Goal: Task Accomplishment & Management: Manage account settings

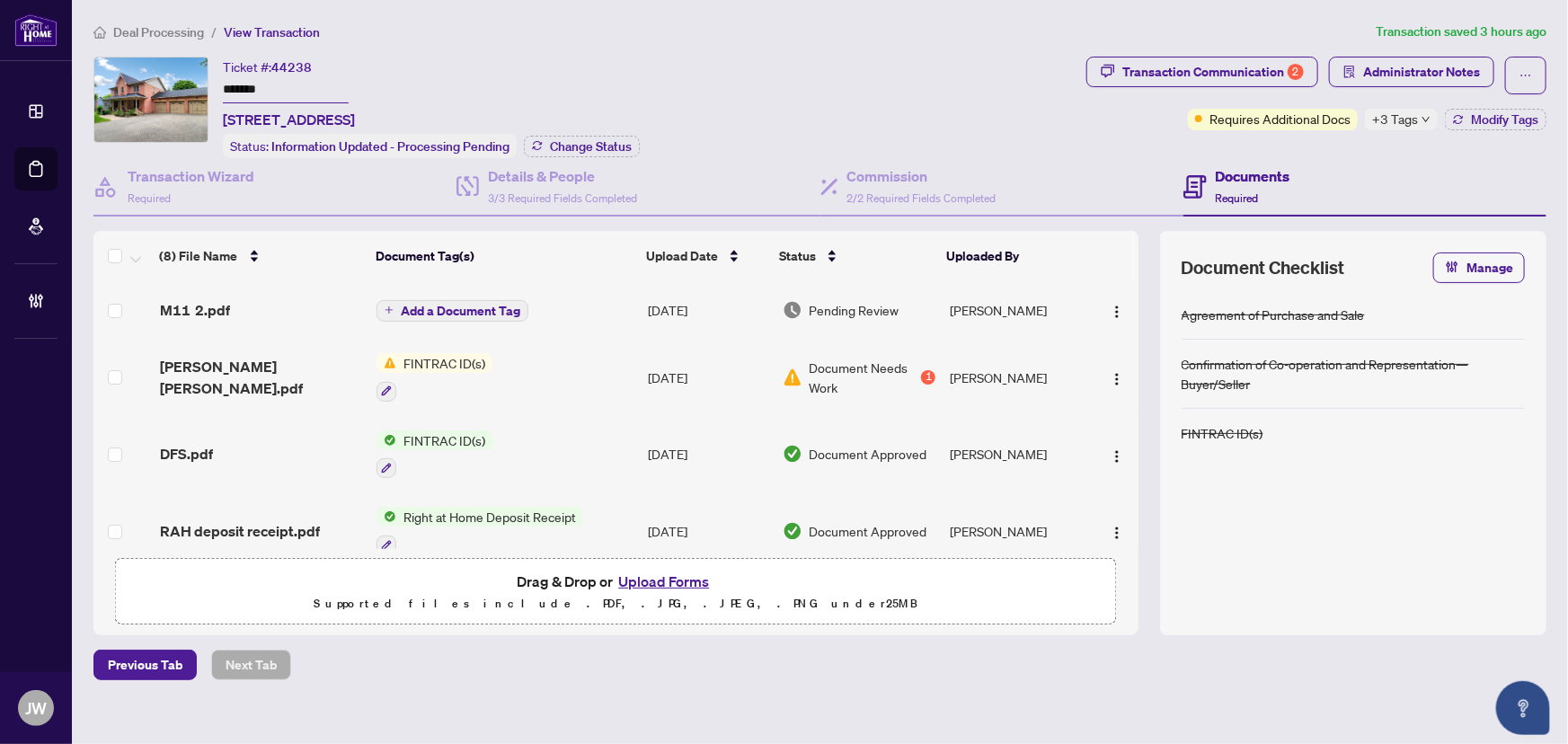
click at [151, 35] on span "Deal Processing" at bounding box center [158, 31] width 91 height 16
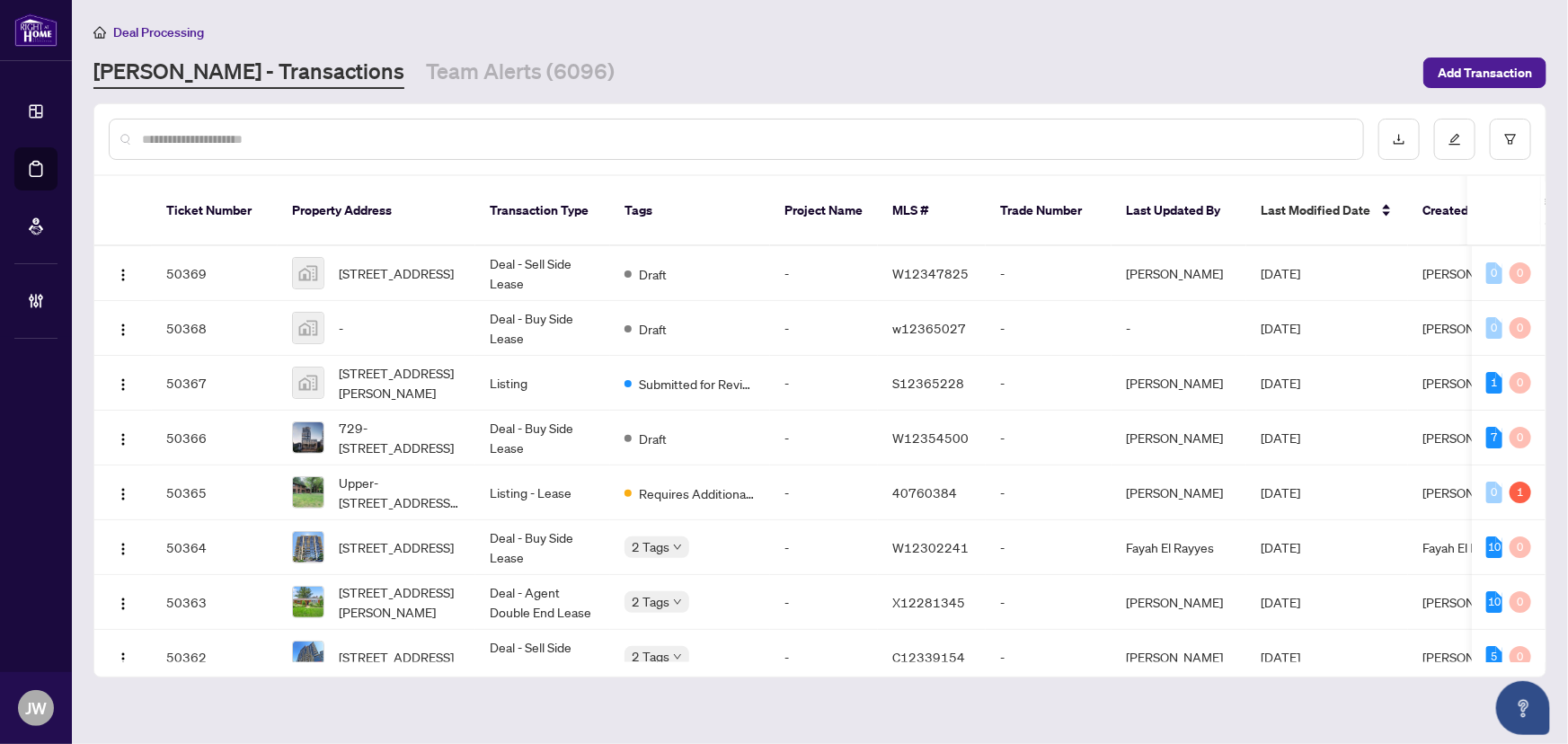
click at [348, 143] on input "text" at bounding box center [745, 139] width 1207 height 19
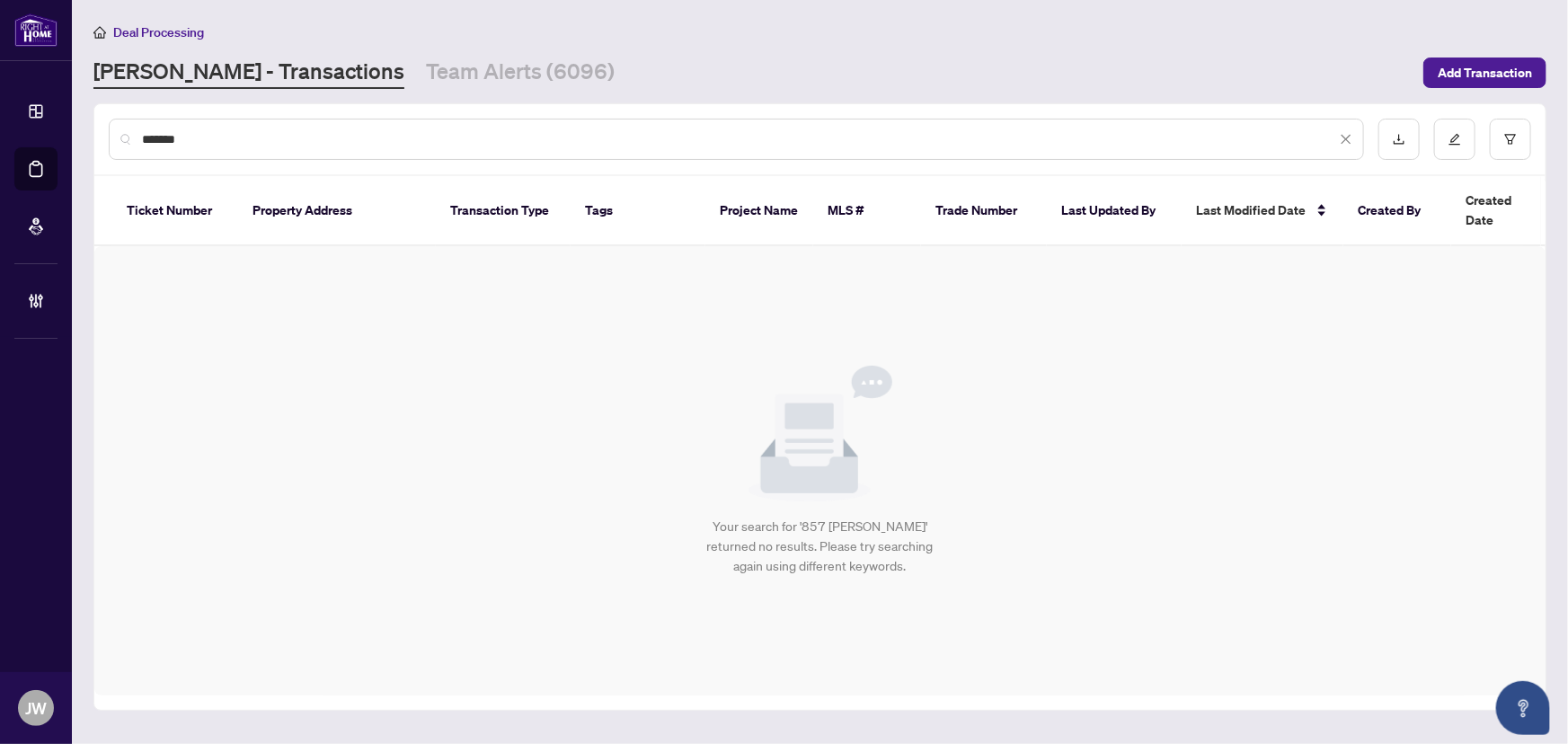
click at [212, 143] on input "*******" at bounding box center [738, 139] width 1194 height 19
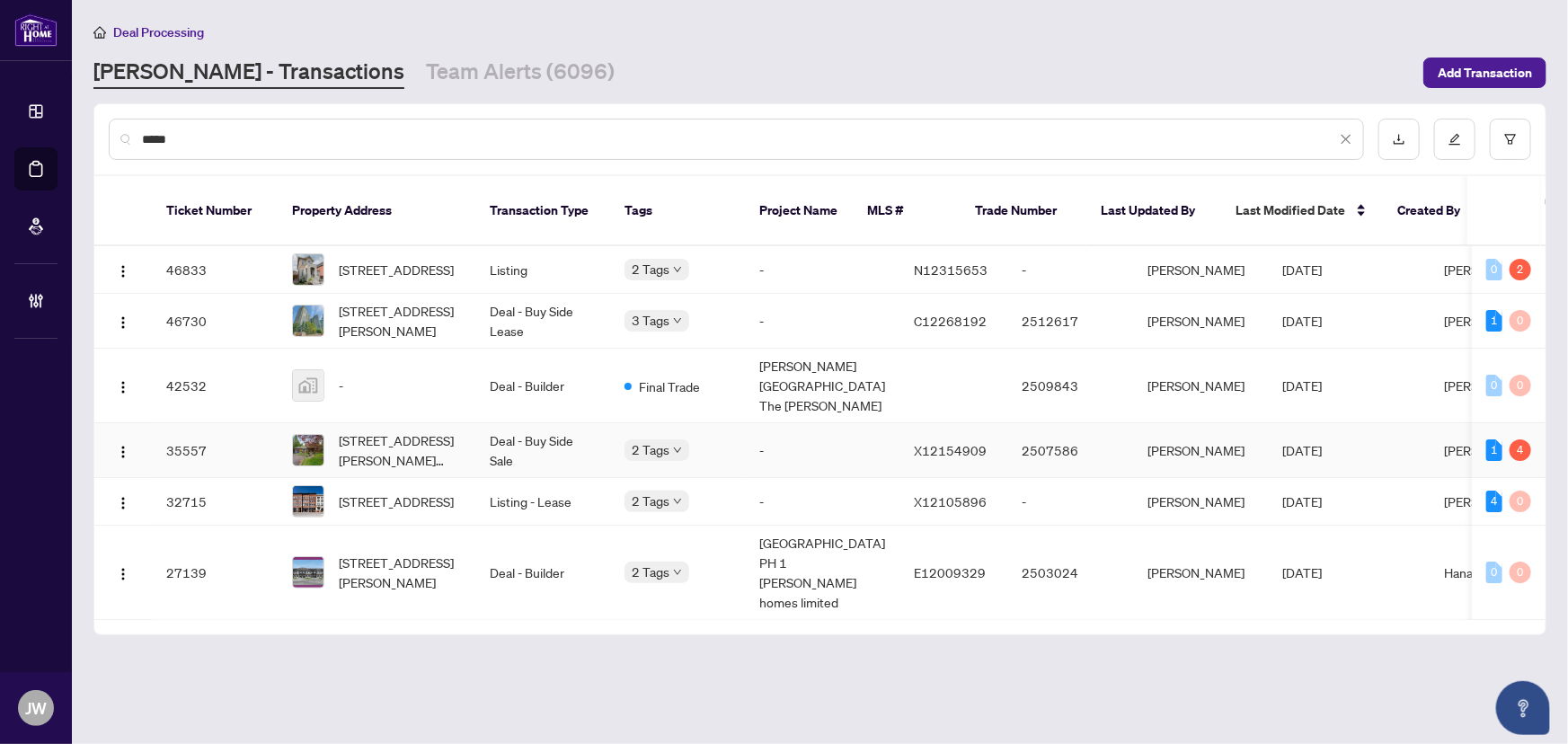
type input "****"
click at [519, 447] on td "Deal - Buy Side Sale" at bounding box center [543, 451] width 135 height 55
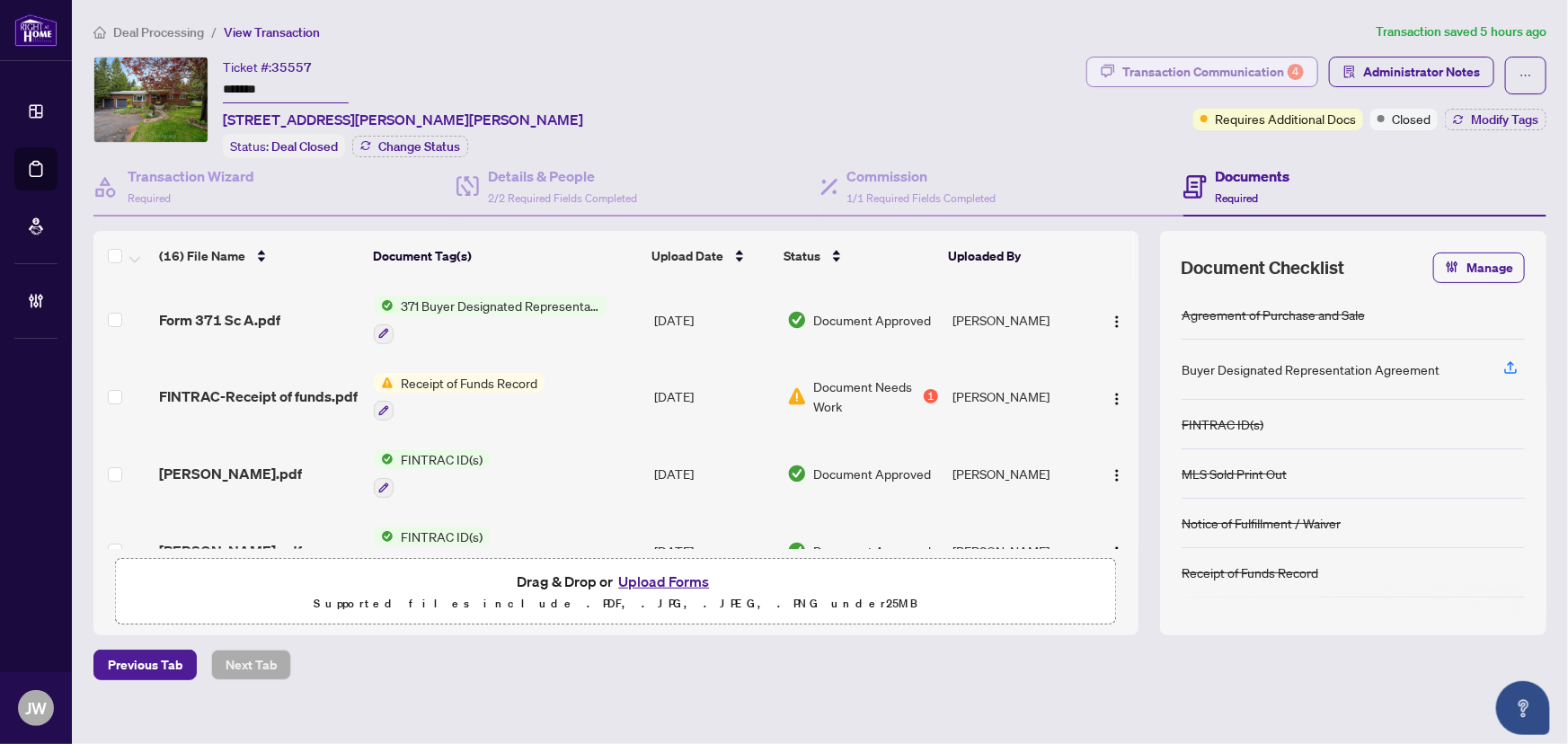
click at [1221, 68] on div "Transaction Communication 4" at bounding box center [1213, 71] width 181 height 29
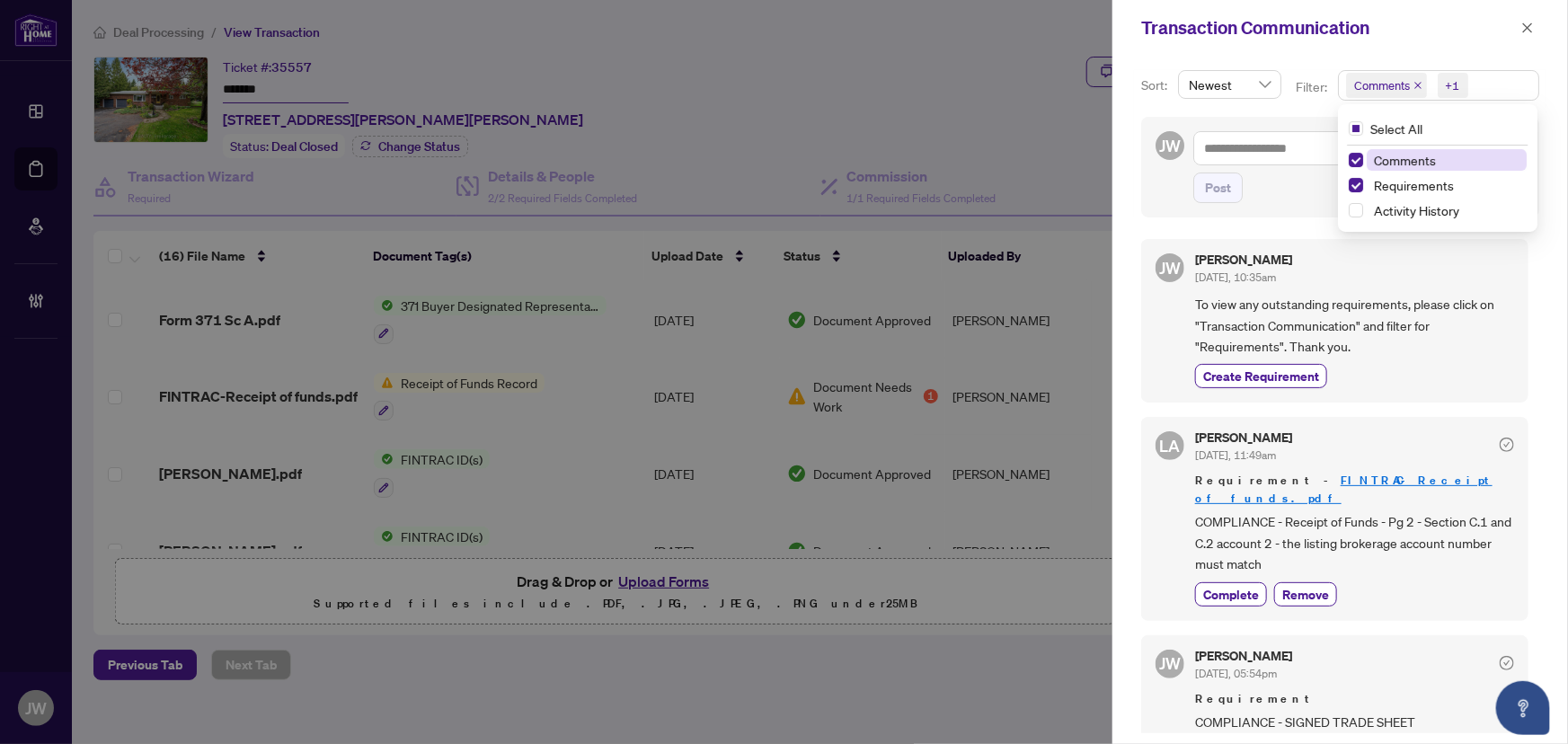
click at [1410, 79] on span "Comments" at bounding box center [1386, 85] width 80 height 25
click at [1353, 160] on span "Select Comments" at bounding box center [1356, 160] width 15 height 15
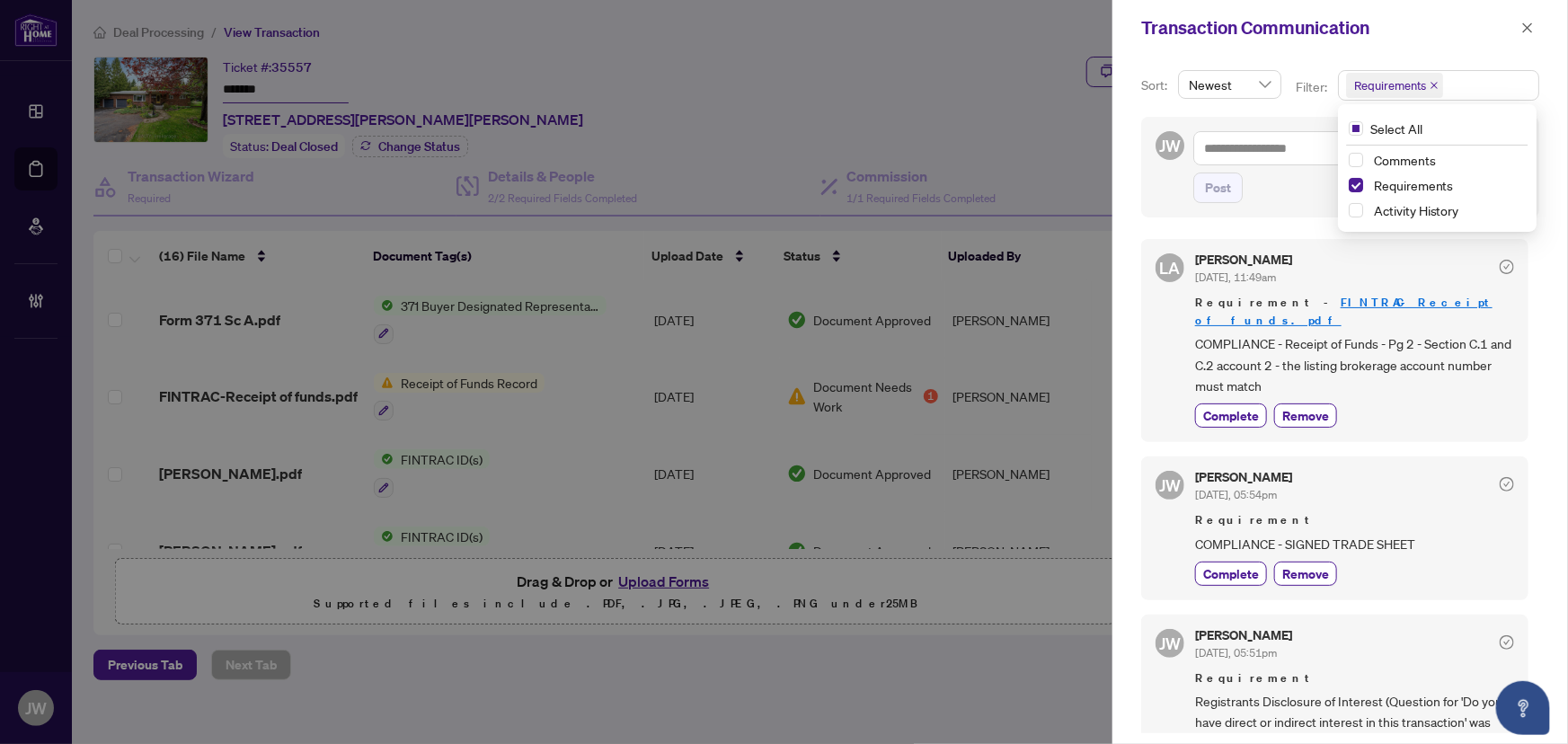
click at [1437, 403] on div "Complete Remove" at bounding box center [1354, 415] width 319 height 24
click at [1522, 28] on icon "close" at bounding box center [1528, 28] width 13 height 13
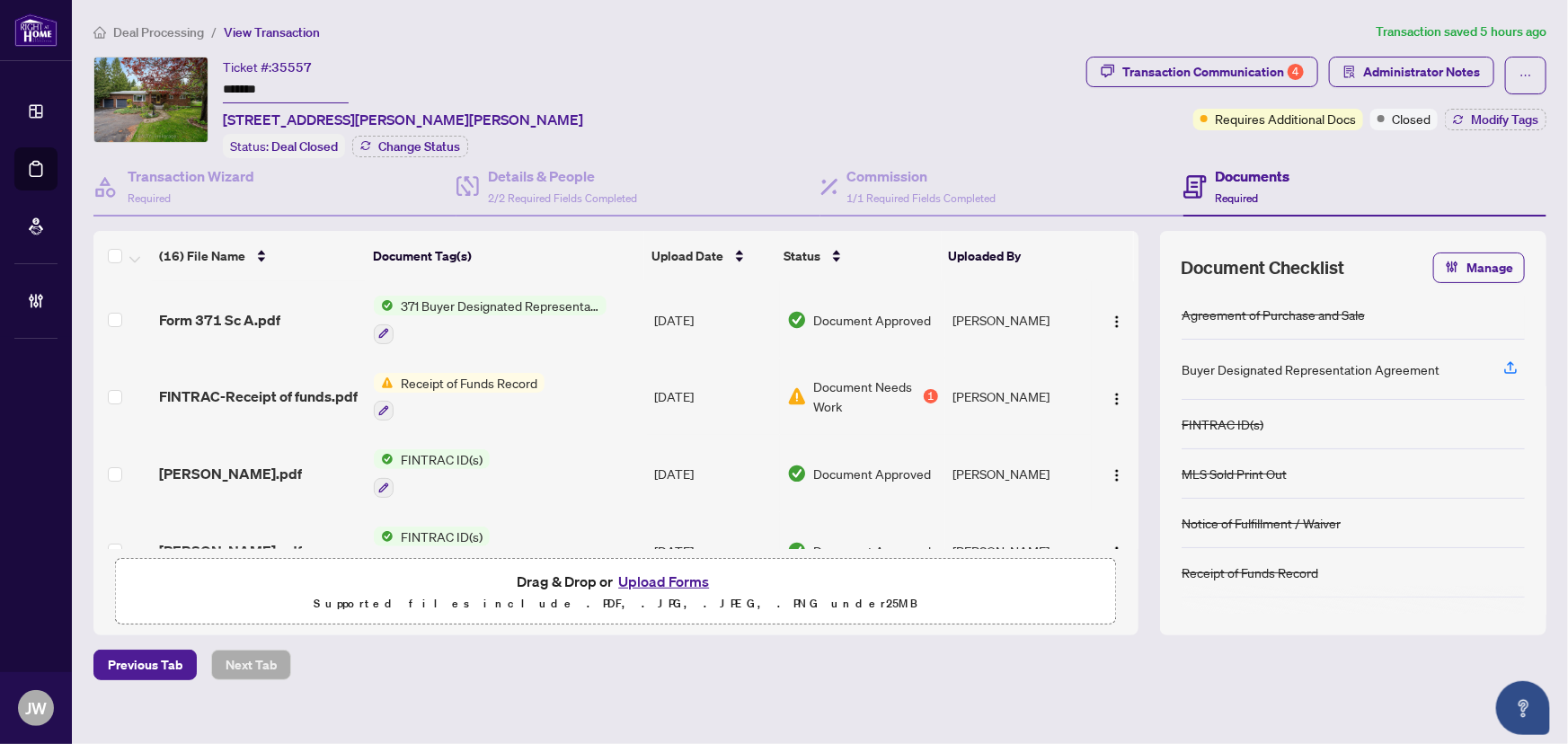
click at [465, 364] on td "Receipt of Funds Record" at bounding box center [506, 398] width 280 height 78
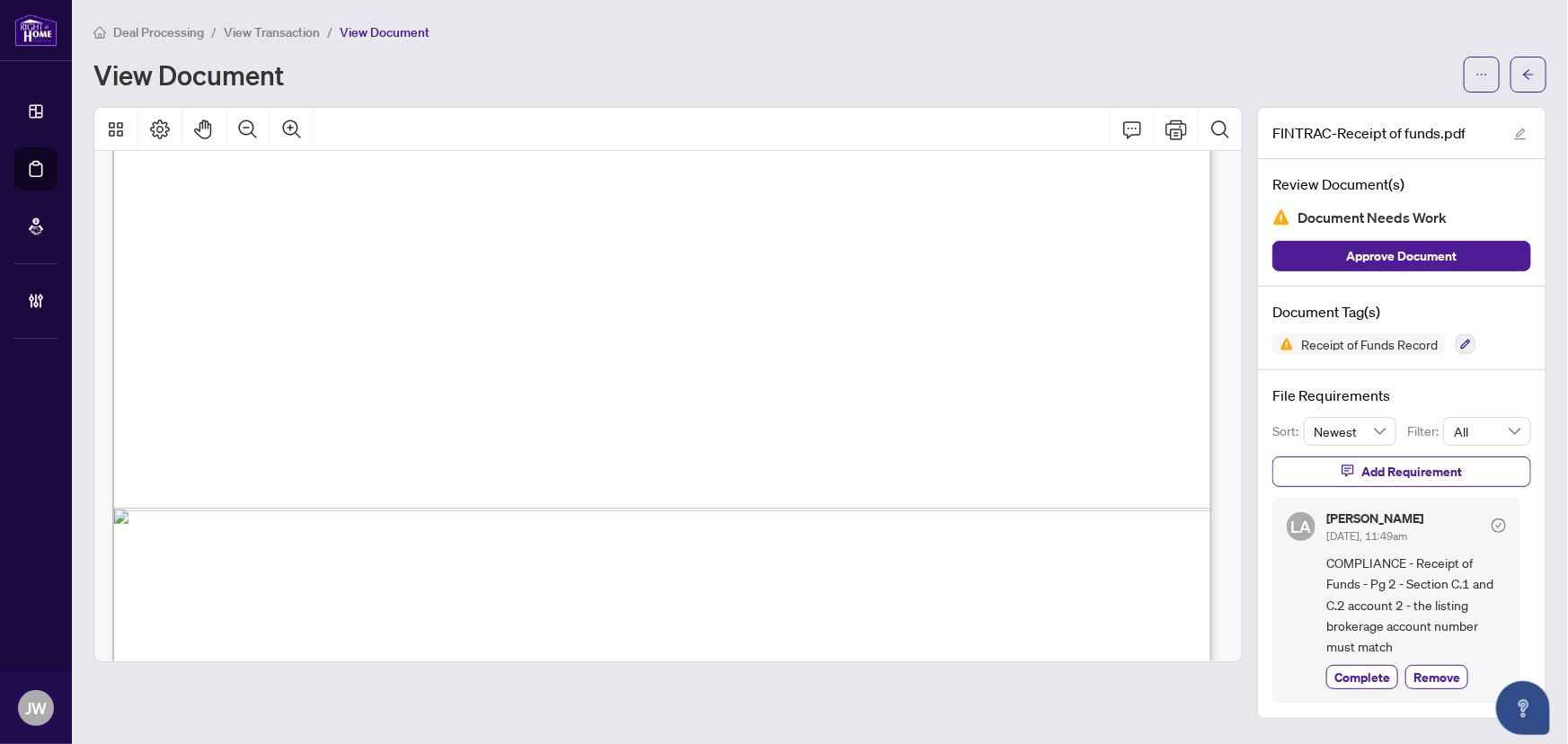
scroll to position [2533, 0]
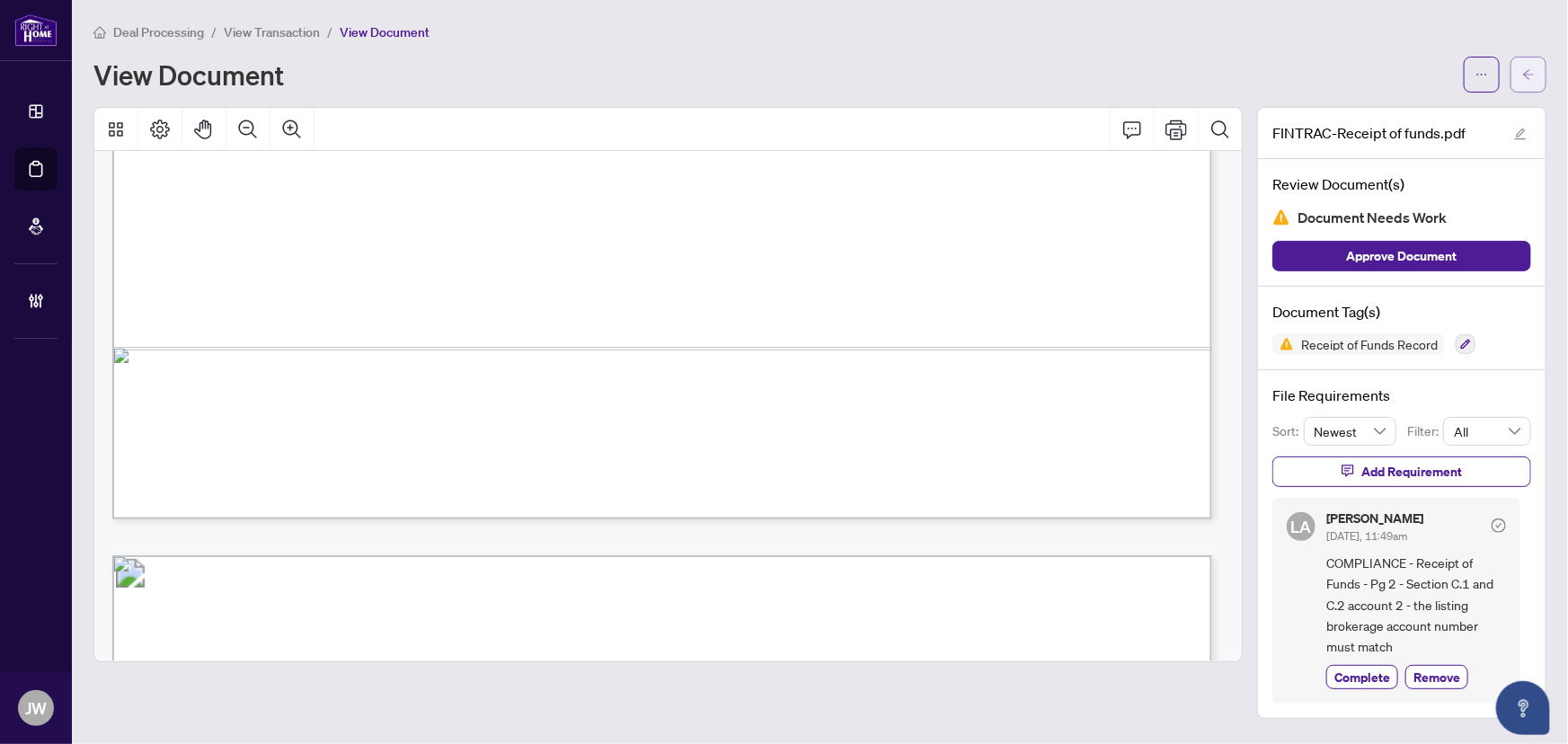
click at [1527, 85] on span "button" at bounding box center [1529, 74] width 13 height 29
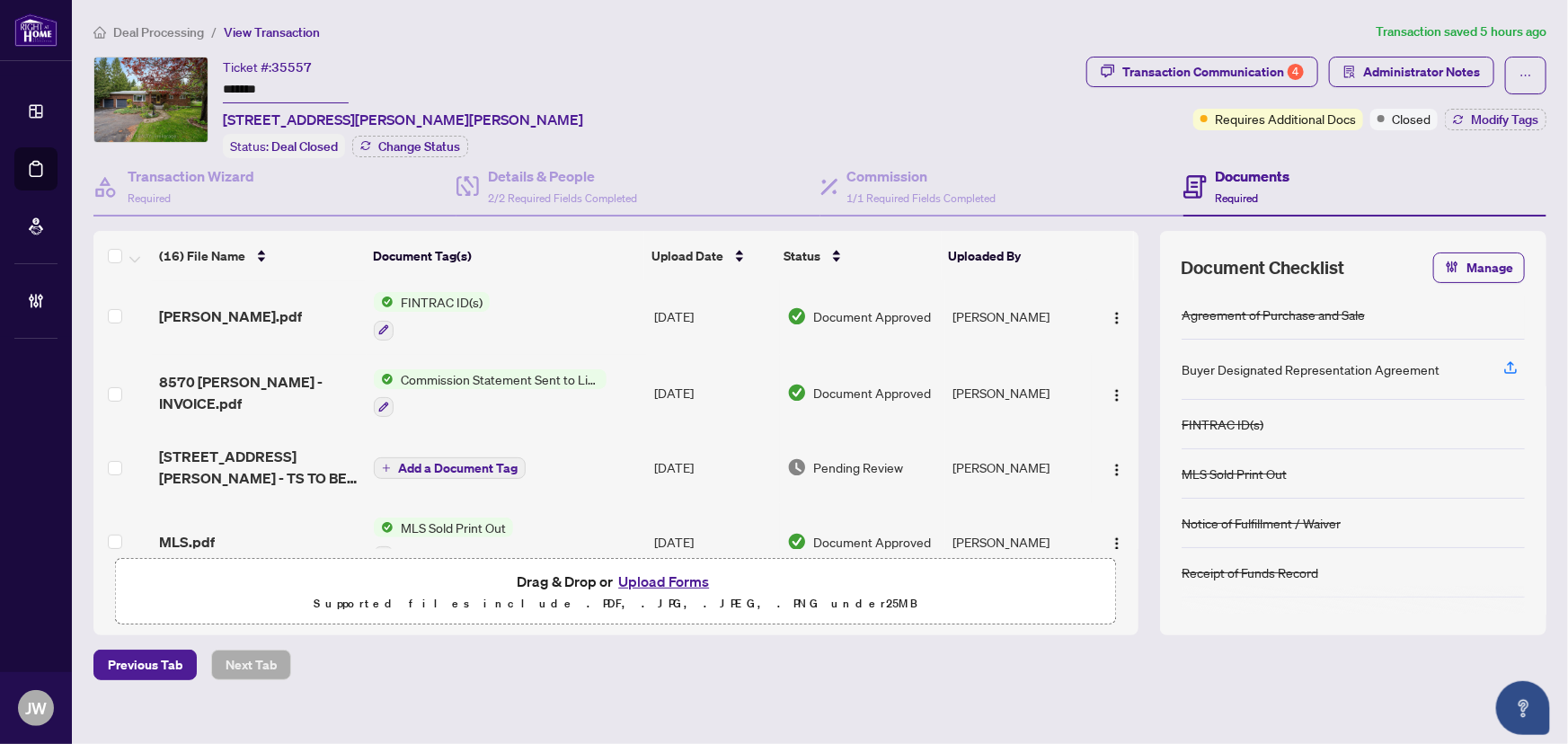
scroll to position [327, 0]
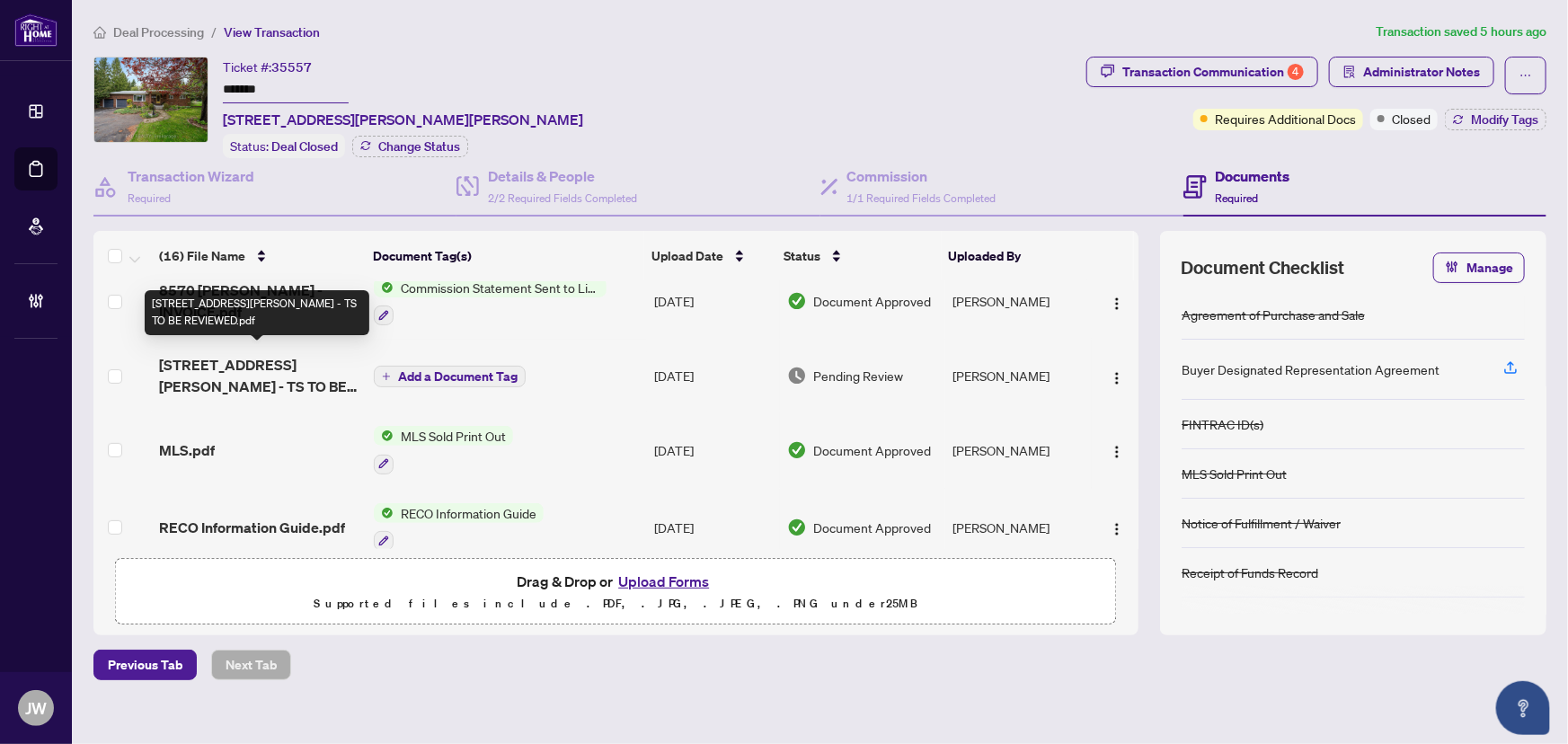
click at [216, 362] on span "[STREET_ADDRESS][PERSON_NAME] - TS TO BE REVIEWED.pdf" at bounding box center [259, 376] width 201 height 43
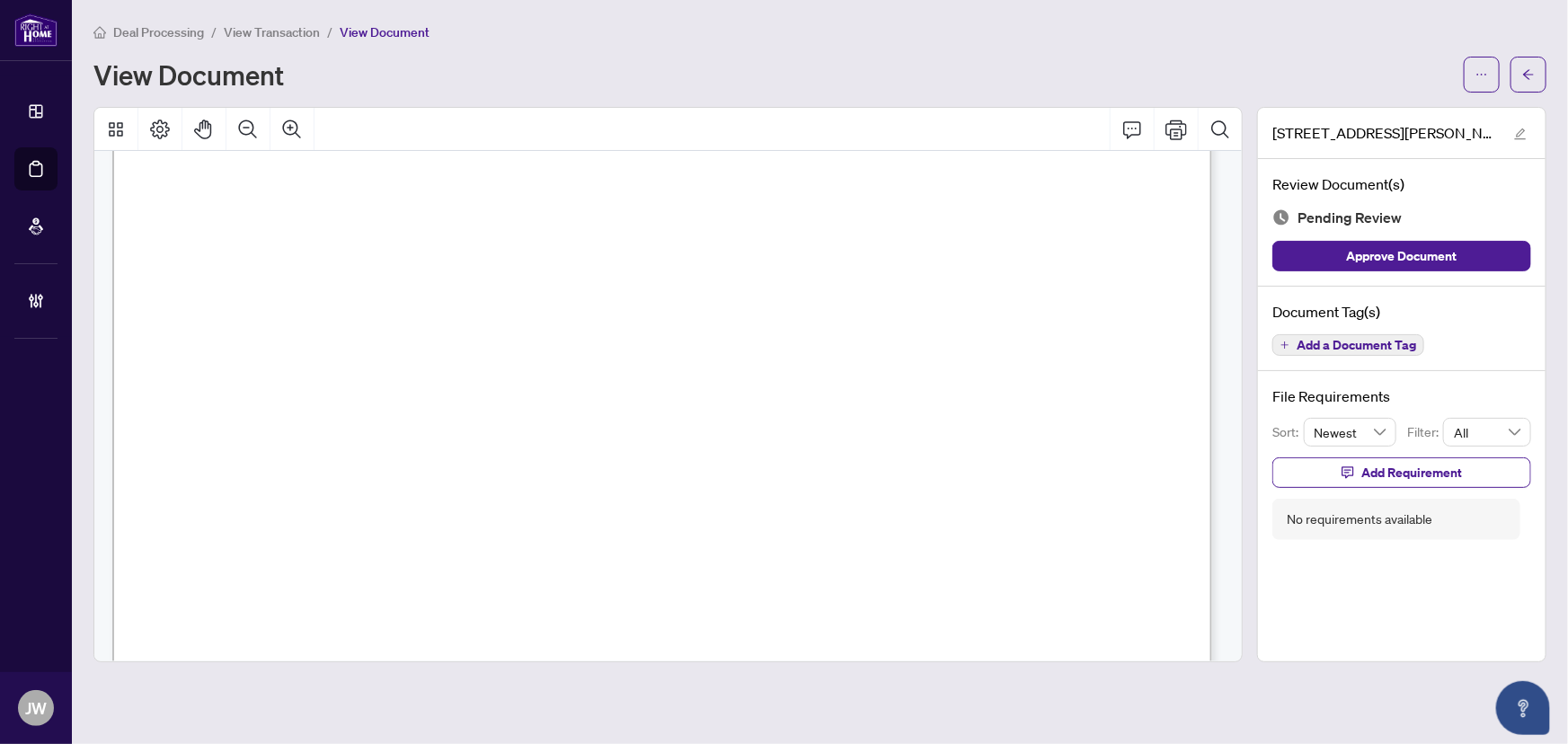
scroll to position [327, 0]
click at [1525, 80] on span "button" at bounding box center [1529, 74] width 13 height 29
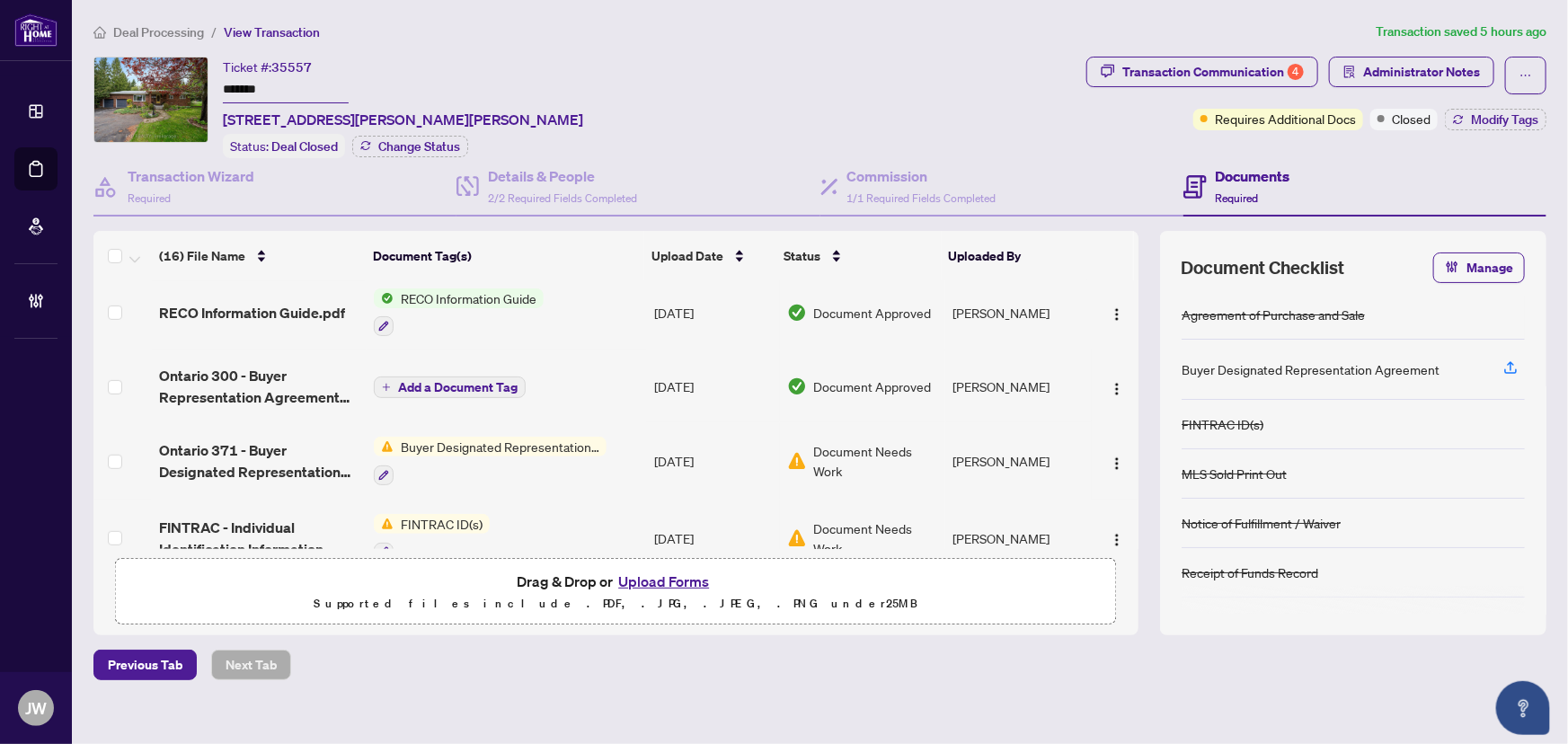
scroll to position [623, 0]
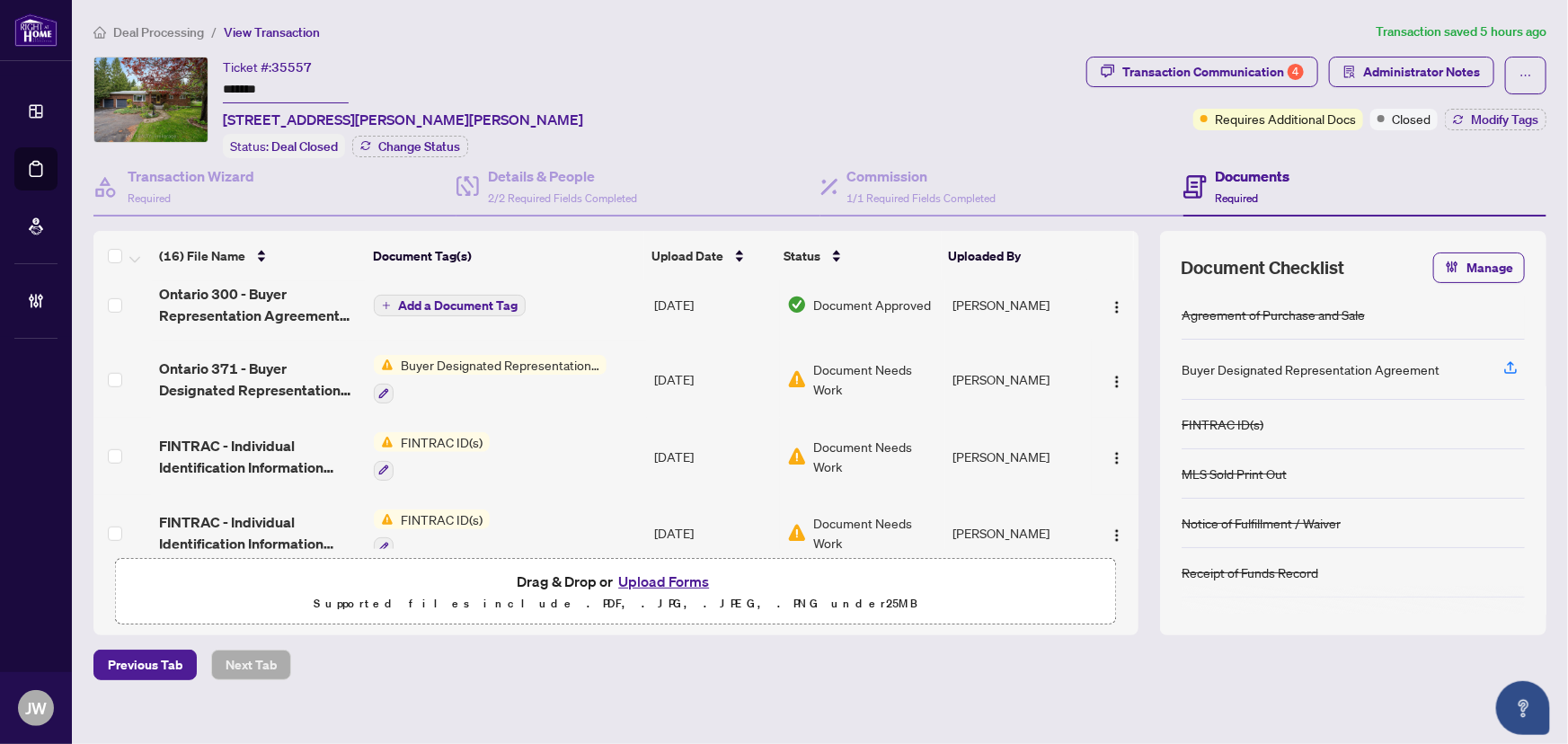
click at [529, 355] on span "Buyer Designated Representation Agreement" at bounding box center [500, 365] width 213 height 19
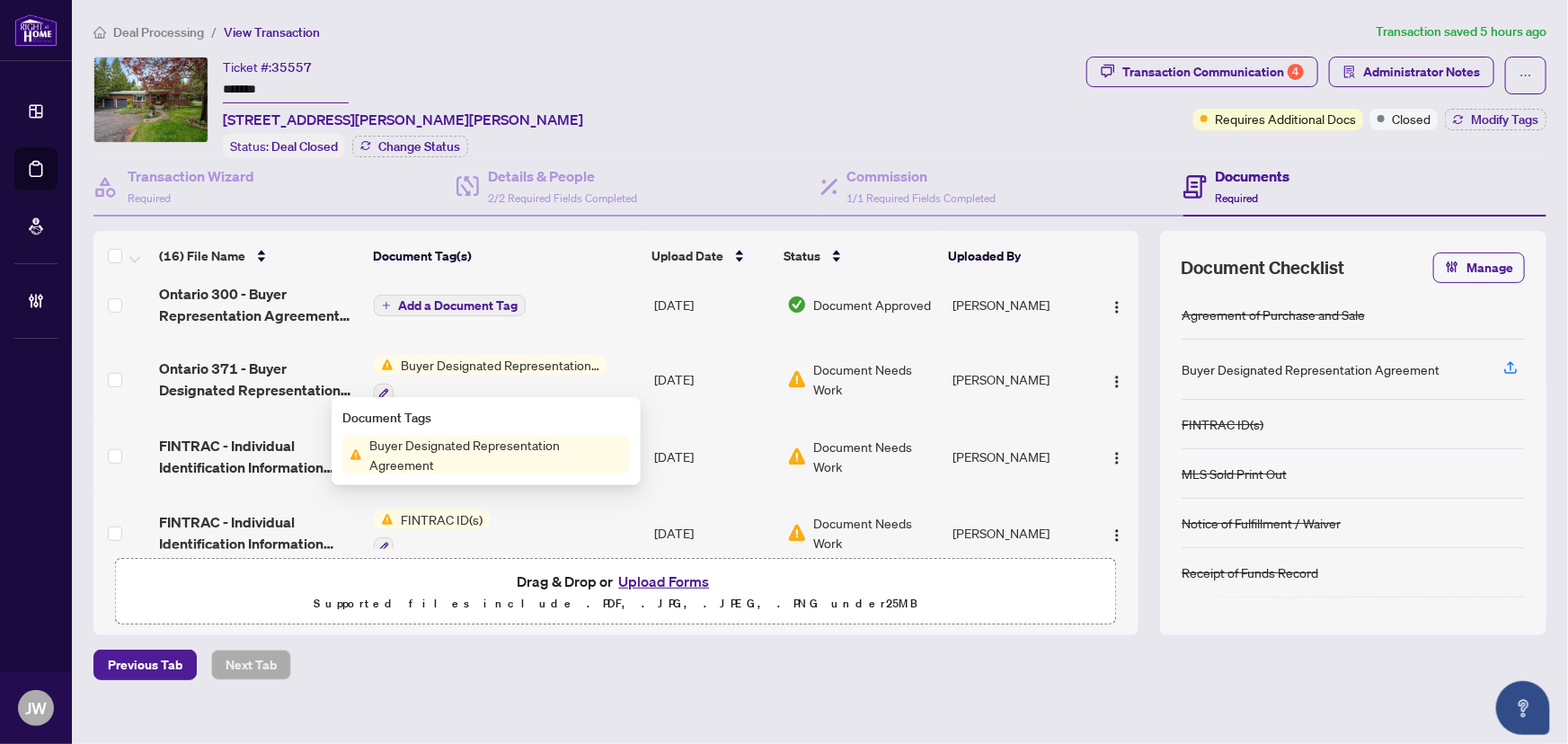
click at [251, 360] on span "Ontario 371 - Buyer Designated Representation Agreement - Authority for Purchas…" at bounding box center [259, 379] width 201 height 43
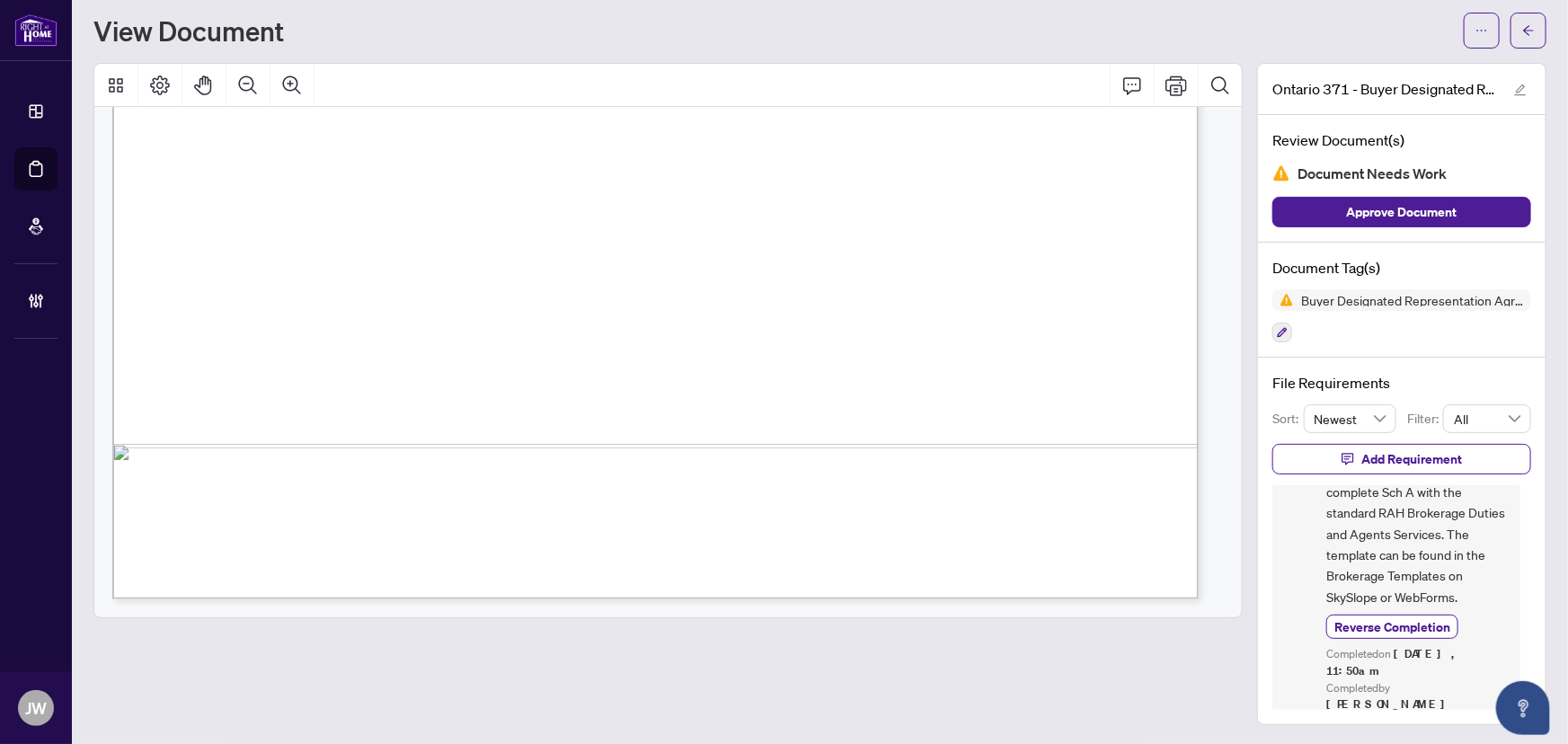
scroll to position [4364, 0]
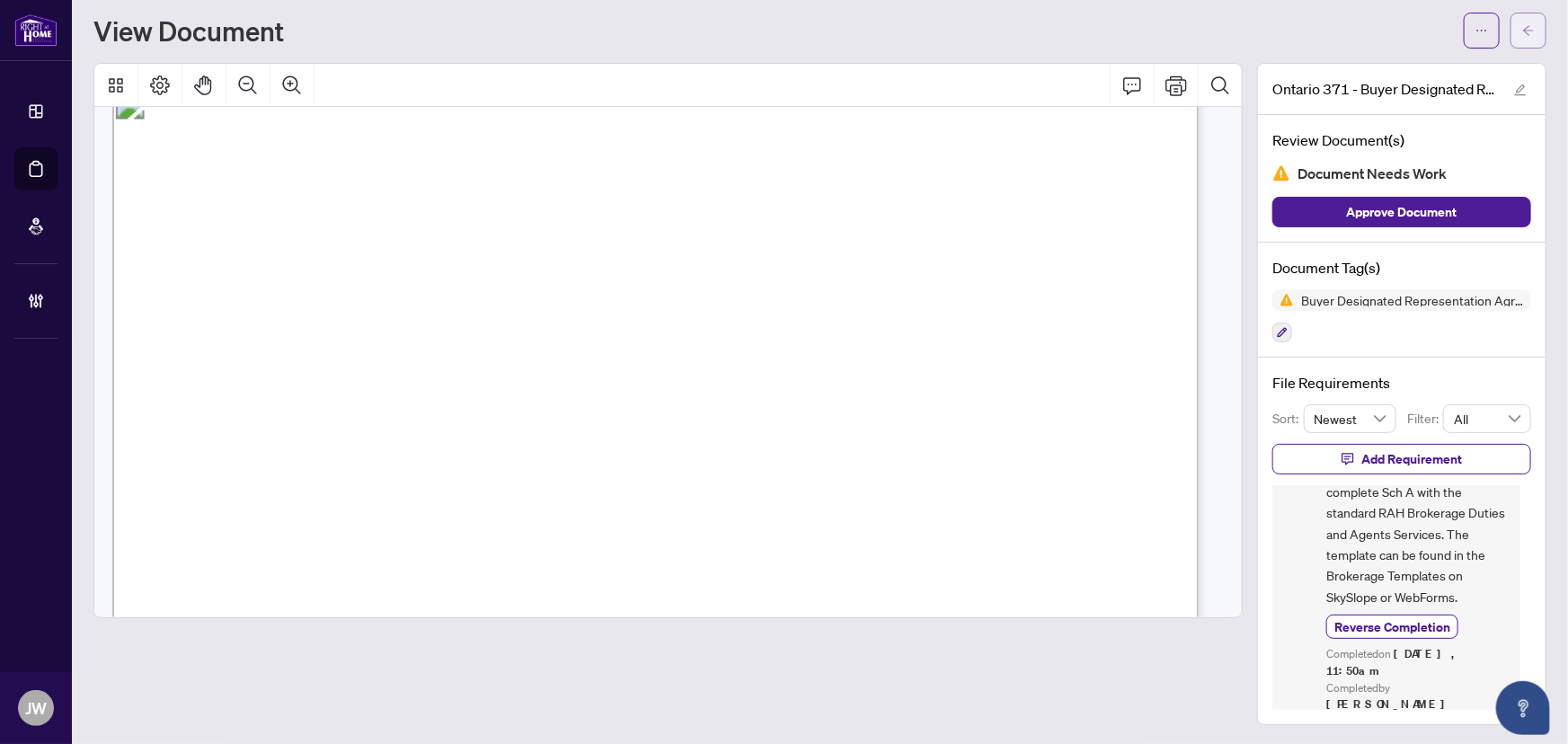
click at [1523, 43] on span "button" at bounding box center [1529, 30] width 13 height 29
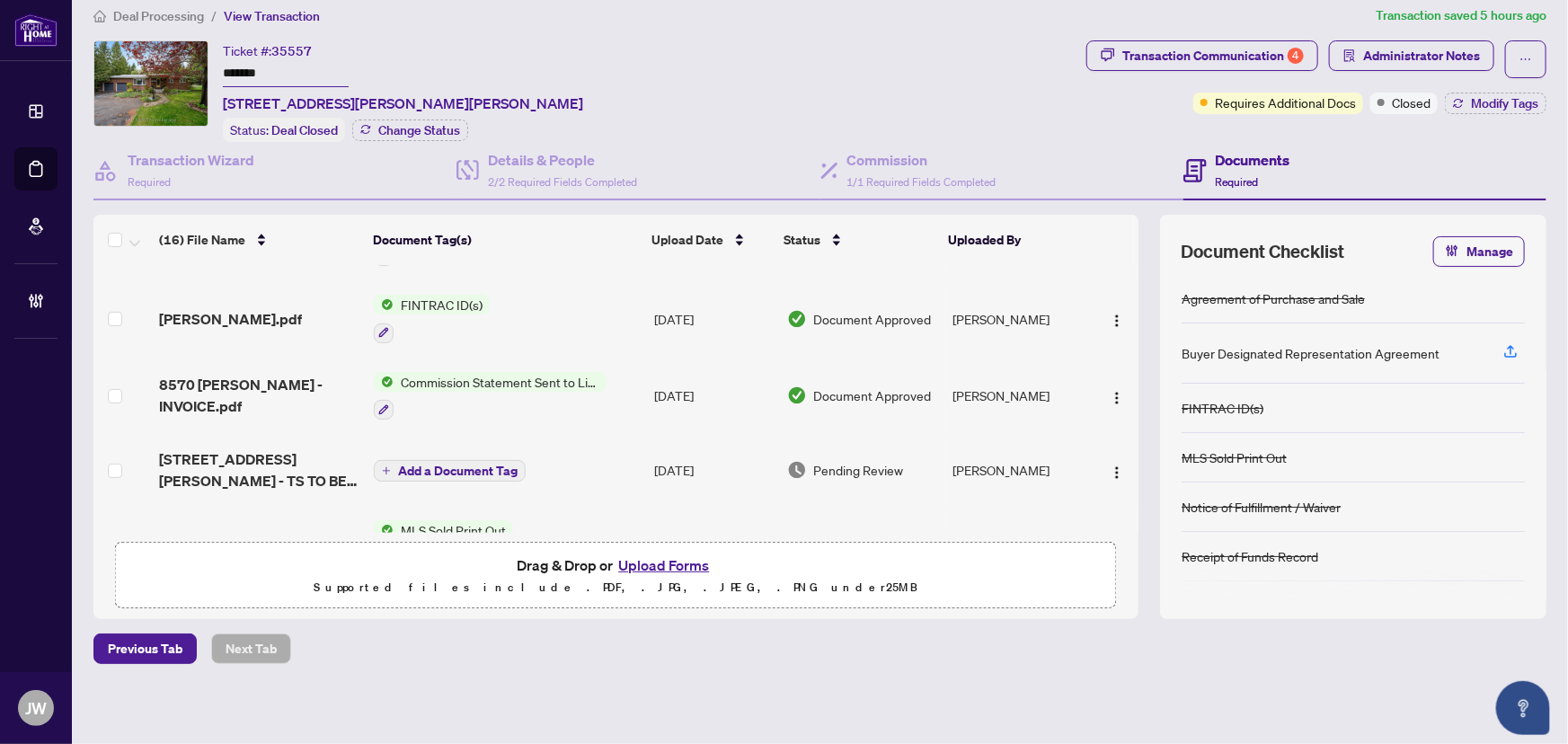
scroll to position [244, 0]
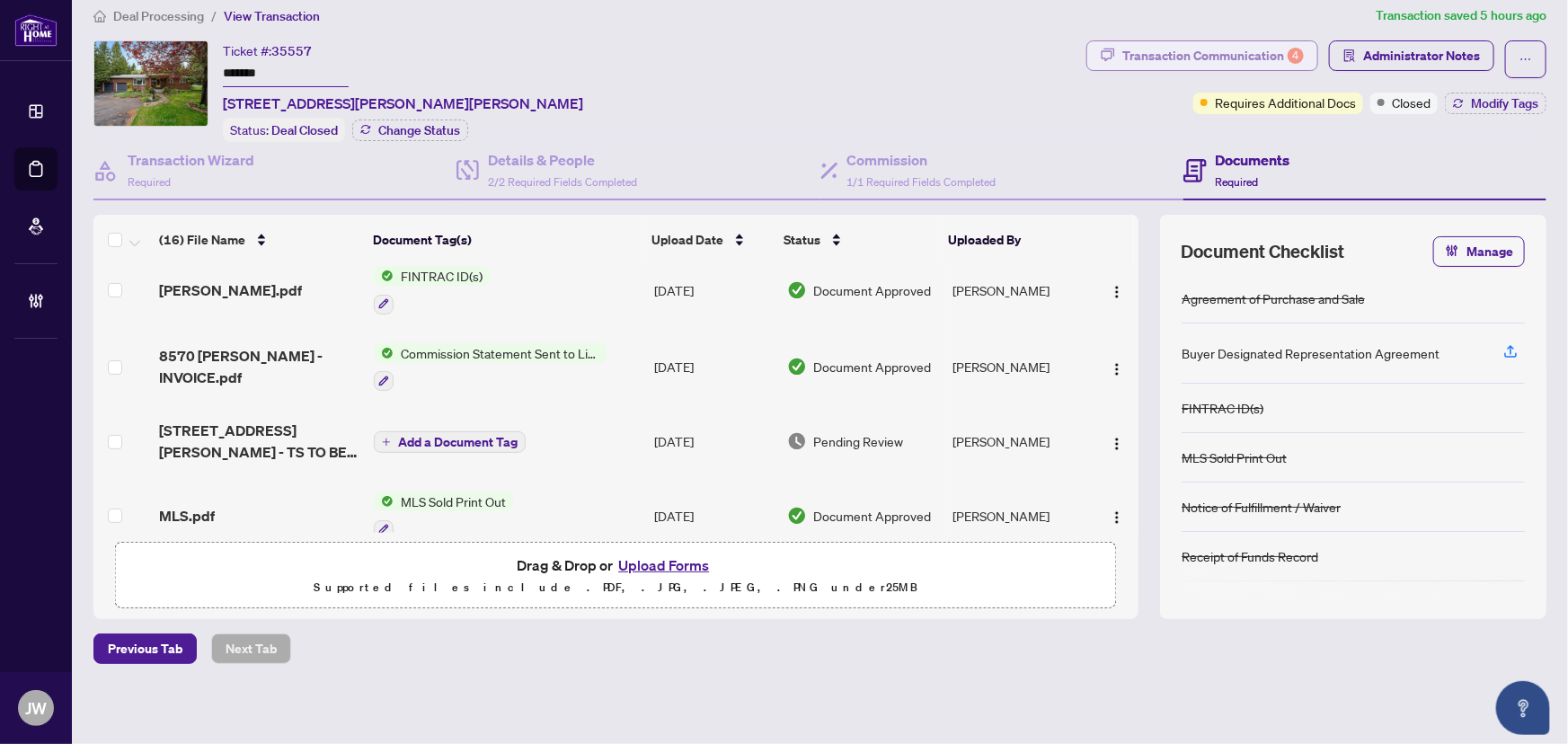
click at [1211, 43] on div "Transaction Communication 4" at bounding box center [1213, 56] width 181 height 29
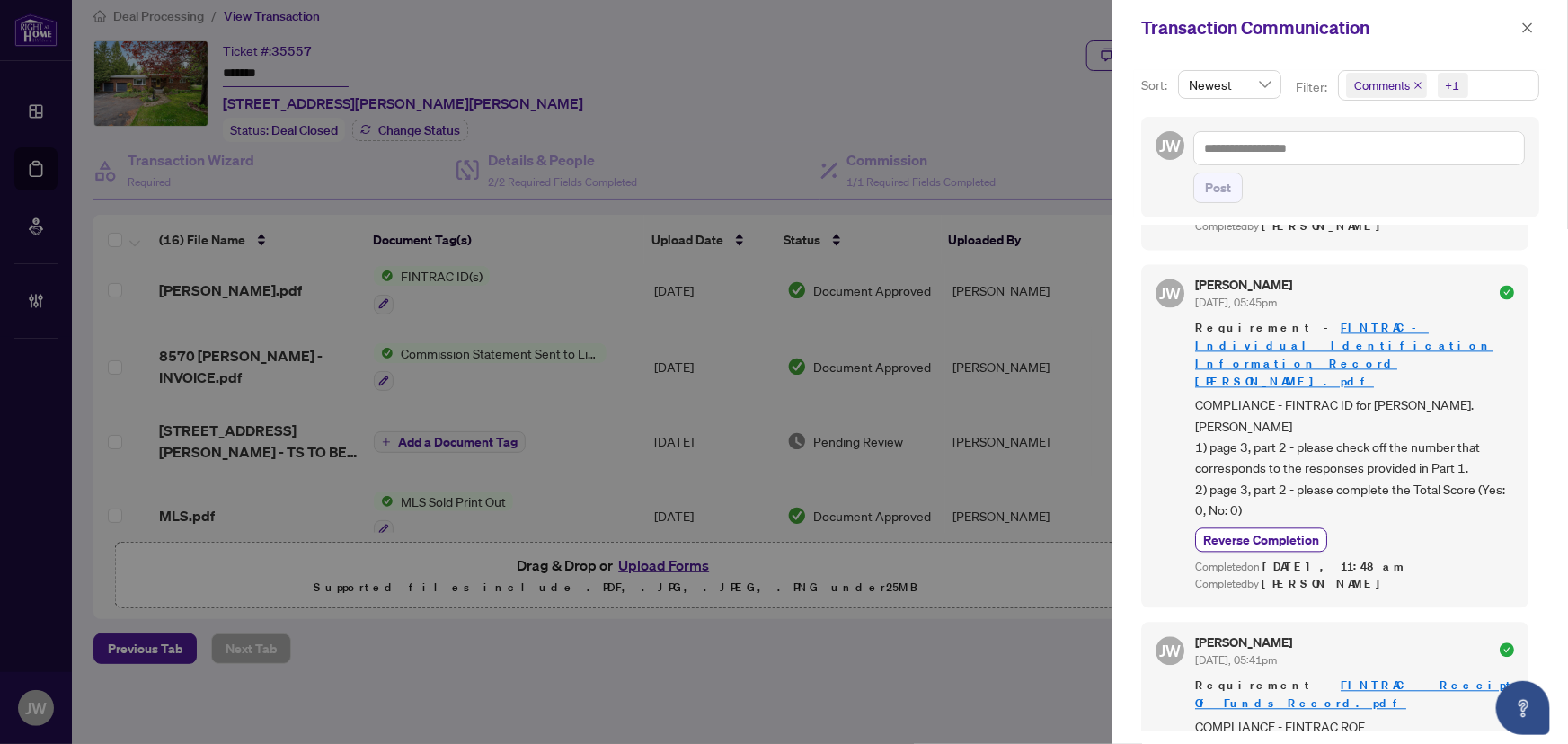
scroll to position [1996, 0]
click at [1525, 35] on span "button" at bounding box center [1528, 28] width 13 height 29
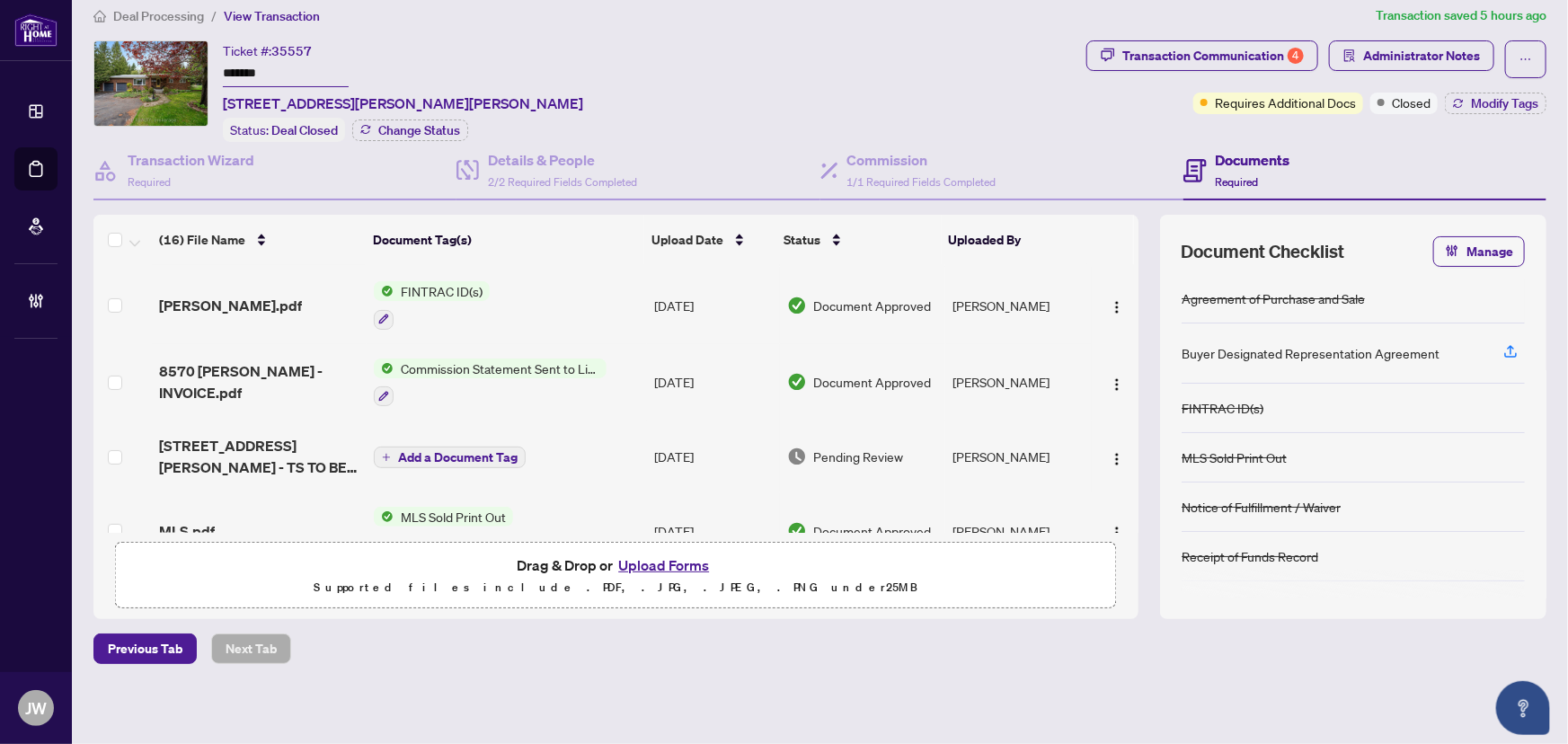
scroll to position [215, 0]
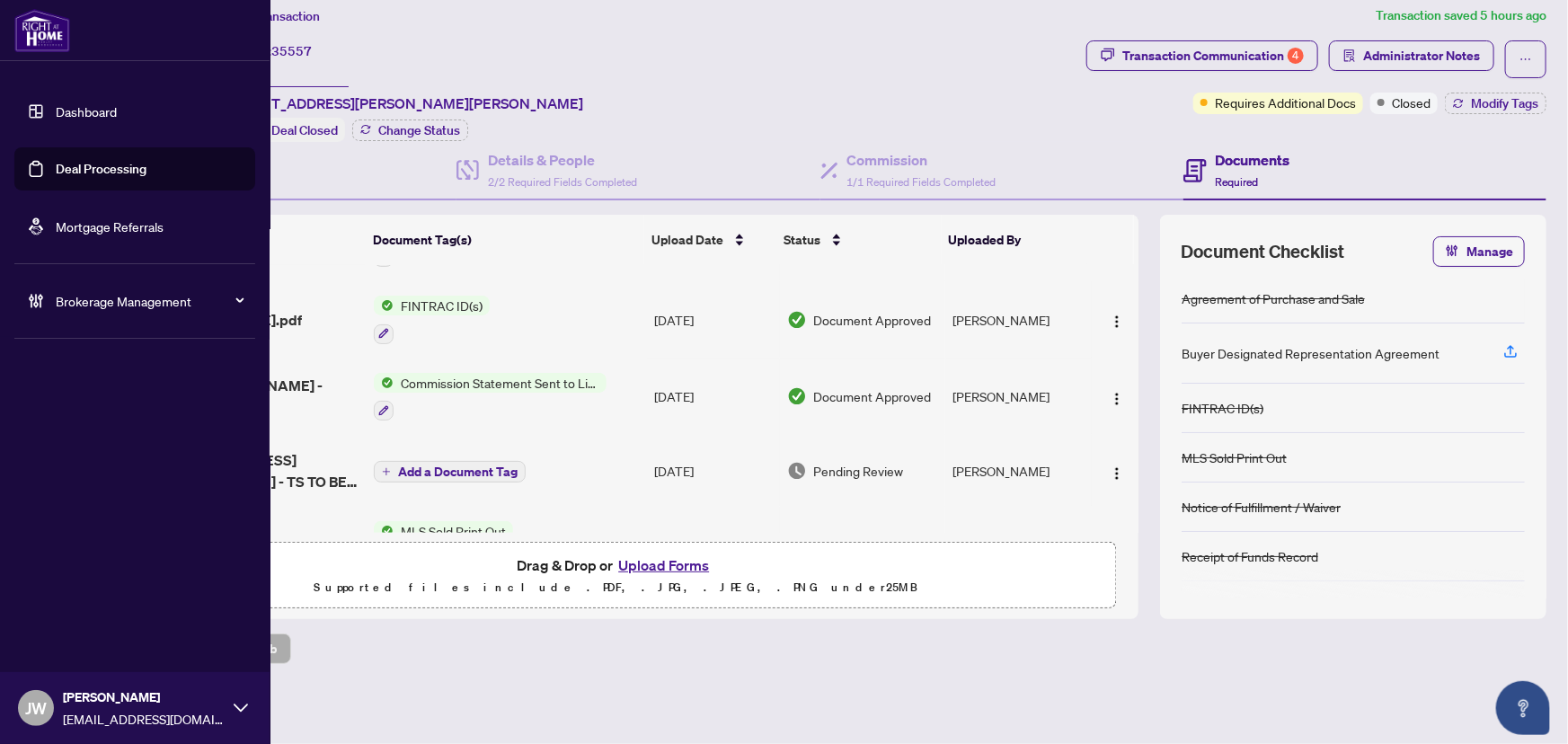
click at [109, 303] on span "Brokerage Management" at bounding box center [149, 301] width 187 height 19
click at [74, 439] on link "Manage Agents" at bounding box center [82, 430] width 89 height 16
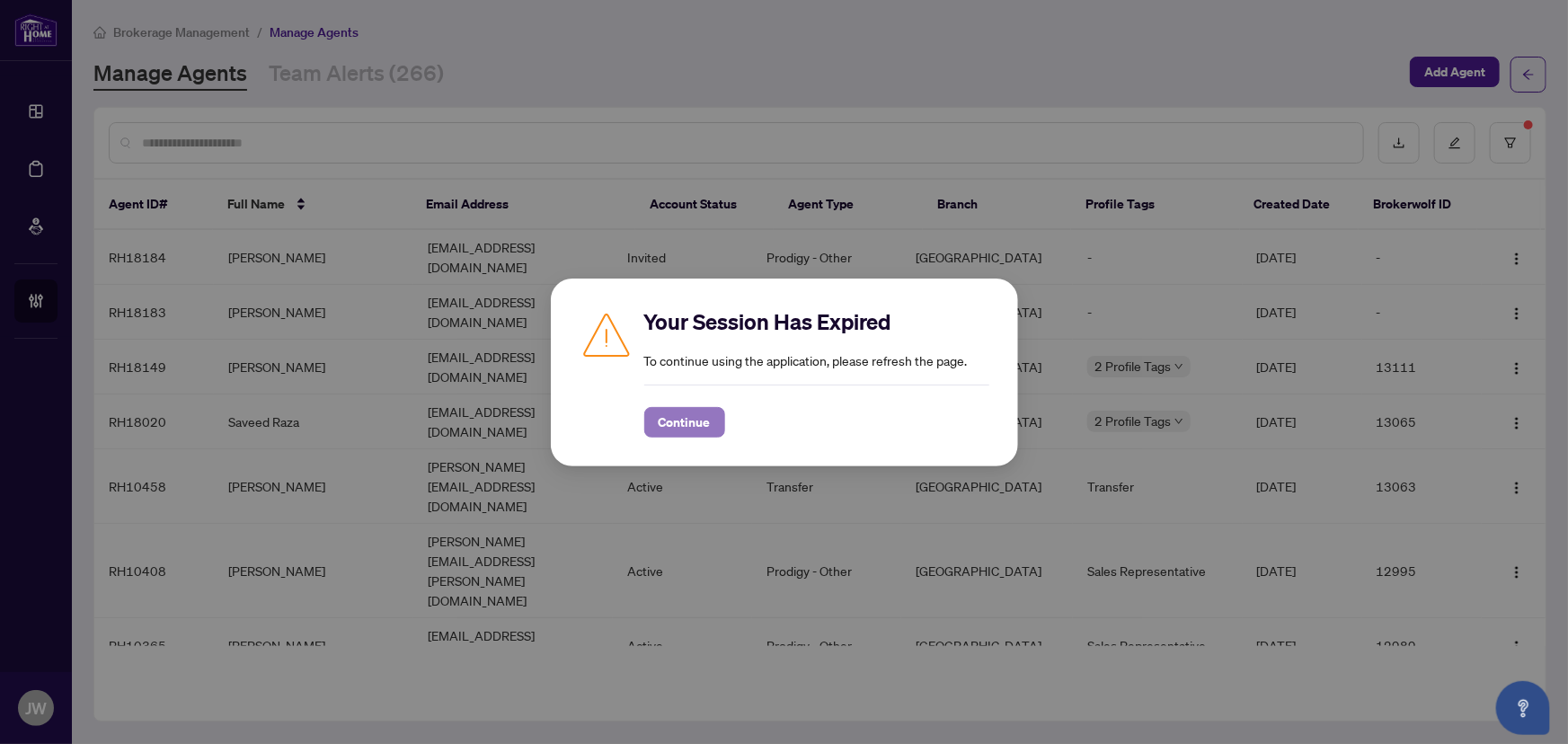
click at [668, 417] on span "Continue" at bounding box center [685, 422] width 52 height 29
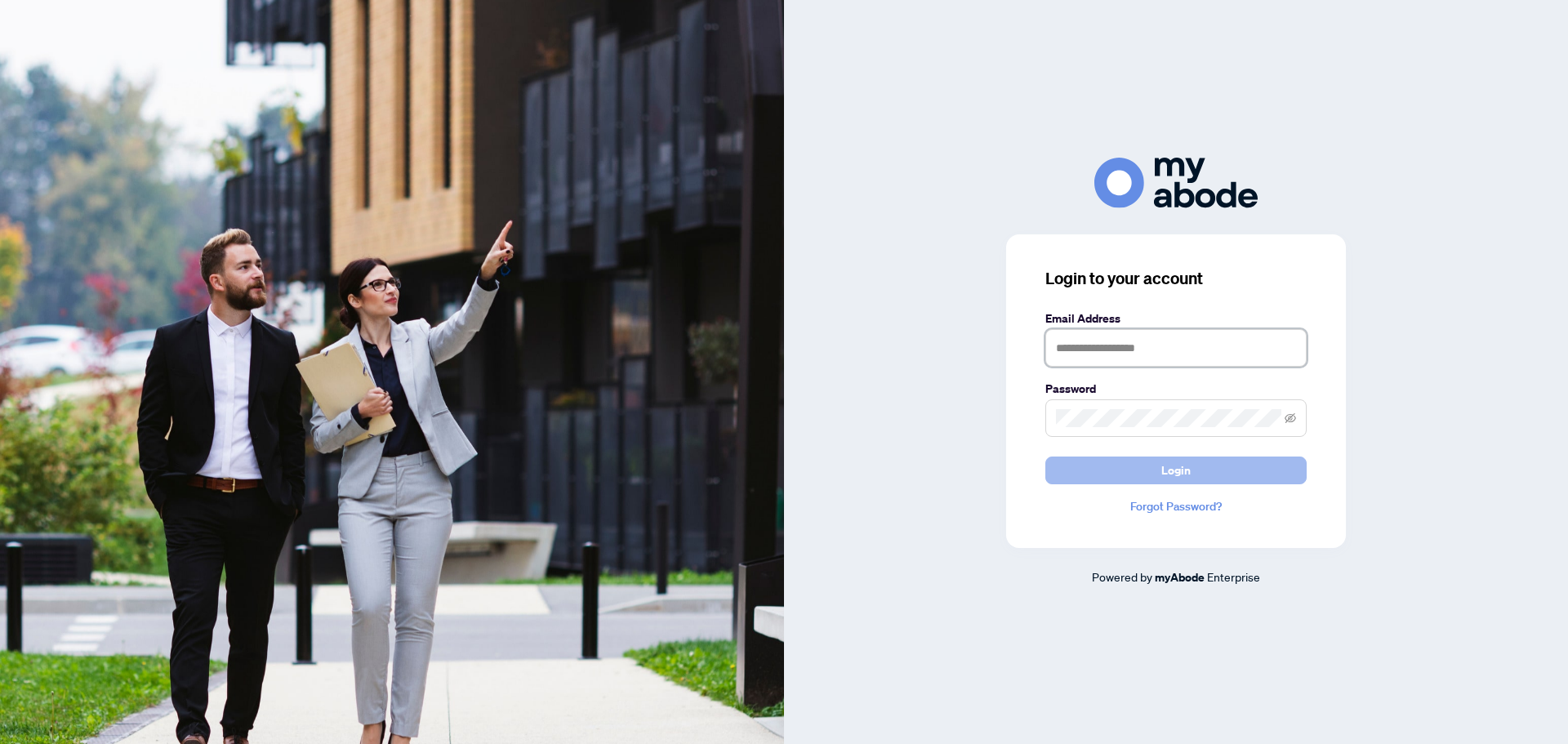
type input "**********"
click at [1156, 456] on button "Login" at bounding box center [1175, 470] width 261 height 28
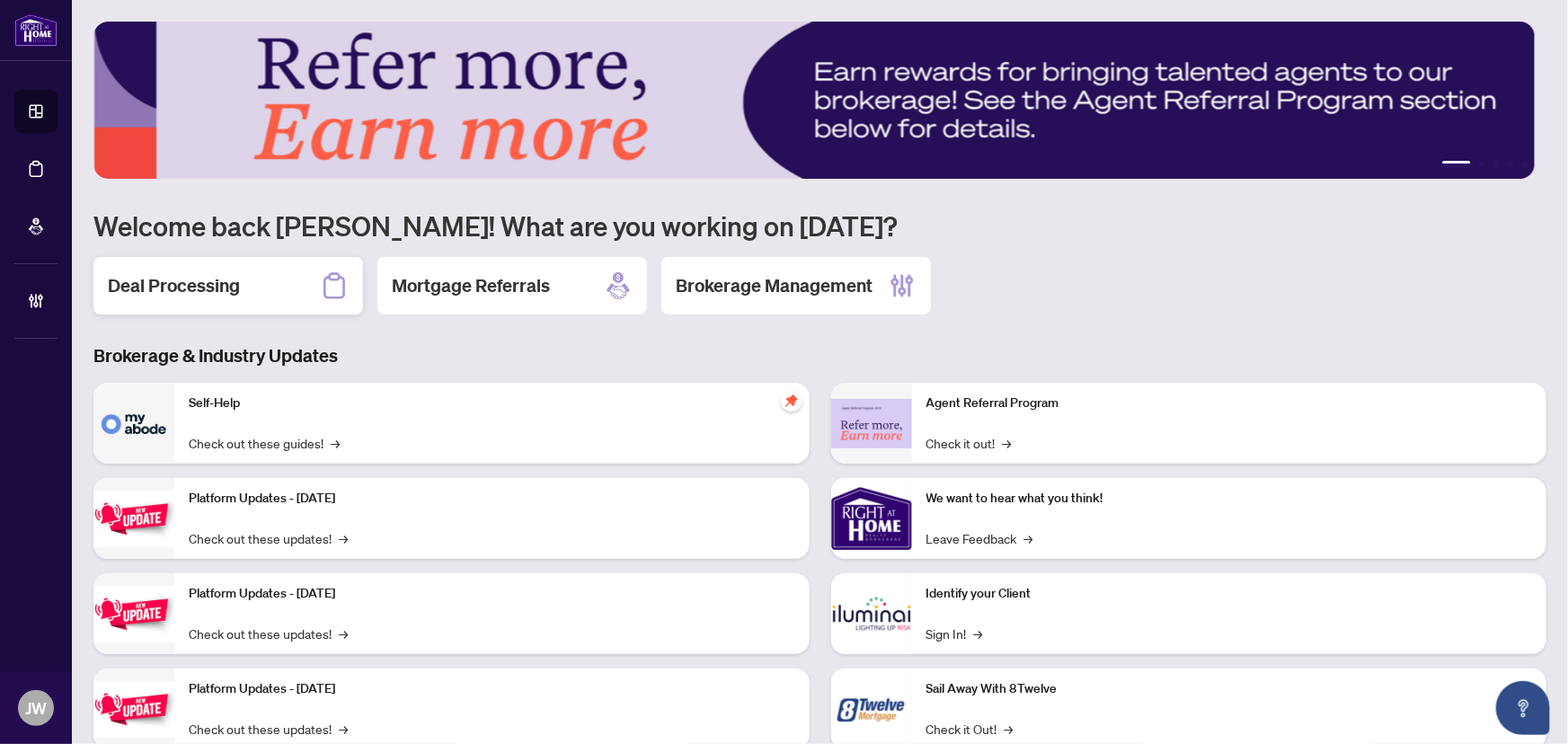
click at [257, 277] on div "Deal Processing" at bounding box center [228, 286] width 269 height 57
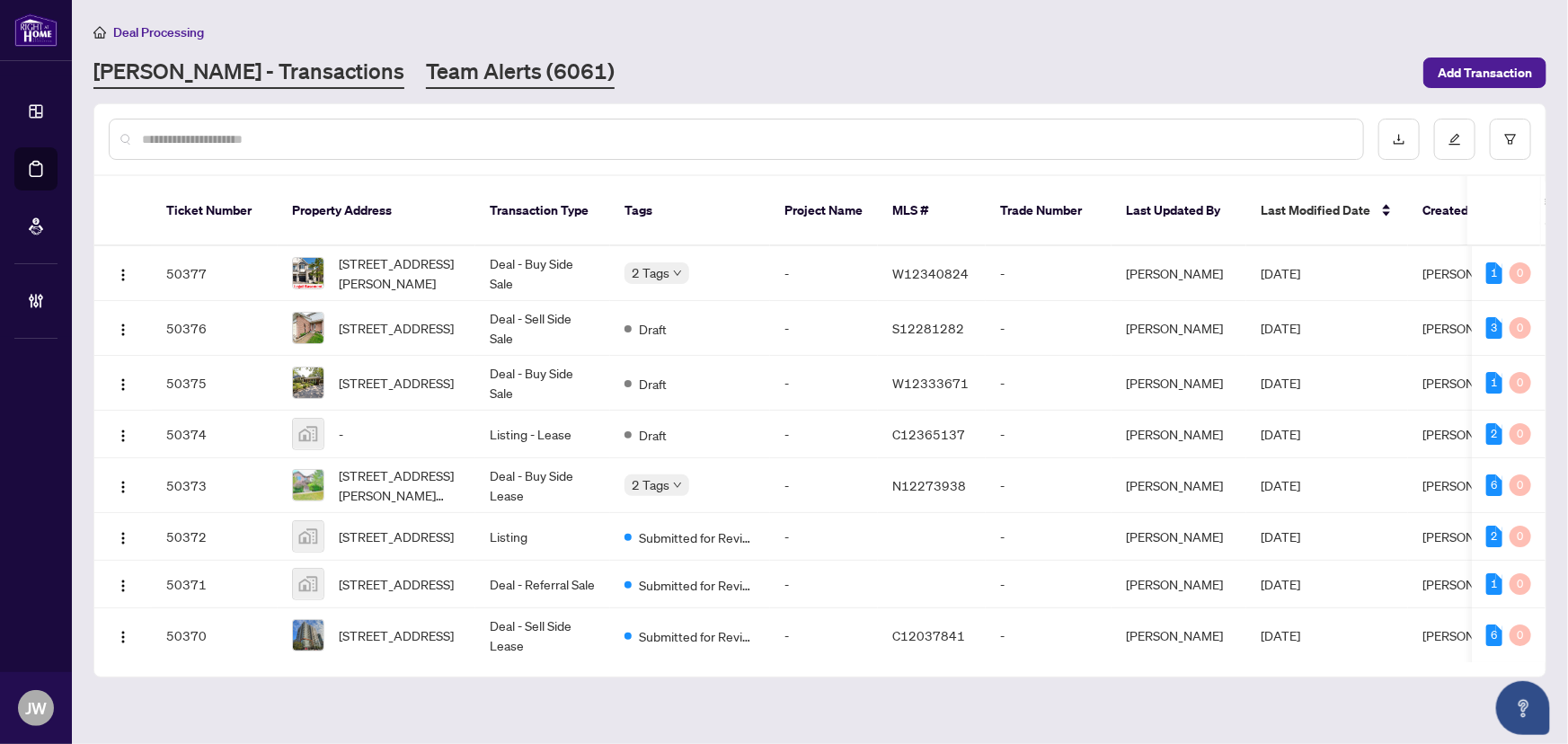
click at [426, 78] on link "Team Alerts (6061)" at bounding box center [520, 72] width 189 height 32
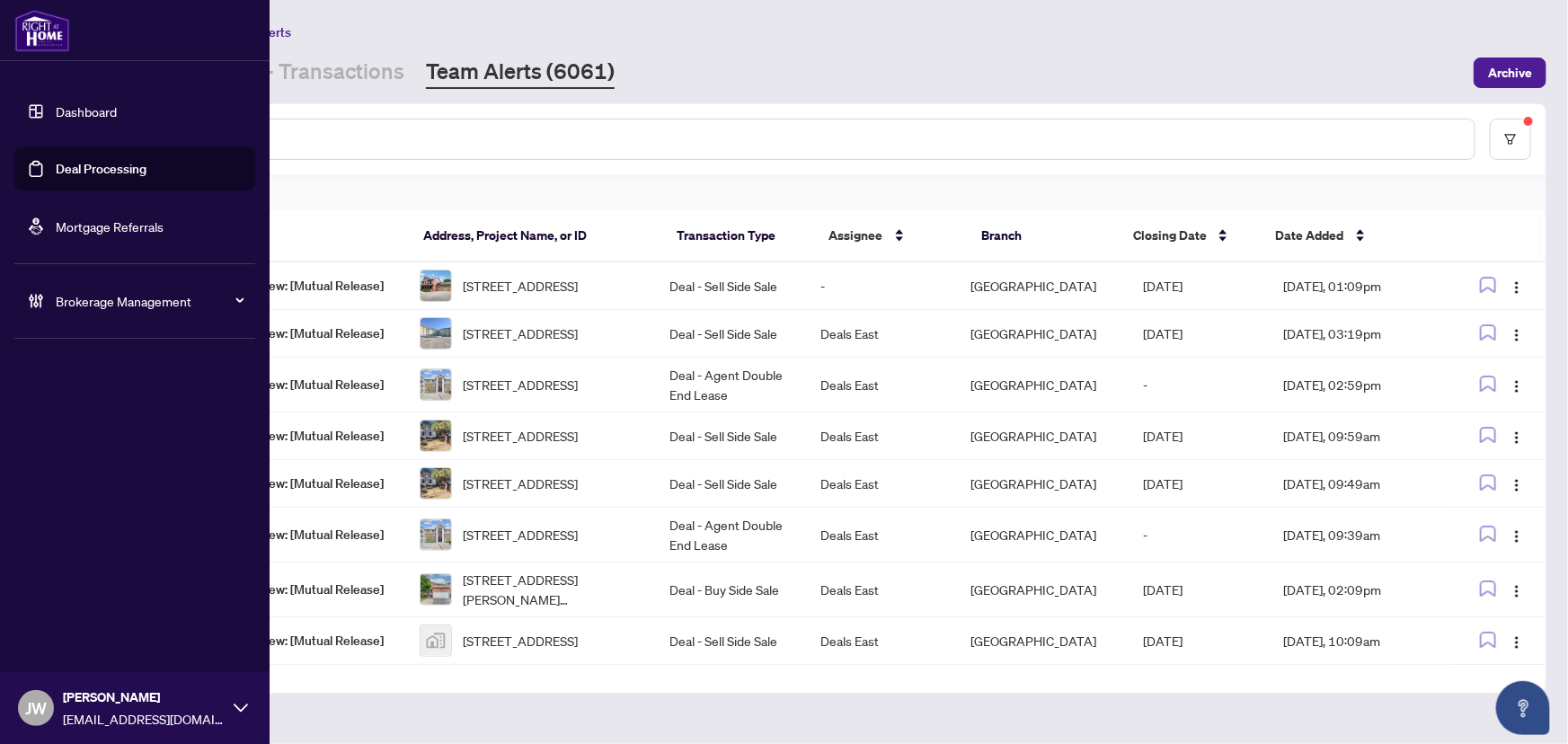
click at [117, 314] on div "Brokerage Management" at bounding box center [135, 301] width 241 height 43
click at [66, 424] on link "Manage Agents" at bounding box center [82, 430] width 89 height 16
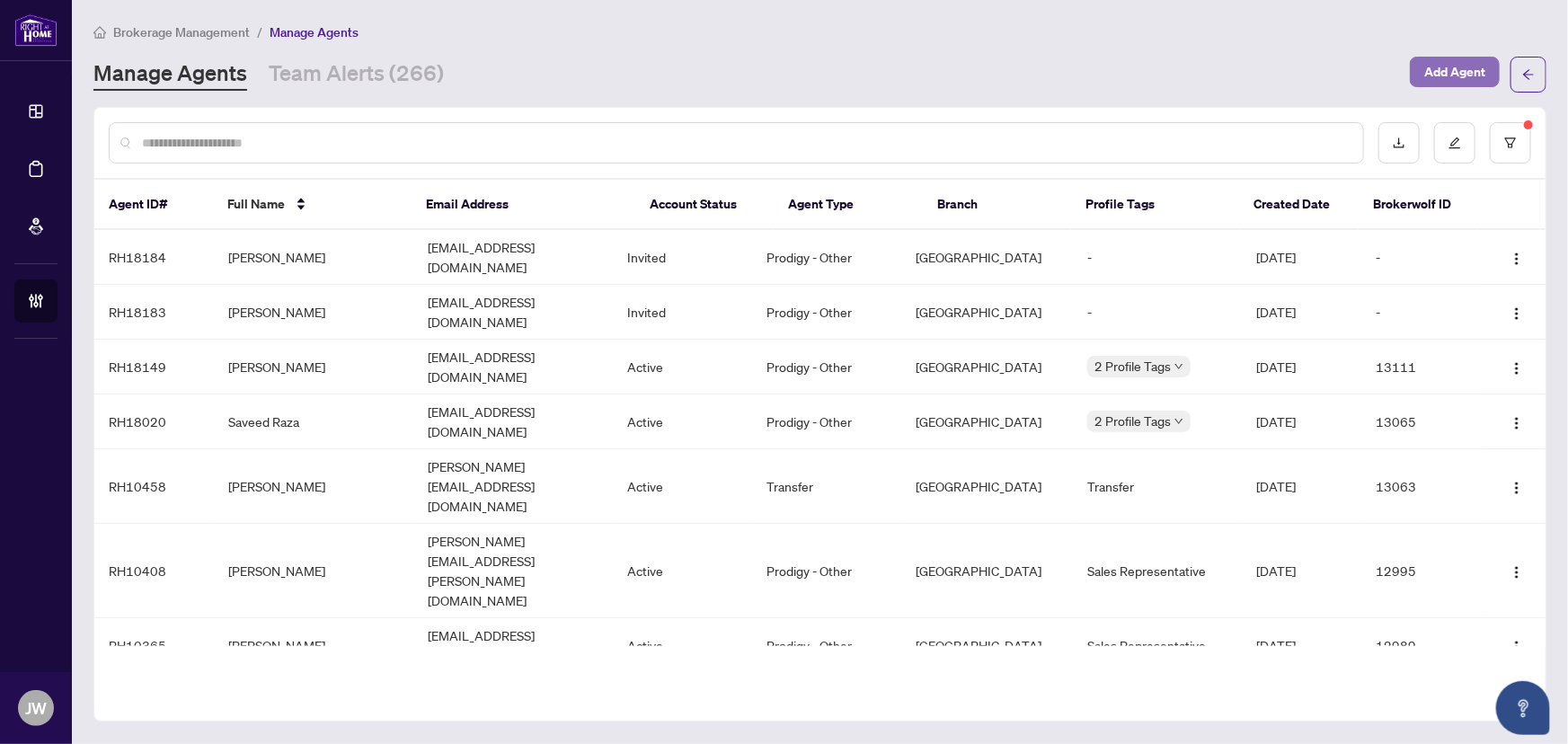
click at [1430, 70] on span "Add Agent" at bounding box center [1455, 71] width 61 height 29
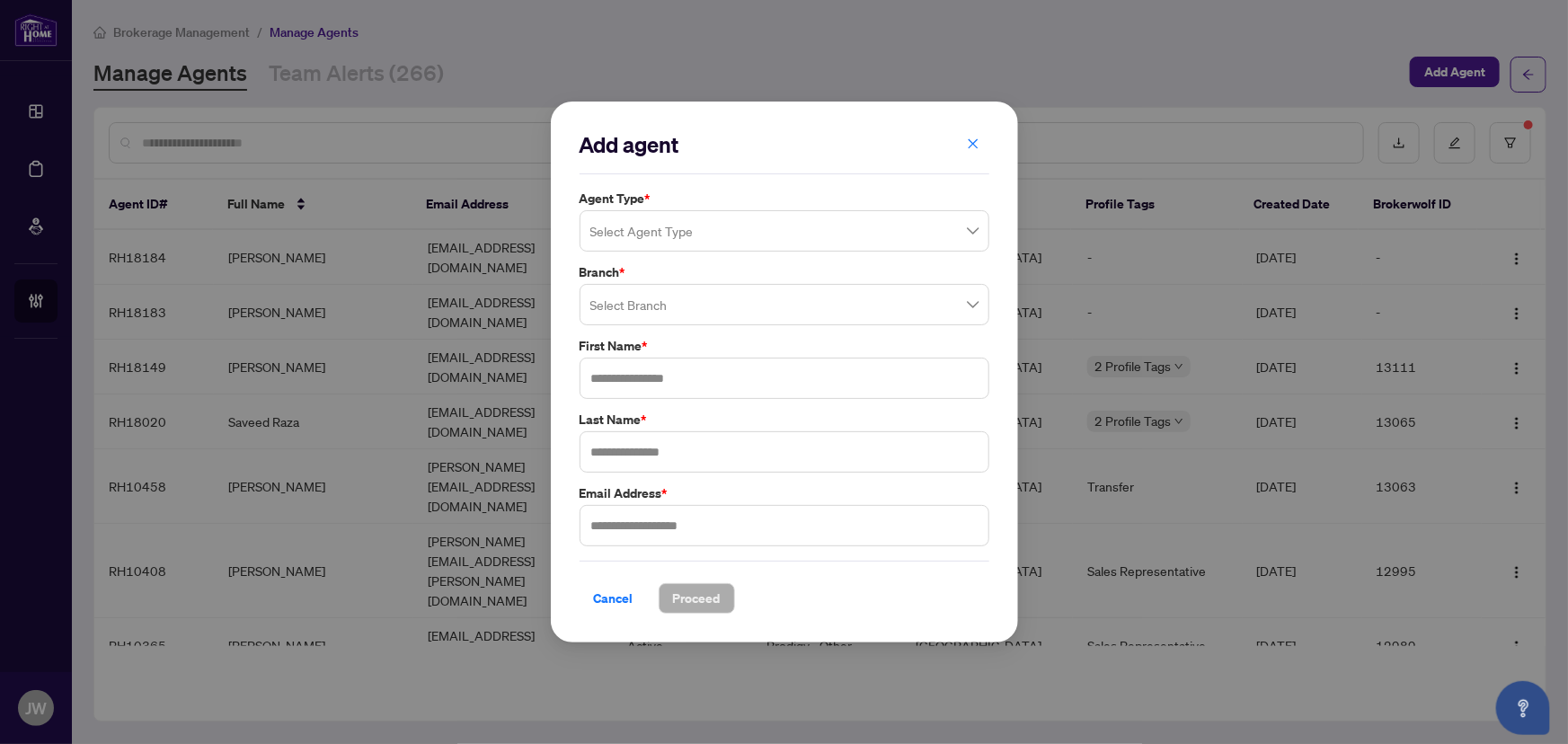
click at [710, 220] on input "search" at bounding box center [776, 233] width 372 height 40
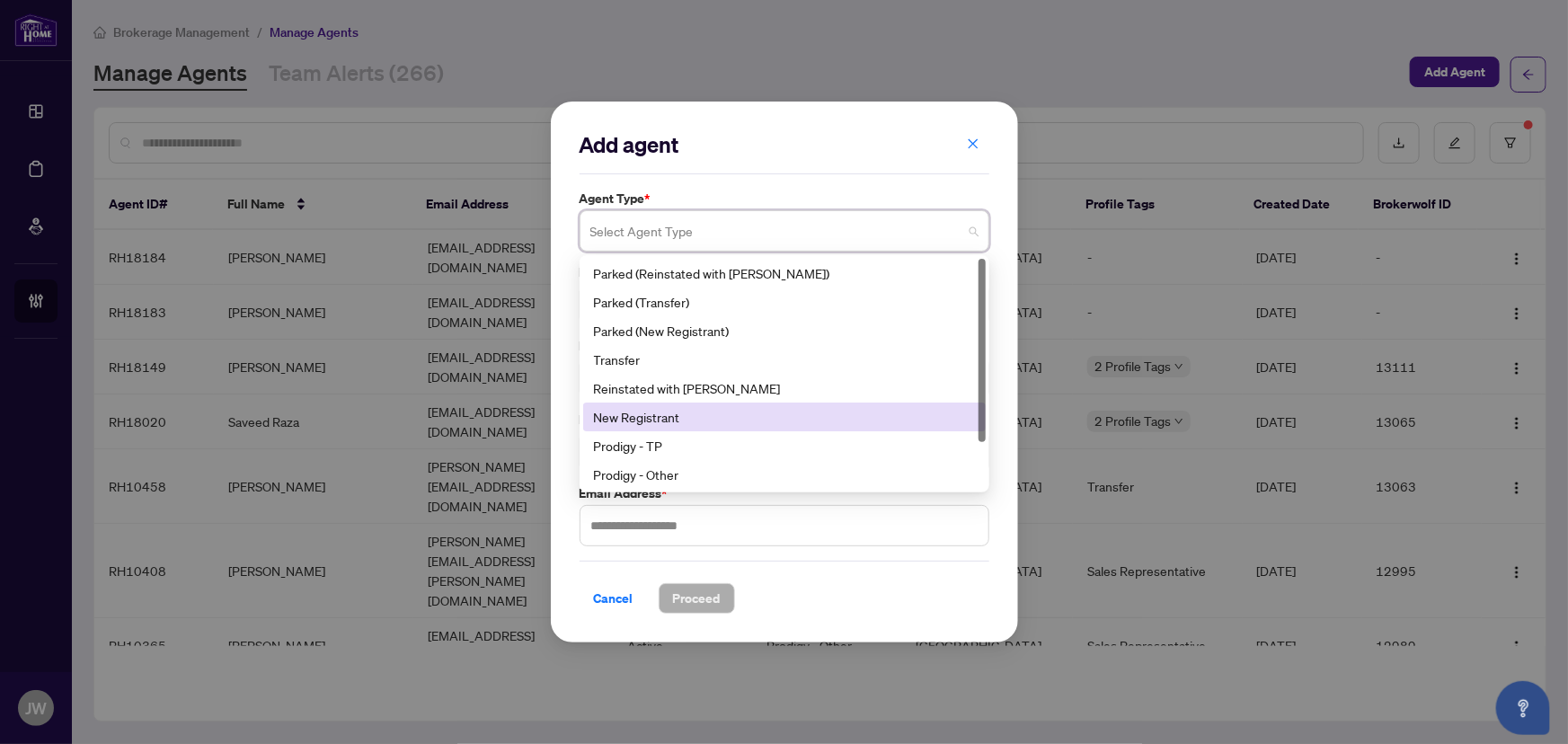
scroll to position [56, 0]
click at [674, 423] on div "Prodigy - Other" at bounding box center [784, 417] width 381 height 19
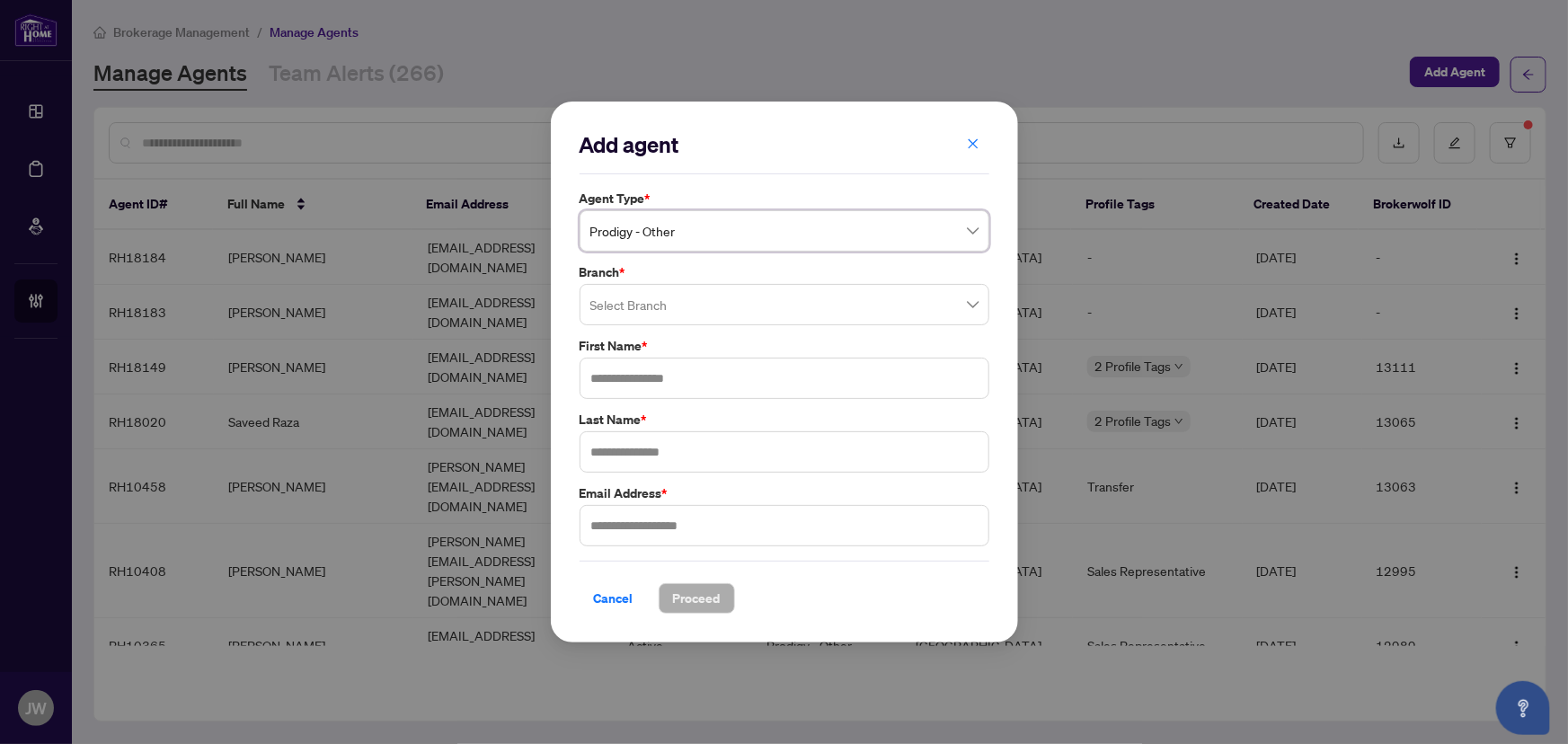
click at [659, 321] on input "search" at bounding box center [776, 307] width 372 height 40
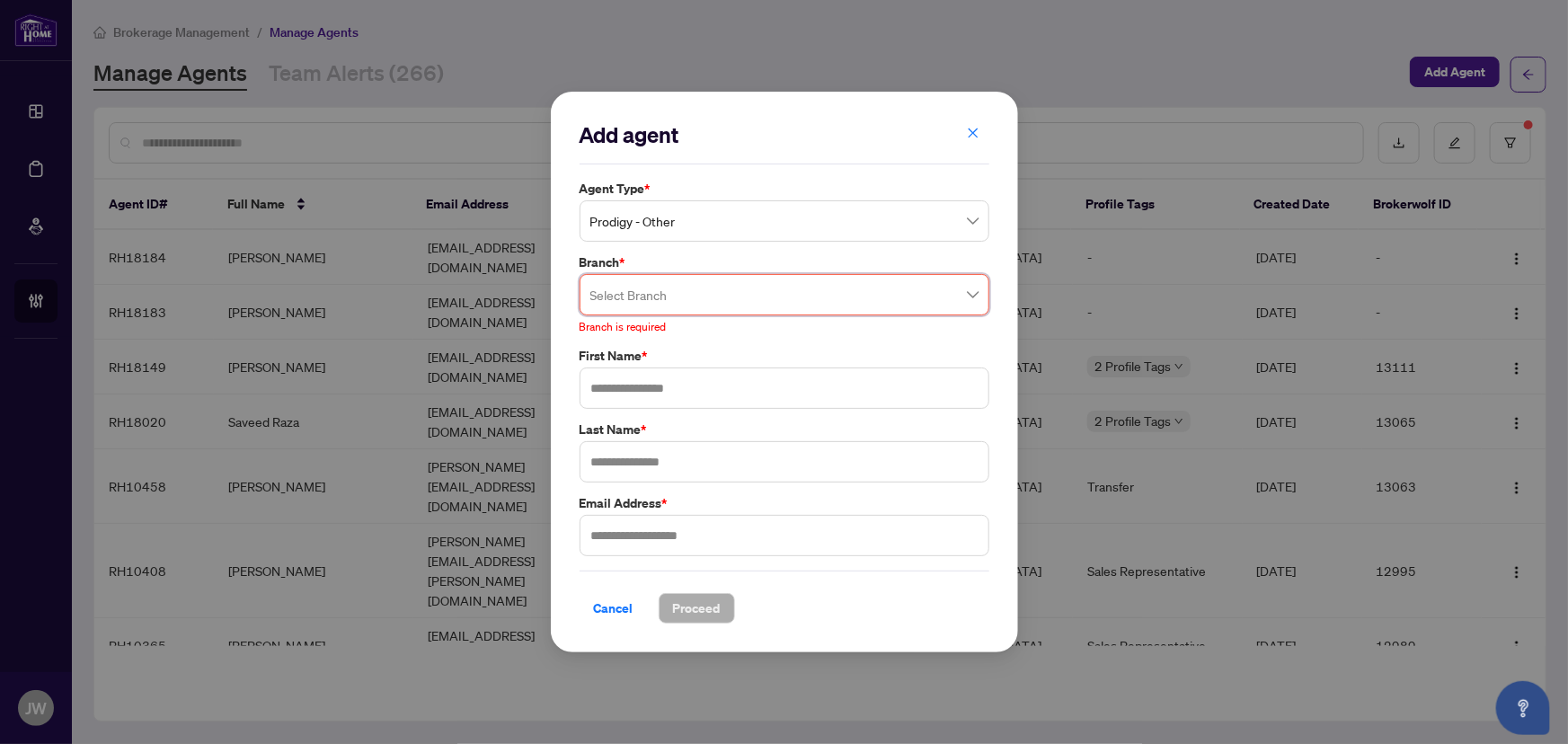
click at [732, 288] on input "search" at bounding box center [776, 297] width 372 height 40
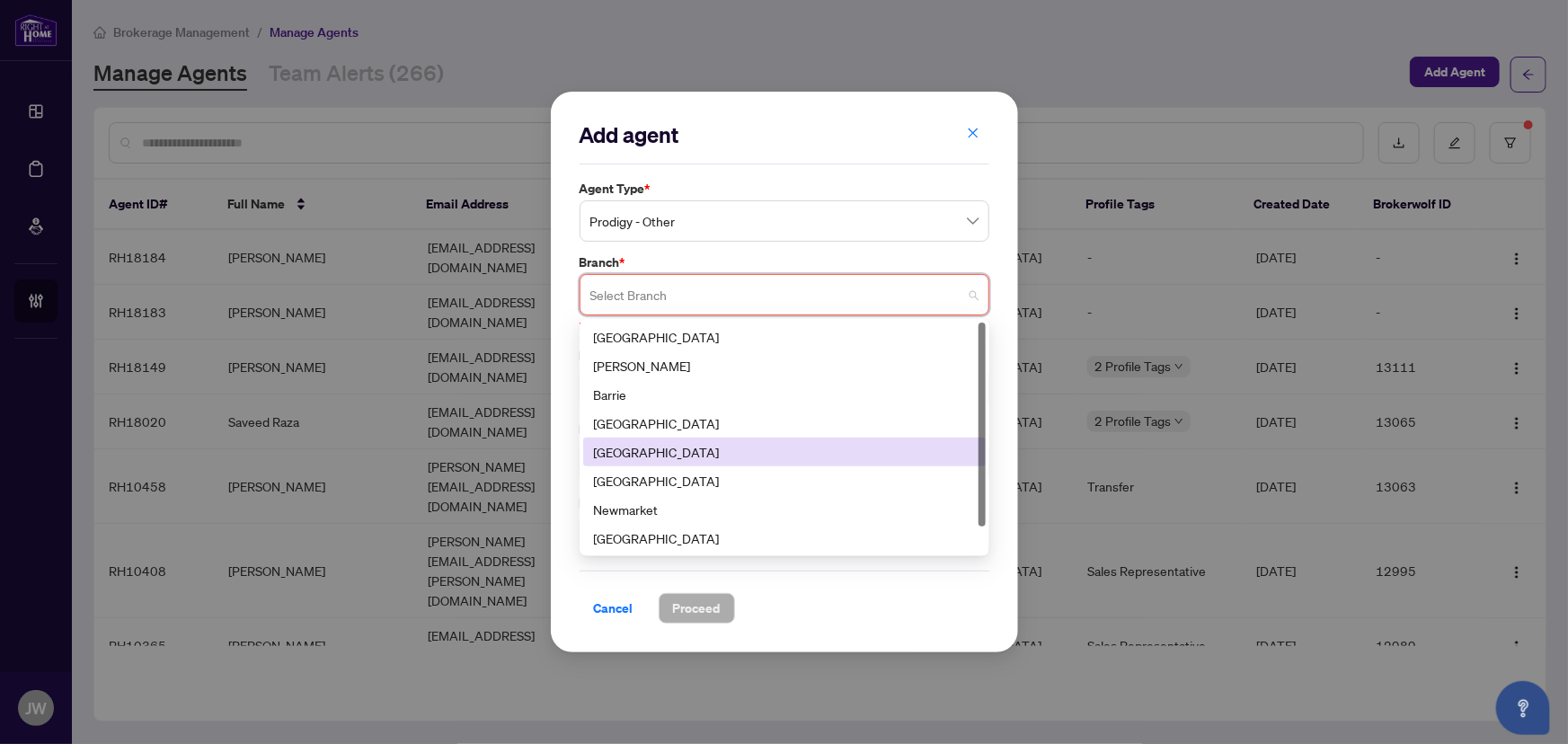
click at [644, 455] on div "[GEOGRAPHIC_DATA]" at bounding box center [784, 452] width 381 height 19
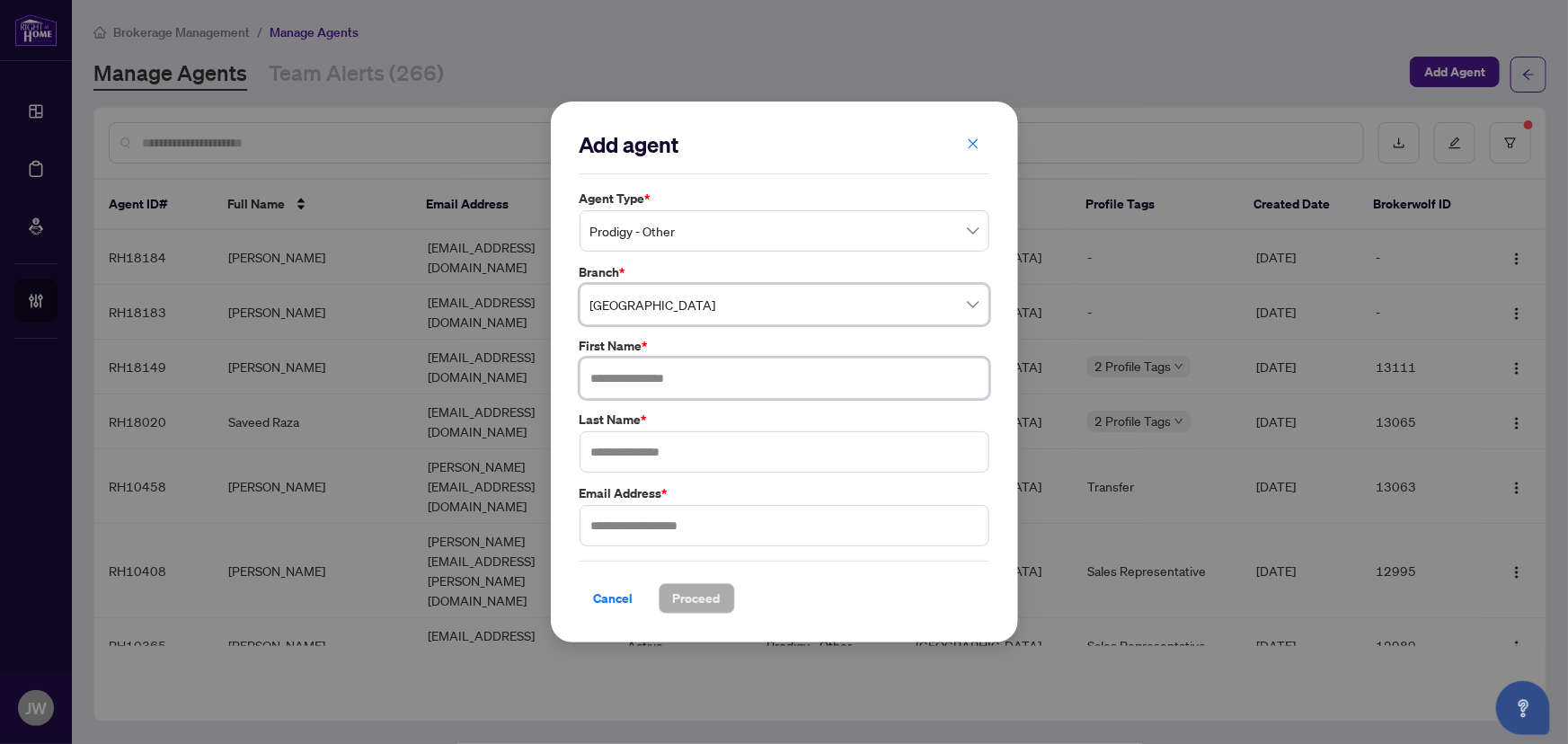
click at [629, 384] on input "text" at bounding box center [784, 378] width 410 height 42
type input "****"
click at [602, 449] on input "text" at bounding box center [784, 452] width 410 height 42
type input "*****"
click at [648, 527] on input "text" at bounding box center [784, 526] width 410 height 42
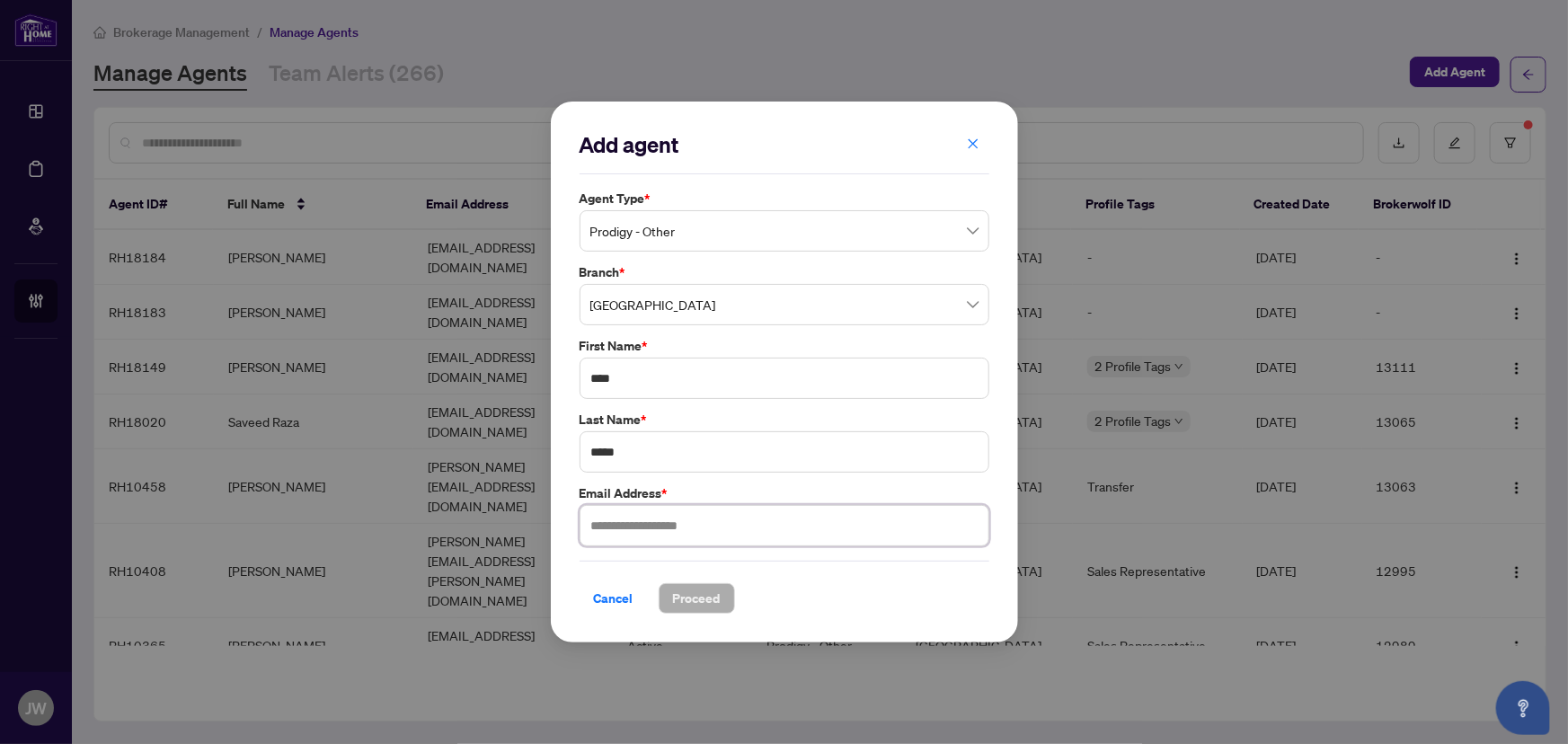
paste input "**********"
type input "**********"
click at [722, 599] on button "Proceed" at bounding box center [697, 598] width 77 height 31
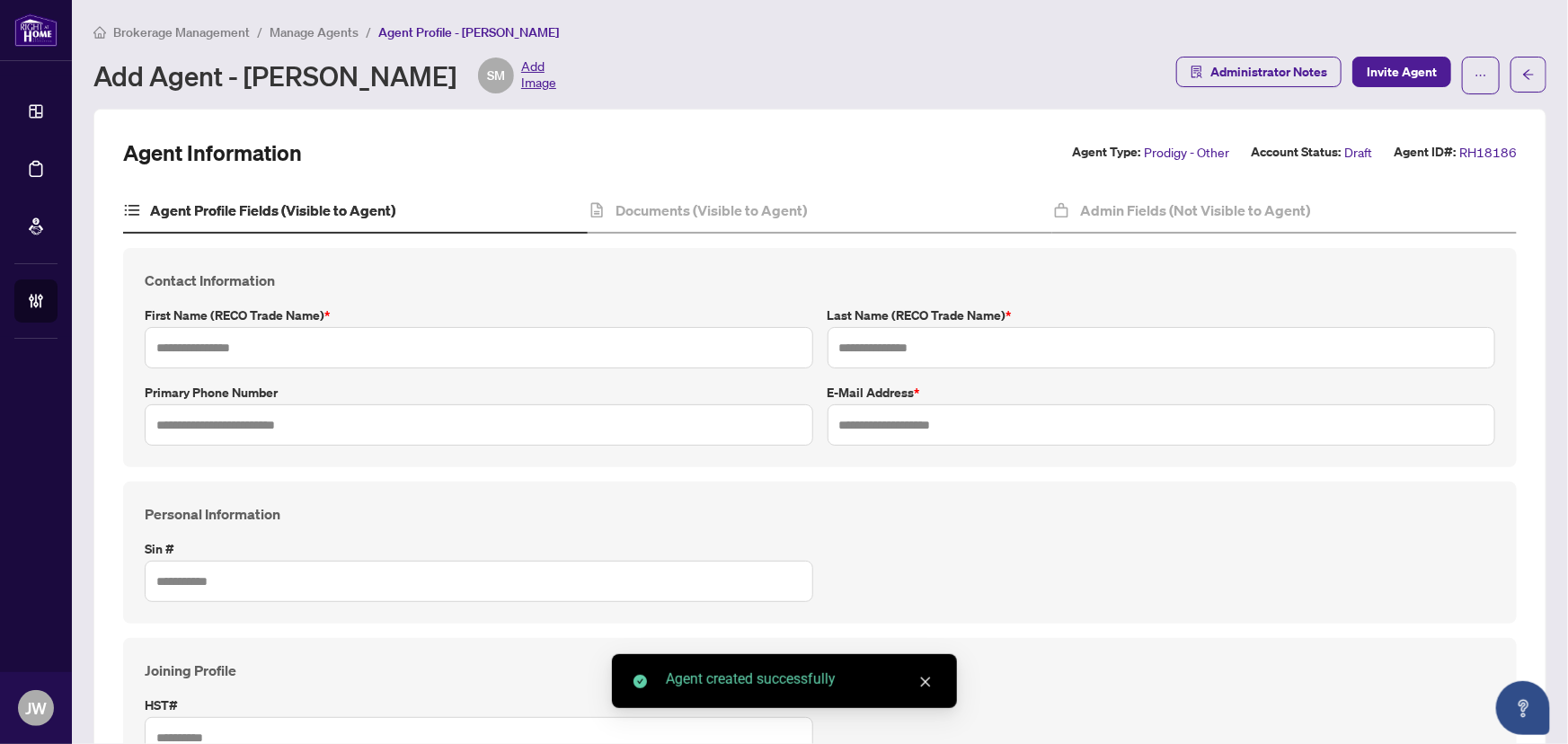
type input "****"
type input "*****"
type input "**********"
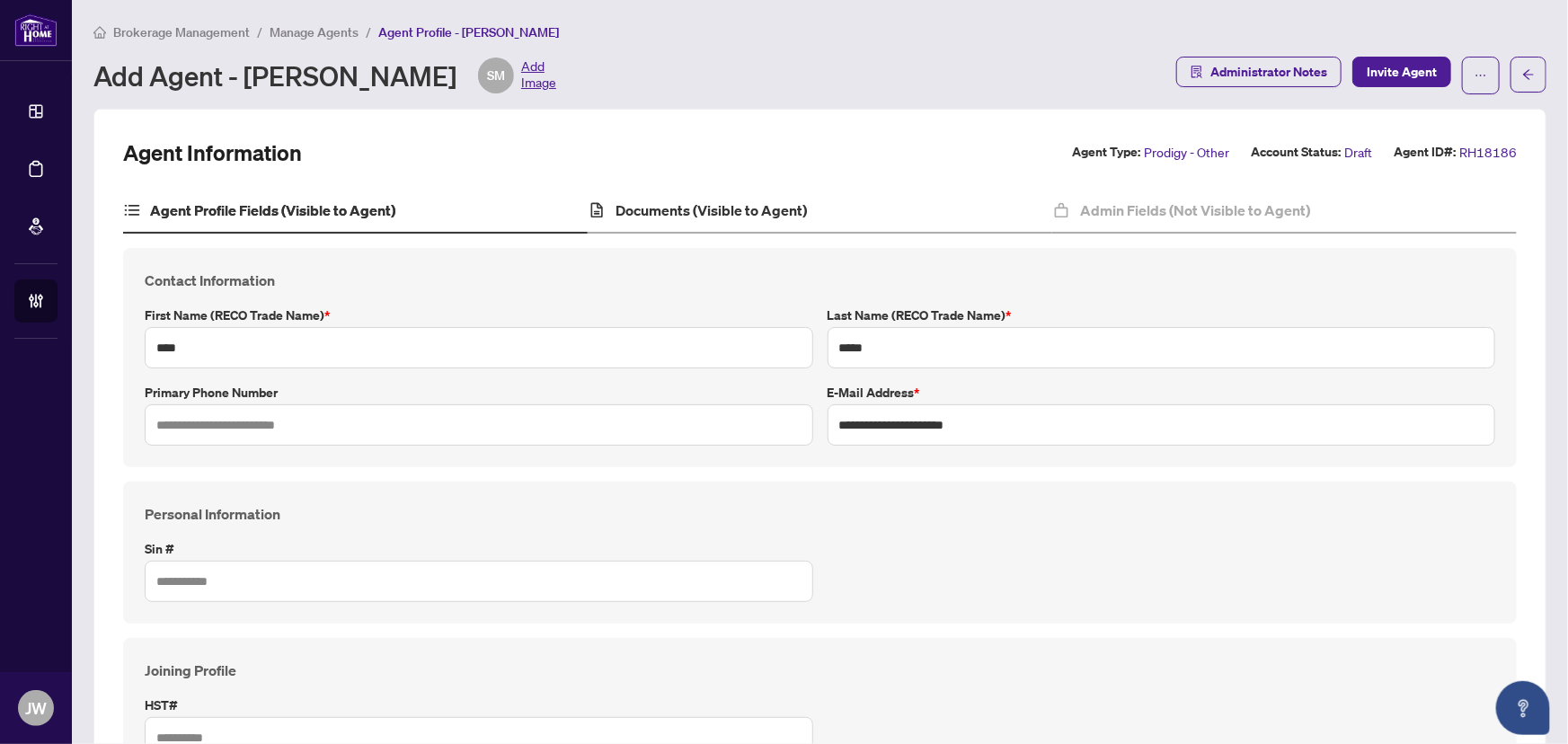
click at [723, 189] on div "Documents (Visible to Agent)" at bounding box center [820, 211] width 464 height 45
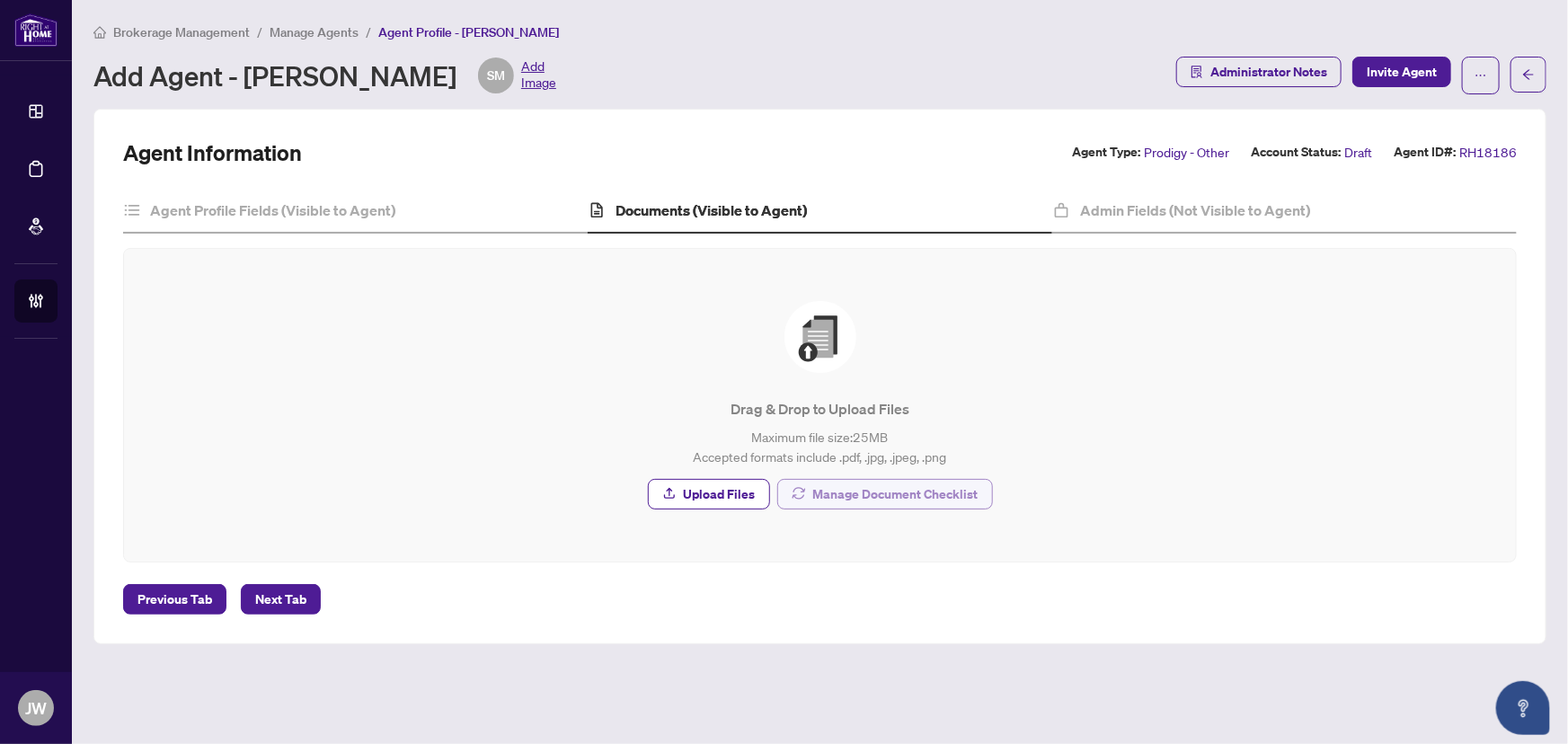
click at [845, 480] on span "Manage Document Checklist" at bounding box center [895, 494] width 166 height 29
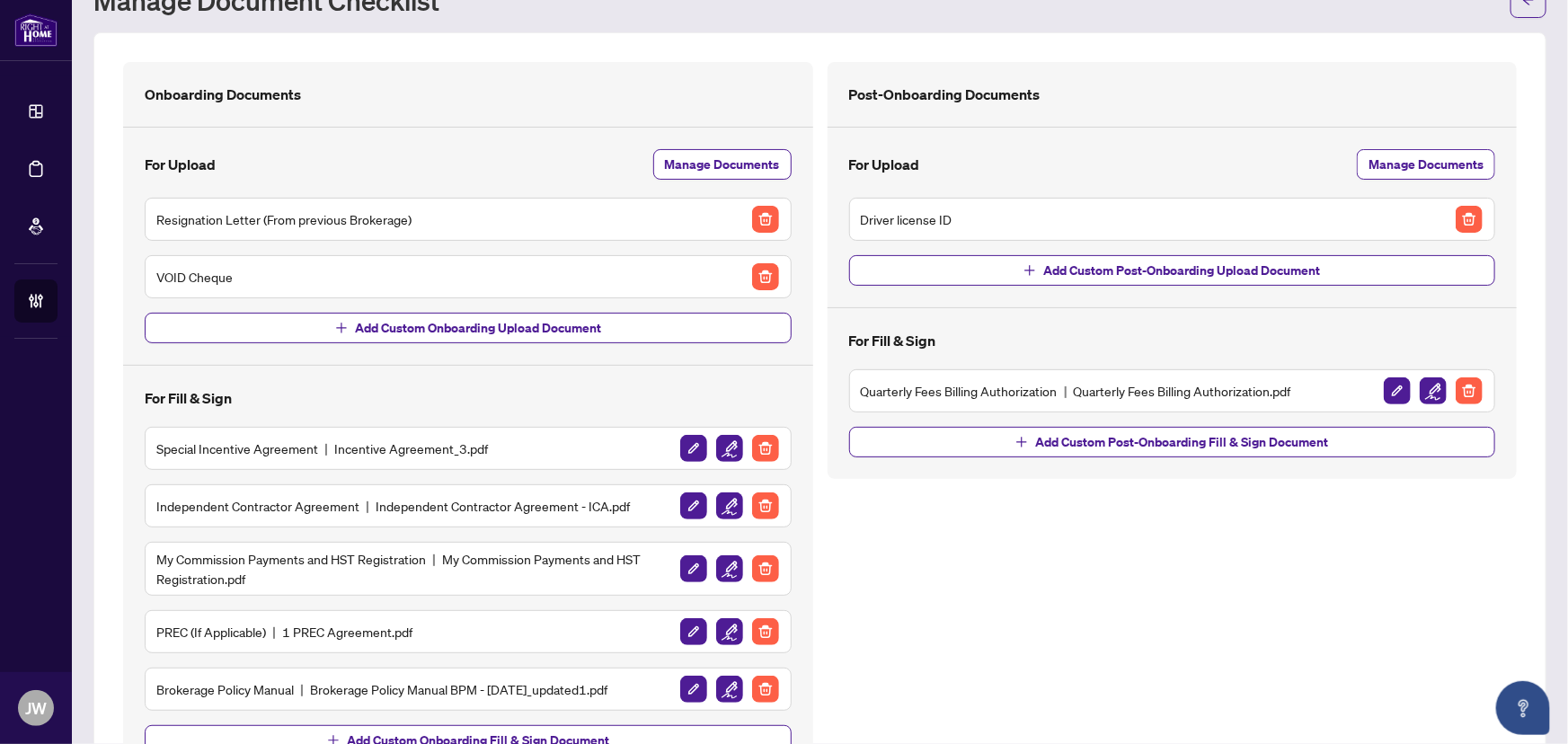
scroll to position [155, 0]
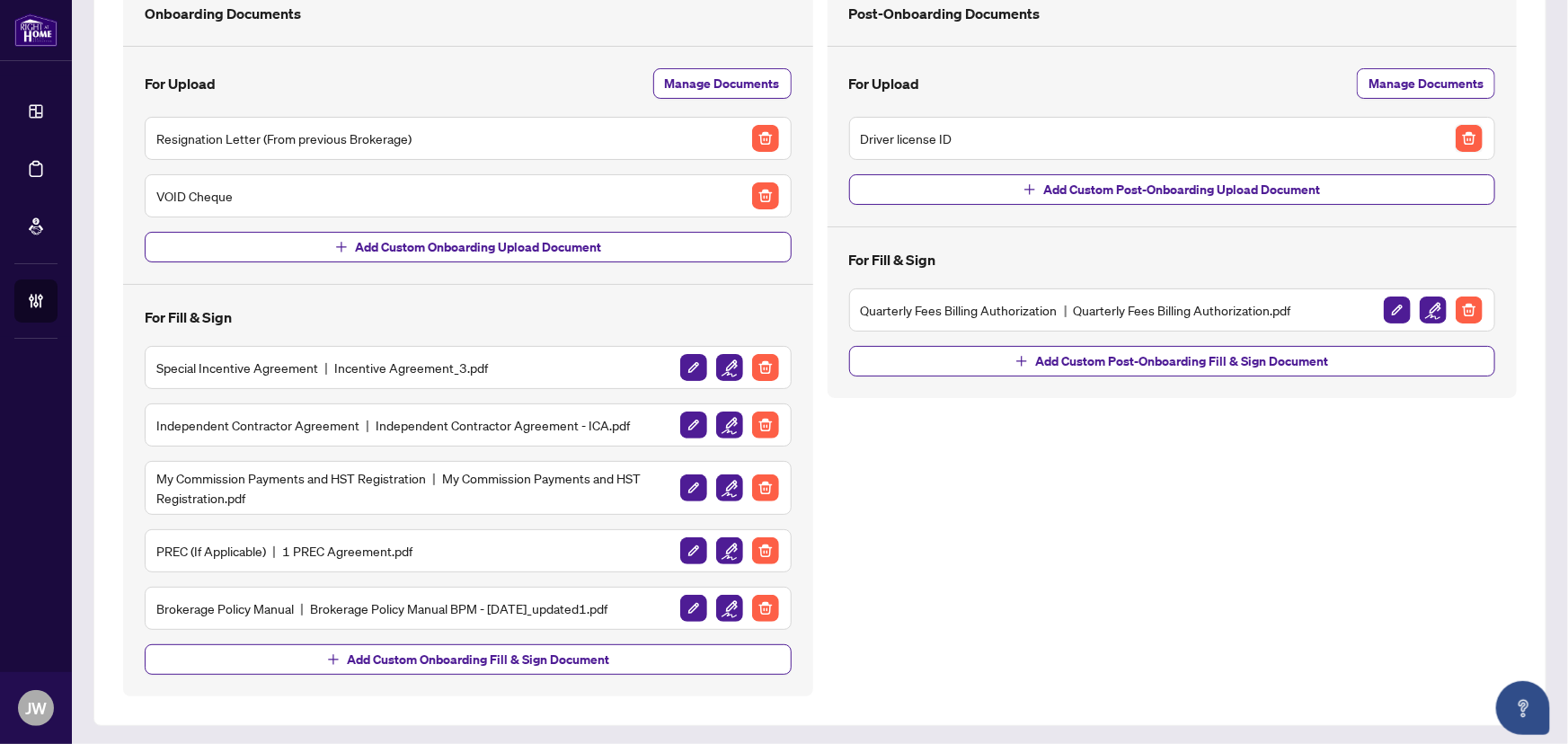
click at [1456, 135] on img "button" at bounding box center [1469, 138] width 27 height 27
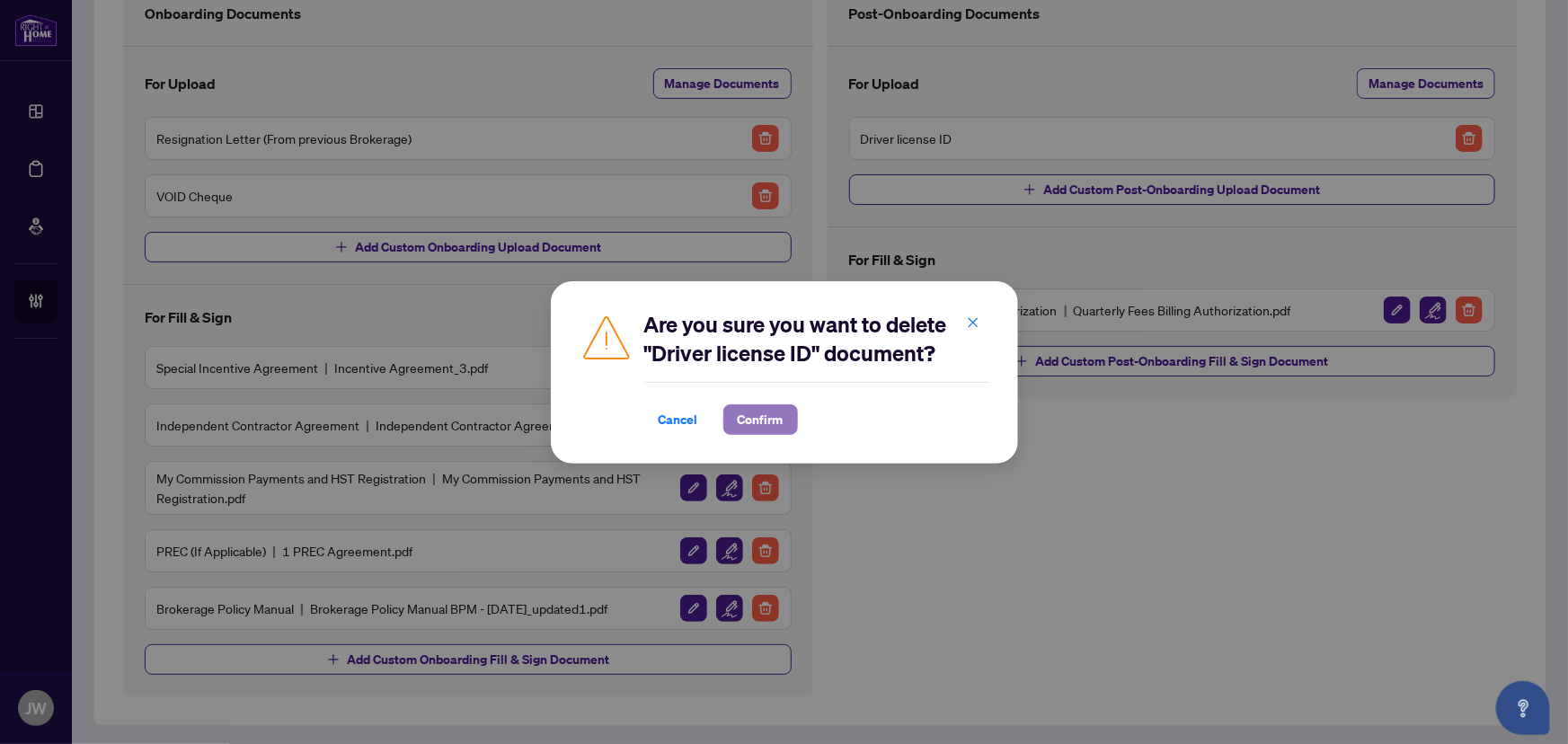
click at [763, 428] on span "Confirm" at bounding box center [761, 419] width 46 height 29
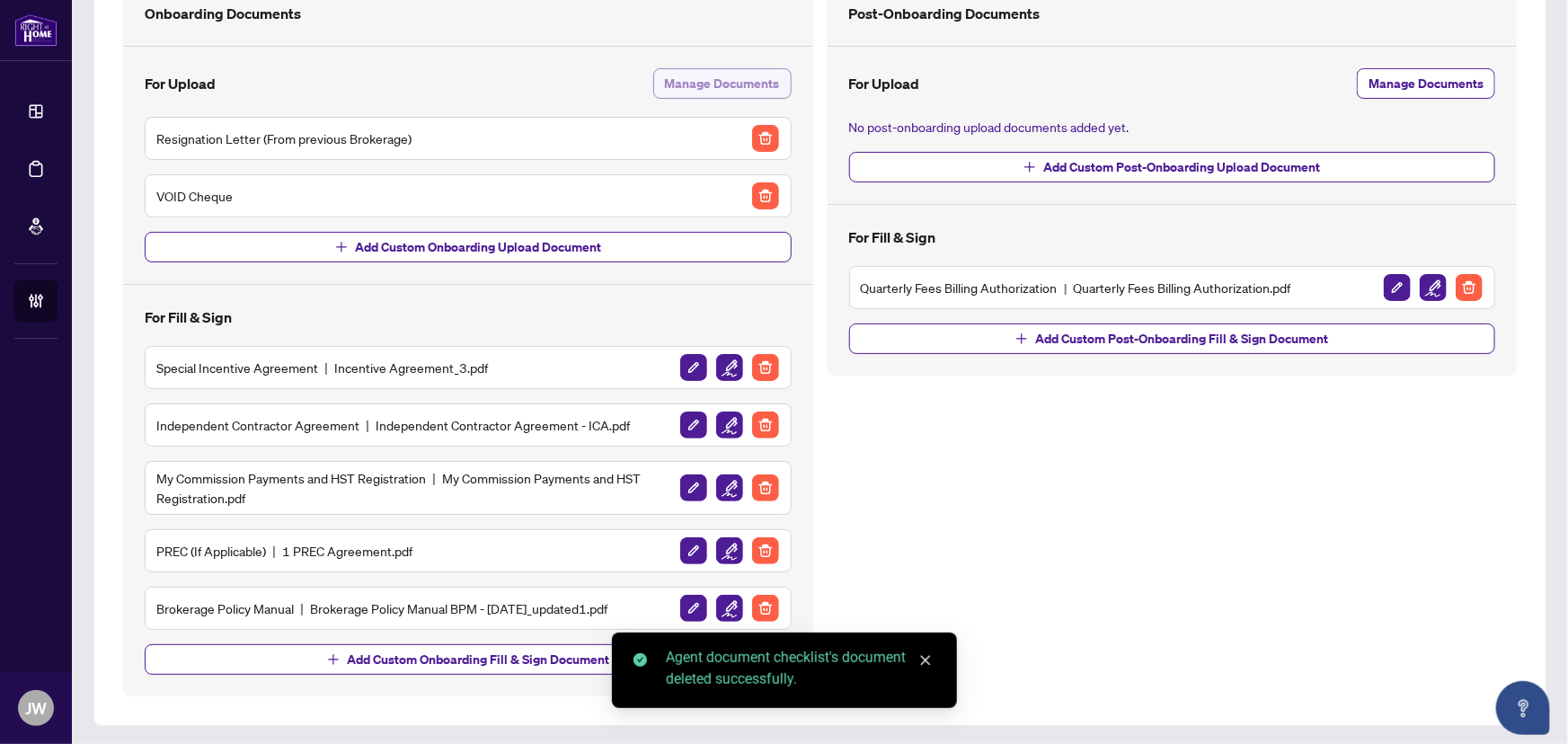
click at [685, 88] on span "Manage Documents" at bounding box center [722, 83] width 115 height 29
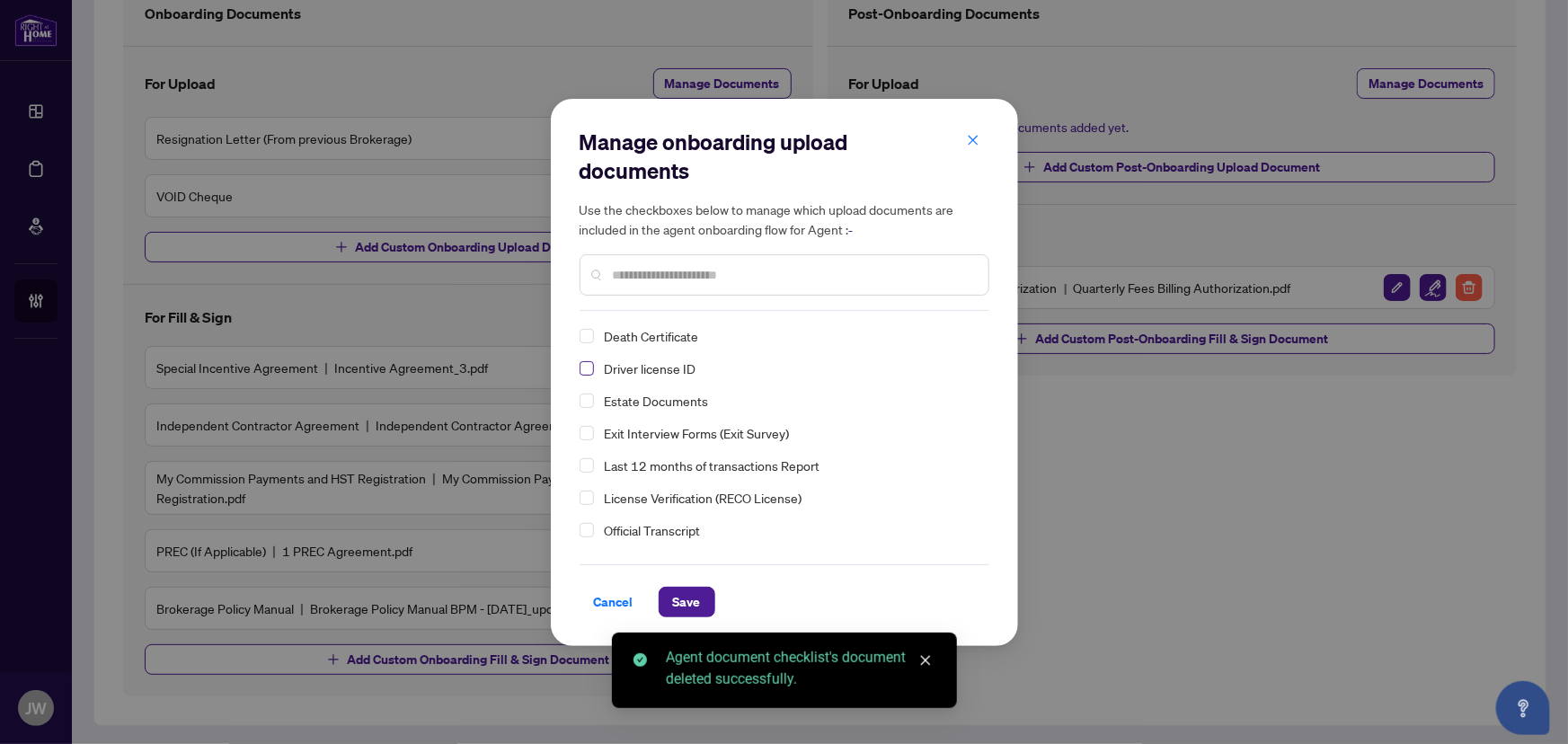
click at [589, 363] on span "Select Driver license ID" at bounding box center [587, 369] width 15 height 15
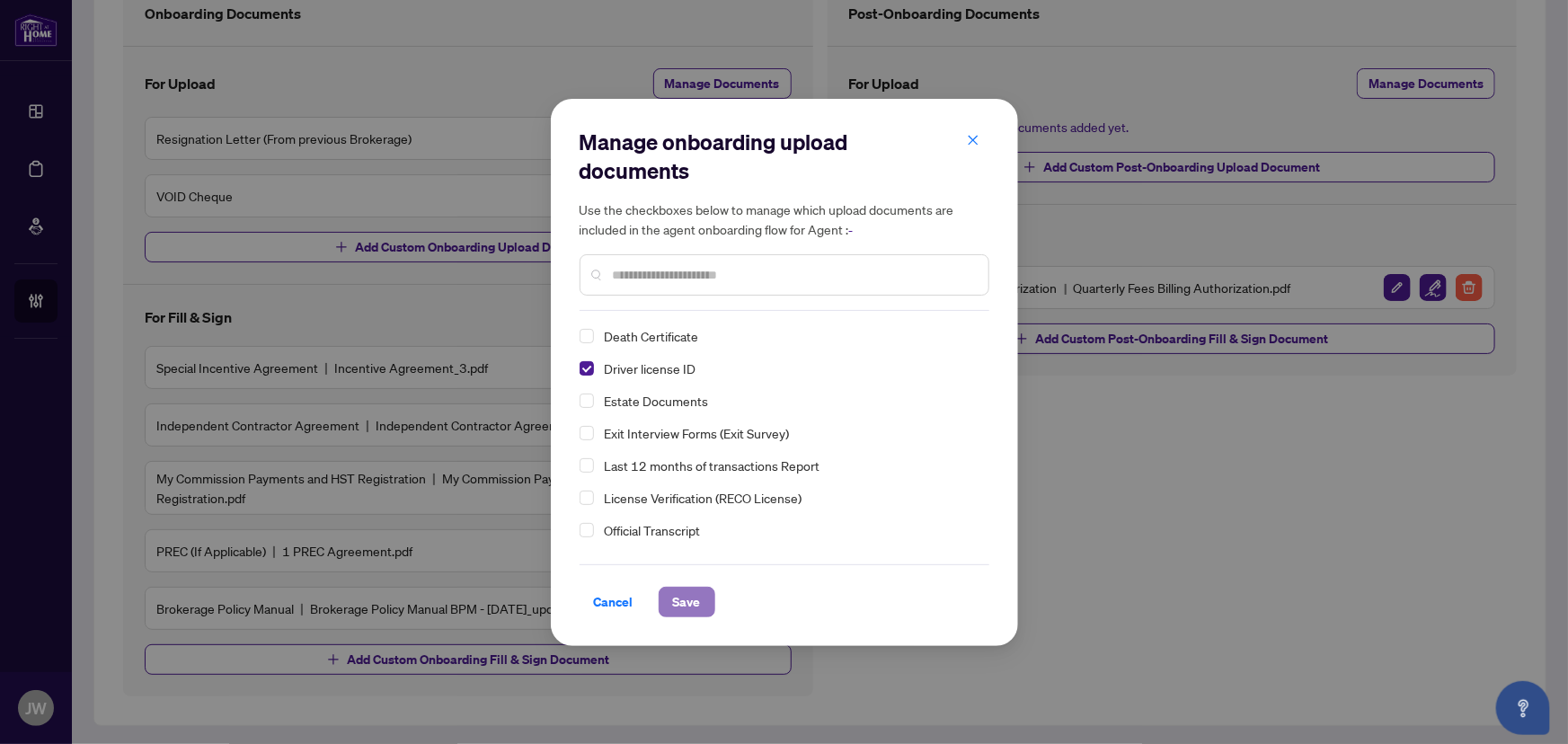
click at [675, 589] on span "Save" at bounding box center [687, 601] width 28 height 29
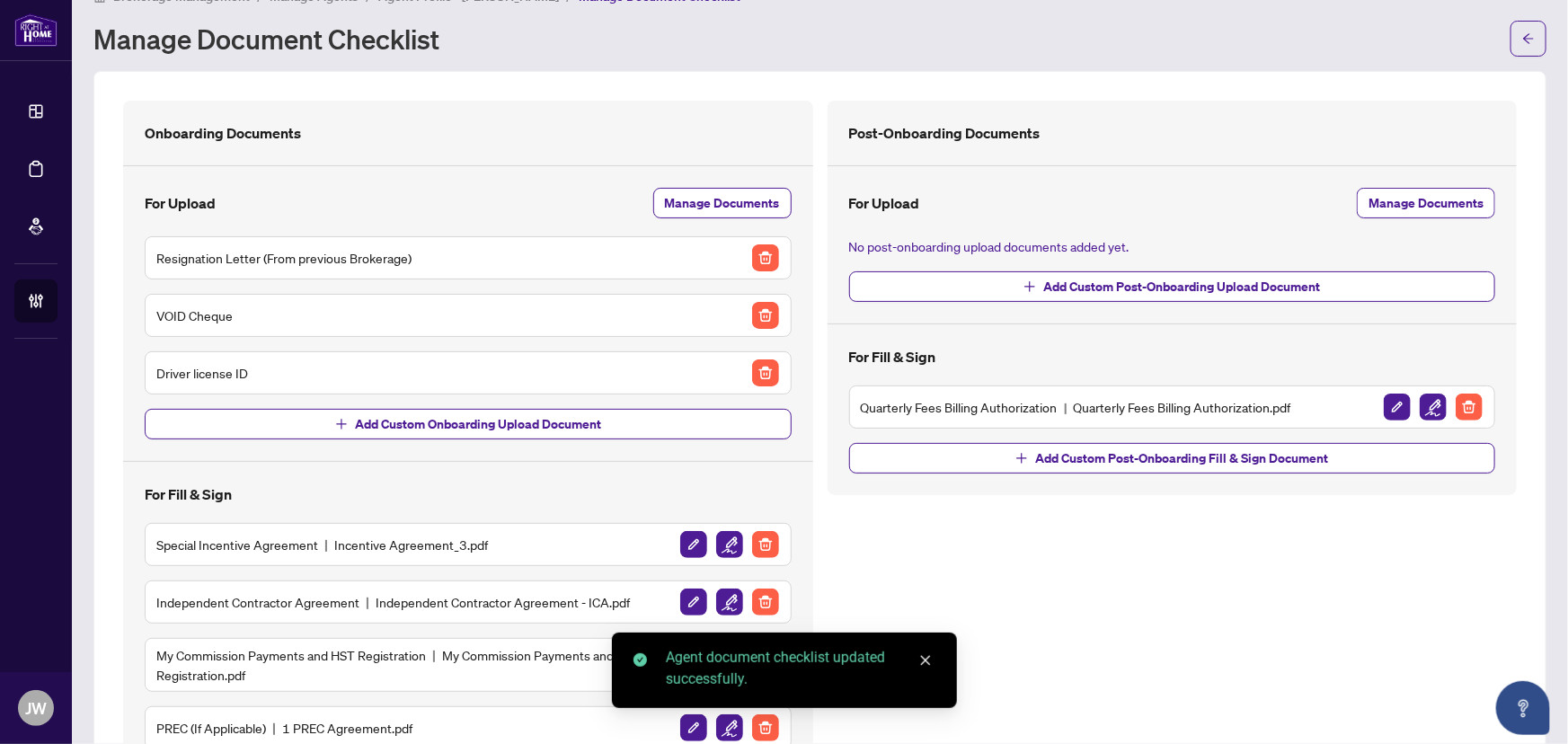
scroll to position [0, 0]
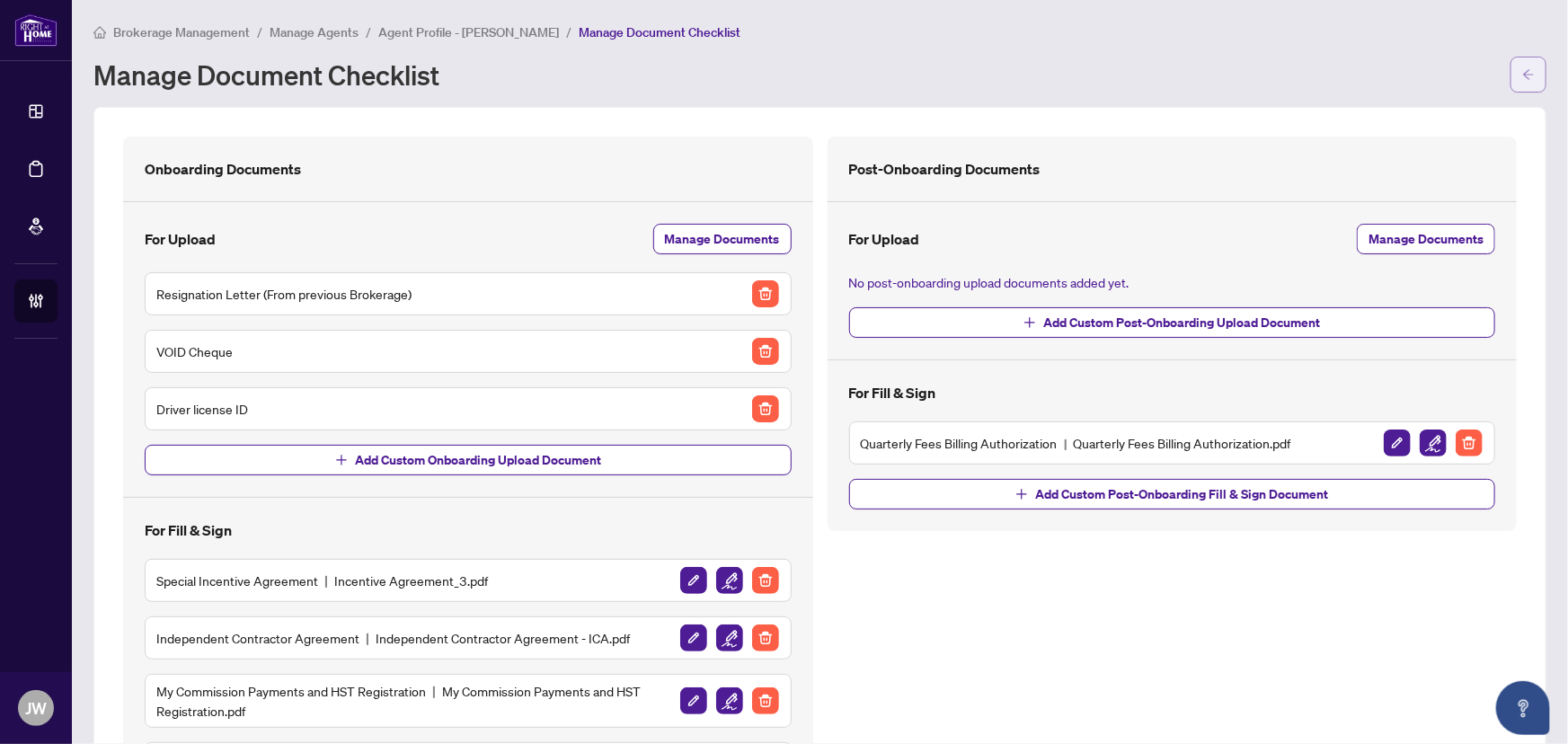
click at [1523, 66] on span "button" at bounding box center [1529, 74] width 13 height 29
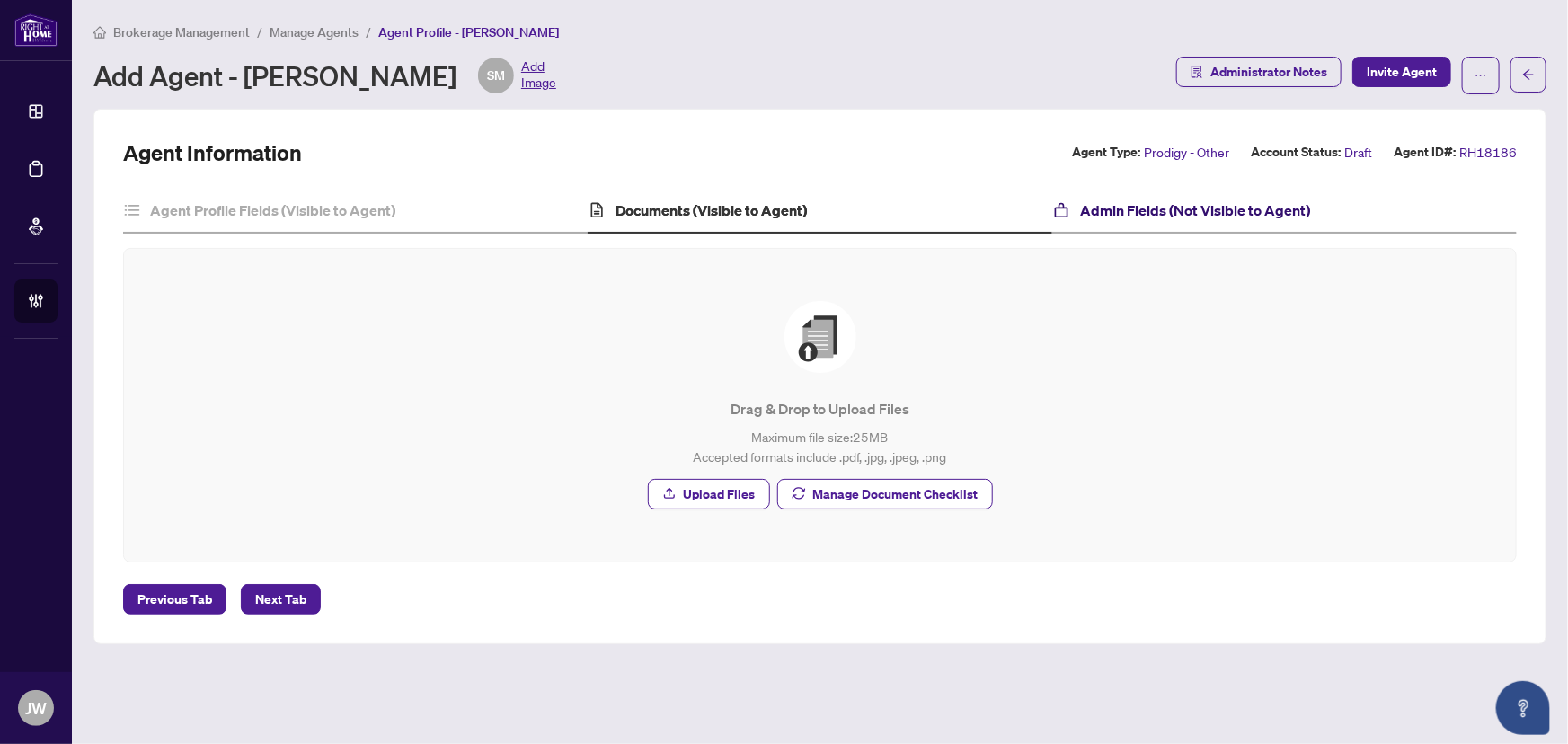
click at [1195, 206] on h4 "Admin Fields (Not Visible to Agent)" at bounding box center [1195, 210] width 230 height 21
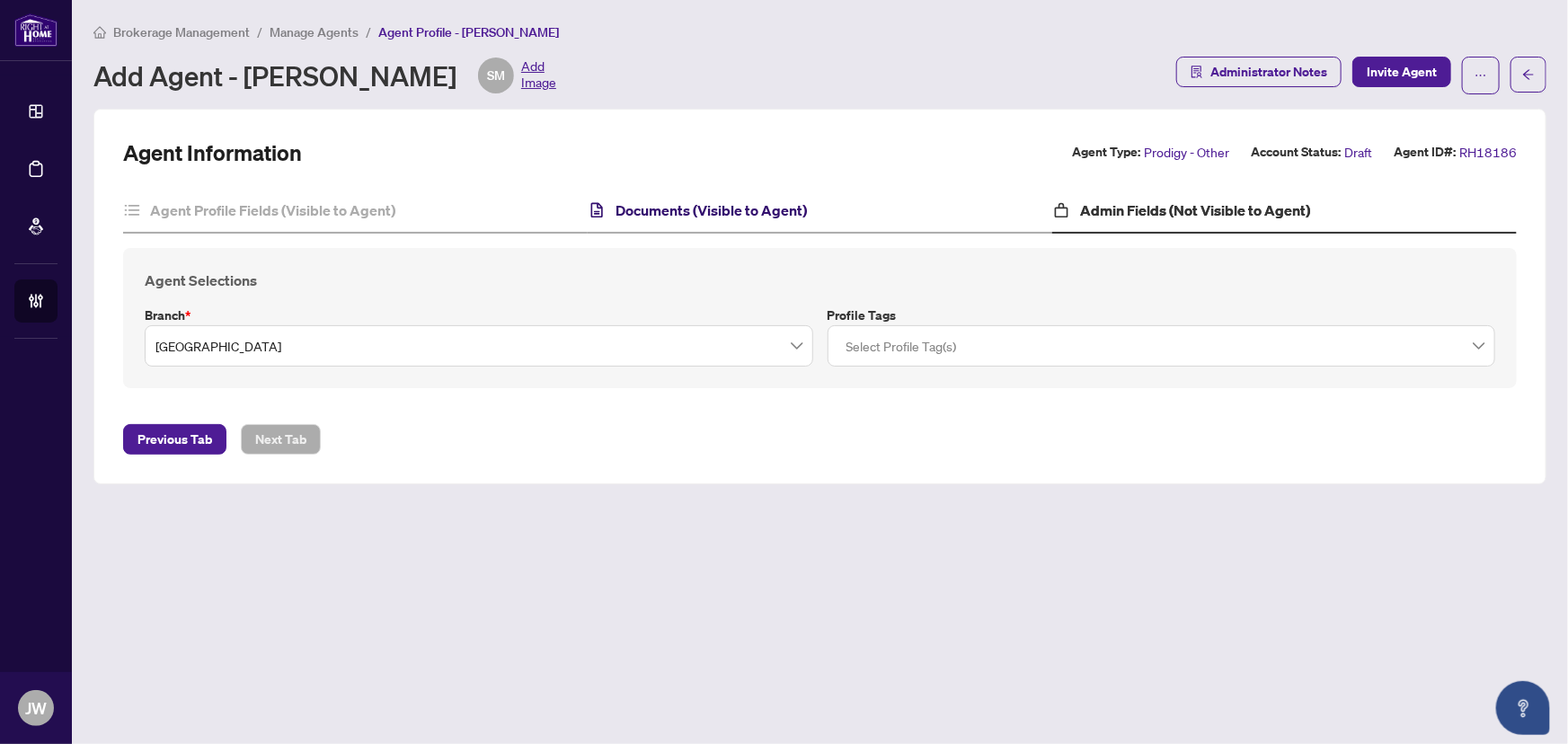
click at [676, 205] on h4 "Documents (Visible to Agent)" at bounding box center [710, 210] width 191 height 21
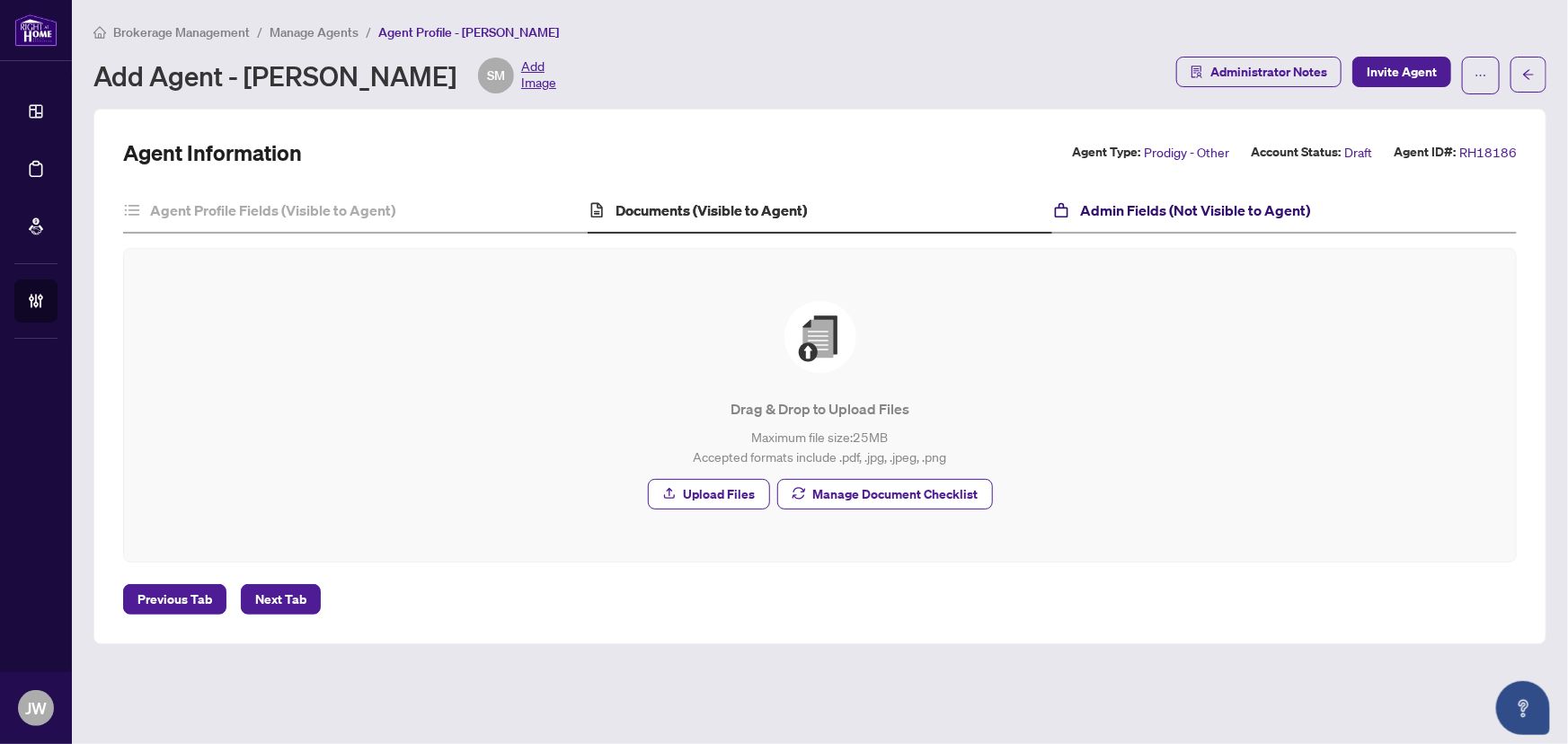
click at [1172, 217] on h4 "Admin Fields (Not Visible to Agent)" at bounding box center [1195, 210] width 230 height 21
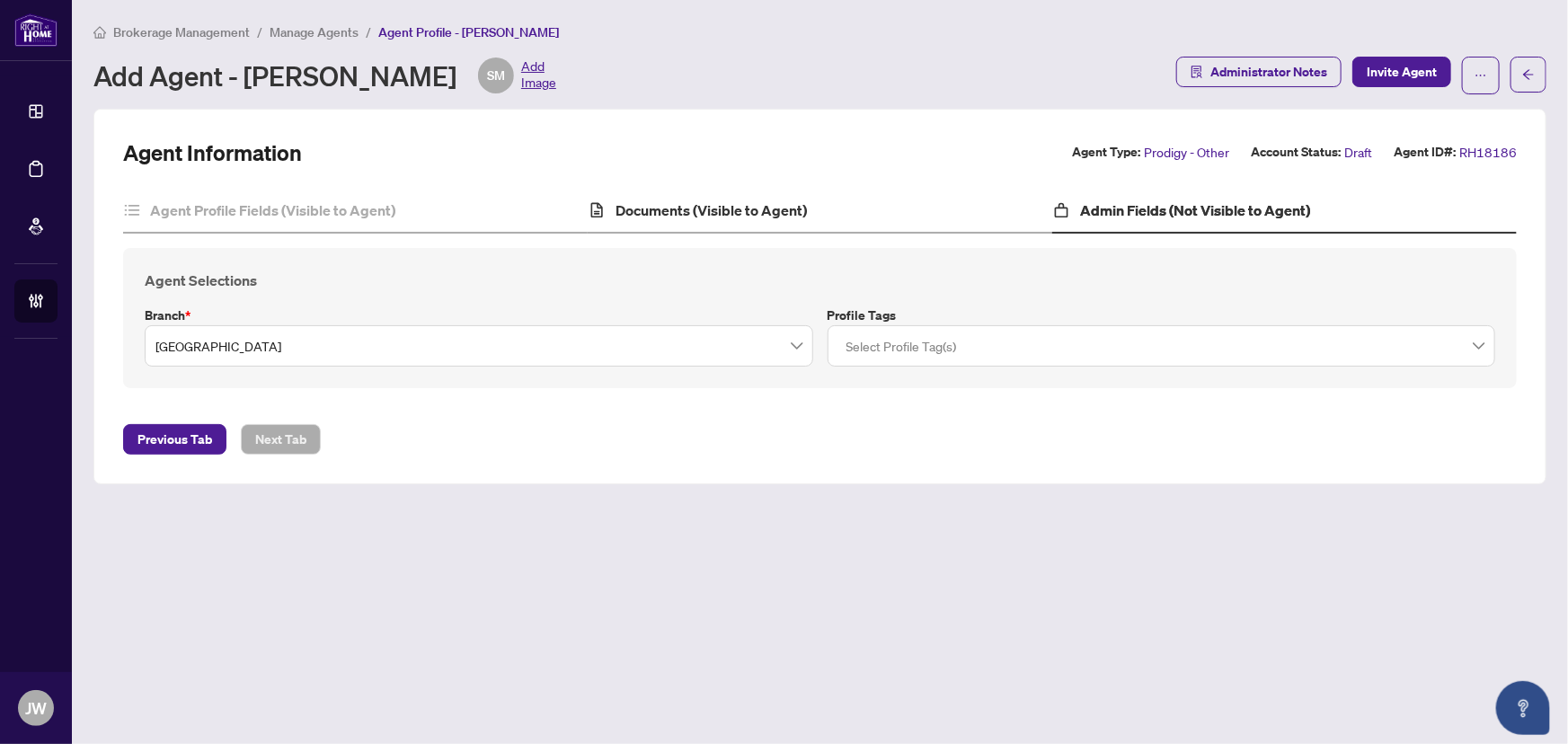
click at [808, 232] on div "Documents (Visible to Agent)" at bounding box center [820, 211] width 464 height 45
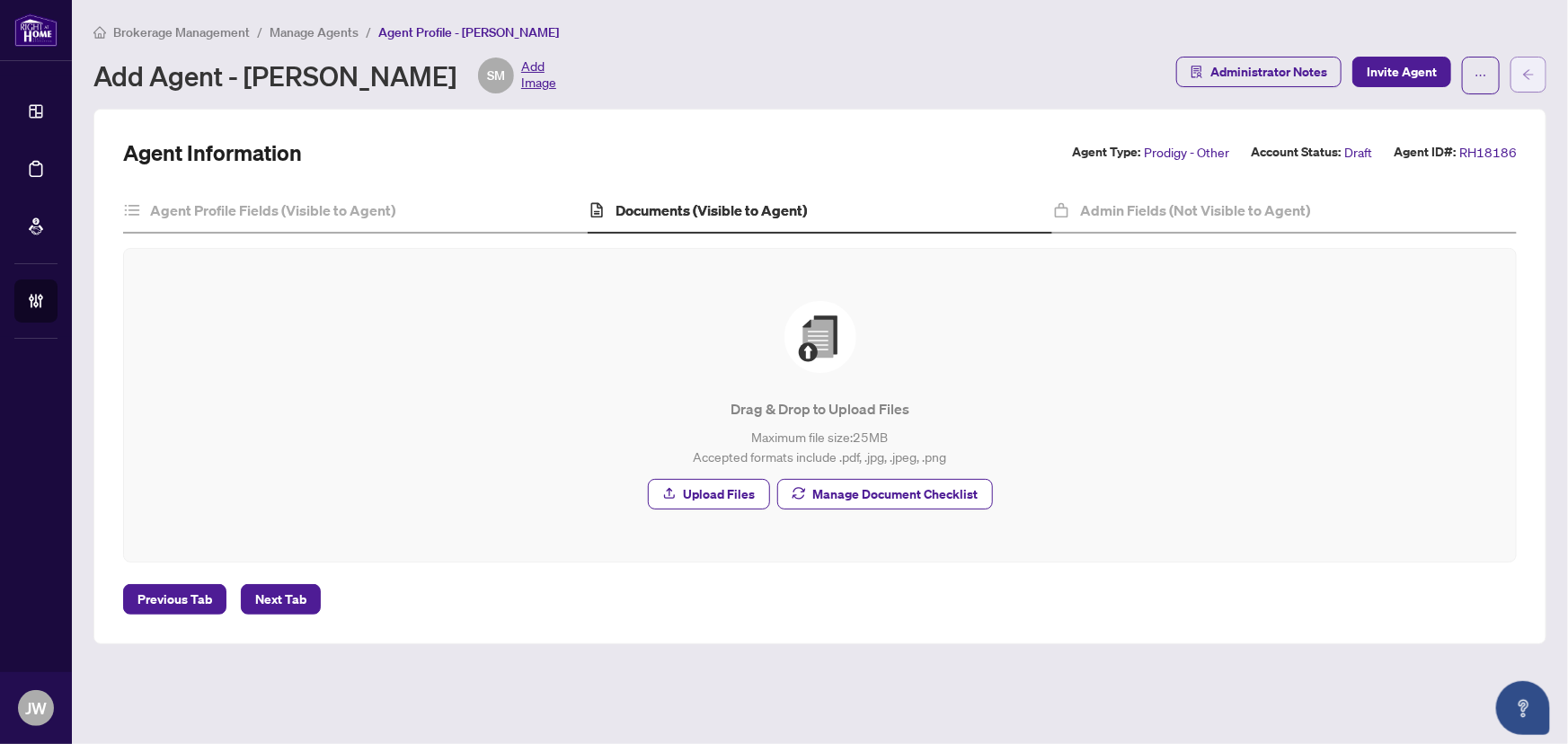
click at [1539, 77] on button "button" at bounding box center [1528, 74] width 36 height 36
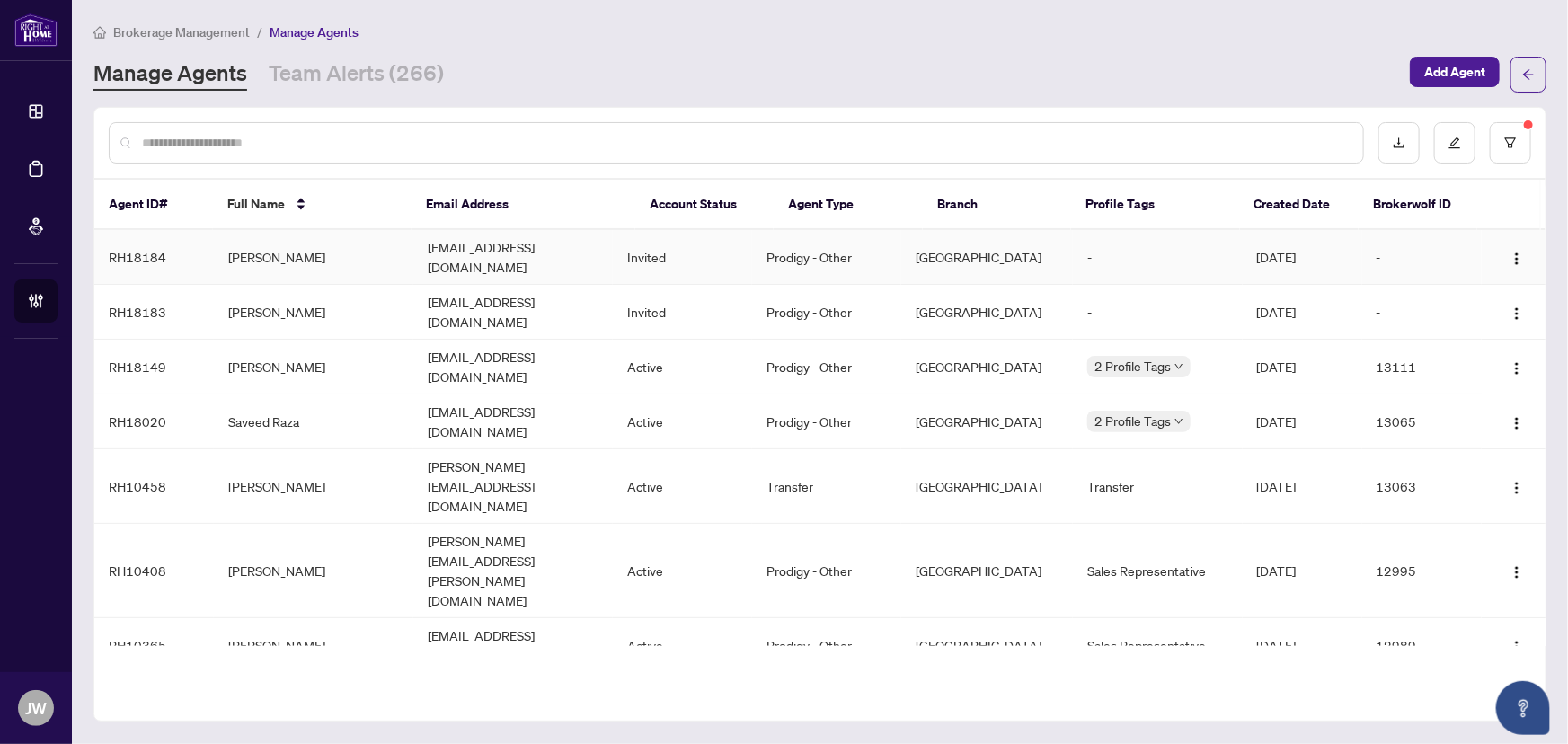
click at [554, 250] on td "[EMAIL_ADDRESS][DOMAIN_NAME]" at bounding box center [513, 257] width 200 height 55
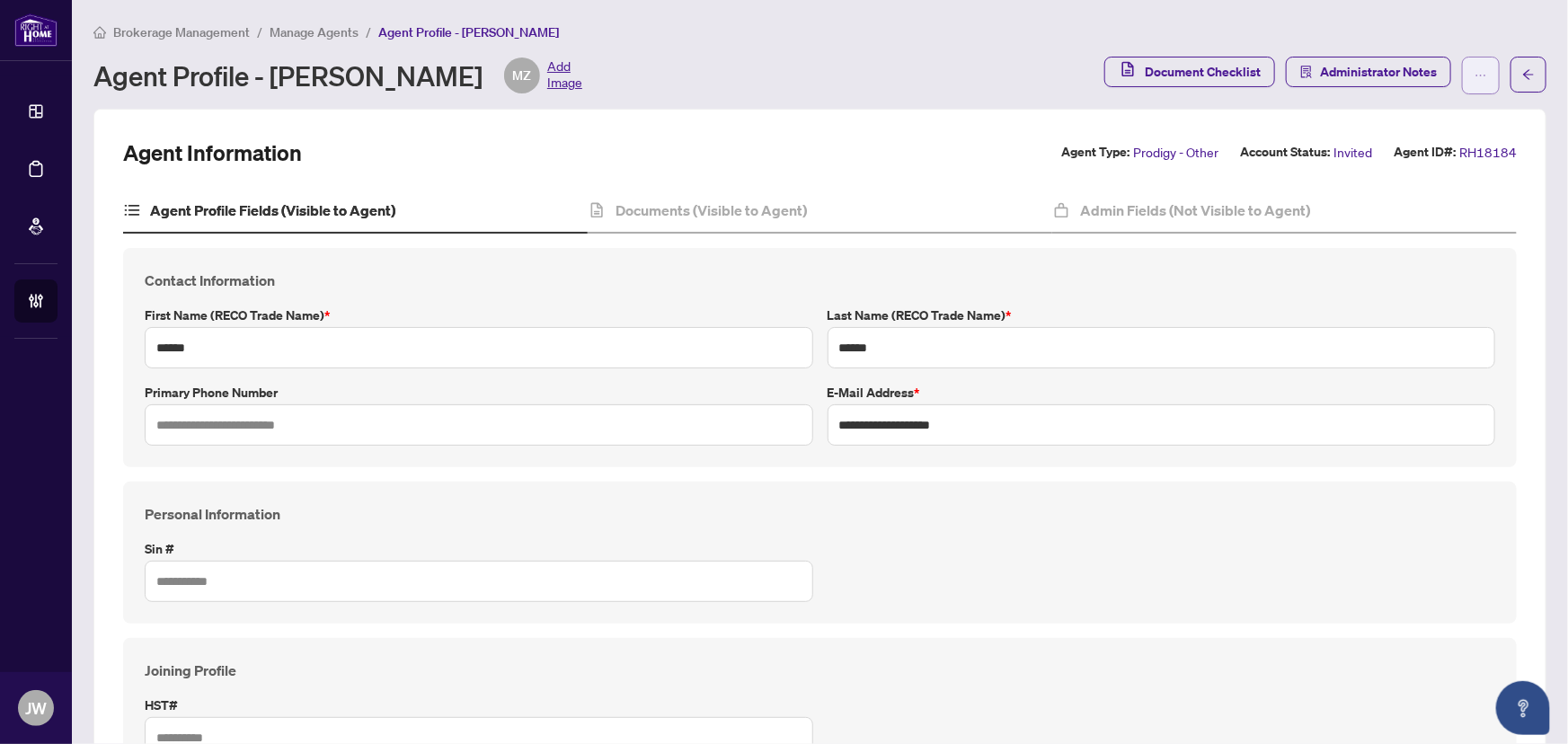
click at [1462, 76] on button "button" at bounding box center [1480, 75] width 38 height 38
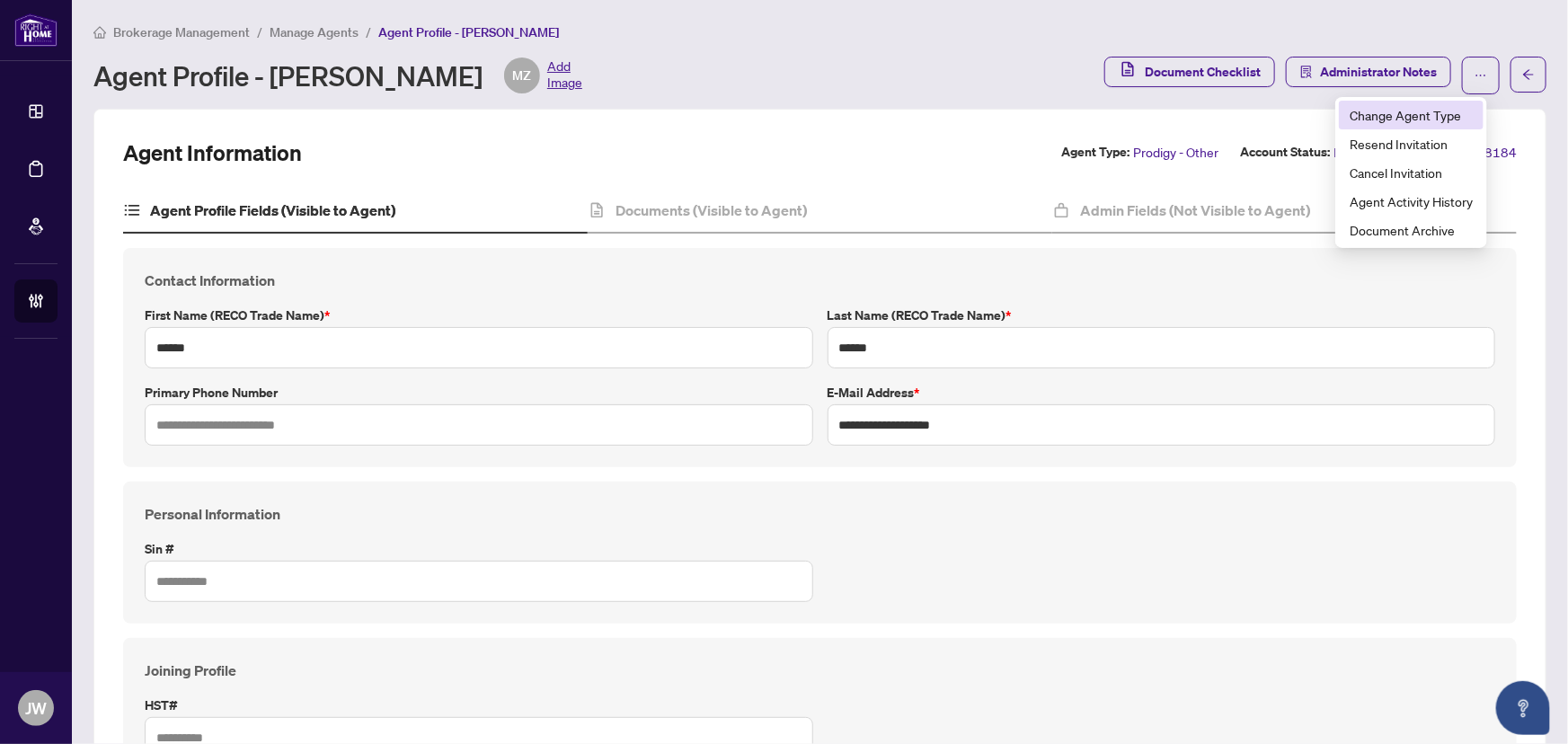
click at [1430, 117] on span "Change Agent Type" at bounding box center [1411, 115] width 123 height 19
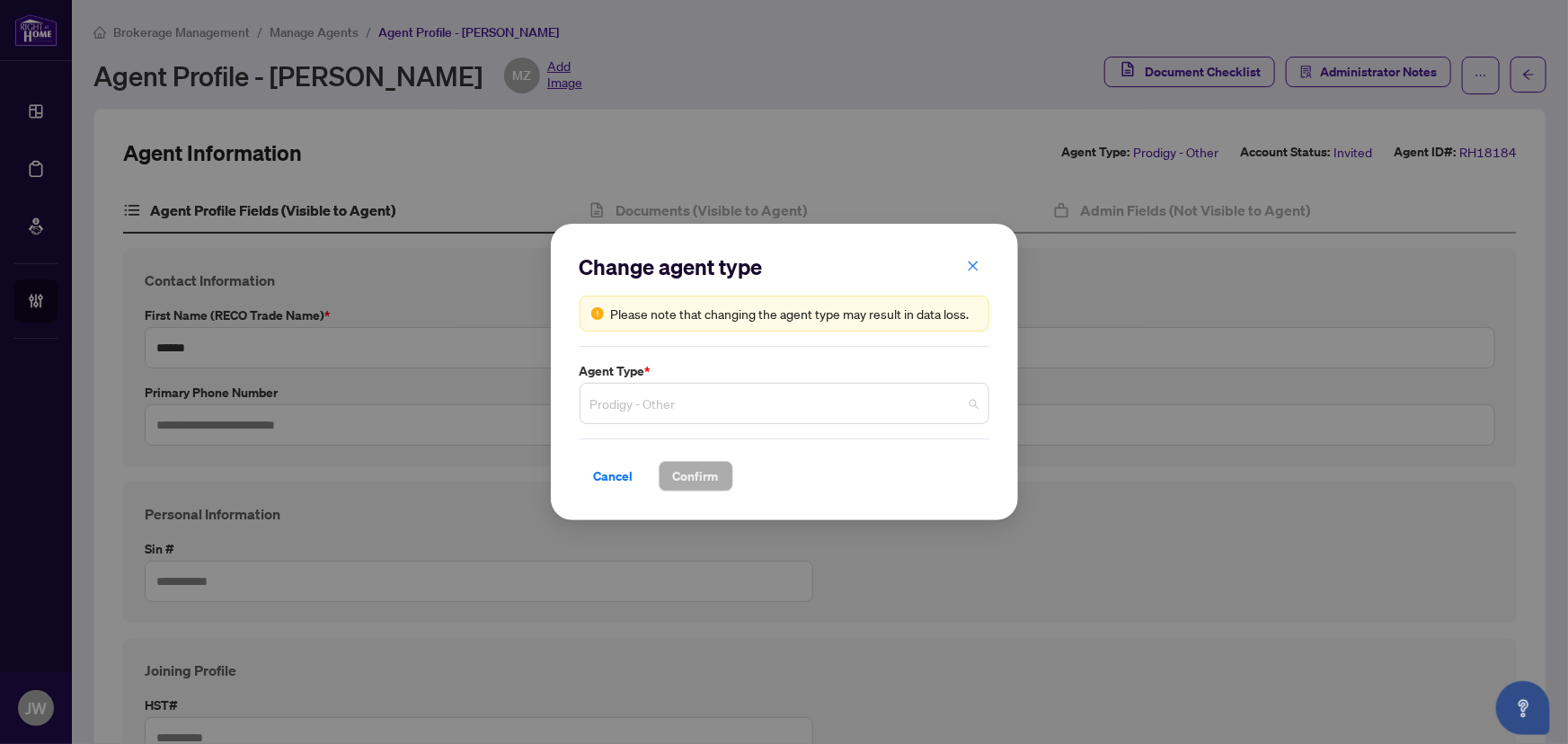
click at [654, 417] on span "Prodigy - Other" at bounding box center [784, 403] width 389 height 34
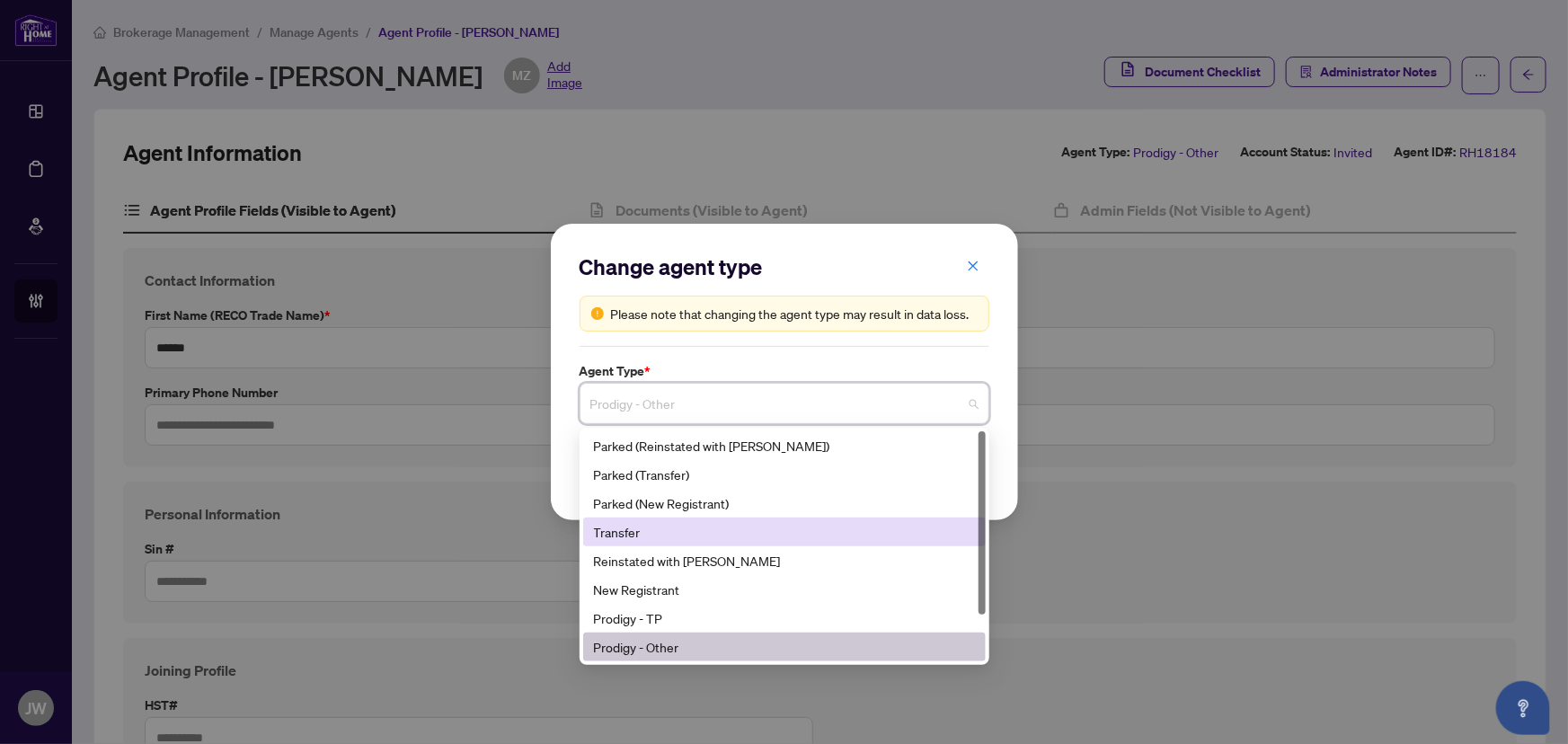
click at [639, 539] on div "Transfer" at bounding box center [784, 531] width 381 height 19
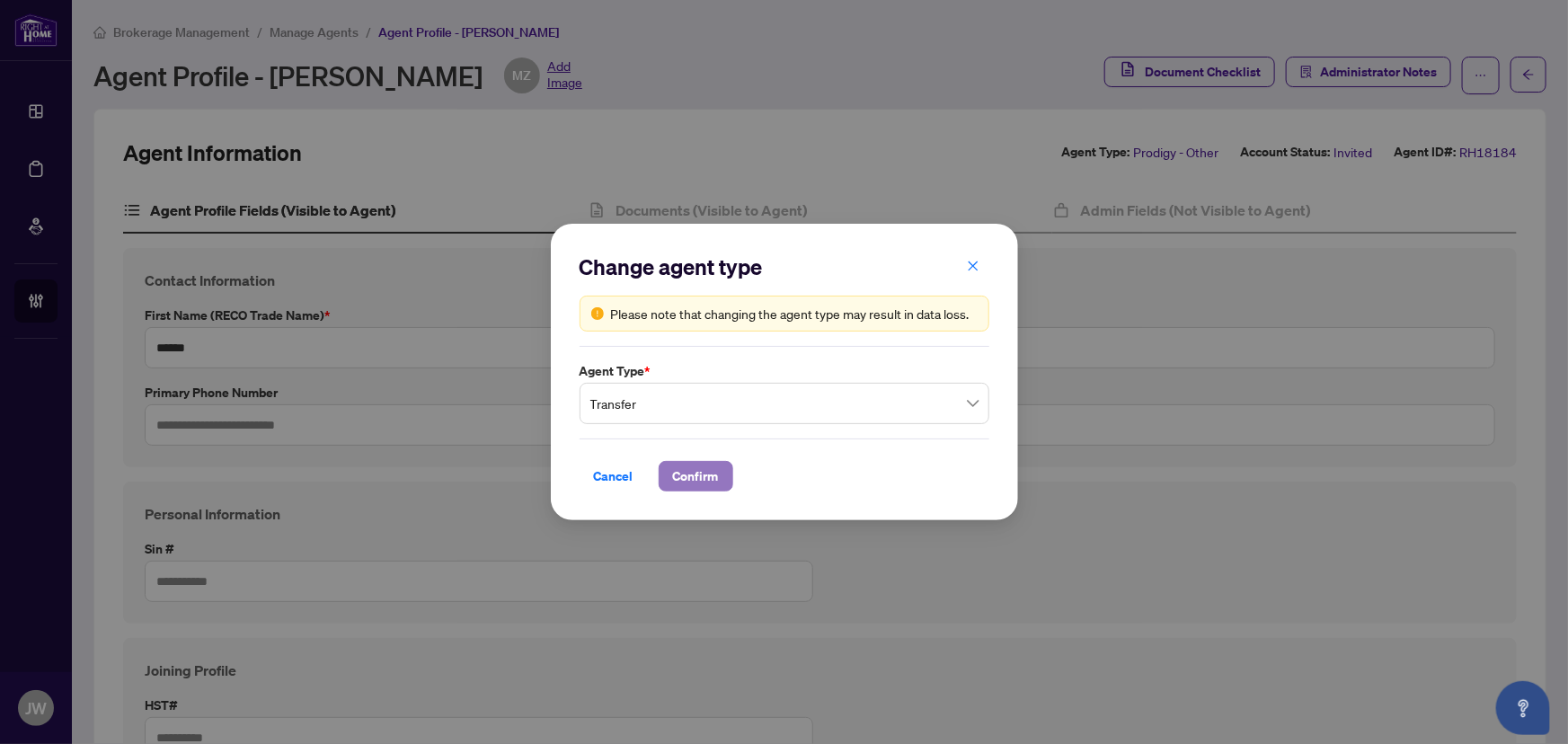
click at [703, 477] on span "Confirm" at bounding box center [697, 476] width 46 height 29
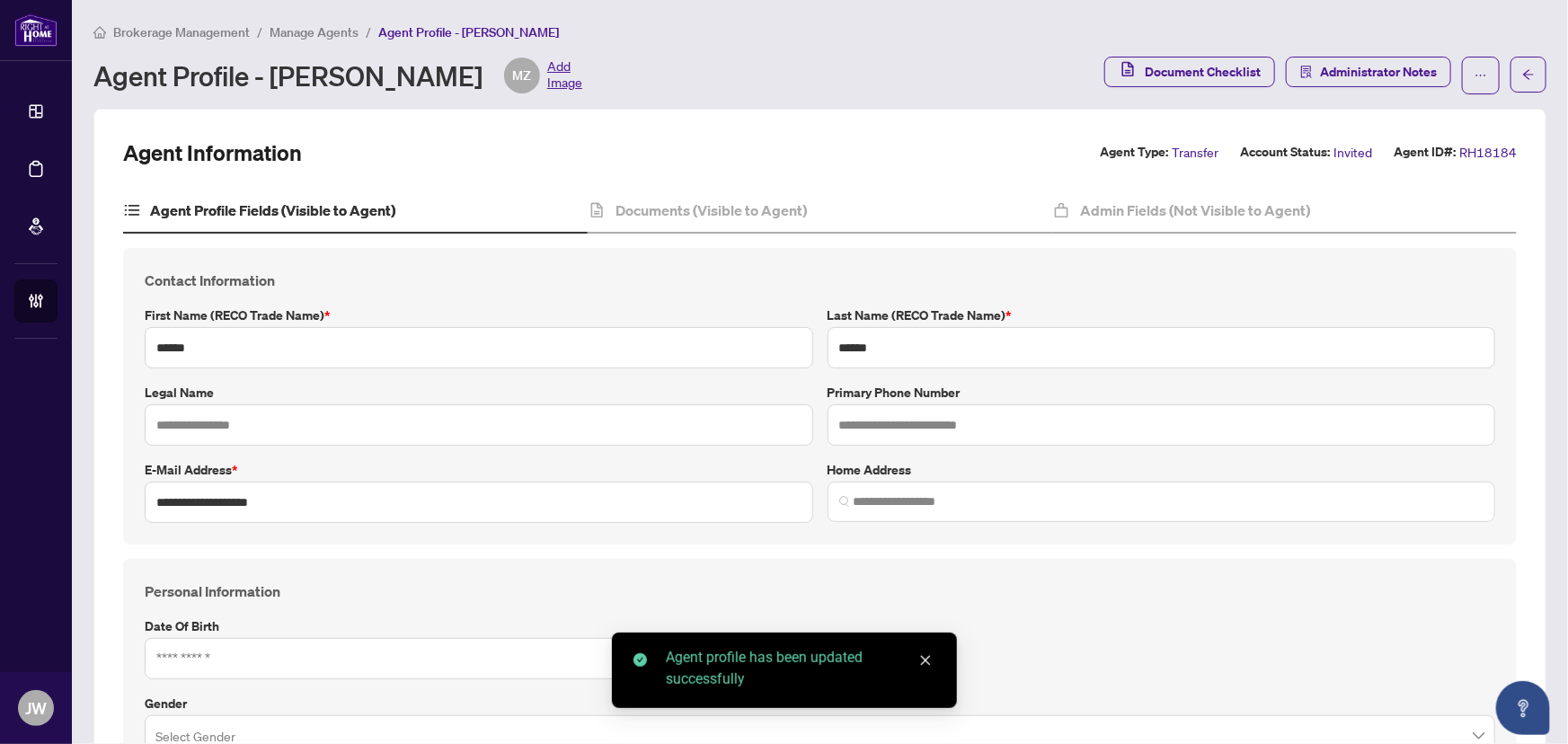
click at [1449, 78] on div "Document Checklist Administrator Notes" at bounding box center [1302, 75] width 395 height 38
click at [1476, 75] on icon "ellipsis" at bounding box center [1481, 76] width 10 height 2
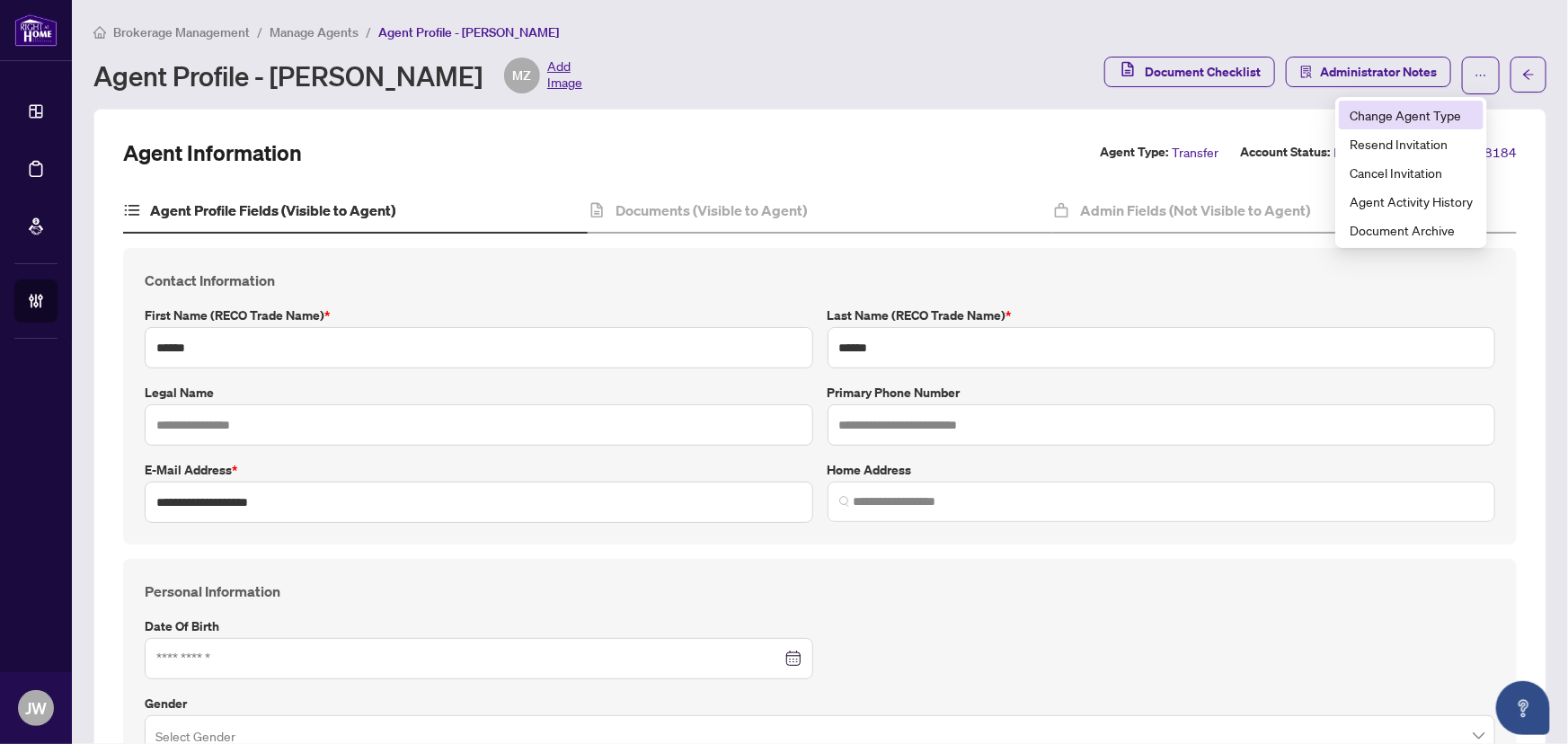
click at [1405, 113] on span "Change Agent Type" at bounding box center [1411, 115] width 123 height 19
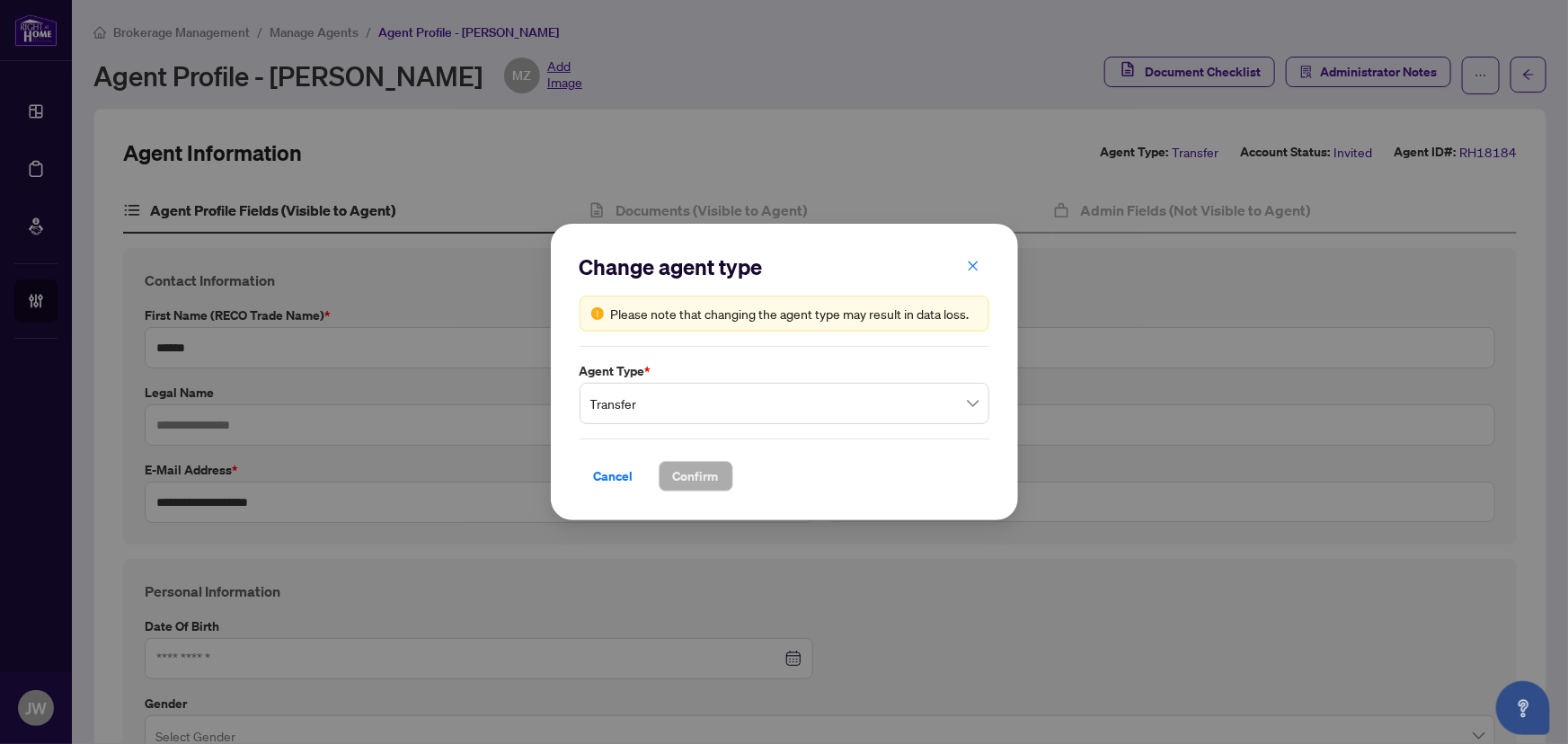
click at [691, 411] on span "Transfer" at bounding box center [784, 403] width 389 height 34
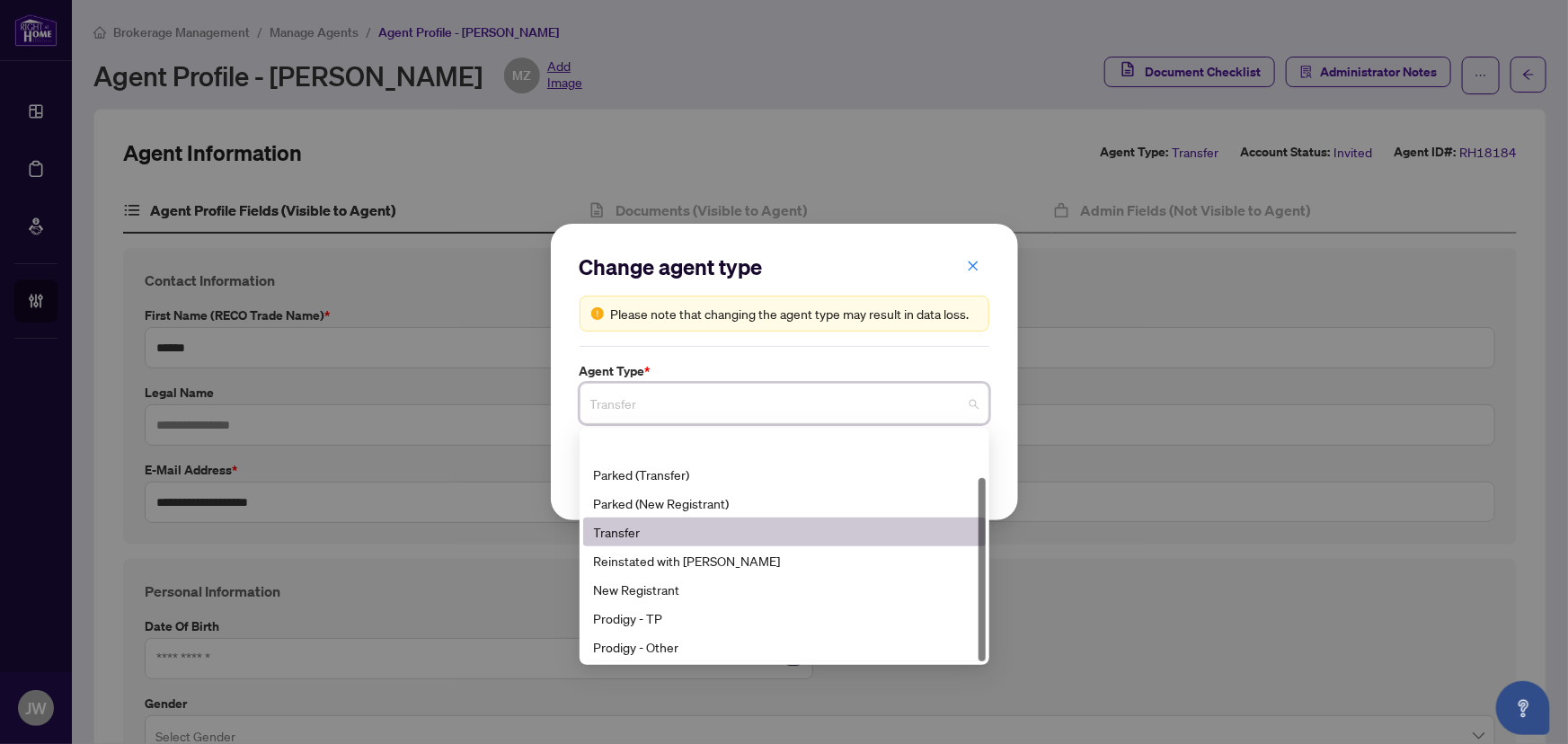
scroll to position [56, 0]
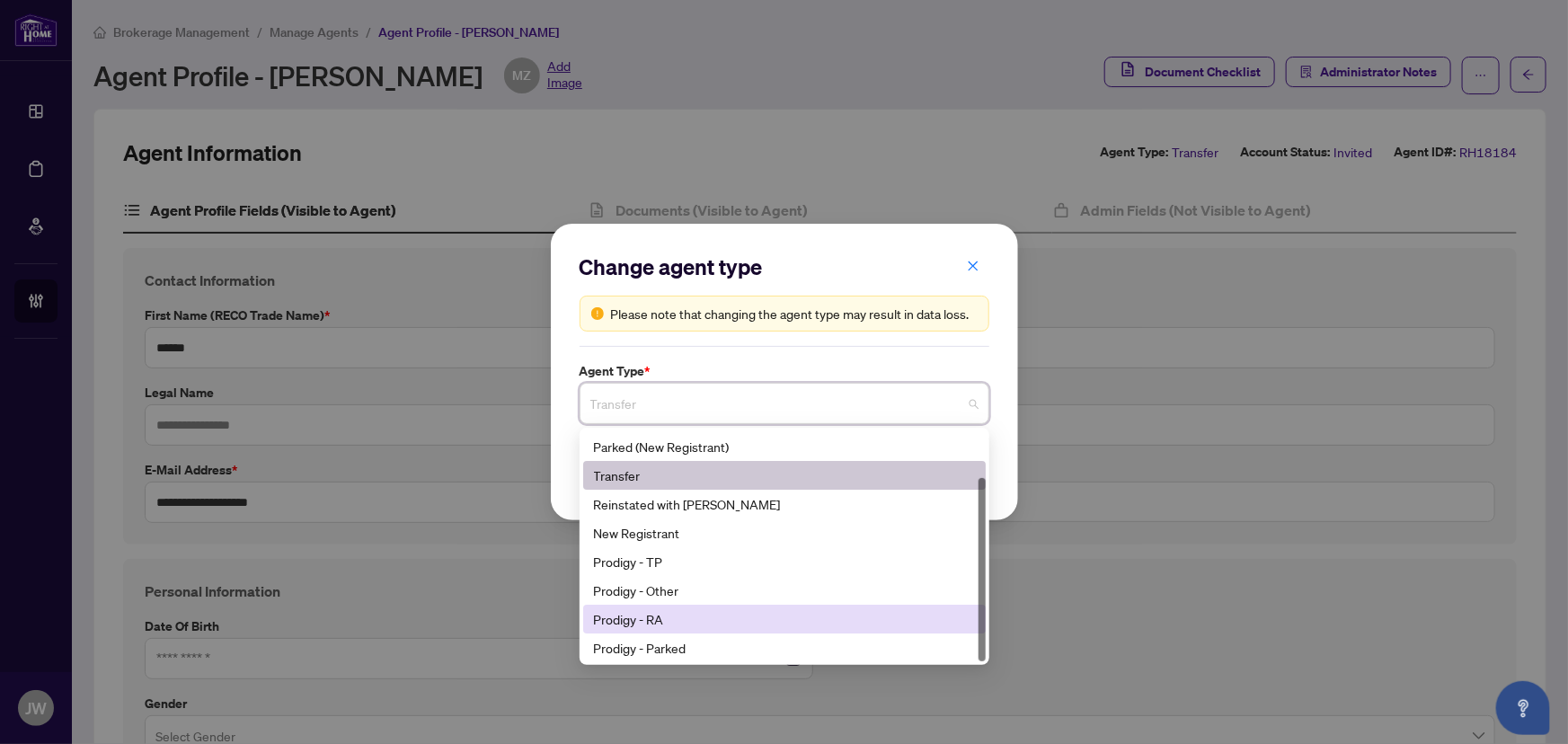
click at [646, 616] on div "Prodigy - RA" at bounding box center [784, 619] width 381 height 19
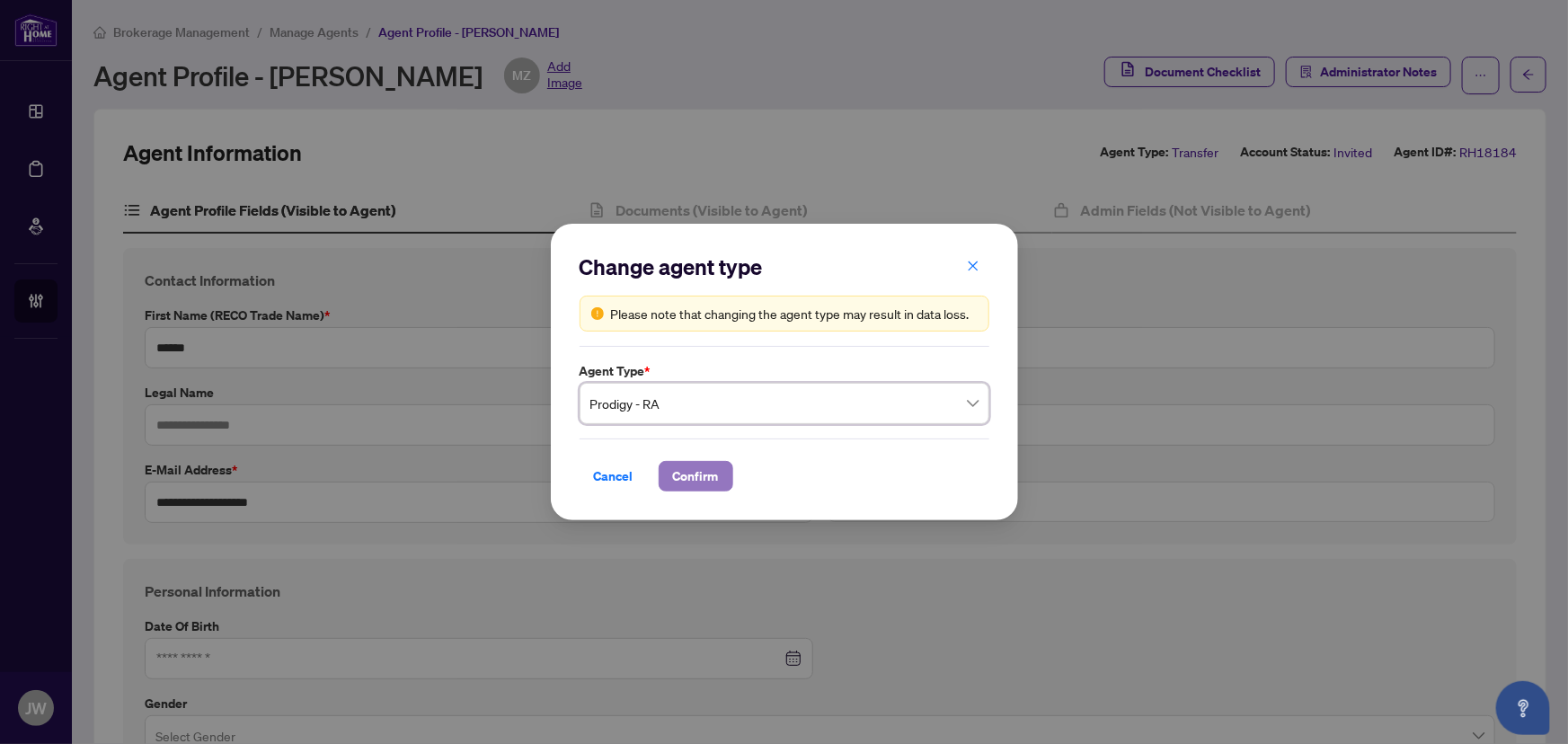
click at [707, 488] on span "Confirm" at bounding box center [697, 476] width 46 height 29
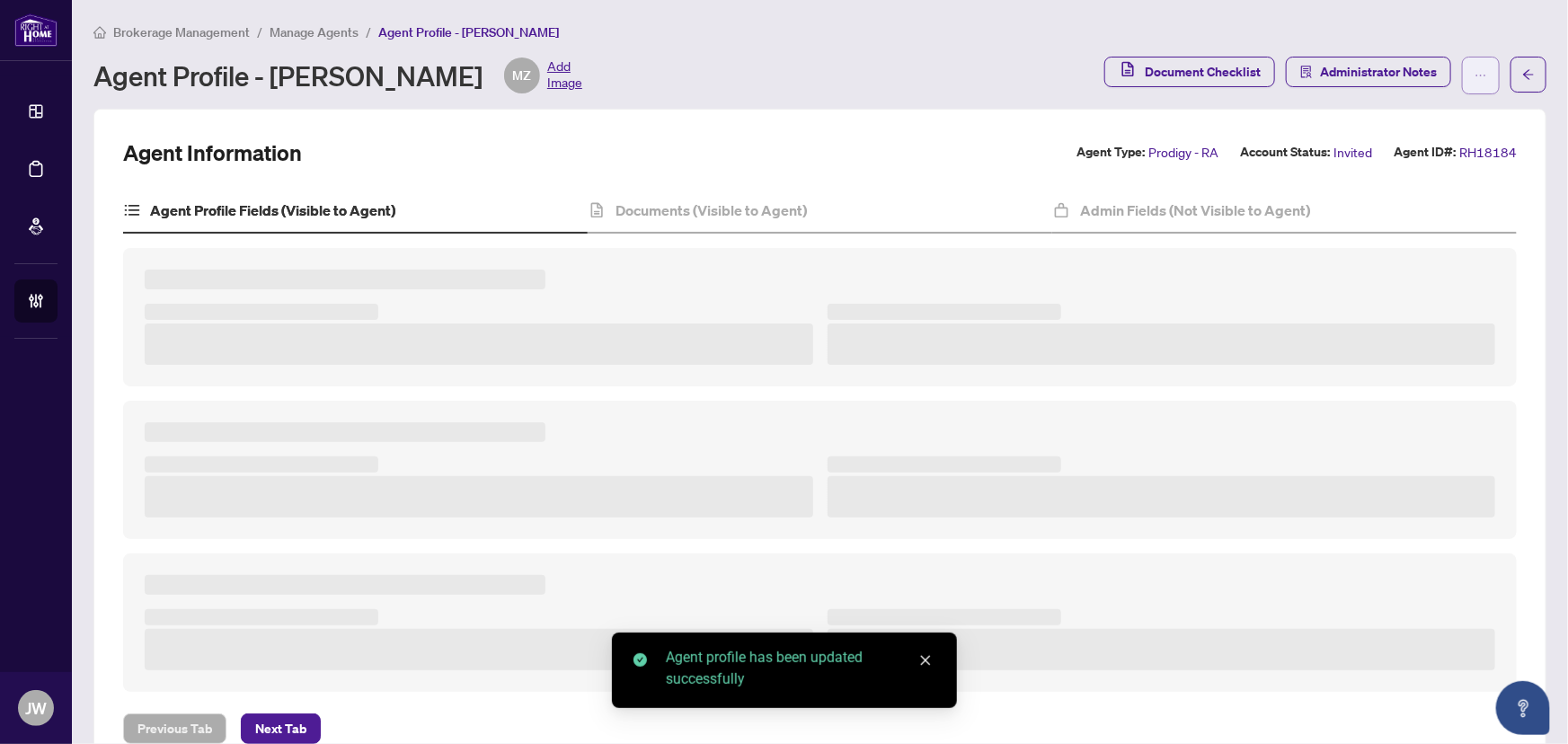
click at [1462, 73] on button "button" at bounding box center [1480, 75] width 38 height 38
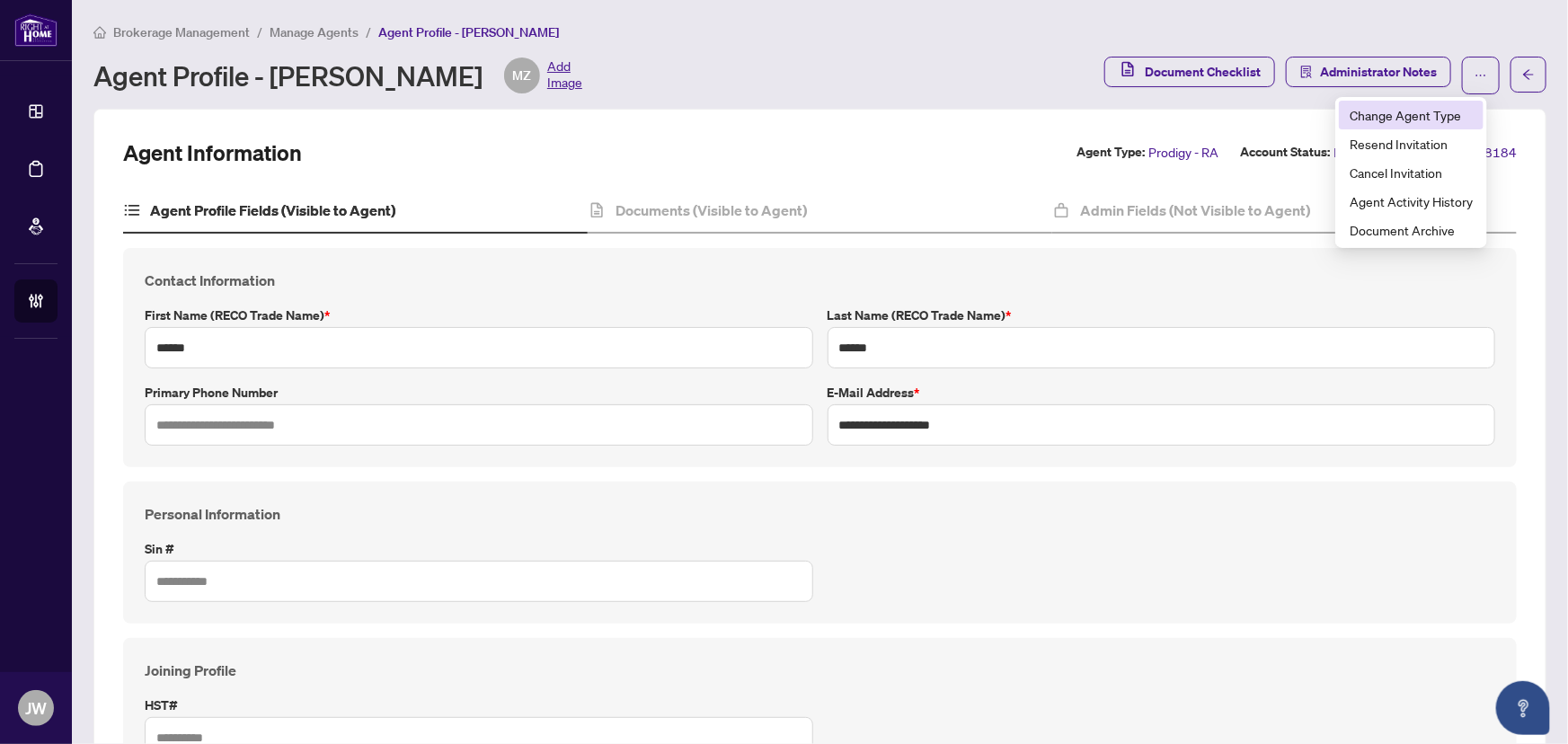
click at [1402, 110] on span "Change Agent Type" at bounding box center [1411, 115] width 123 height 19
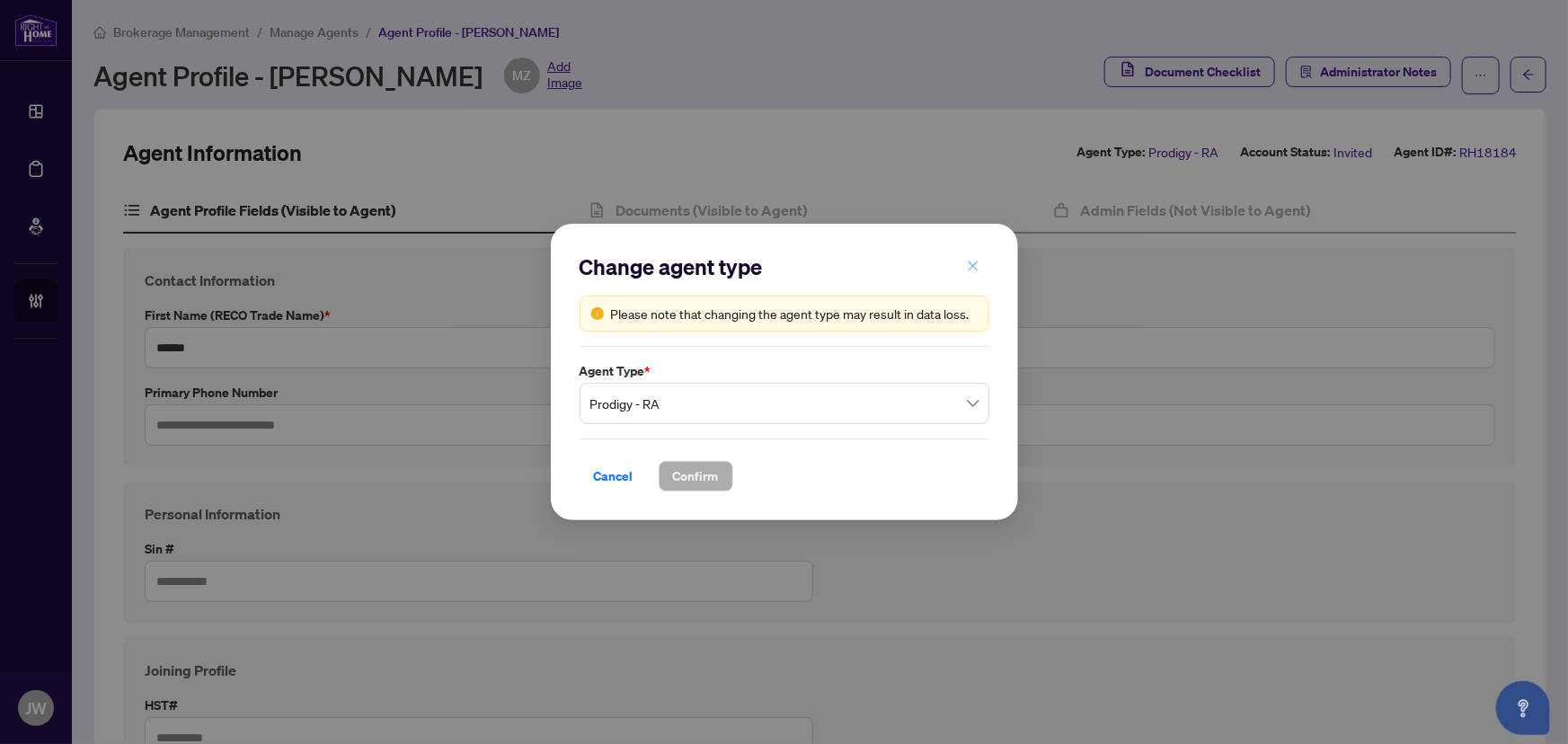
click at [975, 262] on icon "close" at bounding box center [973, 267] width 13 height 13
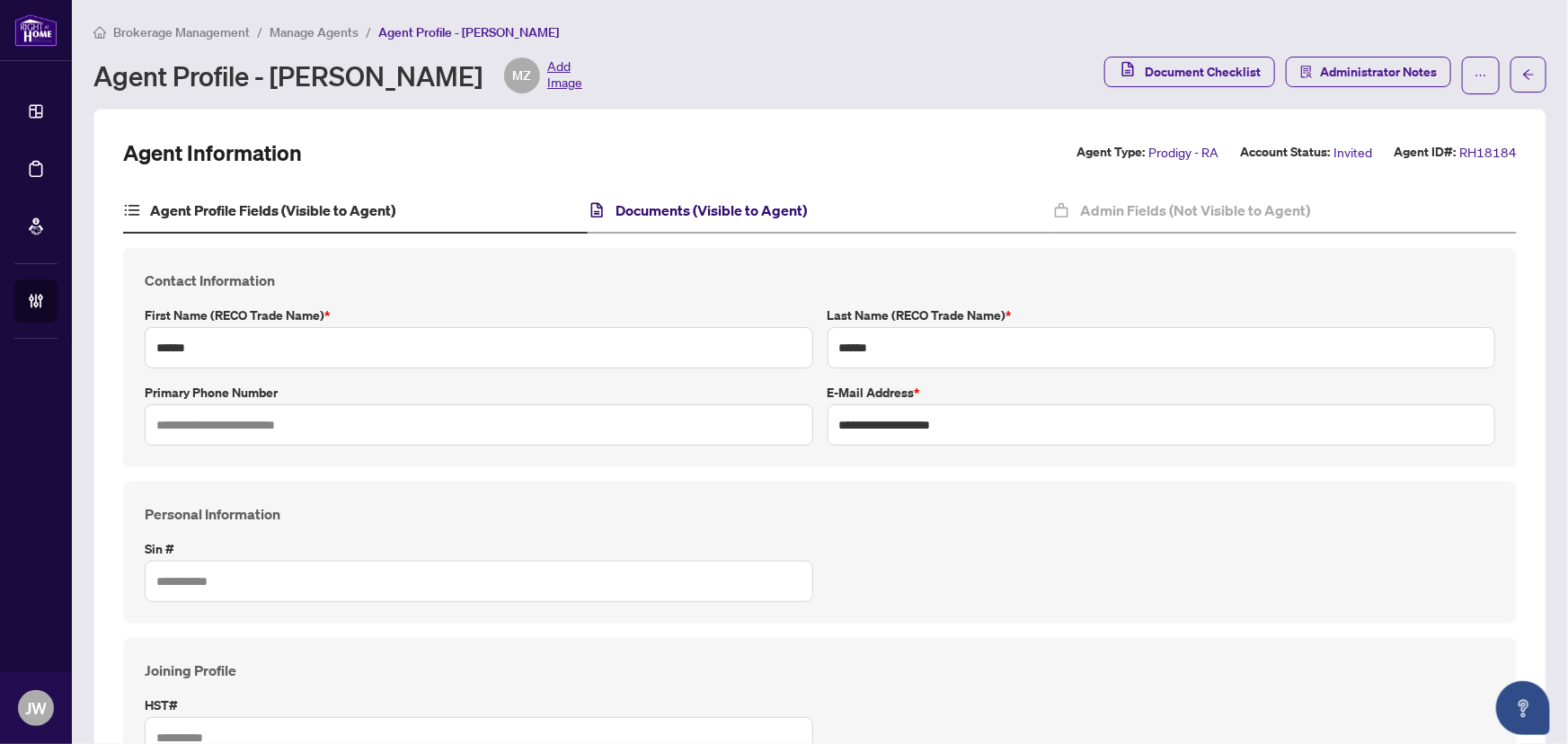
click at [714, 213] on h4 "Documents (Visible to Agent)" at bounding box center [710, 210] width 191 height 21
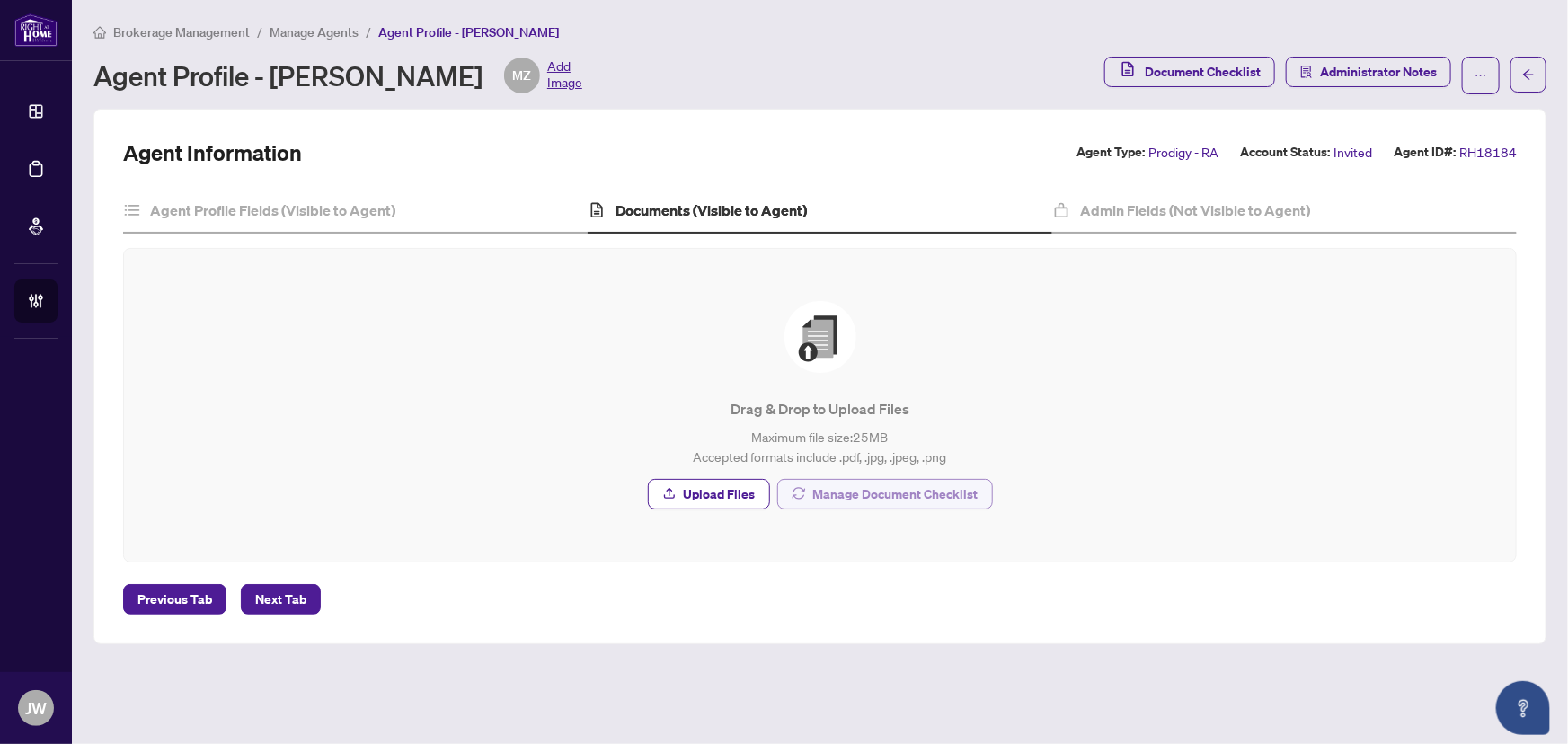
click at [862, 490] on span "Manage Document Checklist" at bounding box center [895, 494] width 166 height 29
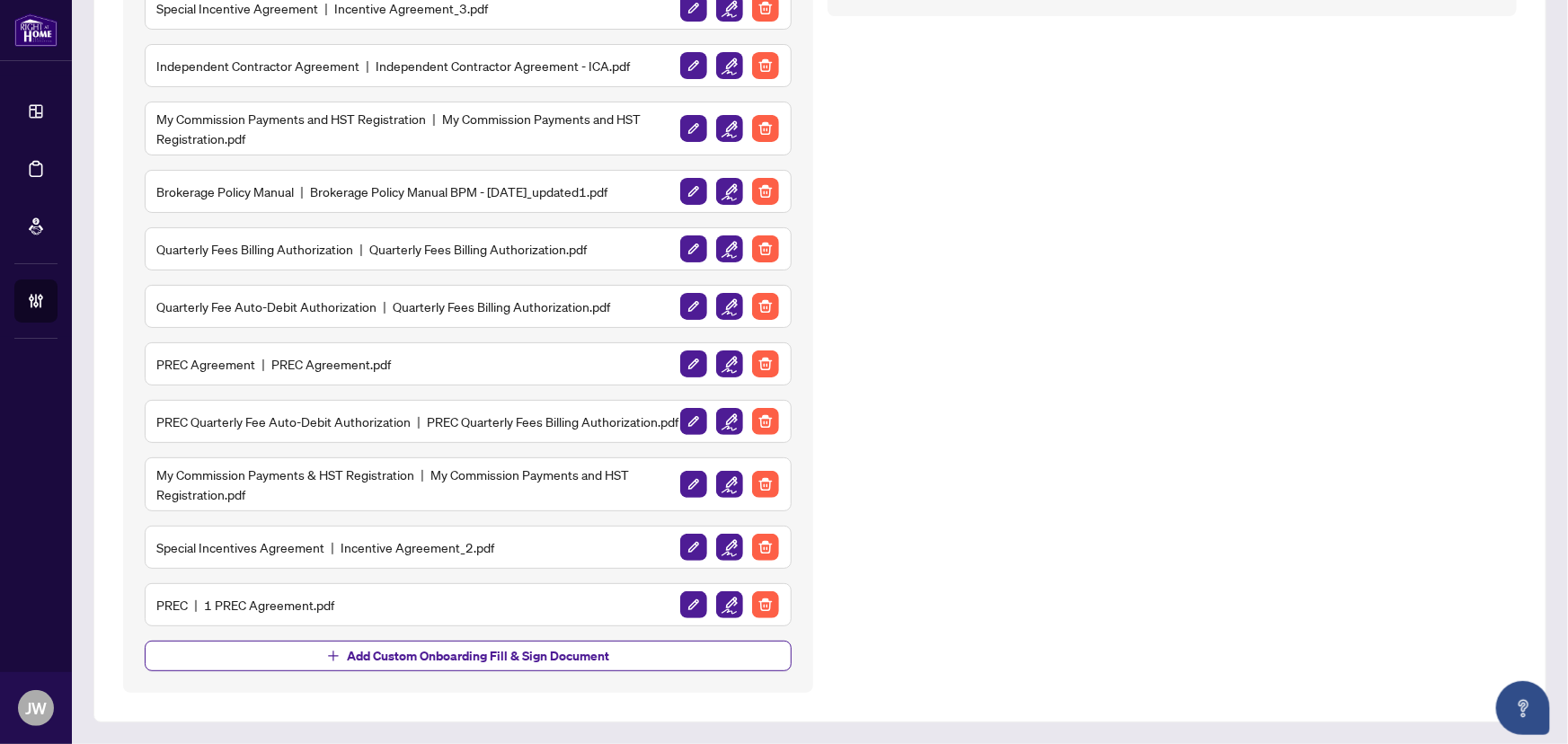
scroll to position [440, 0]
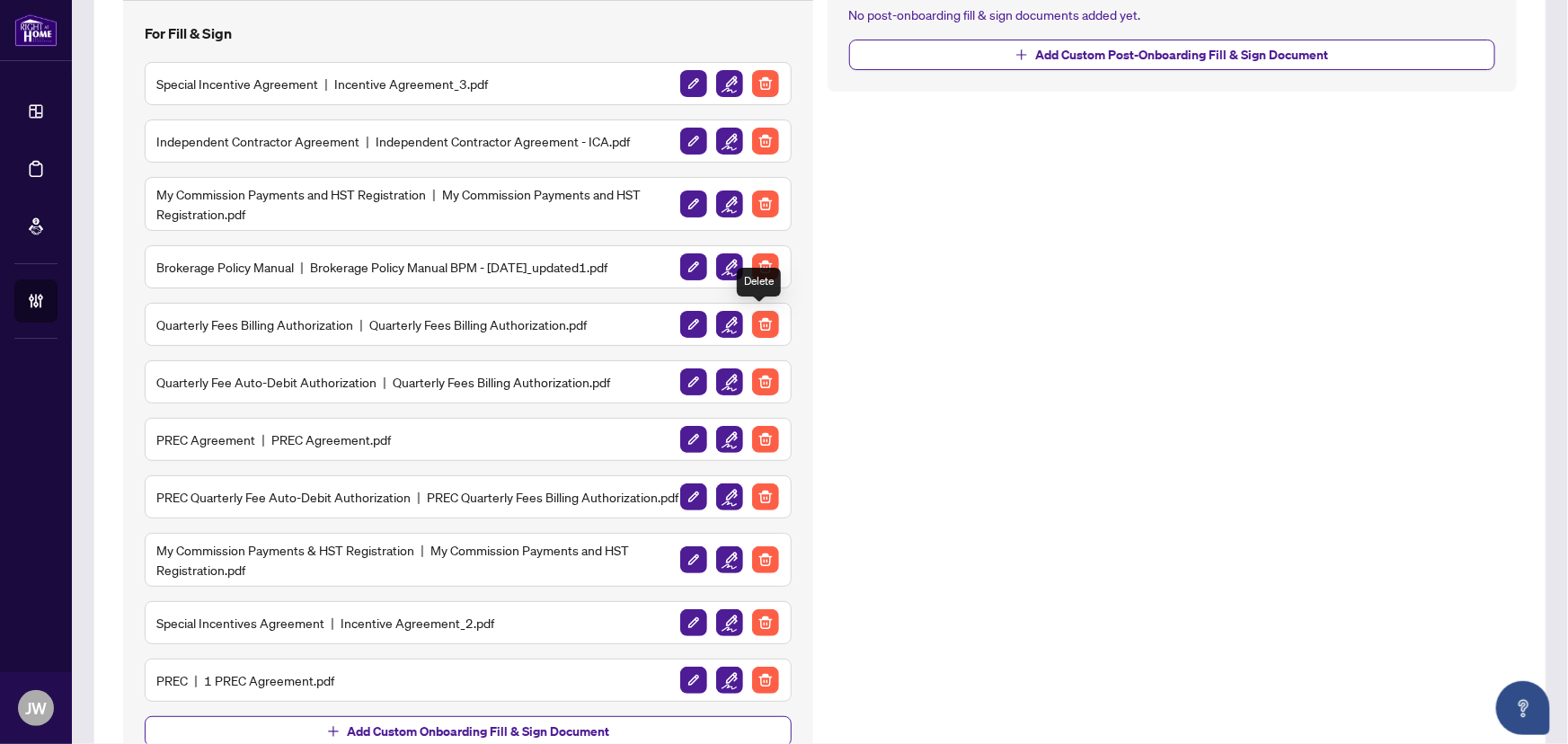
click at [766, 324] on img "button" at bounding box center [765, 324] width 27 height 27
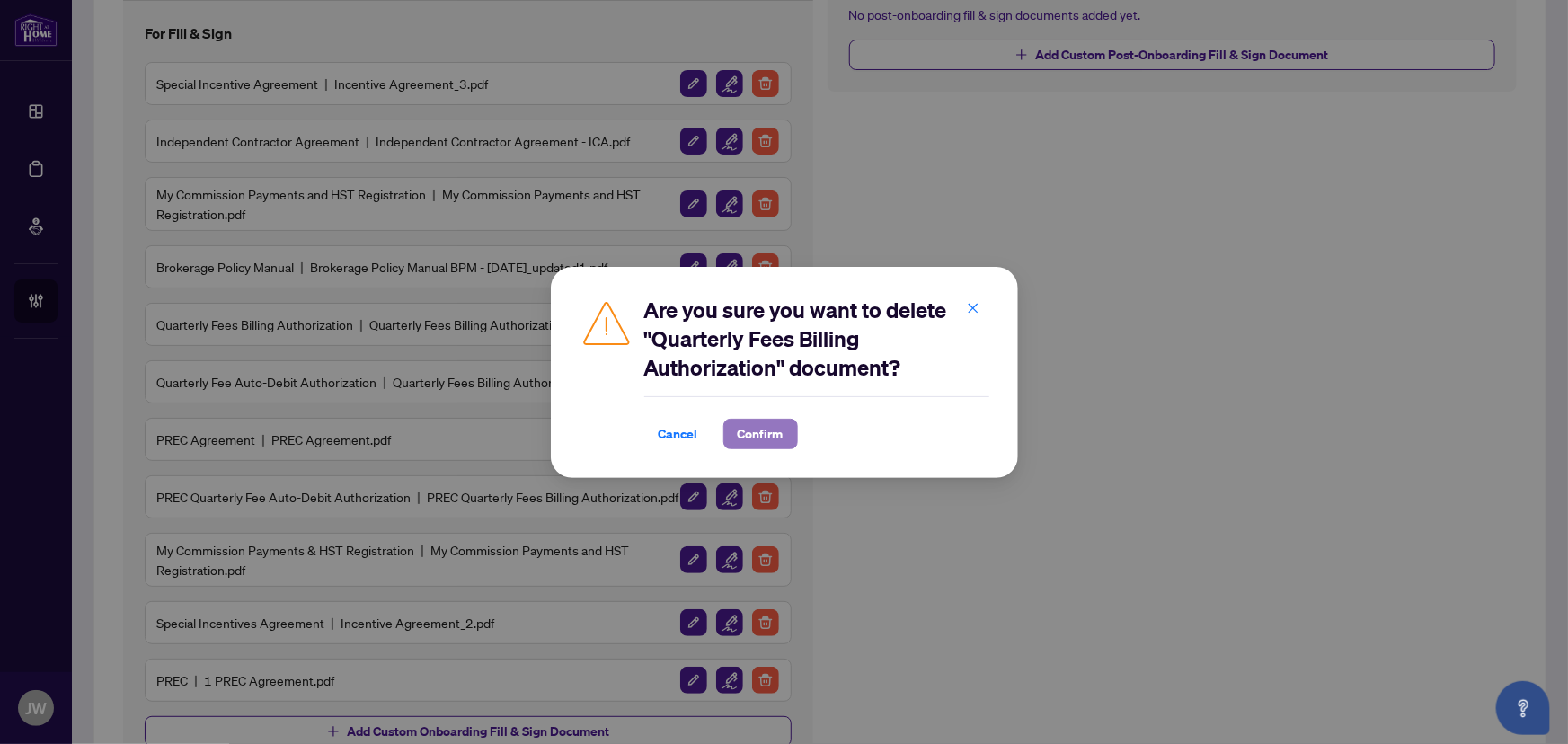
click at [730, 429] on button "Confirm" at bounding box center [760, 434] width 75 height 31
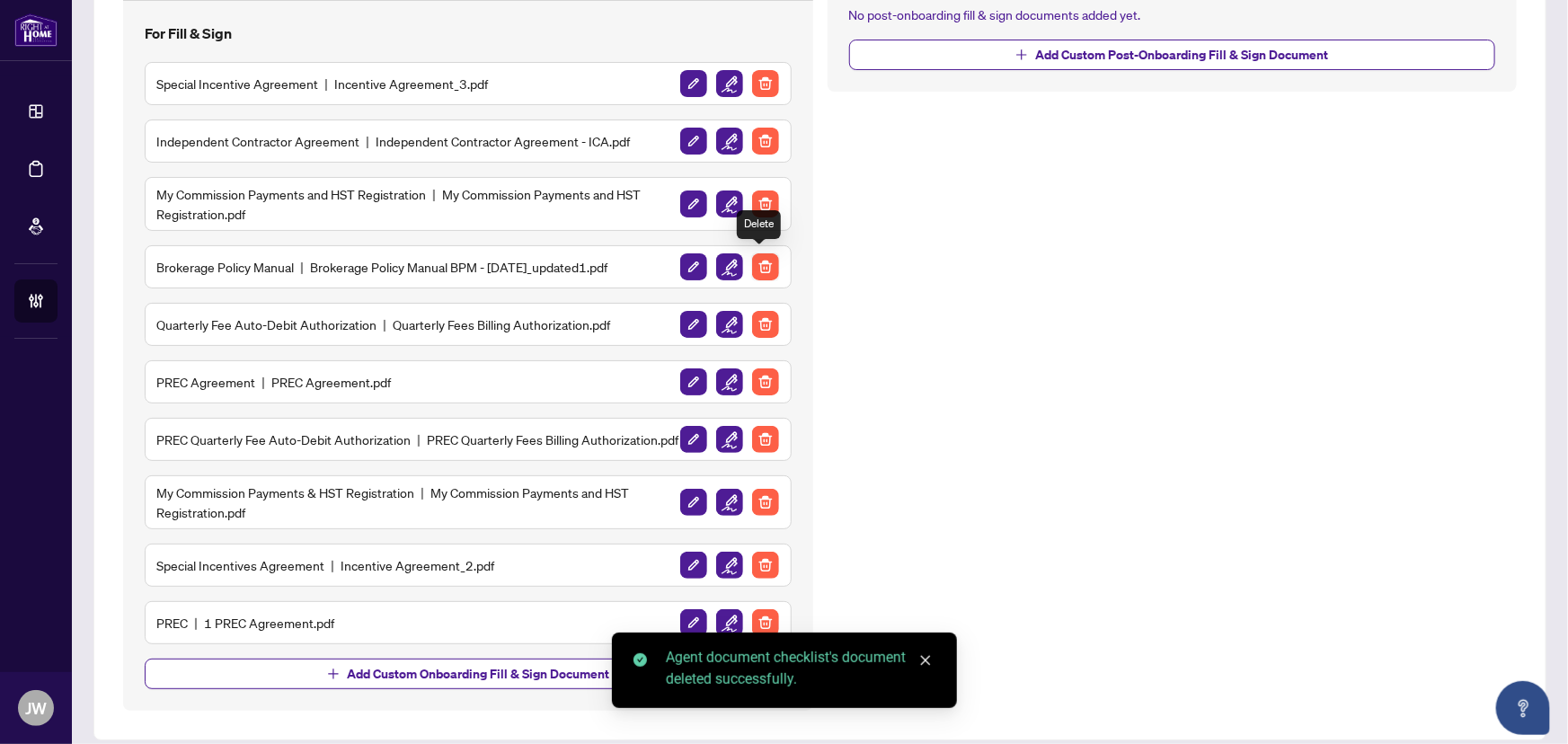
click at [765, 257] on img "button" at bounding box center [765, 267] width 27 height 27
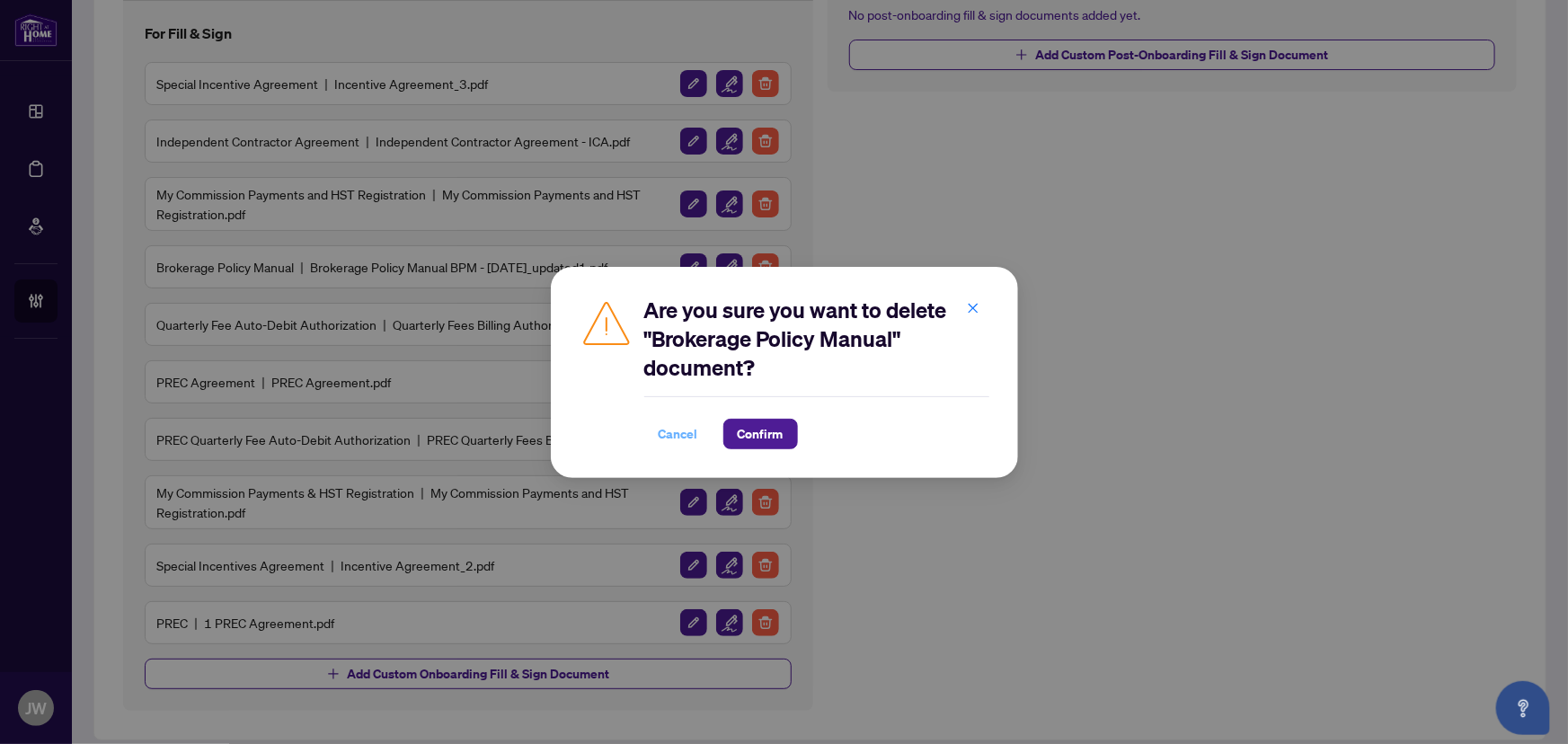
click at [695, 440] on span "Cancel" at bounding box center [678, 434] width 40 height 29
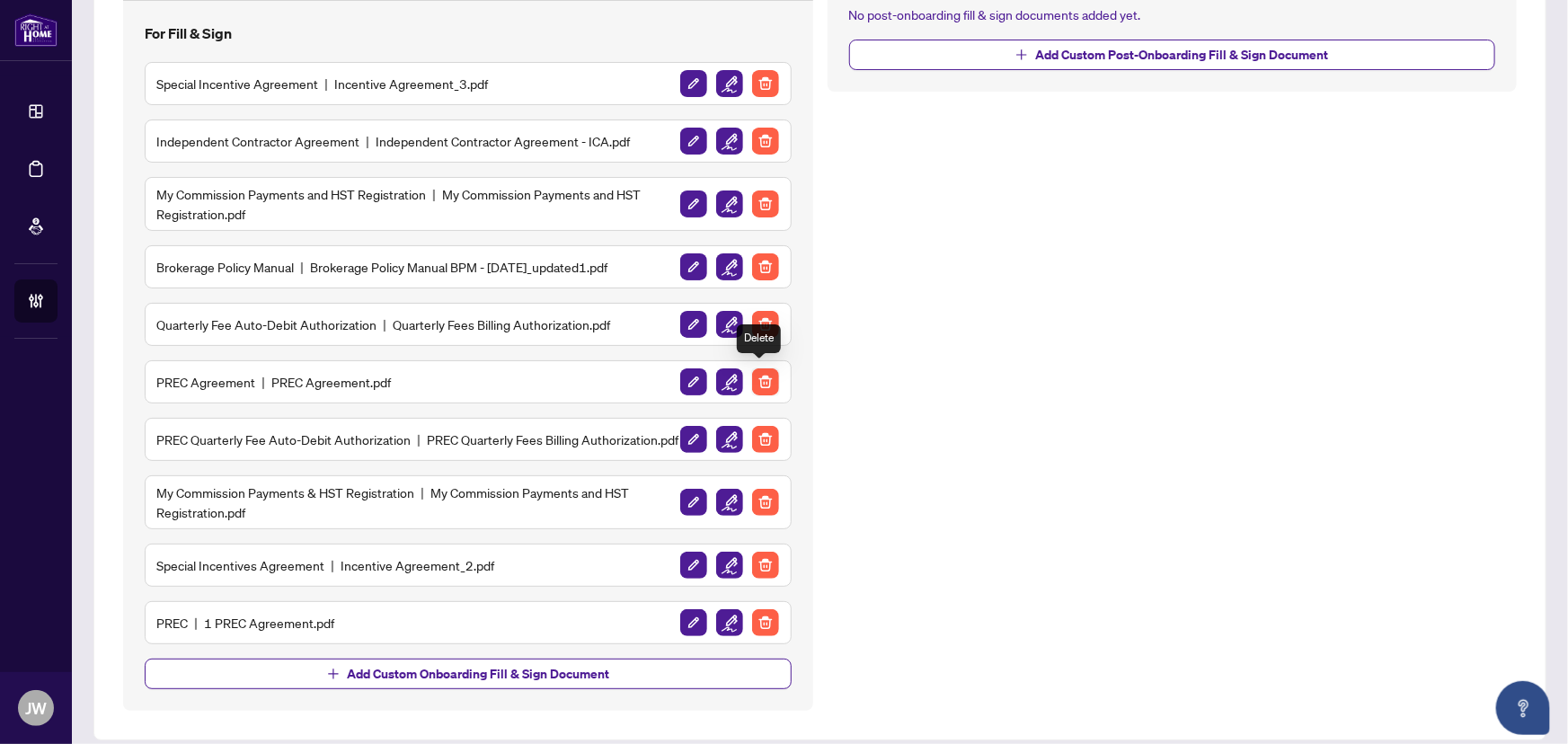
click at [768, 376] on img "button" at bounding box center [765, 381] width 27 height 27
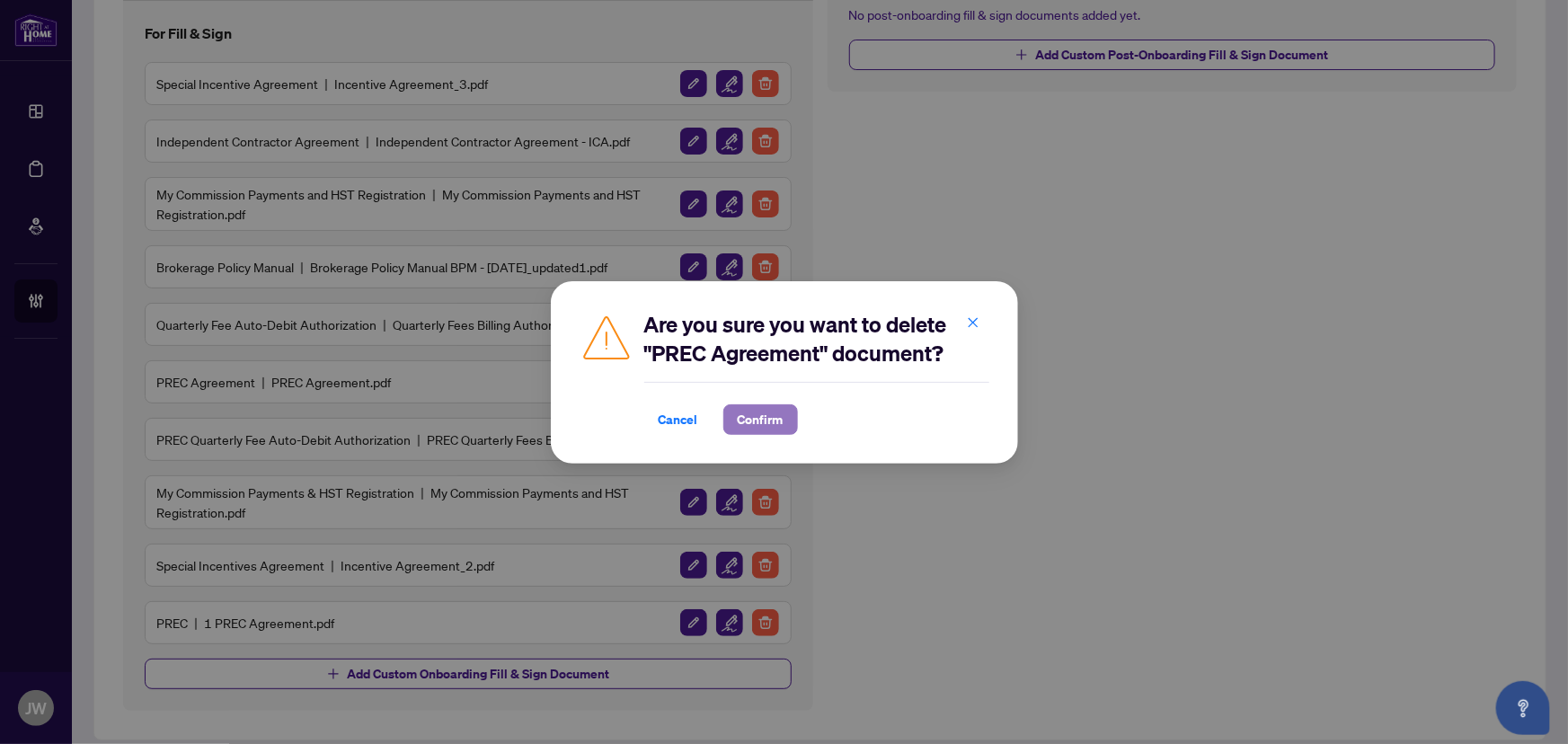
click at [772, 404] on button "Confirm" at bounding box center [760, 419] width 75 height 31
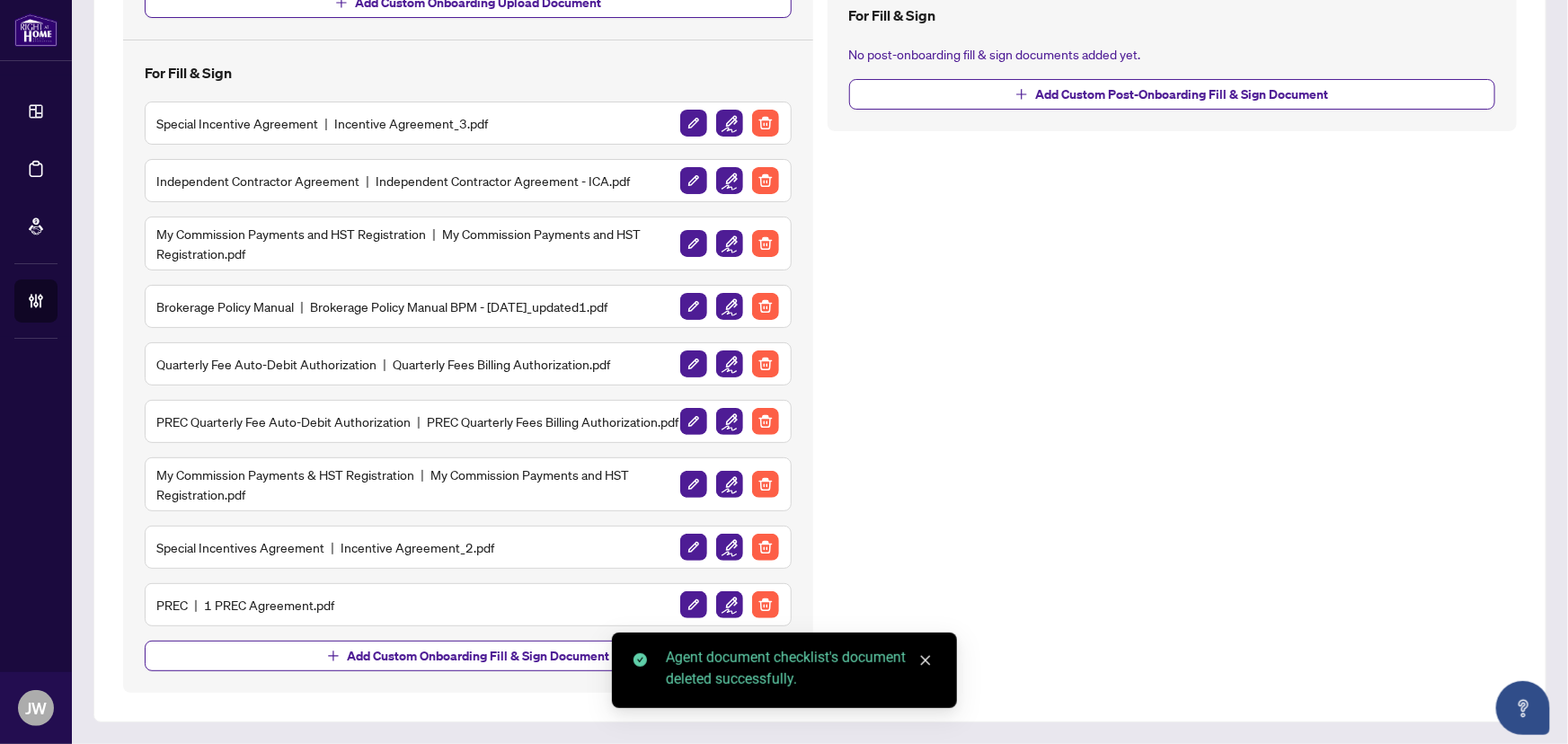
scroll to position [406, 0]
click at [763, 415] on img "button" at bounding box center [765, 421] width 27 height 27
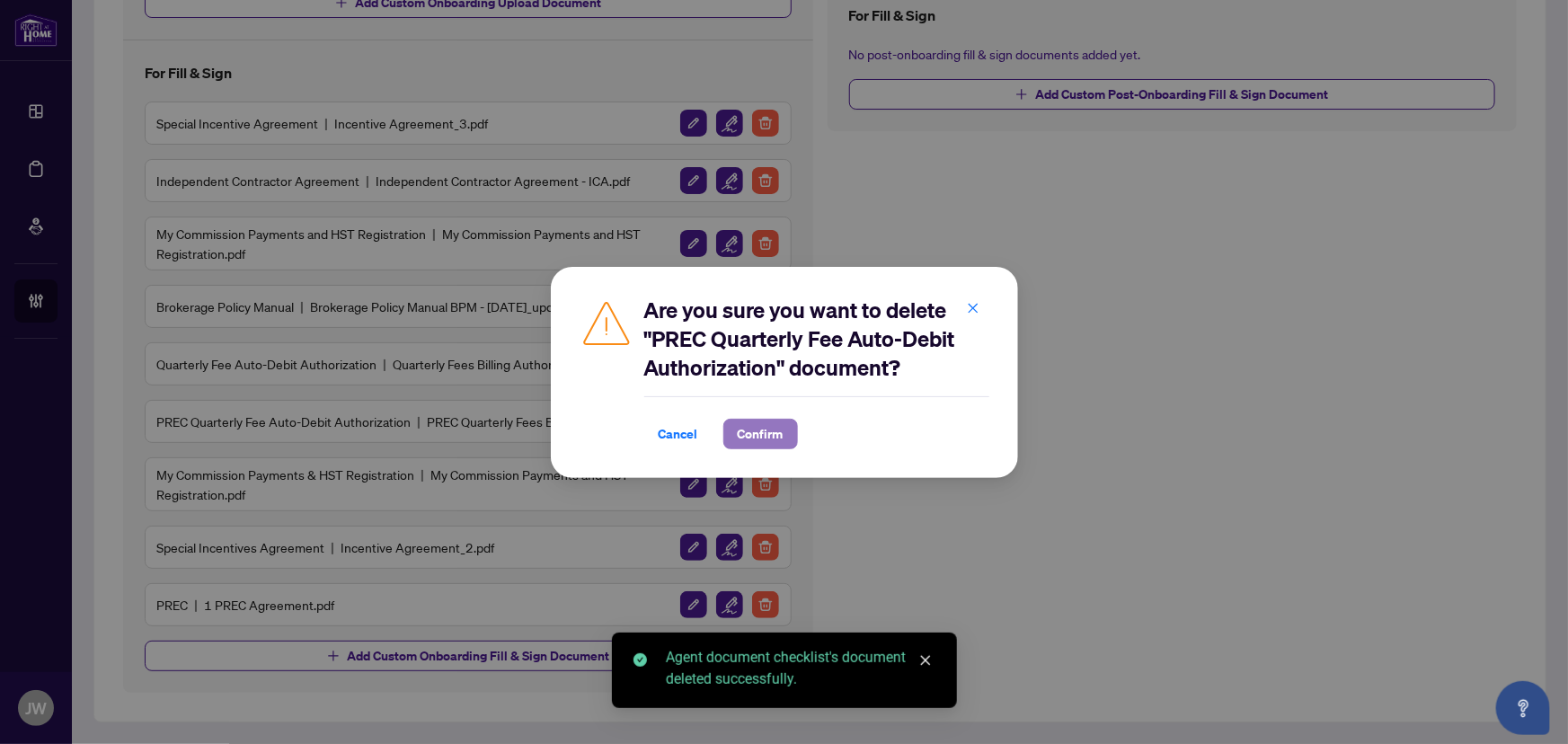
click at [752, 435] on span "Confirm" at bounding box center [761, 434] width 46 height 29
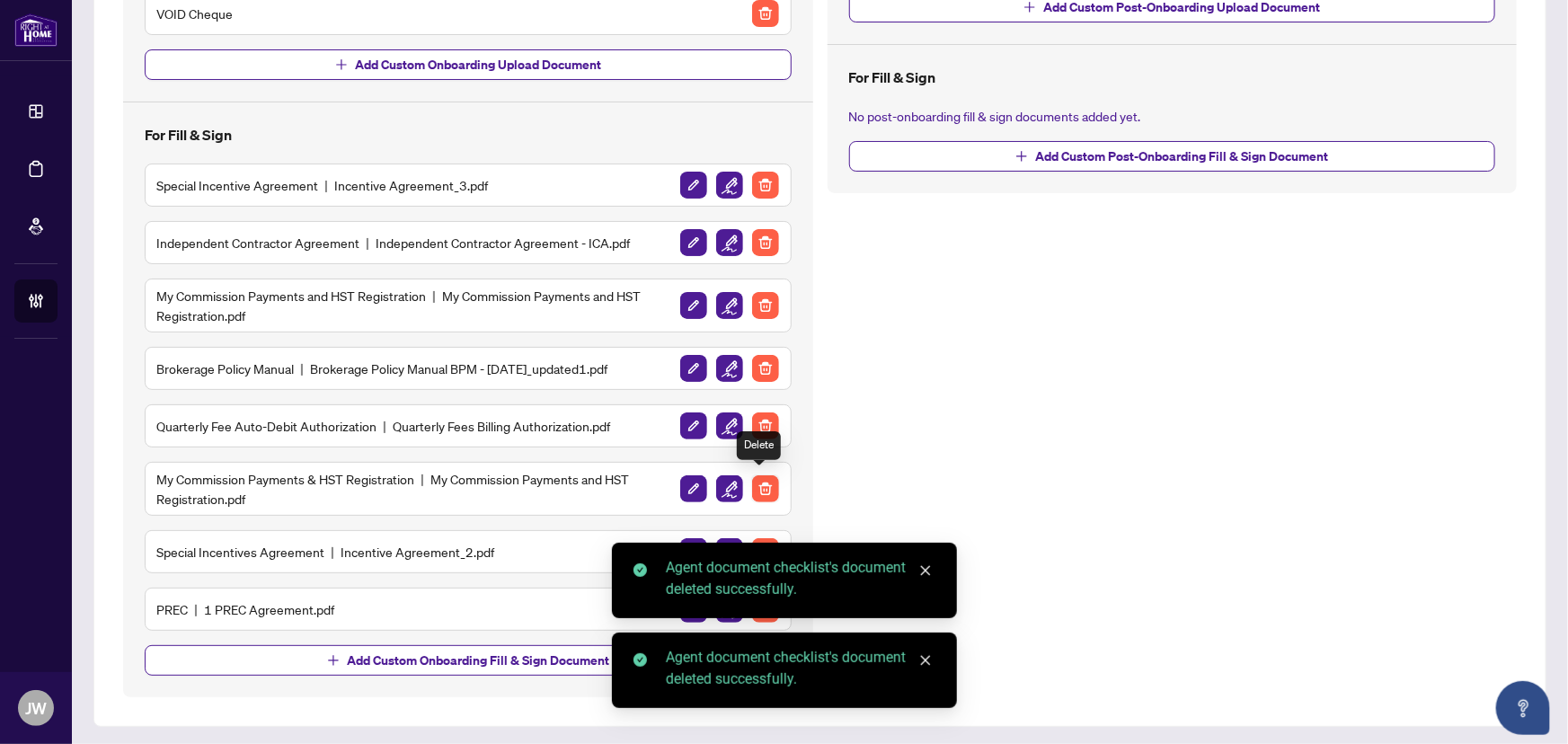
click at [752, 478] on img "button" at bounding box center [765, 489] width 27 height 27
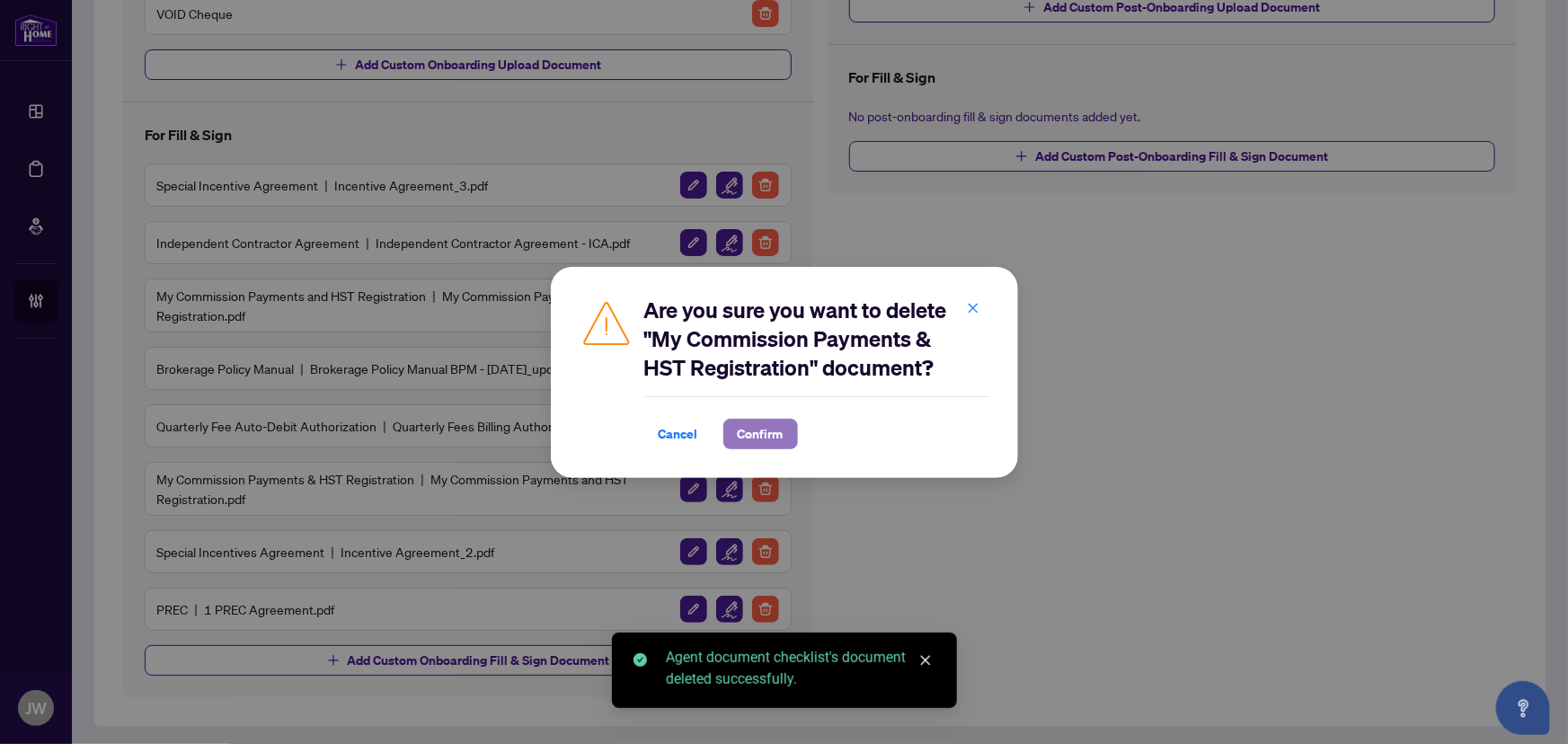
click at [755, 441] on span "Confirm" at bounding box center [761, 434] width 46 height 29
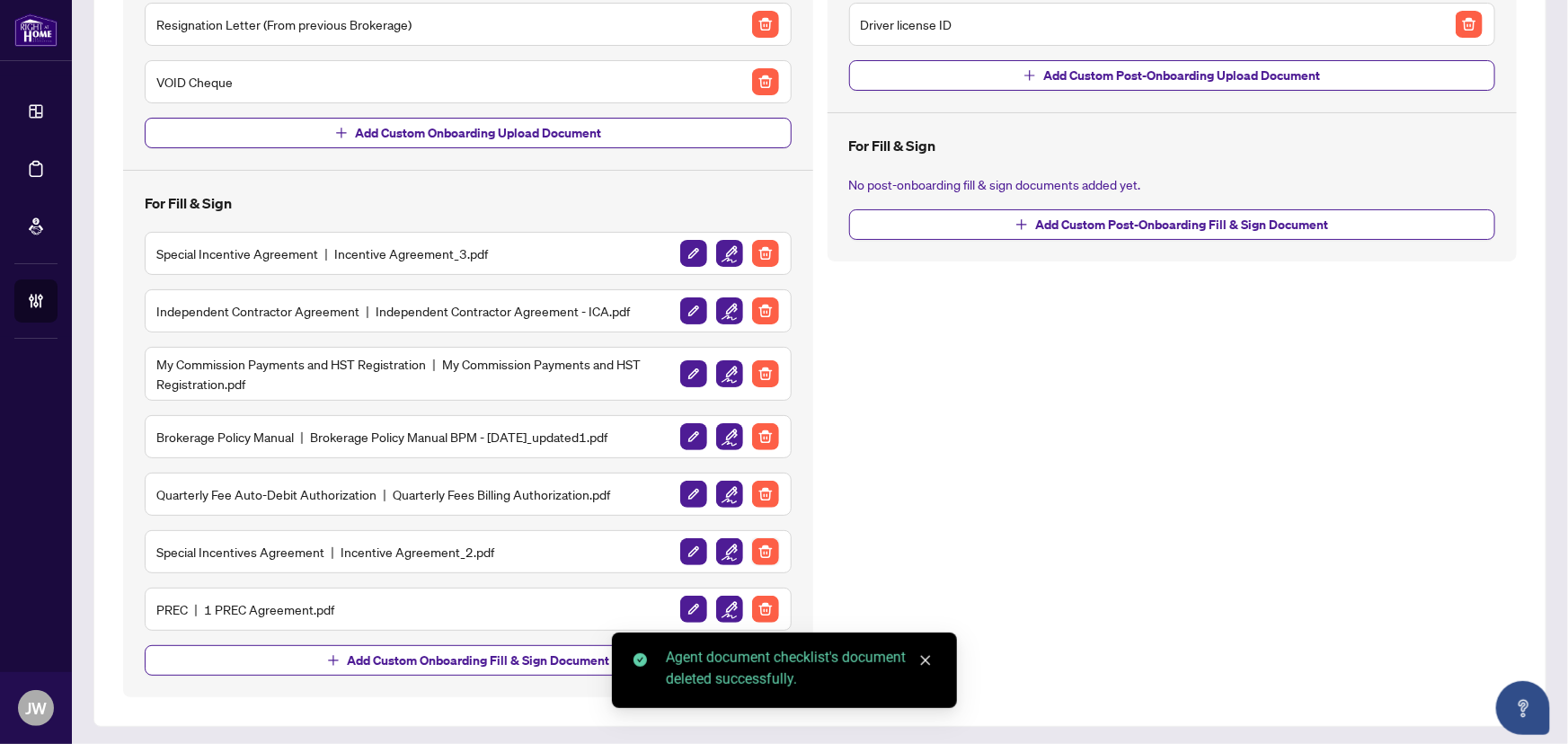
click at [756, 547] on img "button" at bounding box center [765, 552] width 27 height 27
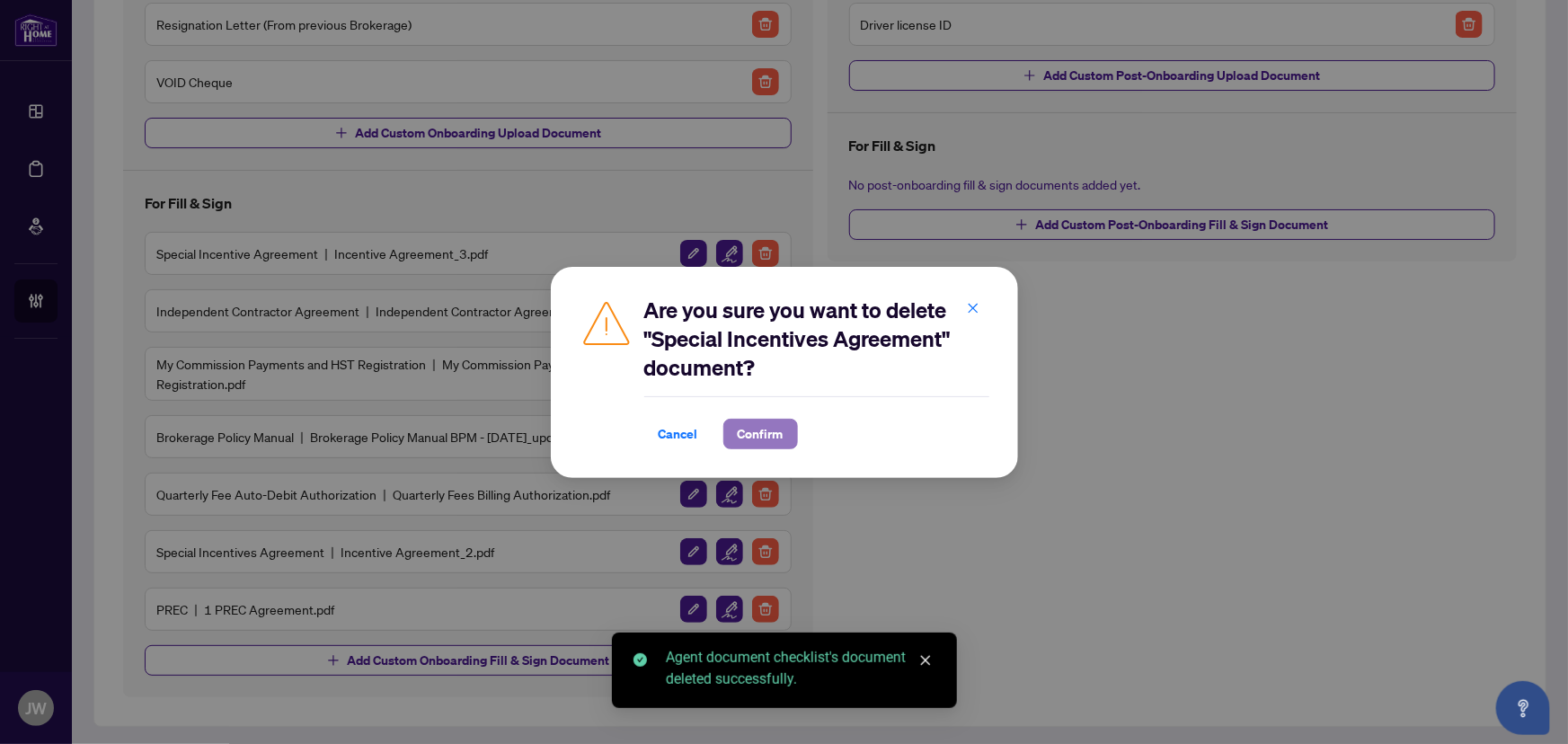
click at [760, 437] on span "Confirm" at bounding box center [761, 434] width 46 height 29
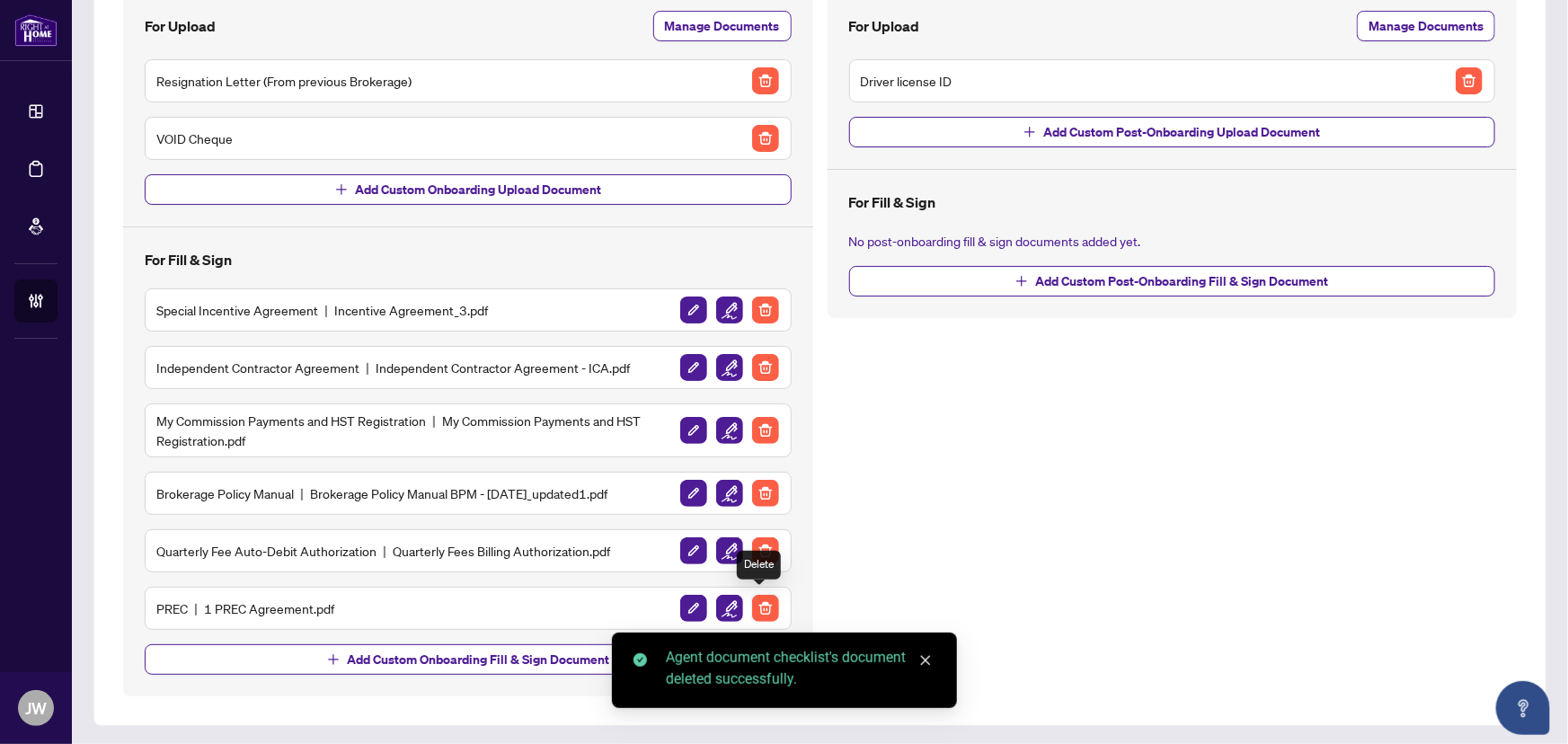
click at [759, 596] on img "button" at bounding box center [765, 608] width 27 height 27
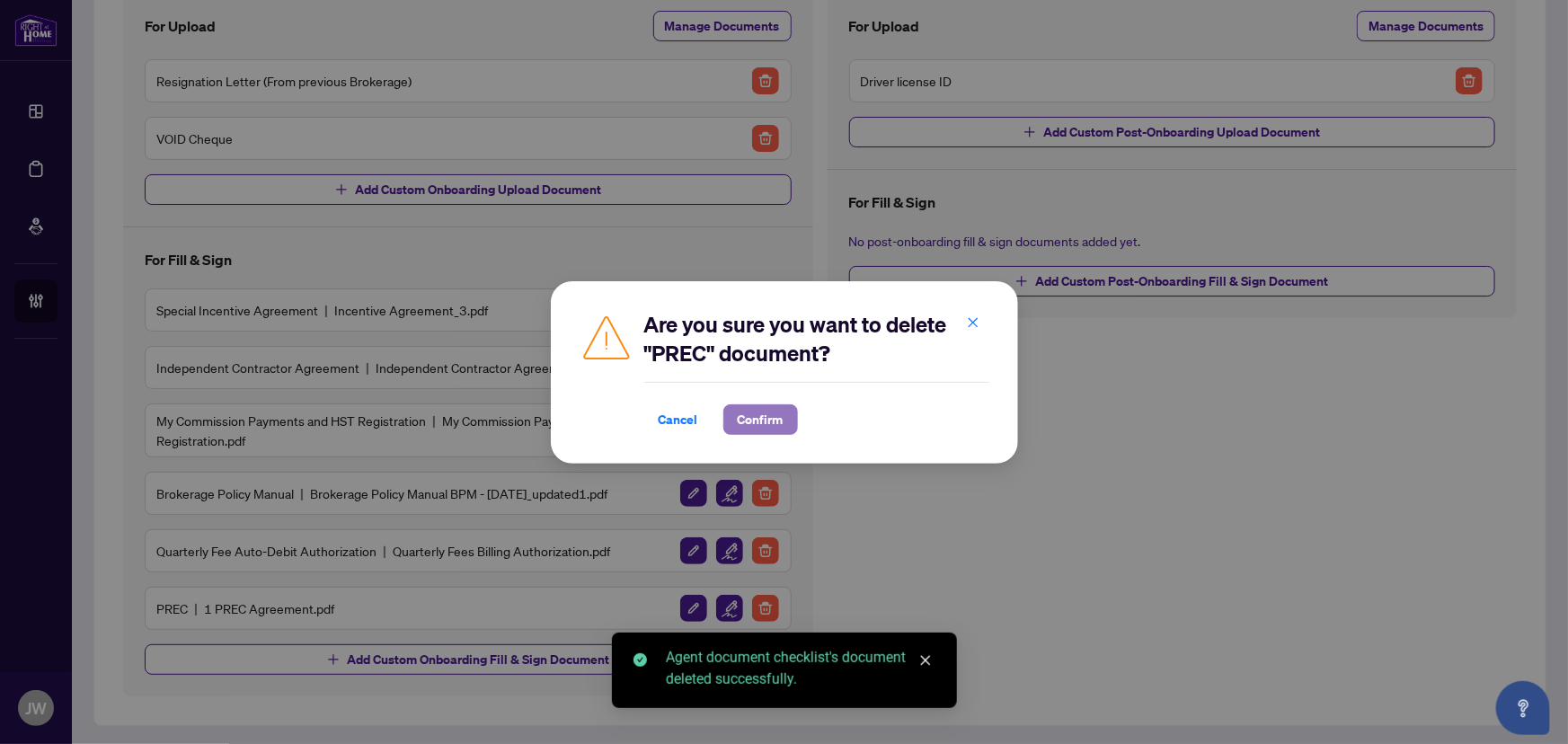
click at [775, 419] on span "Confirm" at bounding box center [761, 419] width 46 height 29
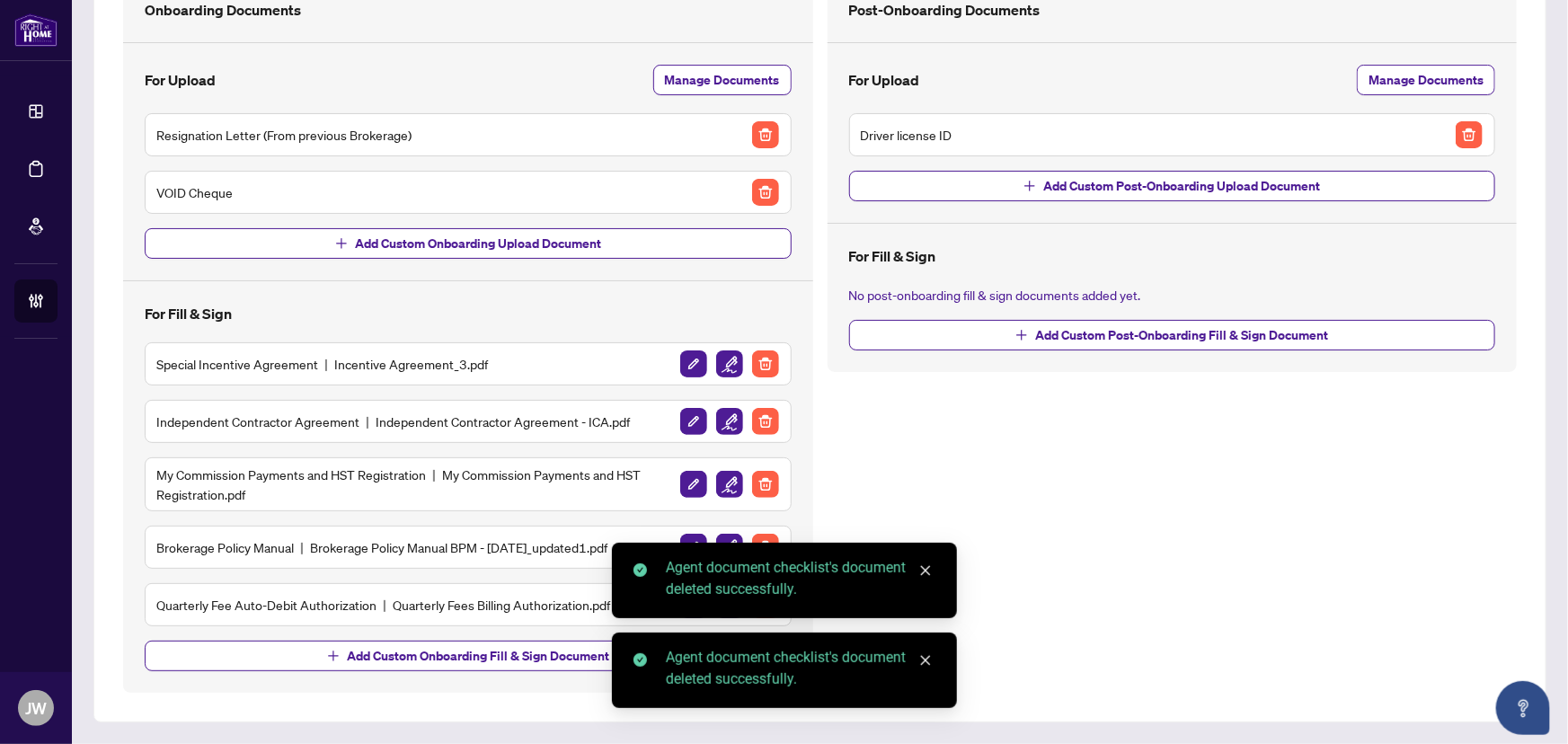
scroll to position [155, 0]
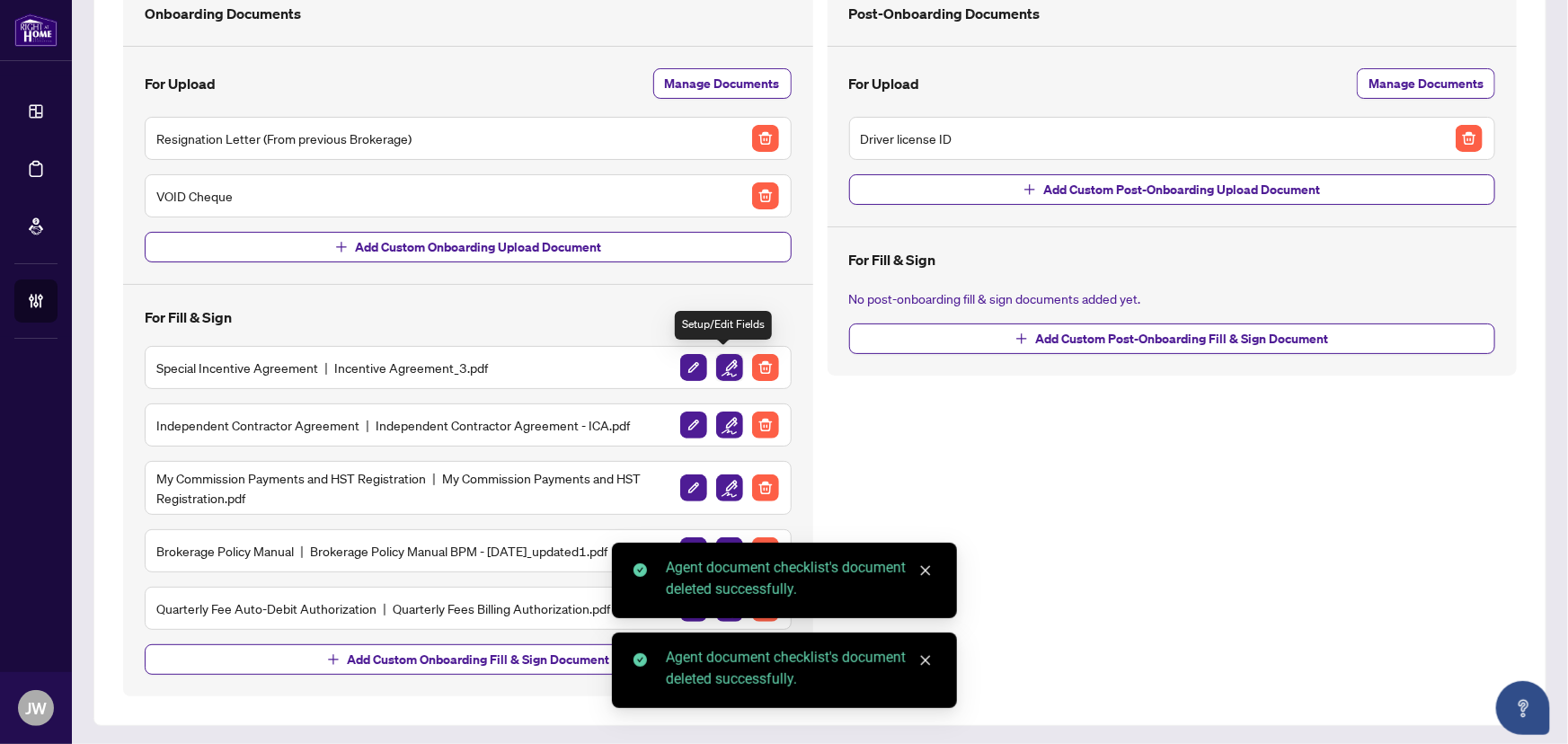
click at [718, 360] on img "button" at bounding box center [729, 367] width 27 height 27
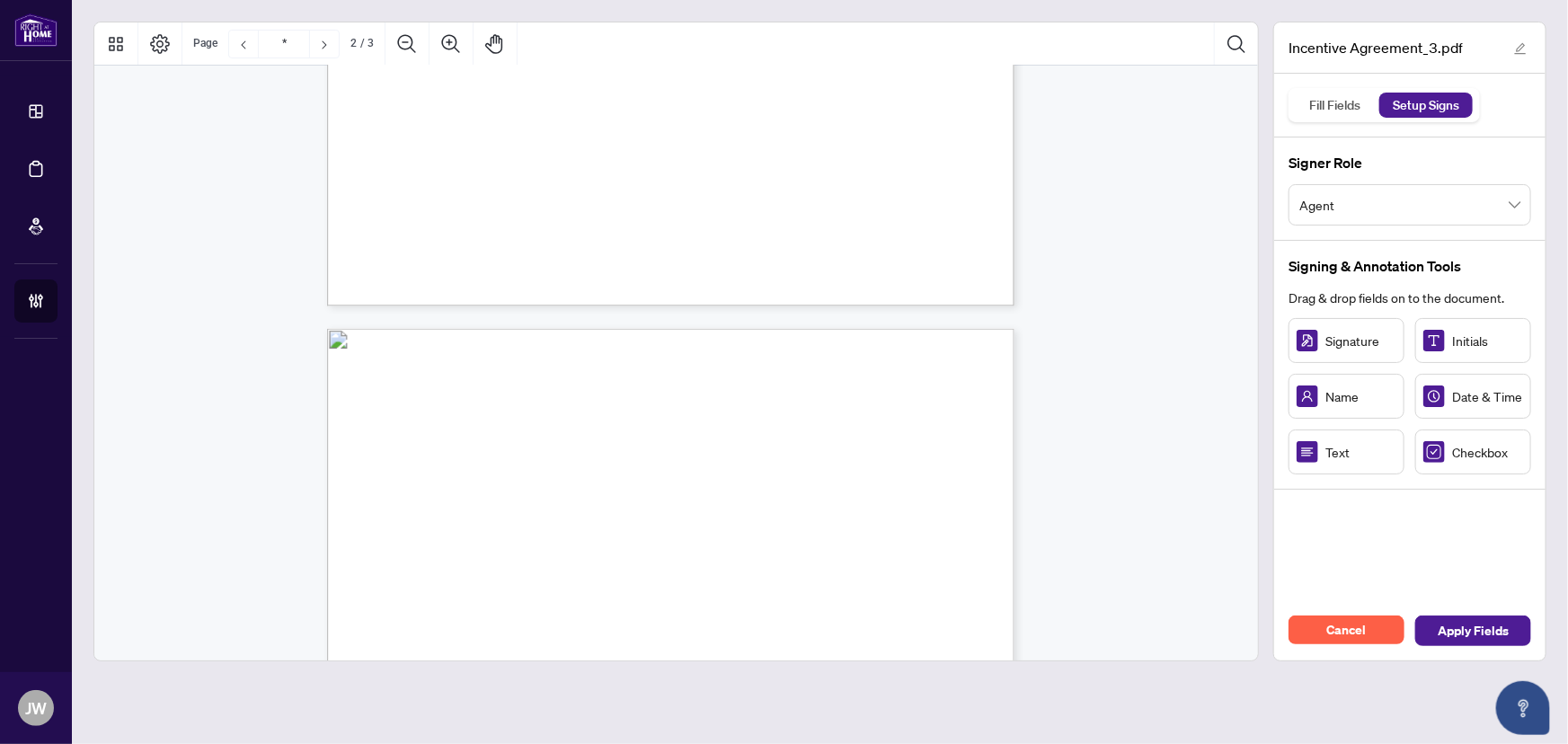
type input "*"
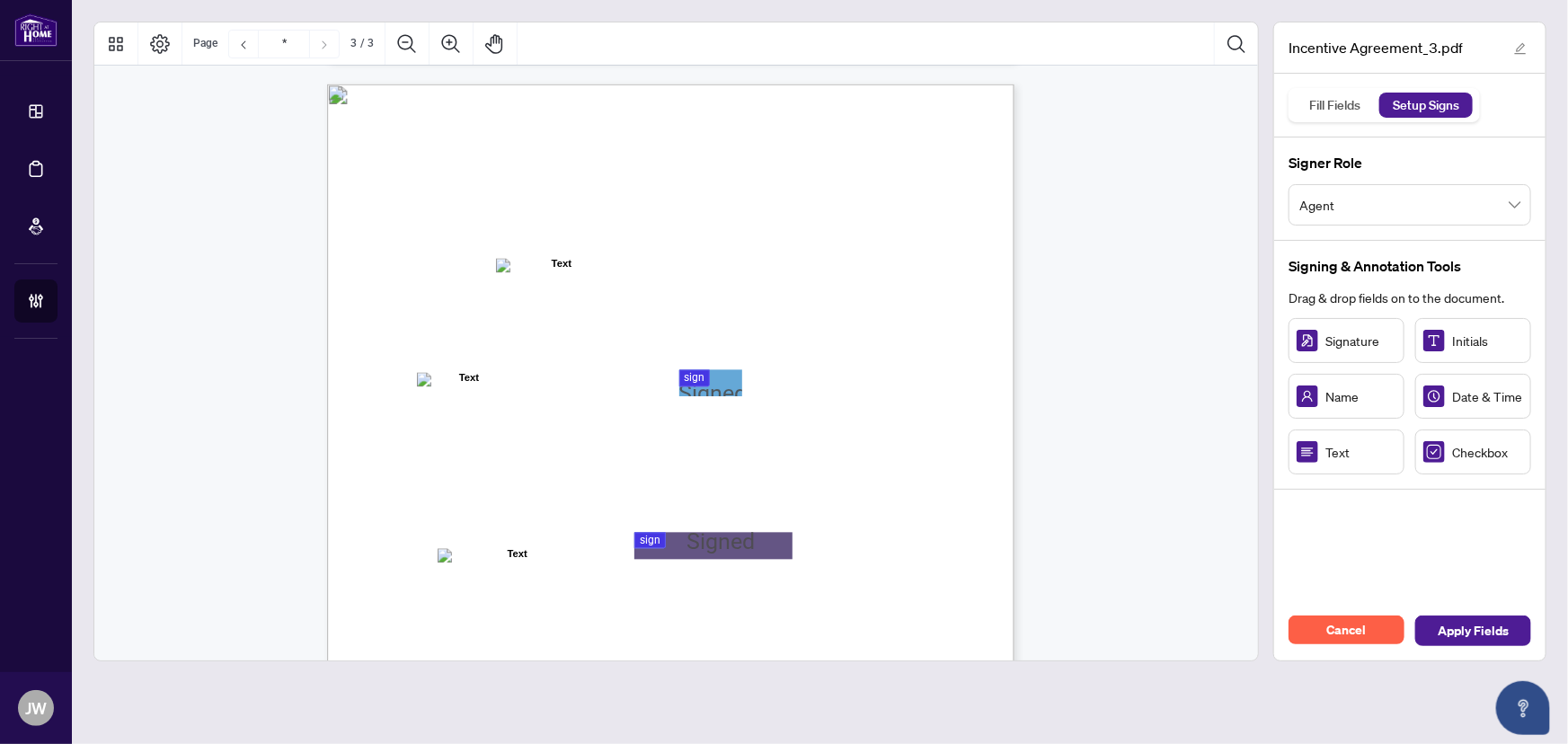
scroll to position [1961, 0]
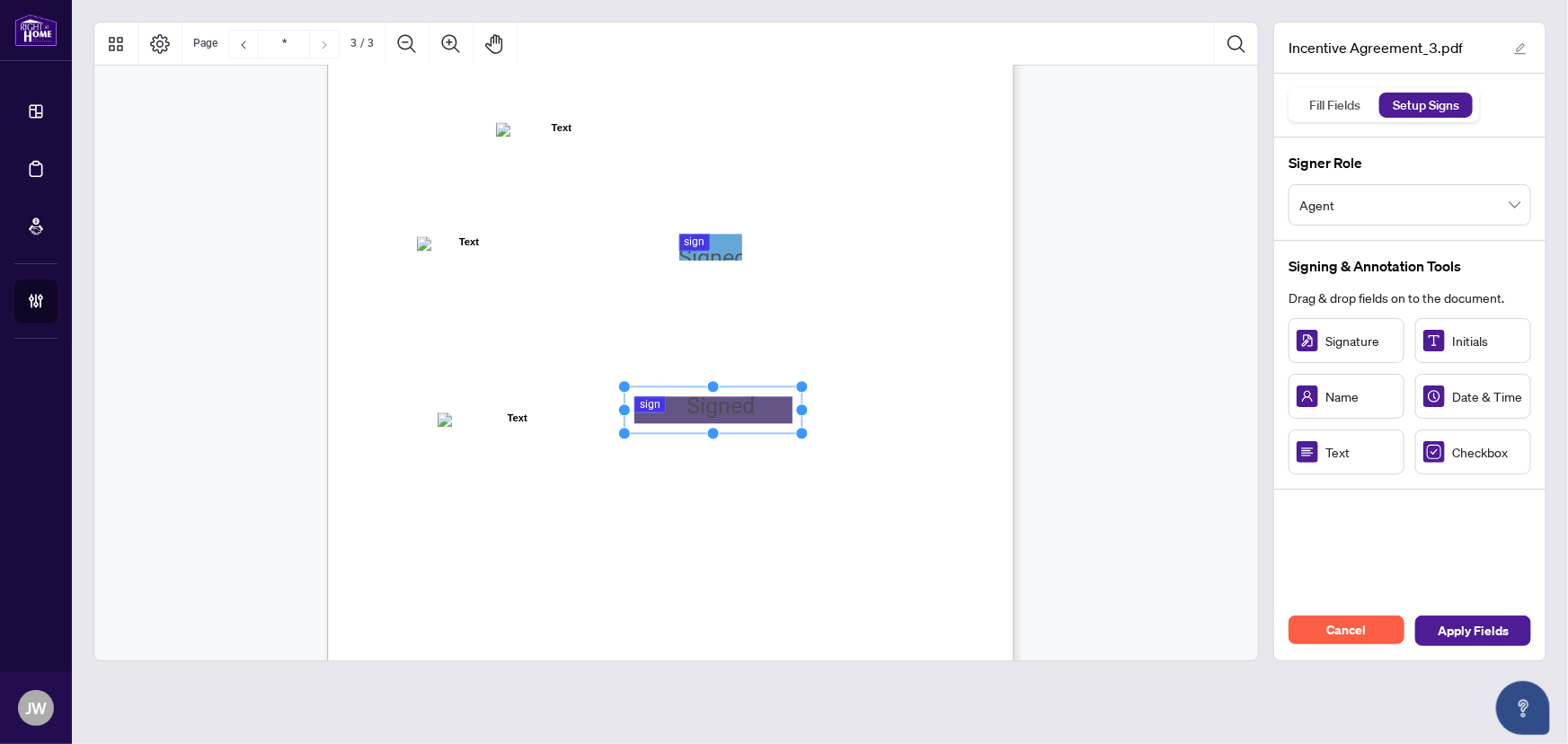
click at [1336, 206] on span "Agent" at bounding box center [1410, 205] width 221 height 34
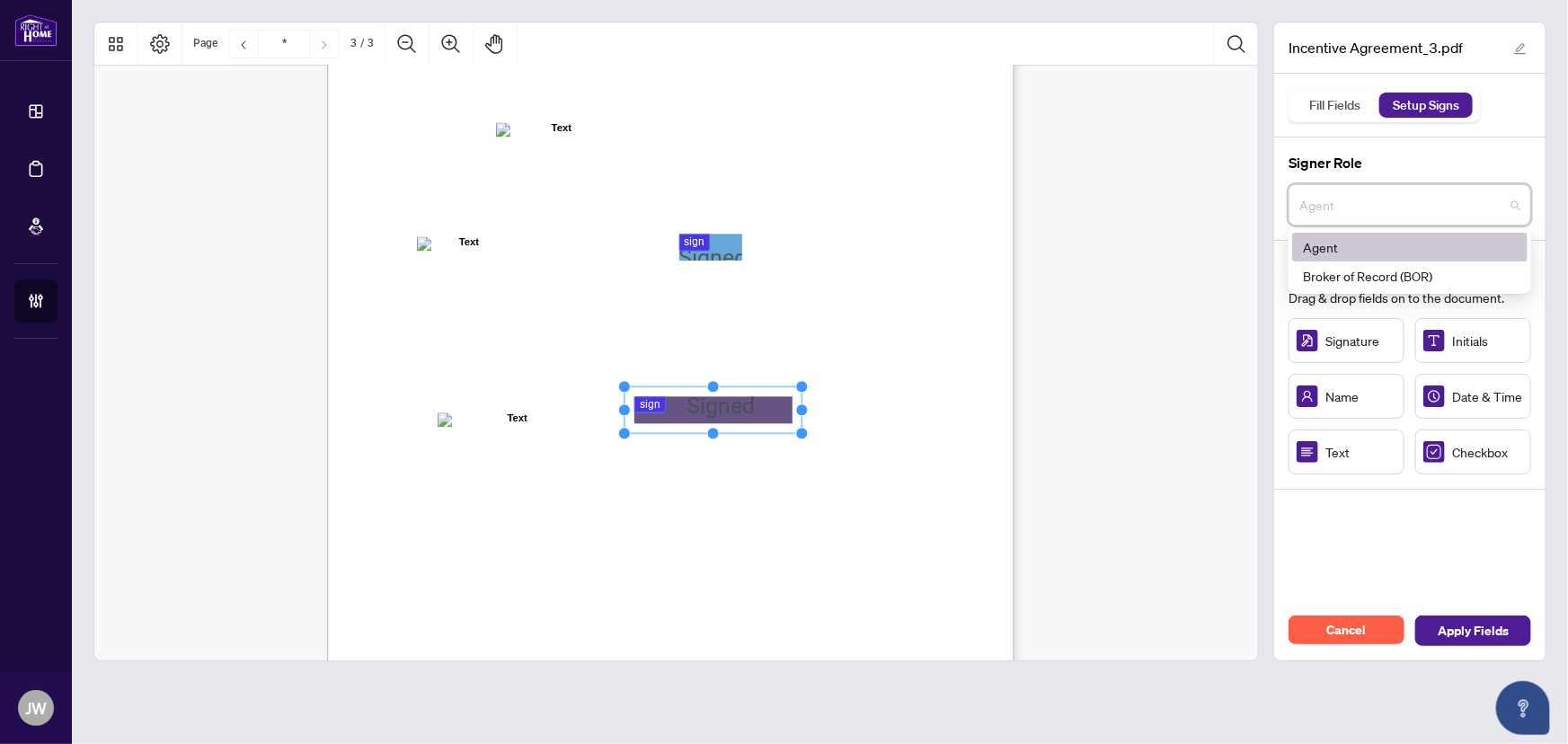
click at [1326, 267] on div "Broker of Record (BOR)" at bounding box center [1410, 276] width 214 height 19
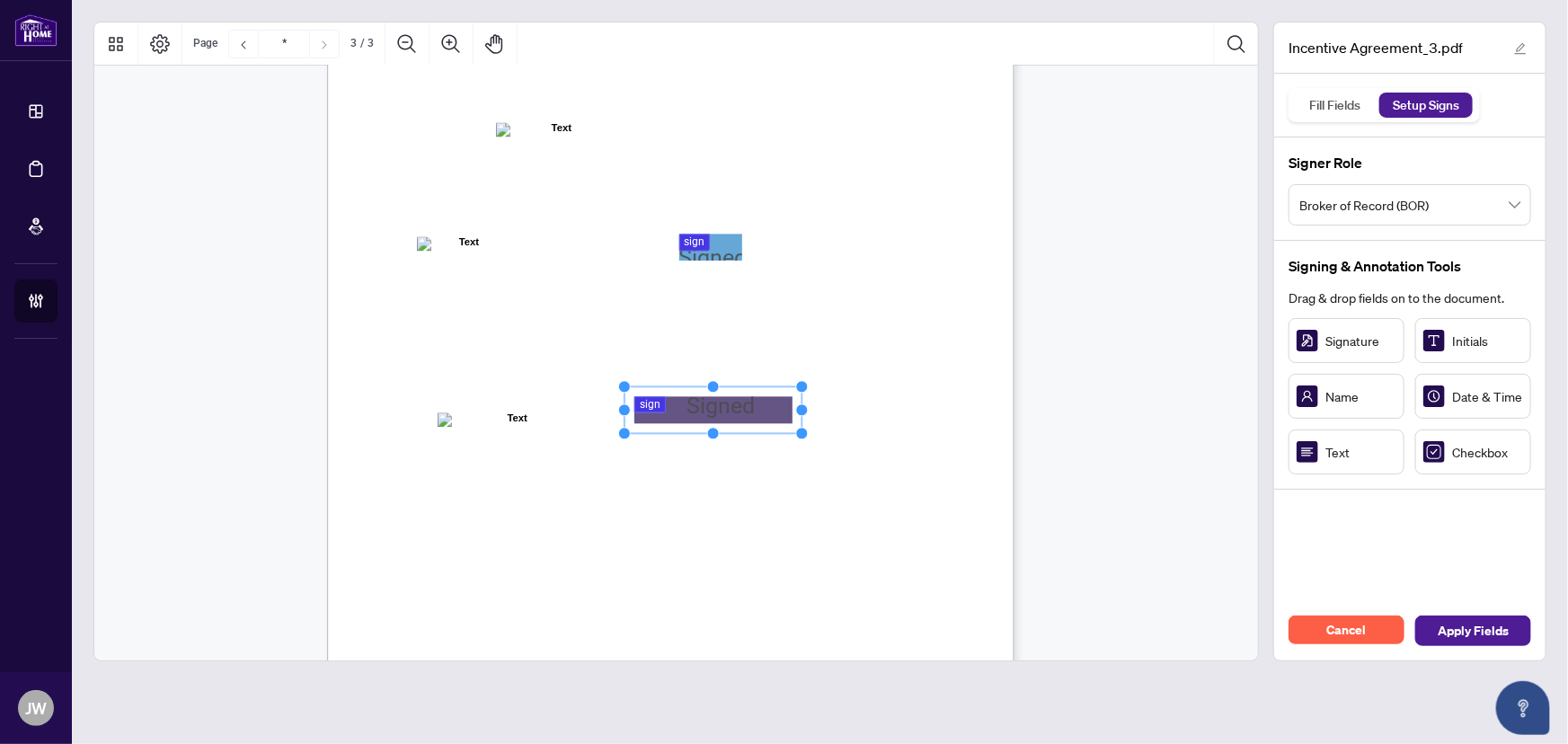
click at [743, 403] on rect "Page 3" at bounding box center [712, 410] width 177 height 47
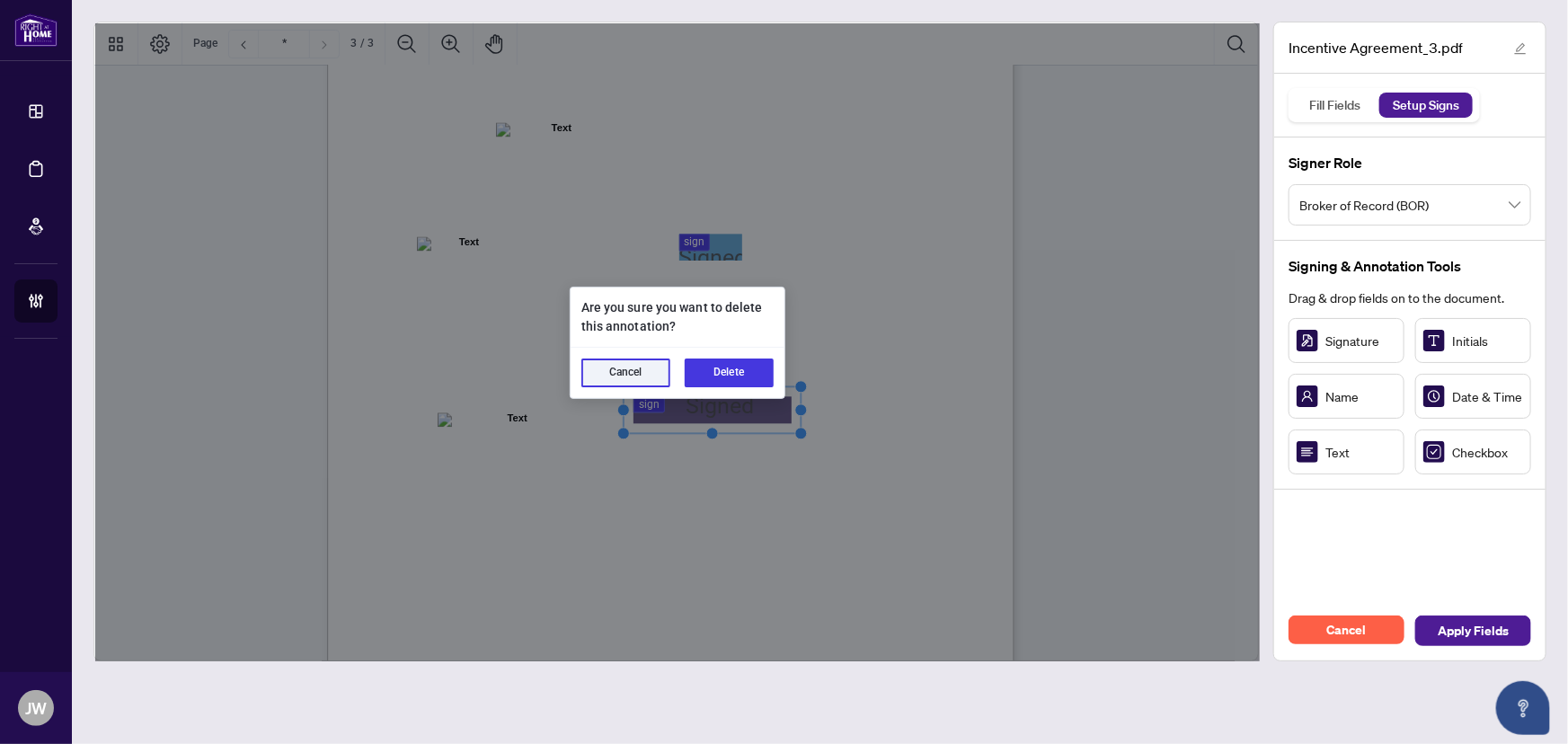
click at [712, 353] on div "Cancel Delete" at bounding box center [677, 373] width 214 height 50
click at [747, 362] on button "Delete" at bounding box center [729, 373] width 89 height 29
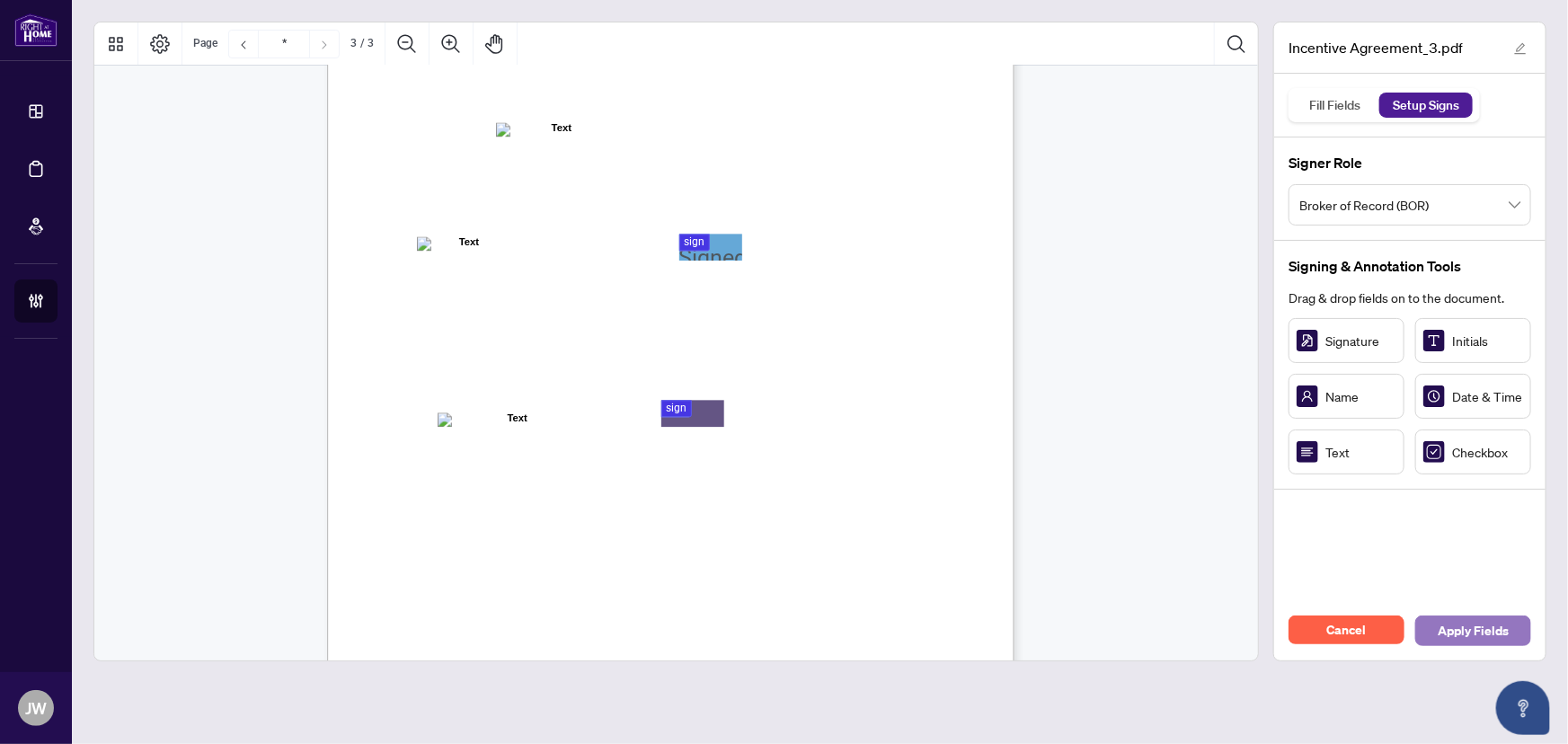
click at [1458, 623] on span "Apply Fields" at bounding box center [1473, 630] width 71 height 29
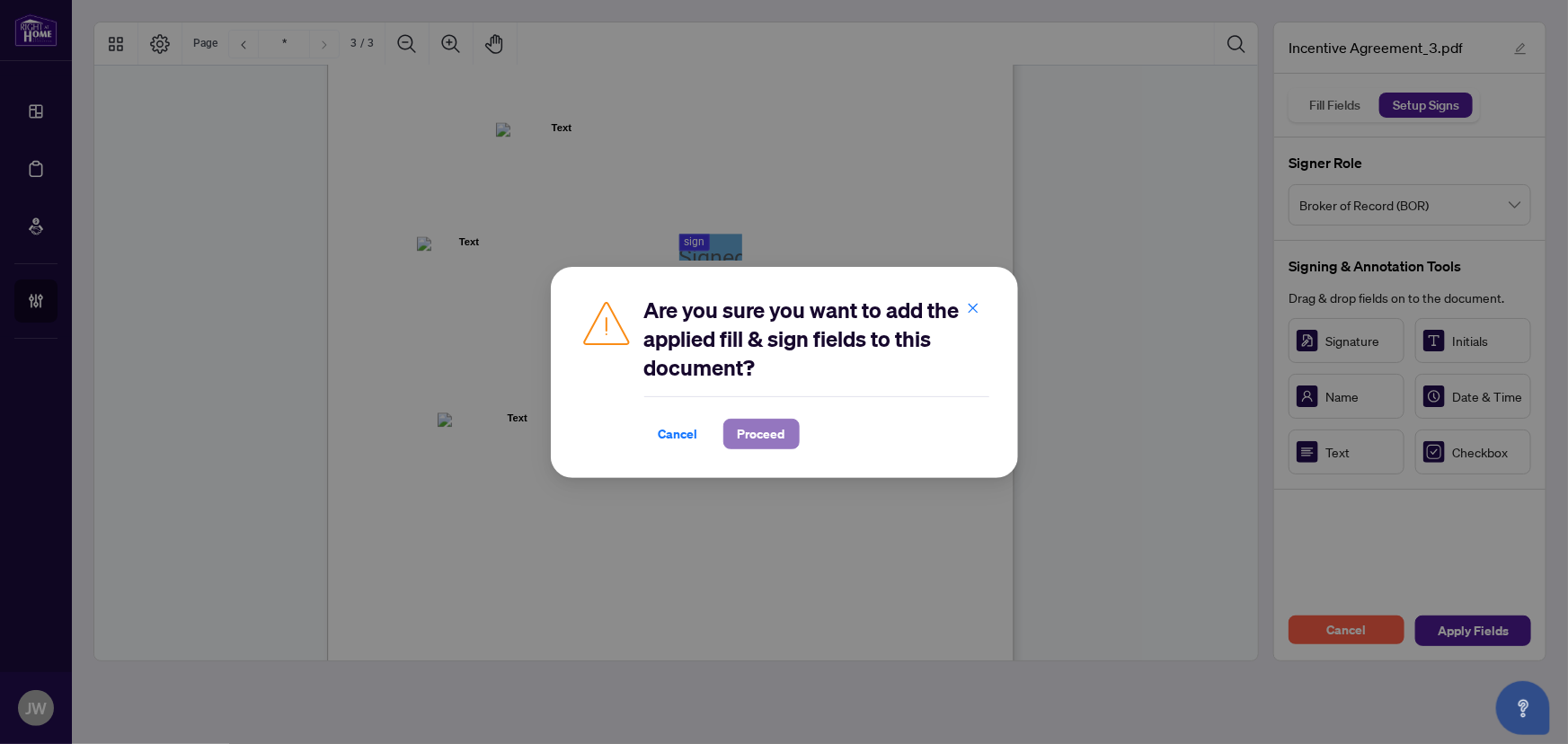
click at [762, 430] on span "Proceed" at bounding box center [761, 434] width 47 height 29
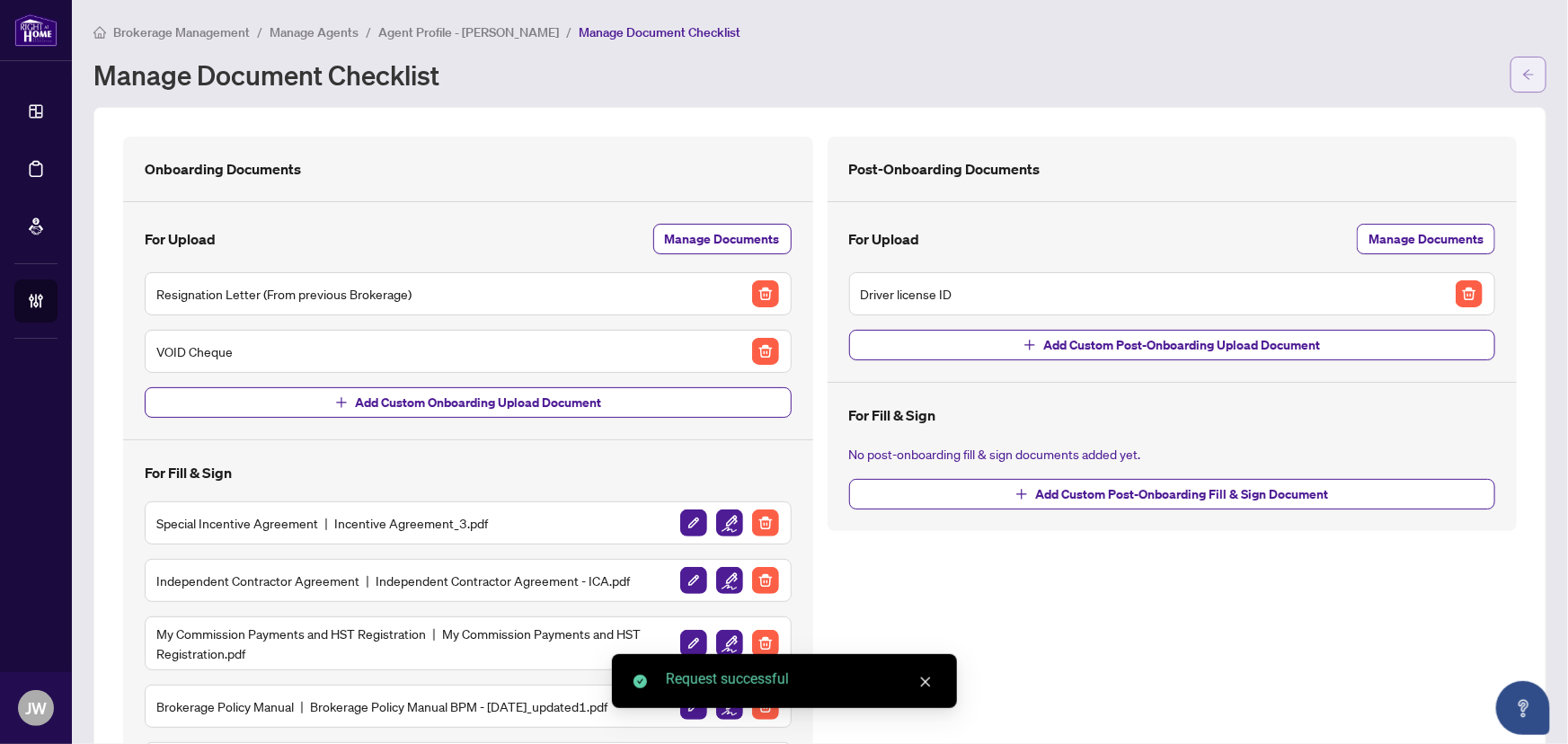
click at [1524, 73] on icon "arrow-left" at bounding box center [1529, 74] width 11 height 10
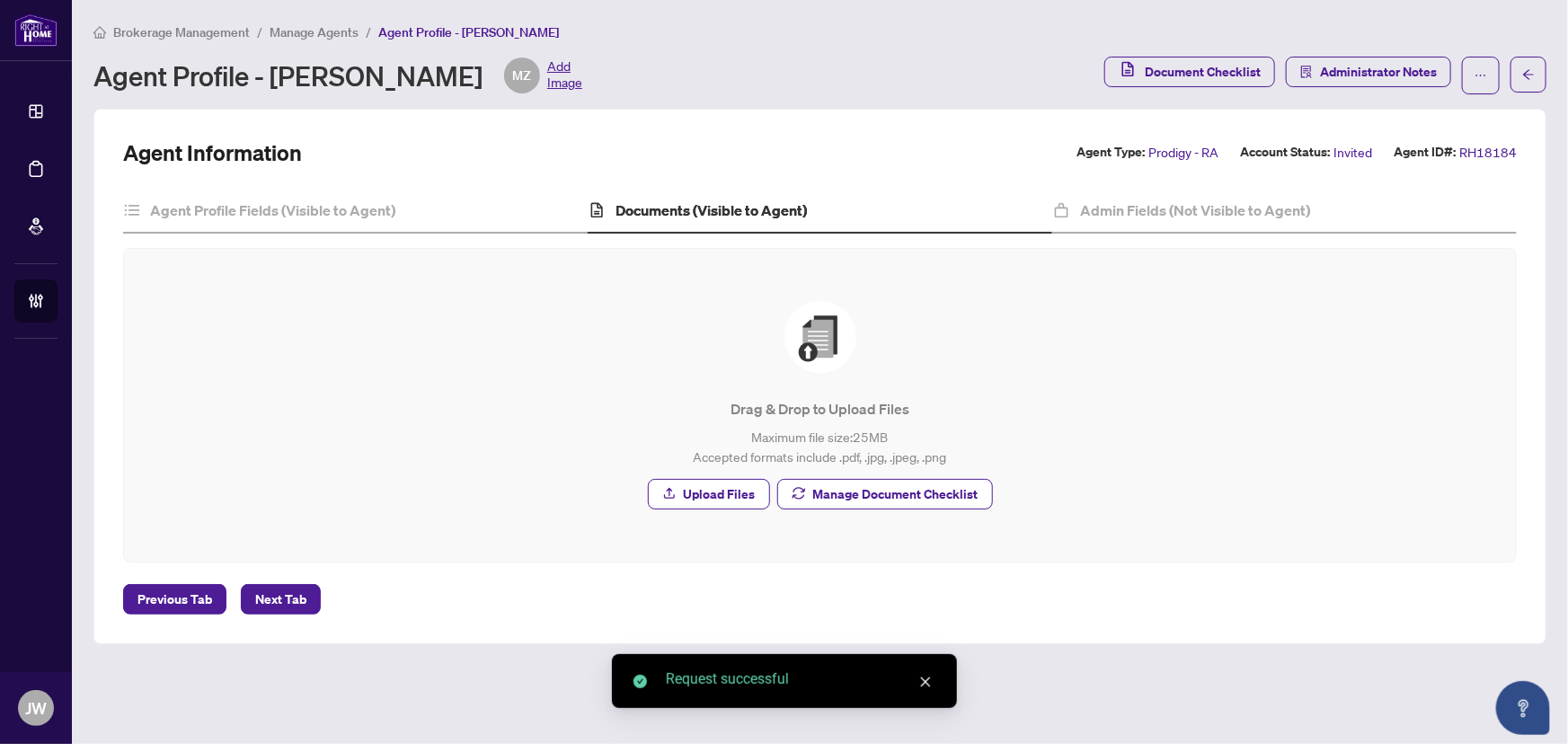
click at [329, 30] on span "Manage Agents" at bounding box center [314, 31] width 89 height 16
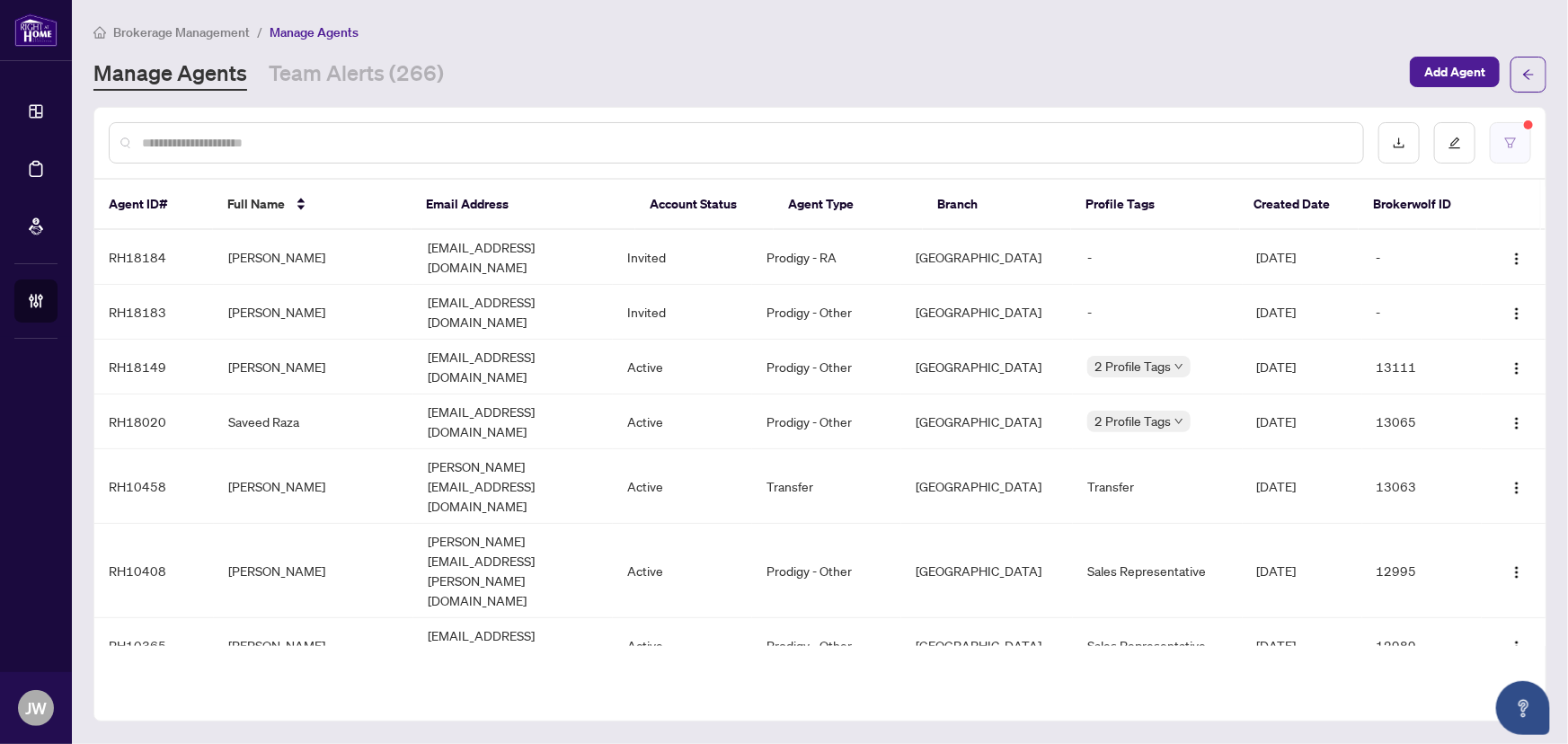
click at [1495, 139] on button "button" at bounding box center [1511, 143] width 42 height 42
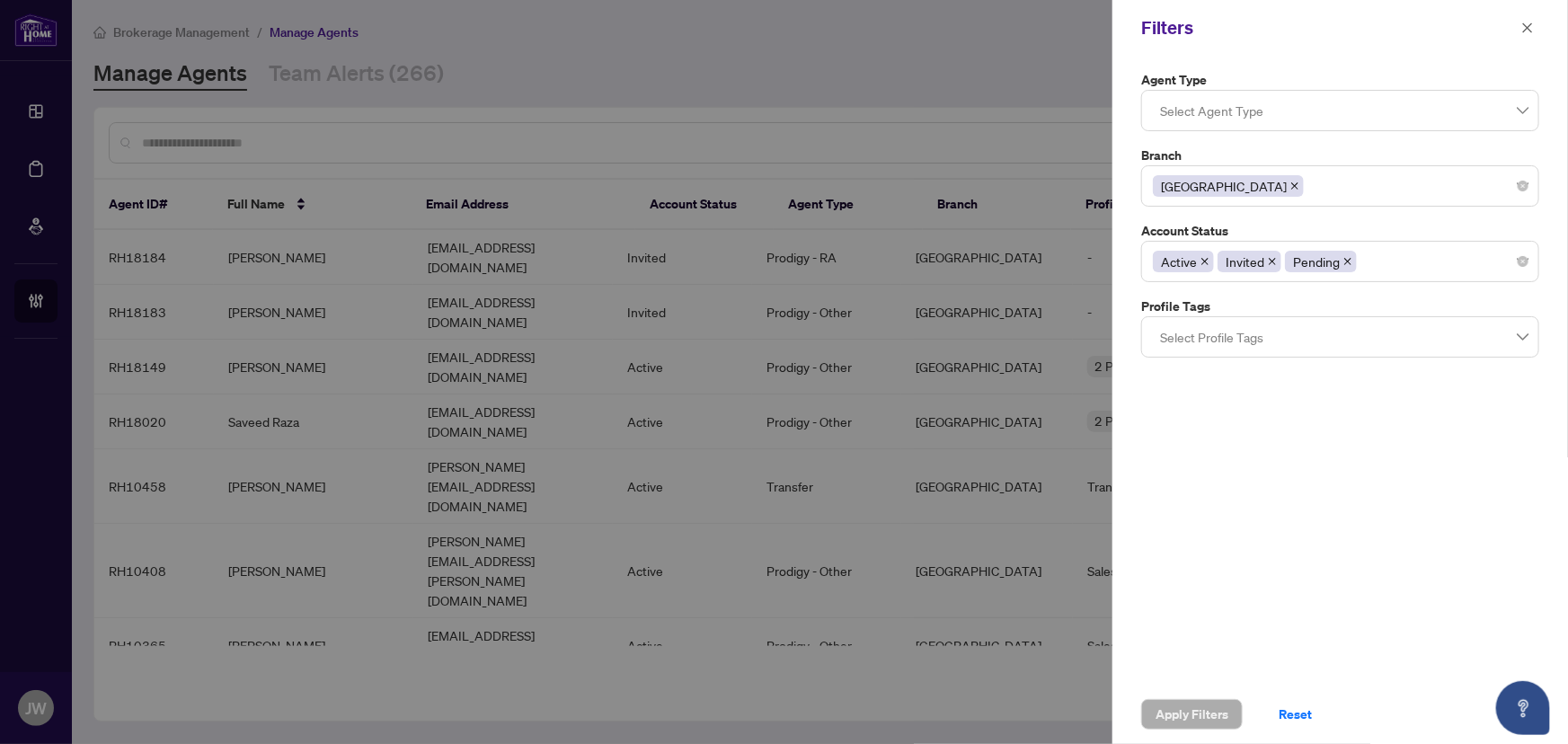
click at [572, 72] on div at bounding box center [784, 372] width 1568 height 744
click at [1520, 29] on button "button" at bounding box center [1527, 27] width 23 height 21
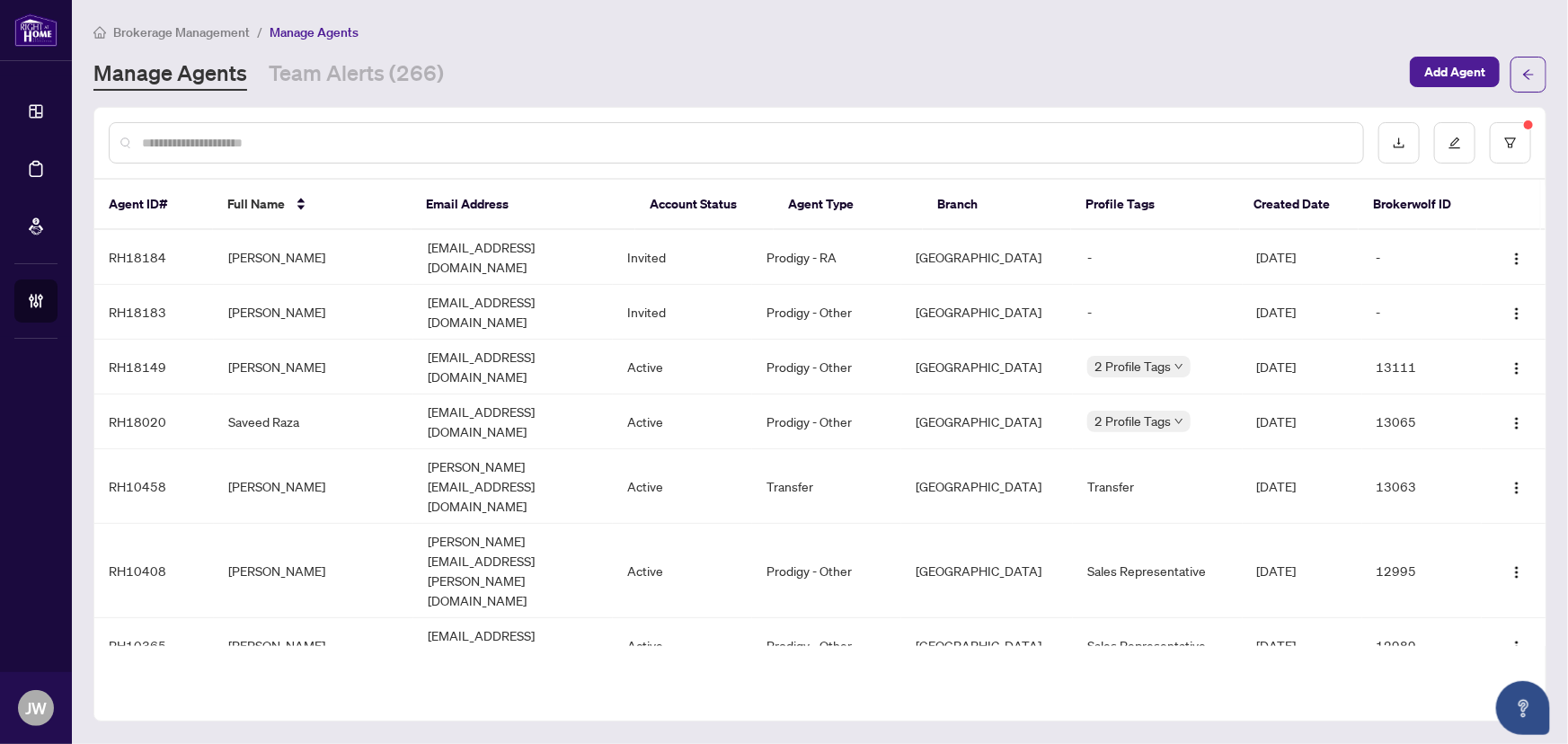
click at [401, 152] on div at bounding box center [736, 143] width 1255 height 42
click at [393, 136] on input "text" at bounding box center [745, 143] width 1207 height 19
type input "****"
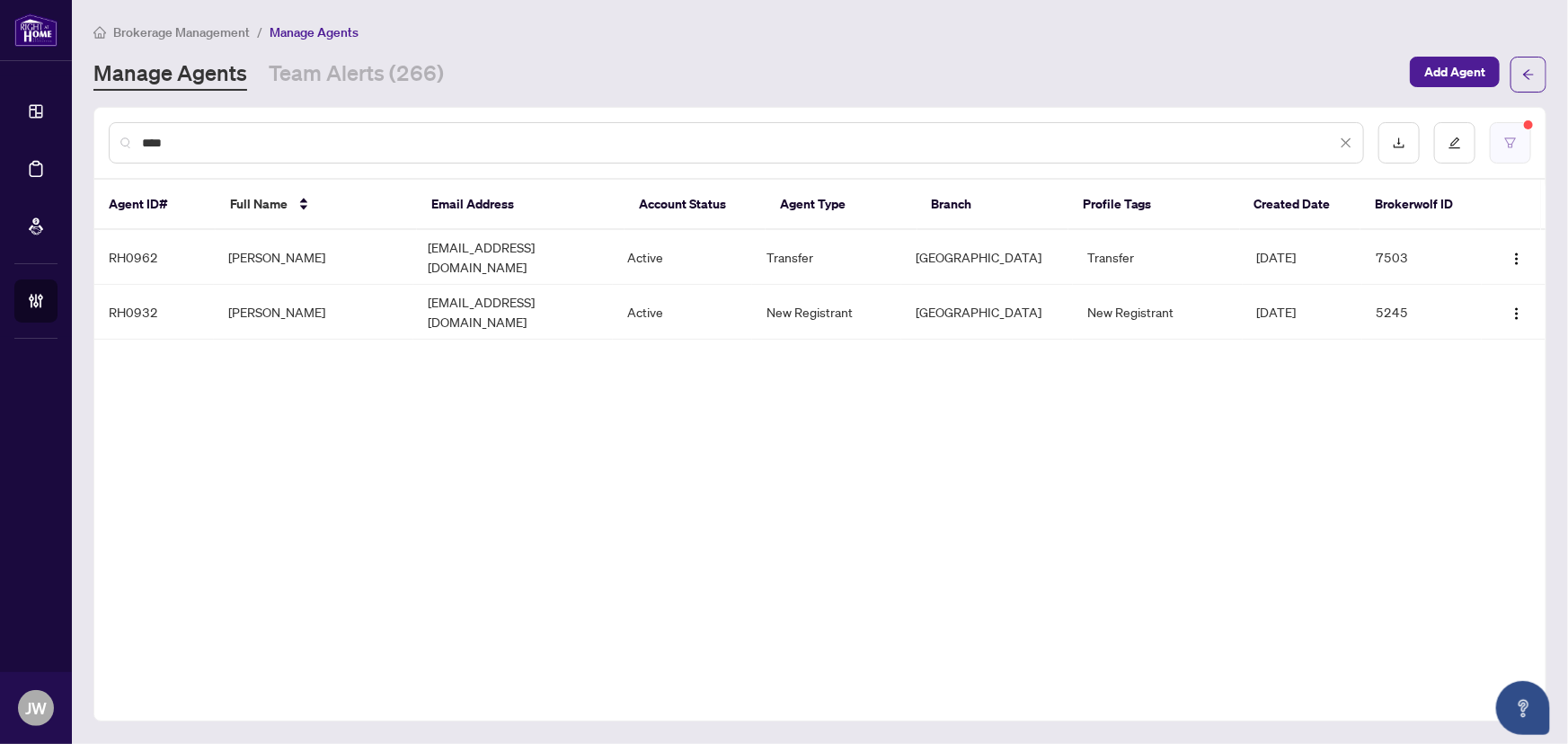
click at [1510, 142] on icon "filter" at bounding box center [1511, 143] width 13 height 13
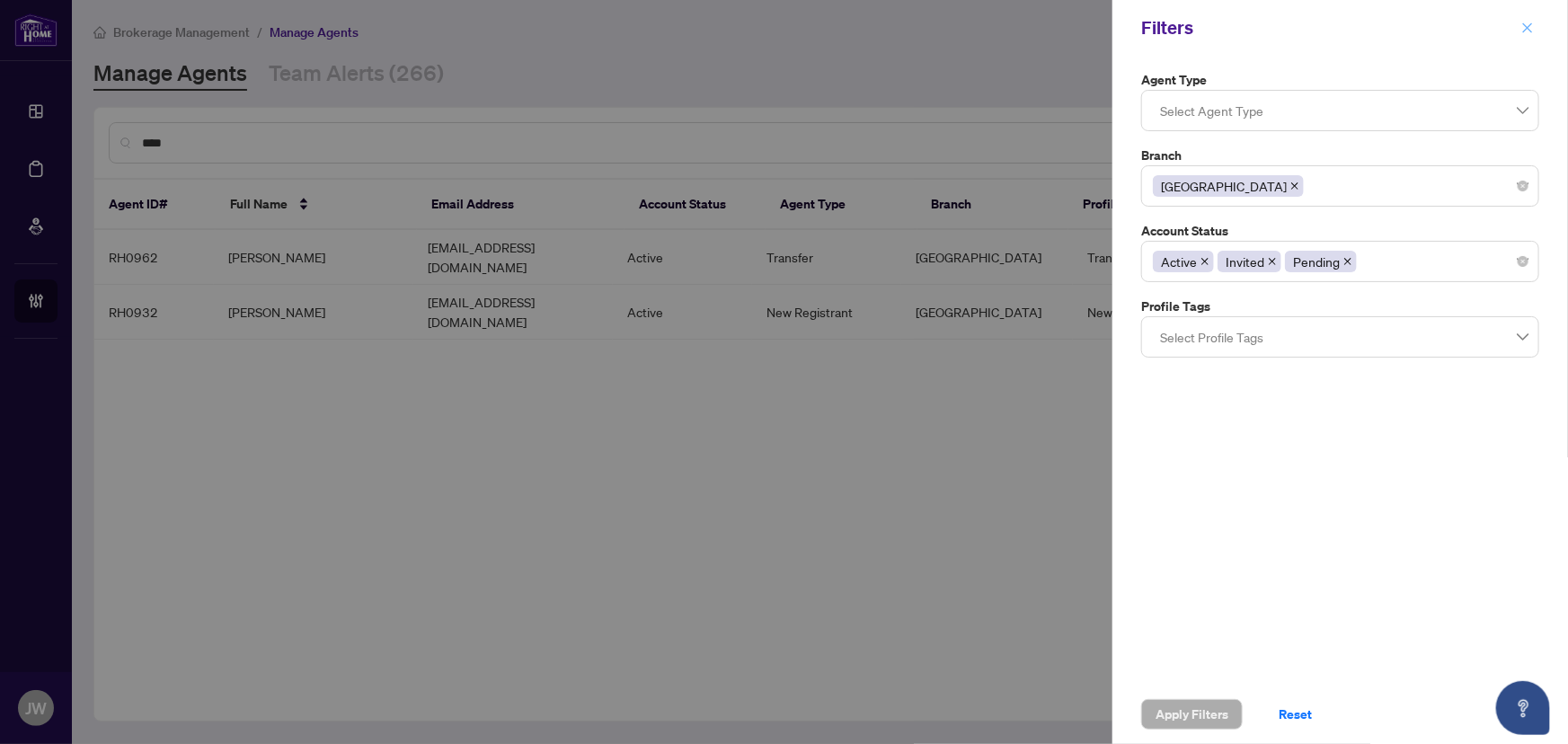
click at [1536, 26] on button "button" at bounding box center [1527, 27] width 23 height 21
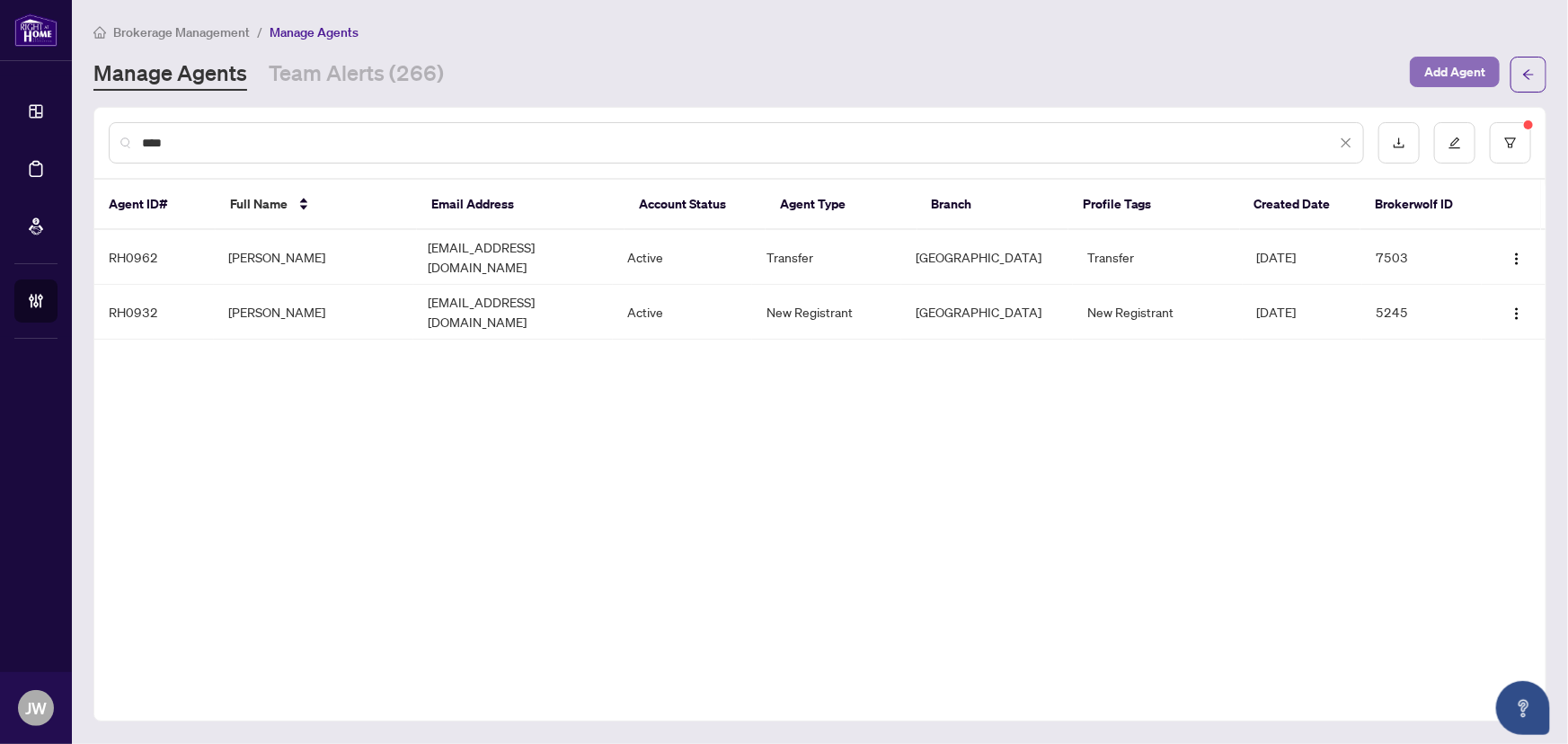
click at [1464, 68] on span "Add Agent" at bounding box center [1455, 71] width 61 height 29
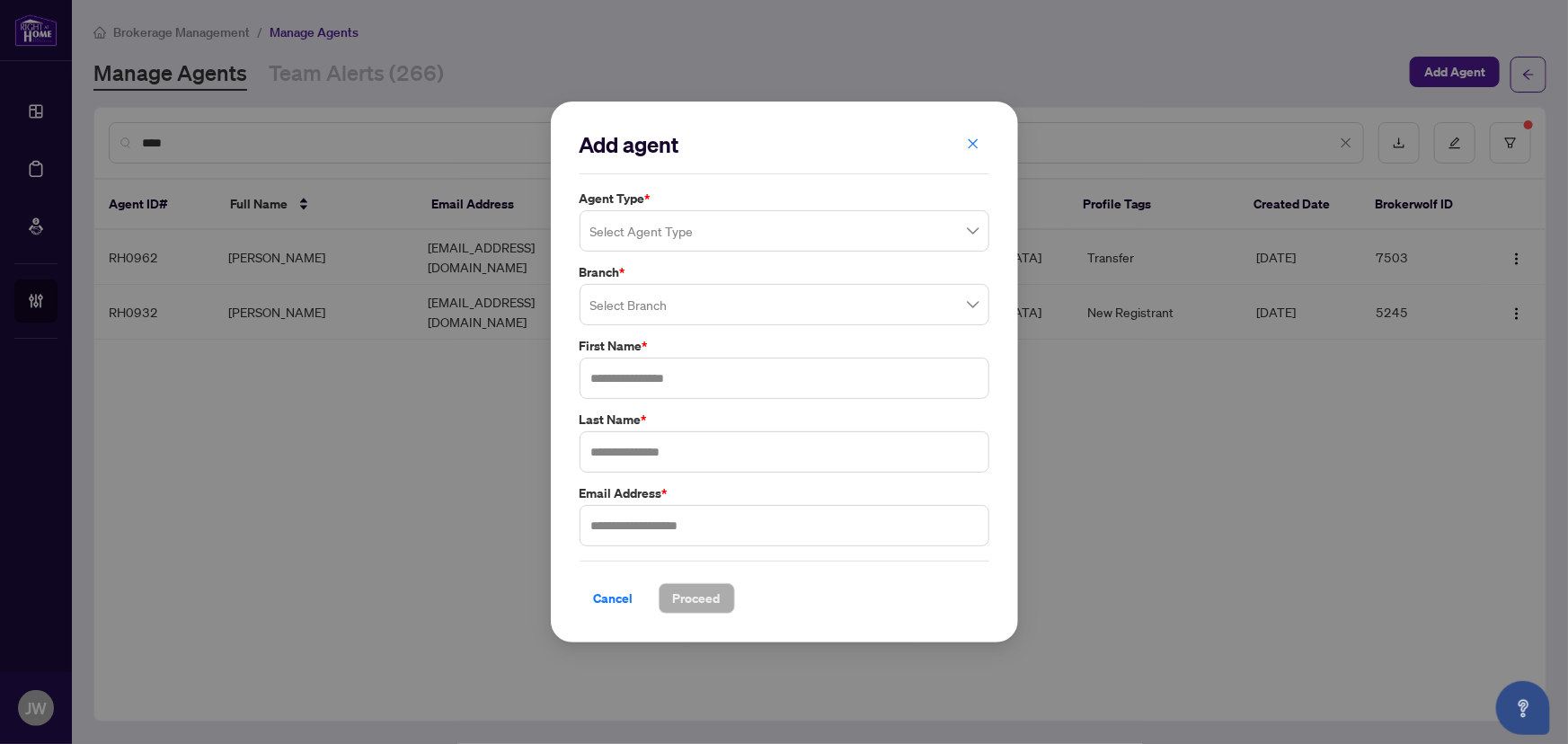
click at [636, 224] on input "search" at bounding box center [776, 233] width 372 height 40
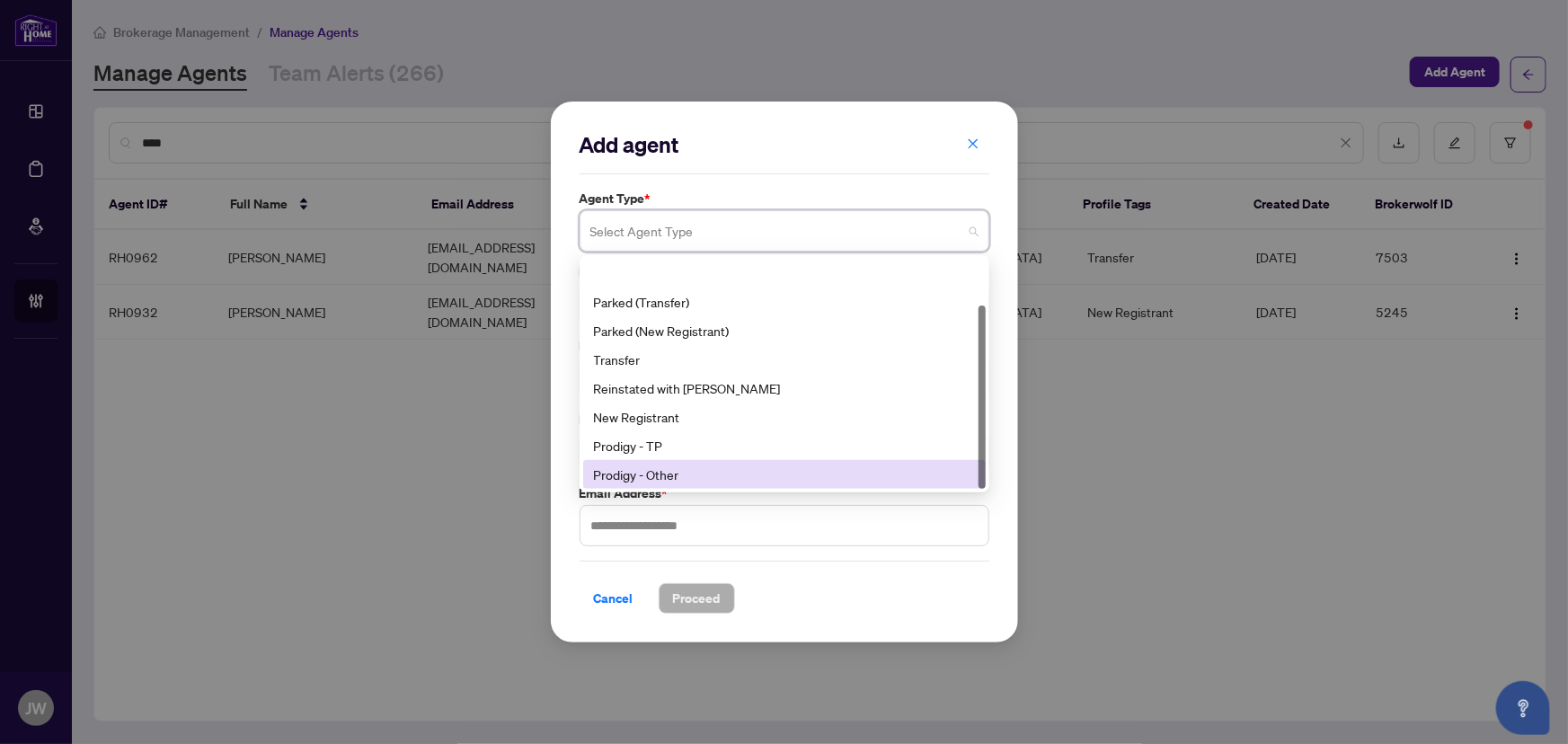
scroll to position [56, 0]
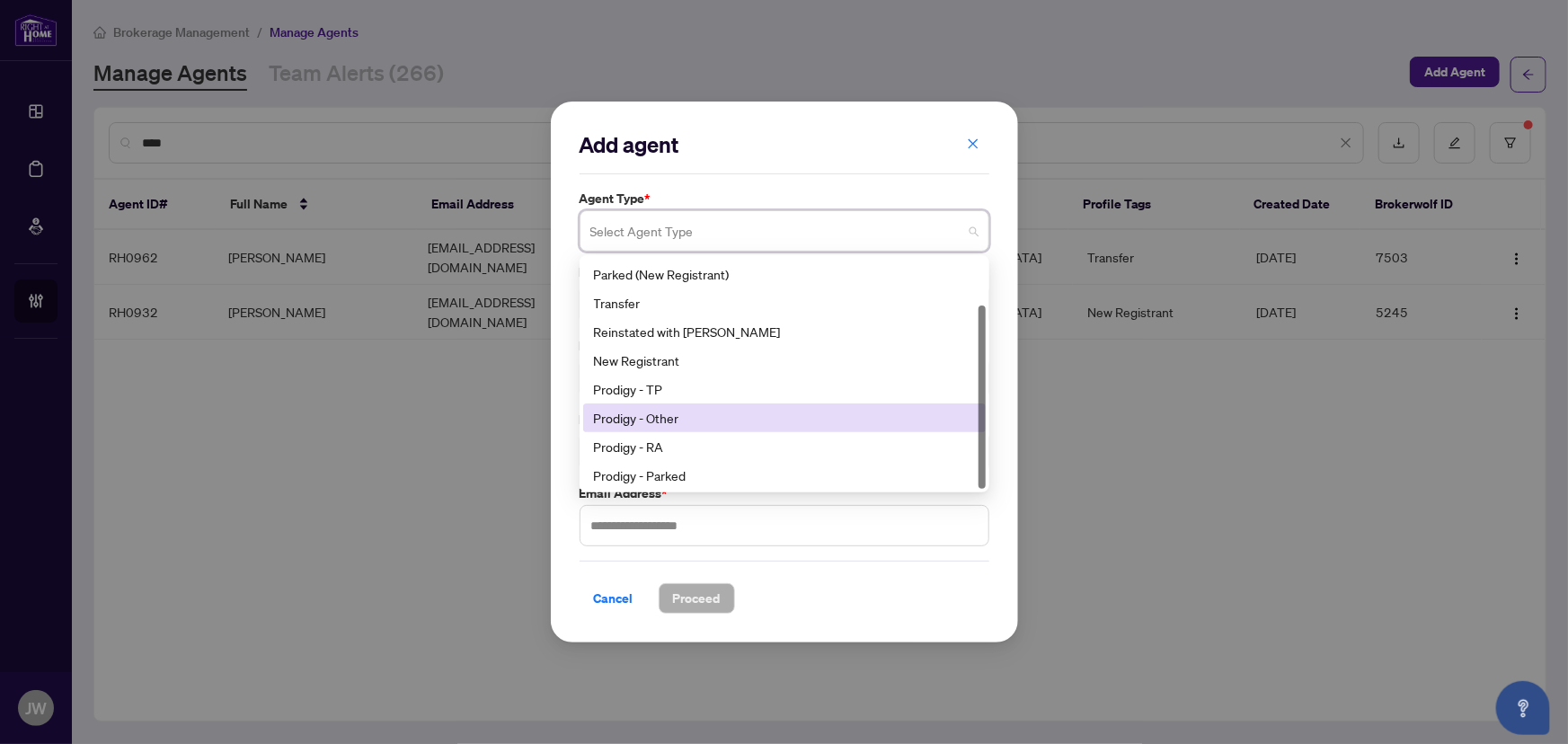
click at [661, 424] on div "Prodigy - Other" at bounding box center [784, 417] width 381 height 19
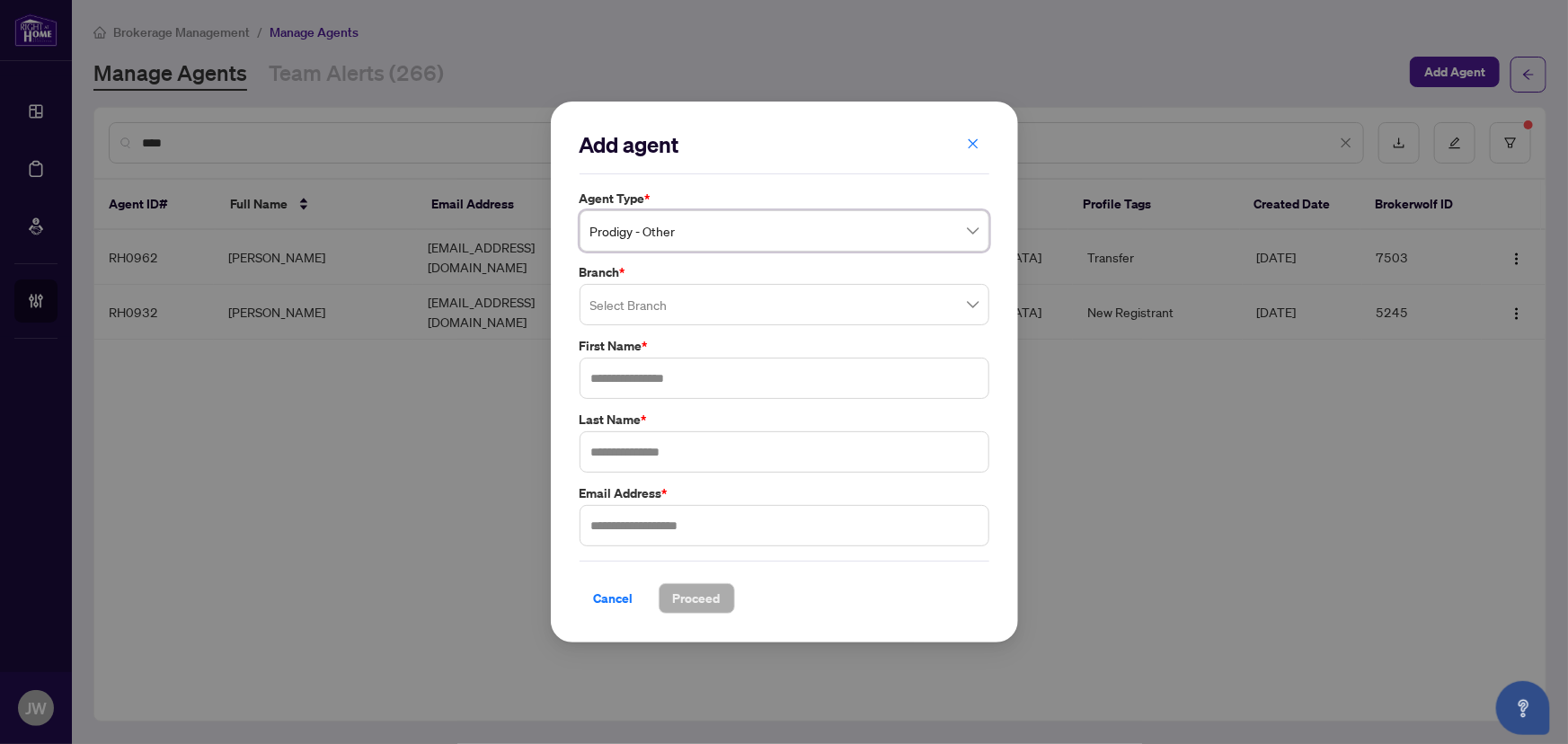
click at [640, 305] on input "search" at bounding box center [776, 307] width 372 height 40
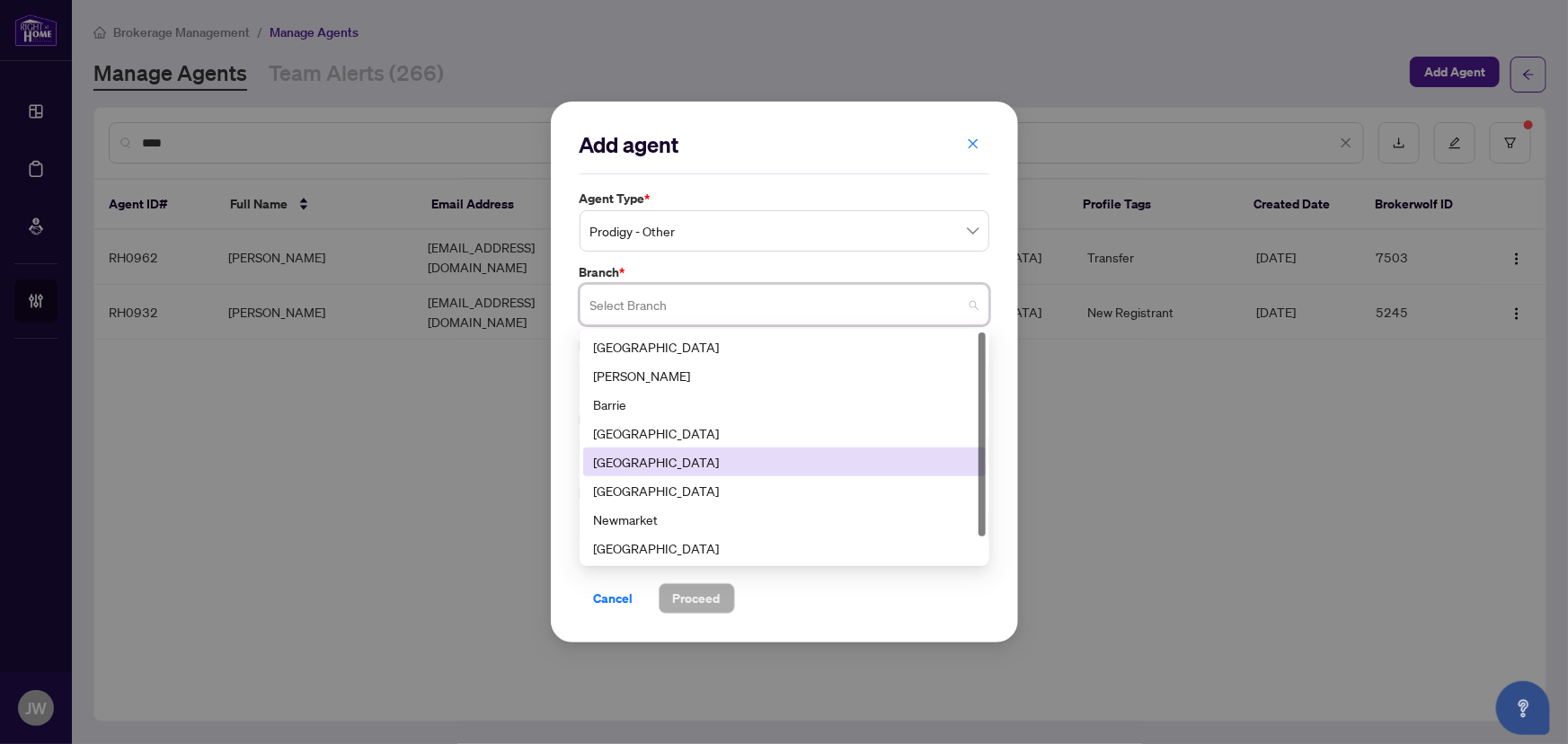
click at [626, 464] on div "[GEOGRAPHIC_DATA]" at bounding box center [784, 462] width 381 height 19
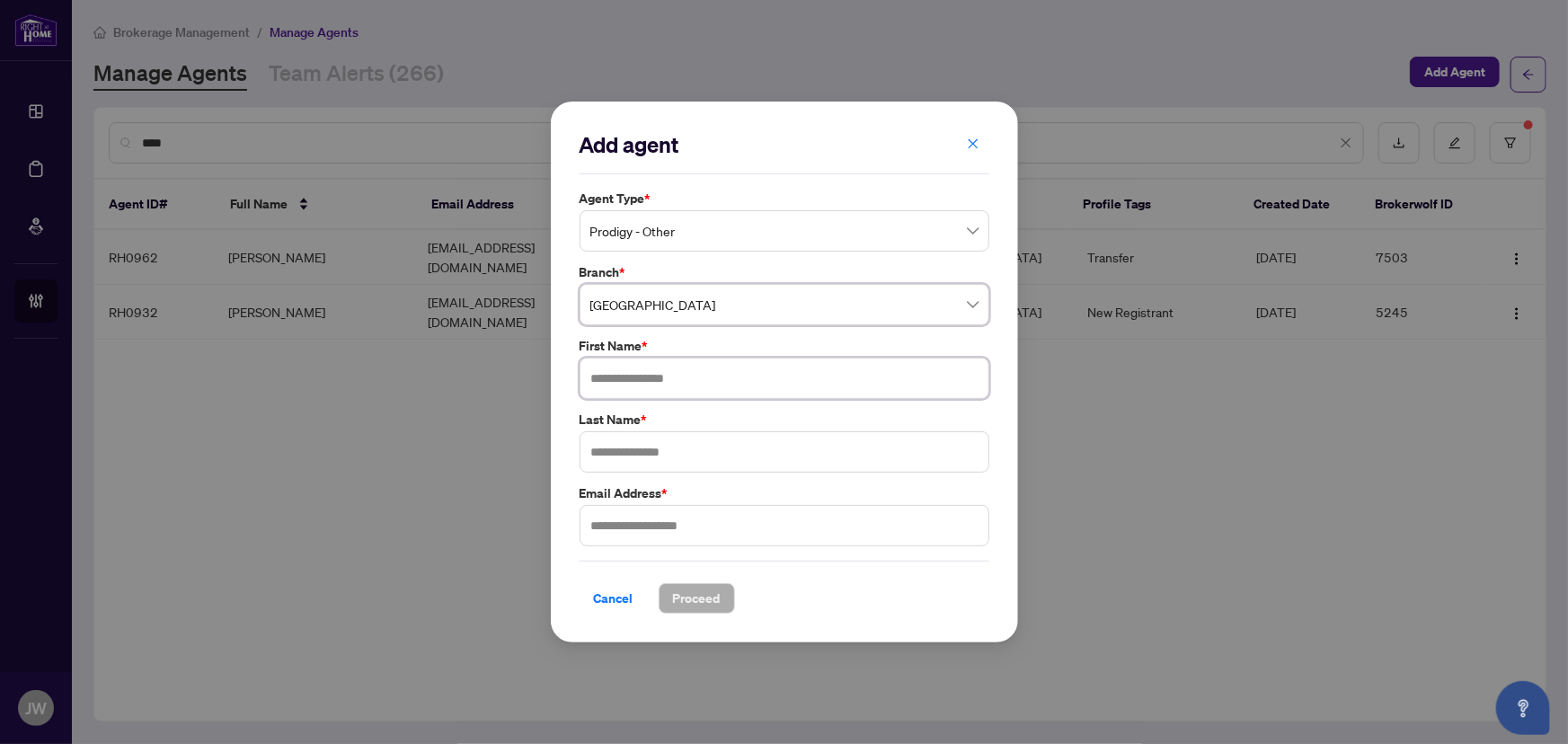
click at [627, 394] on input "text" at bounding box center [784, 378] width 410 height 42
type input "****"
click at [627, 453] on input "text" at bounding box center [784, 452] width 410 height 42
type input "*****"
click at [738, 530] on input "text" at bounding box center [784, 526] width 410 height 42
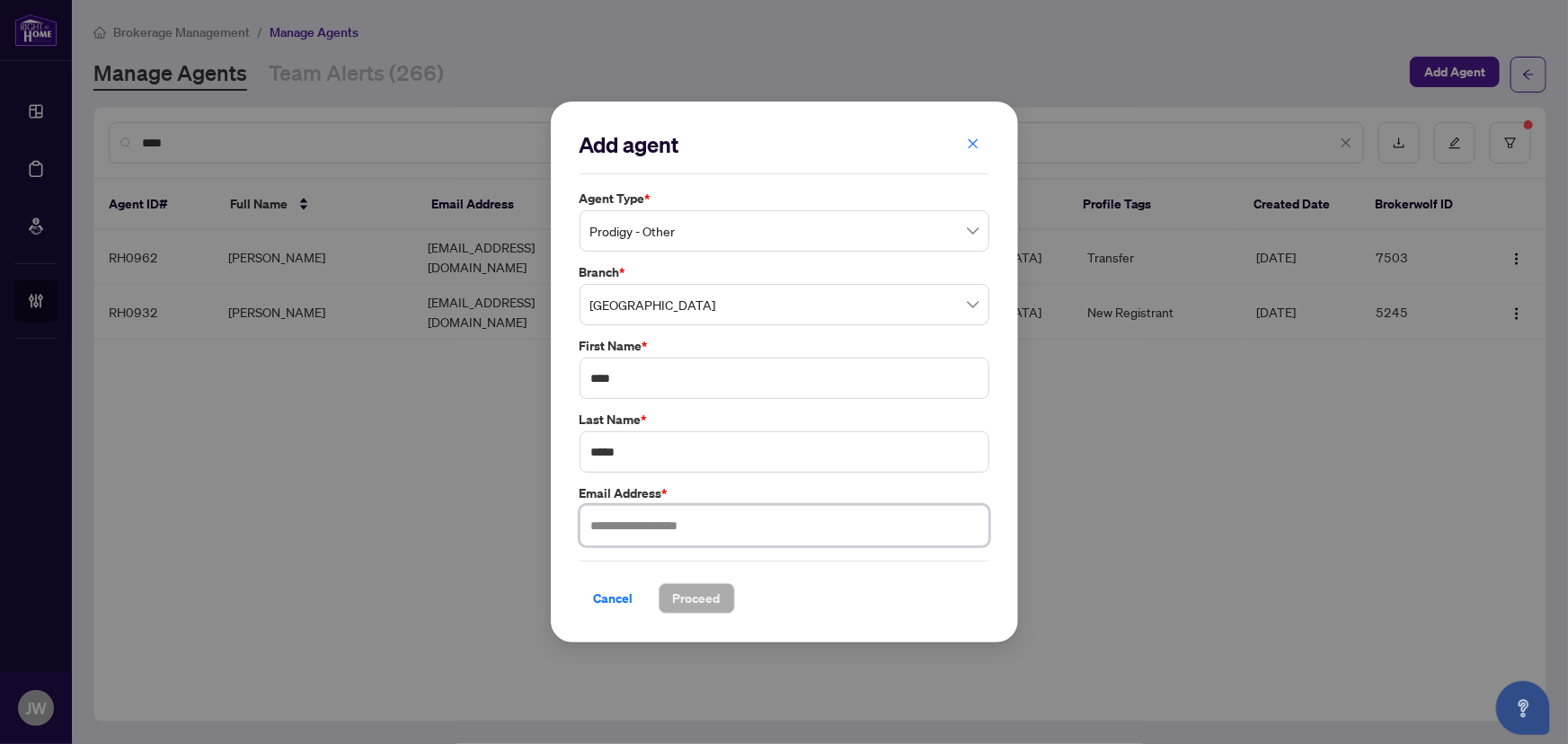
paste input "**********"
type input "**********"
click at [703, 602] on span "Proceed" at bounding box center [697, 598] width 47 height 29
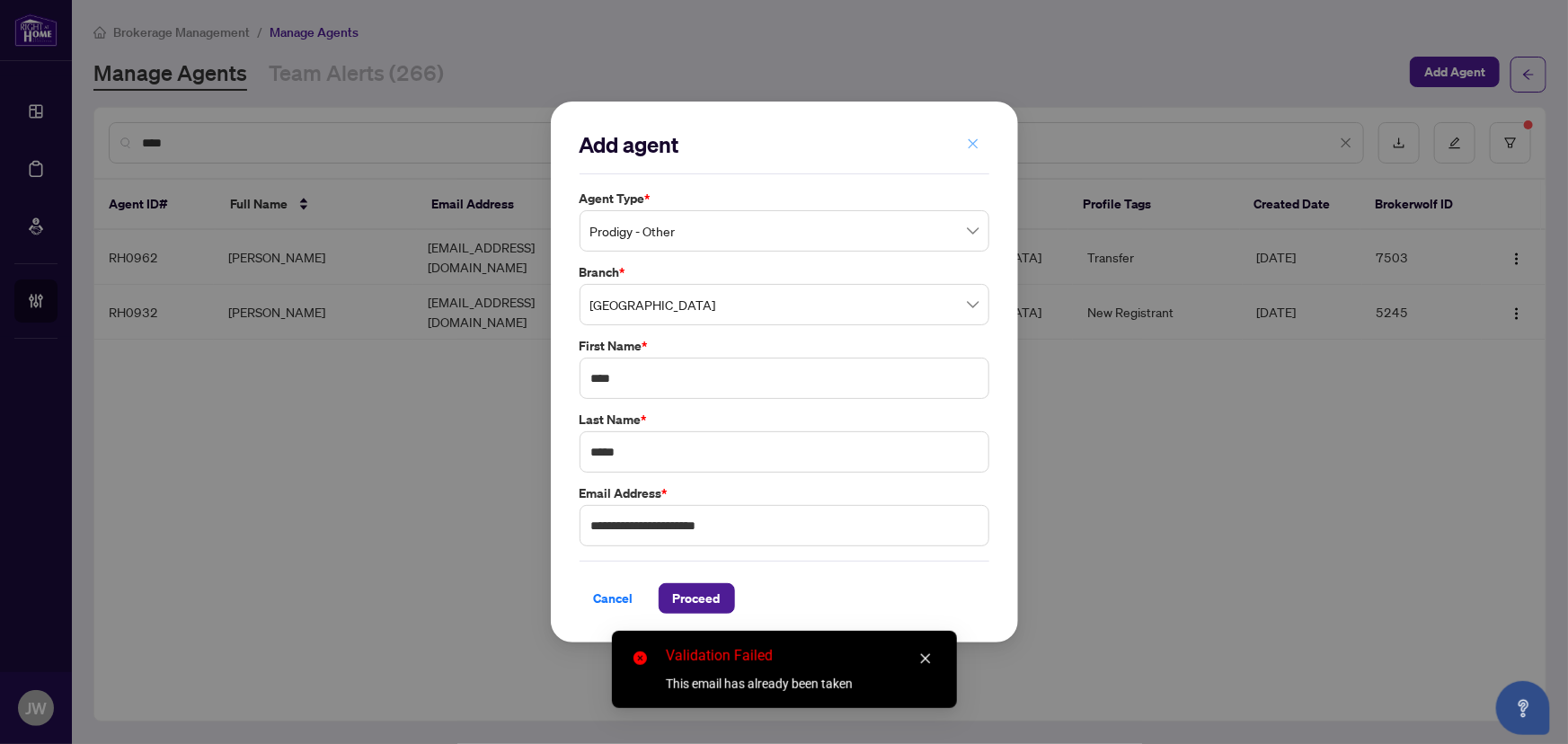
click at [970, 130] on span "button" at bounding box center [973, 143] width 13 height 29
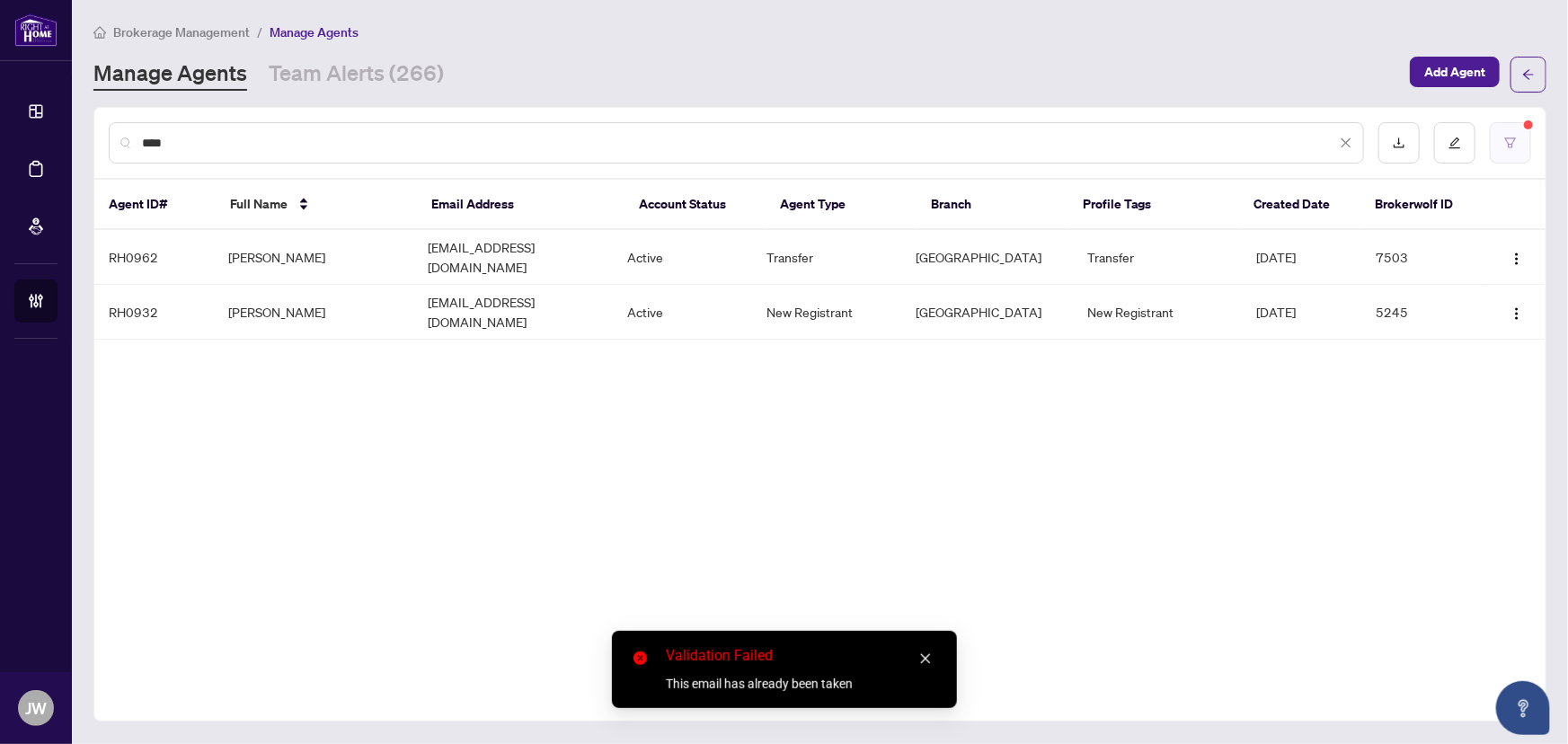
click at [1516, 138] on icon "filter" at bounding box center [1511, 143] width 11 height 10
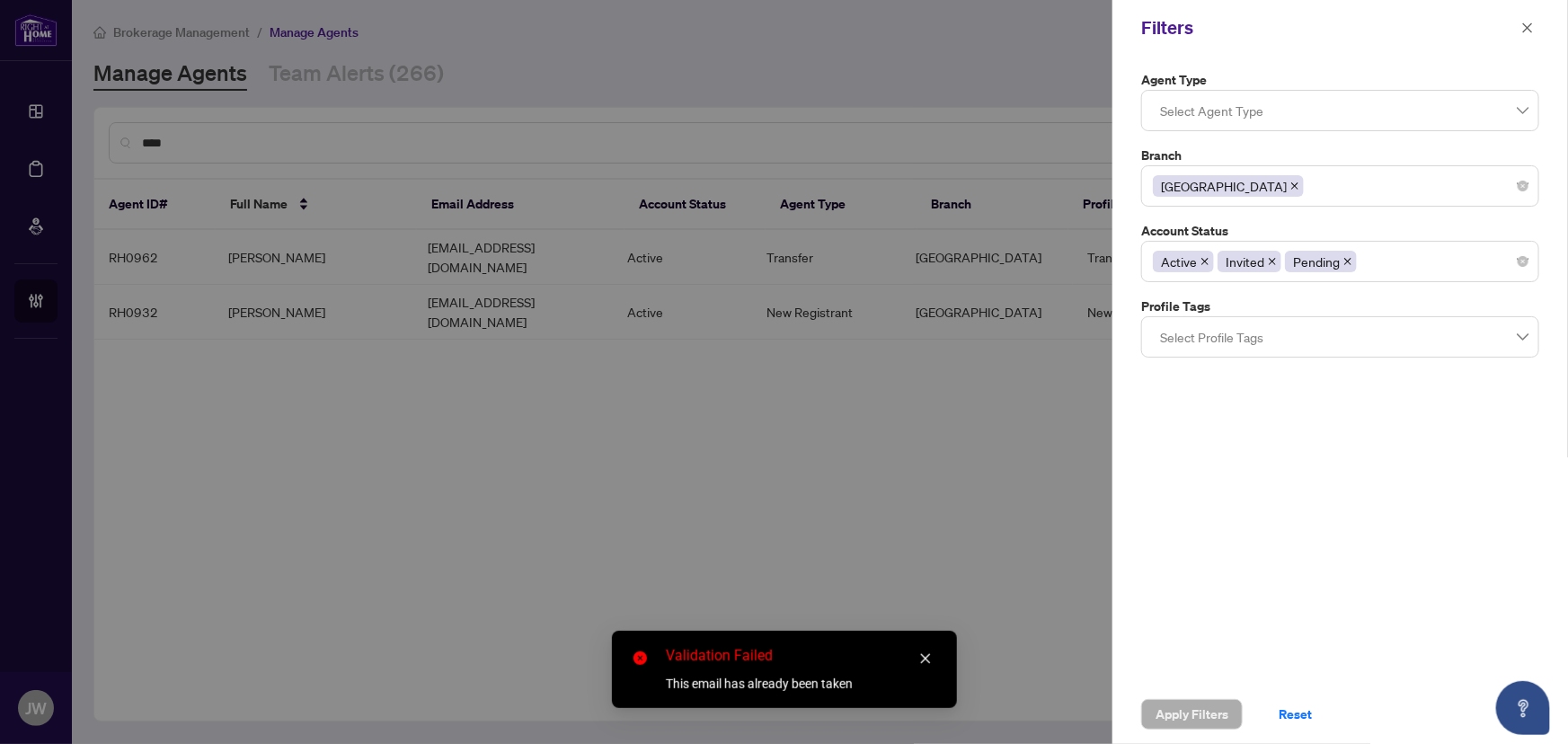
click at [1290, 183] on icon "close" at bounding box center [1295, 186] width 9 height 9
click at [1199, 707] on span "Apply Filters" at bounding box center [1191, 714] width 73 height 29
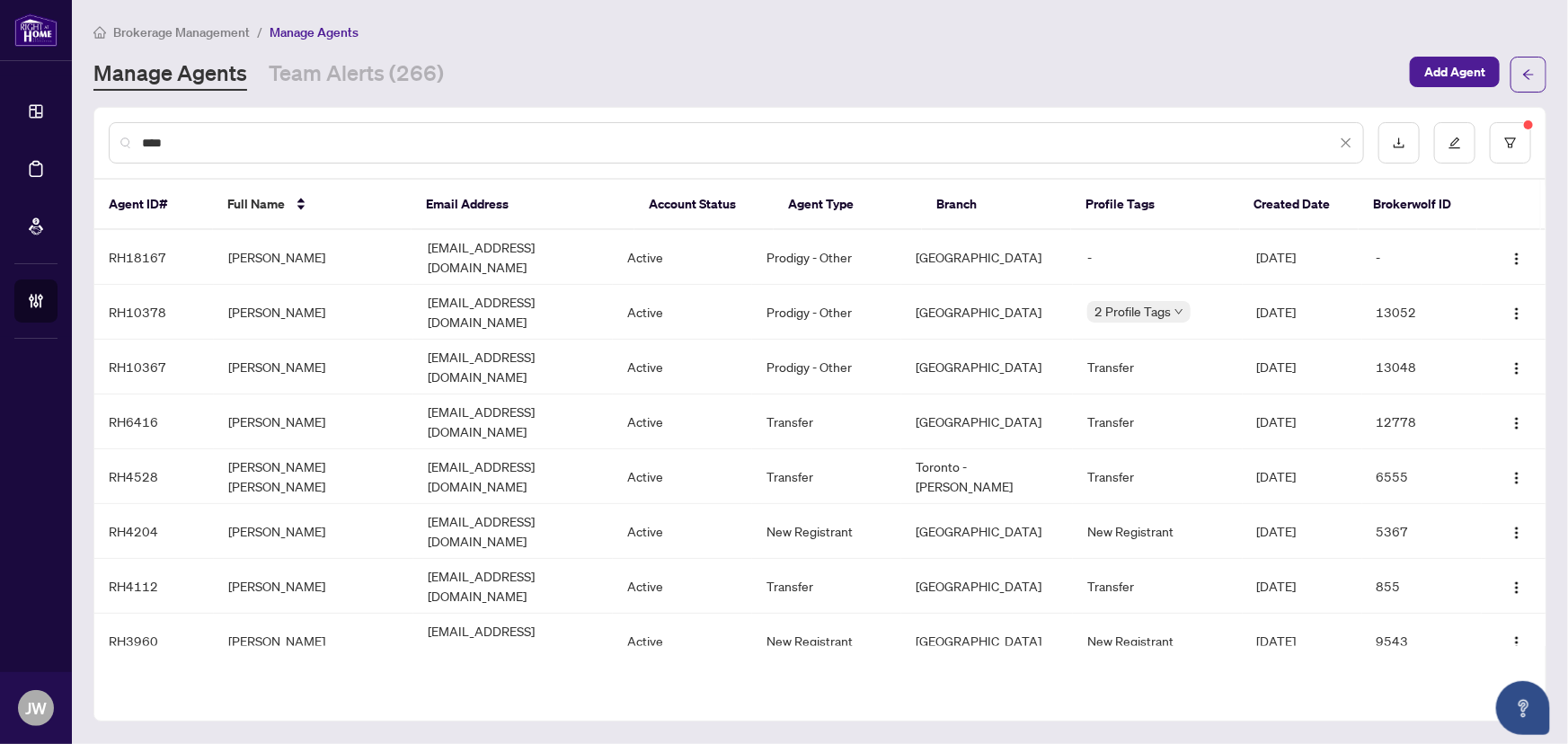
click at [304, 138] on input "****" at bounding box center [738, 143] width 1194 height 19
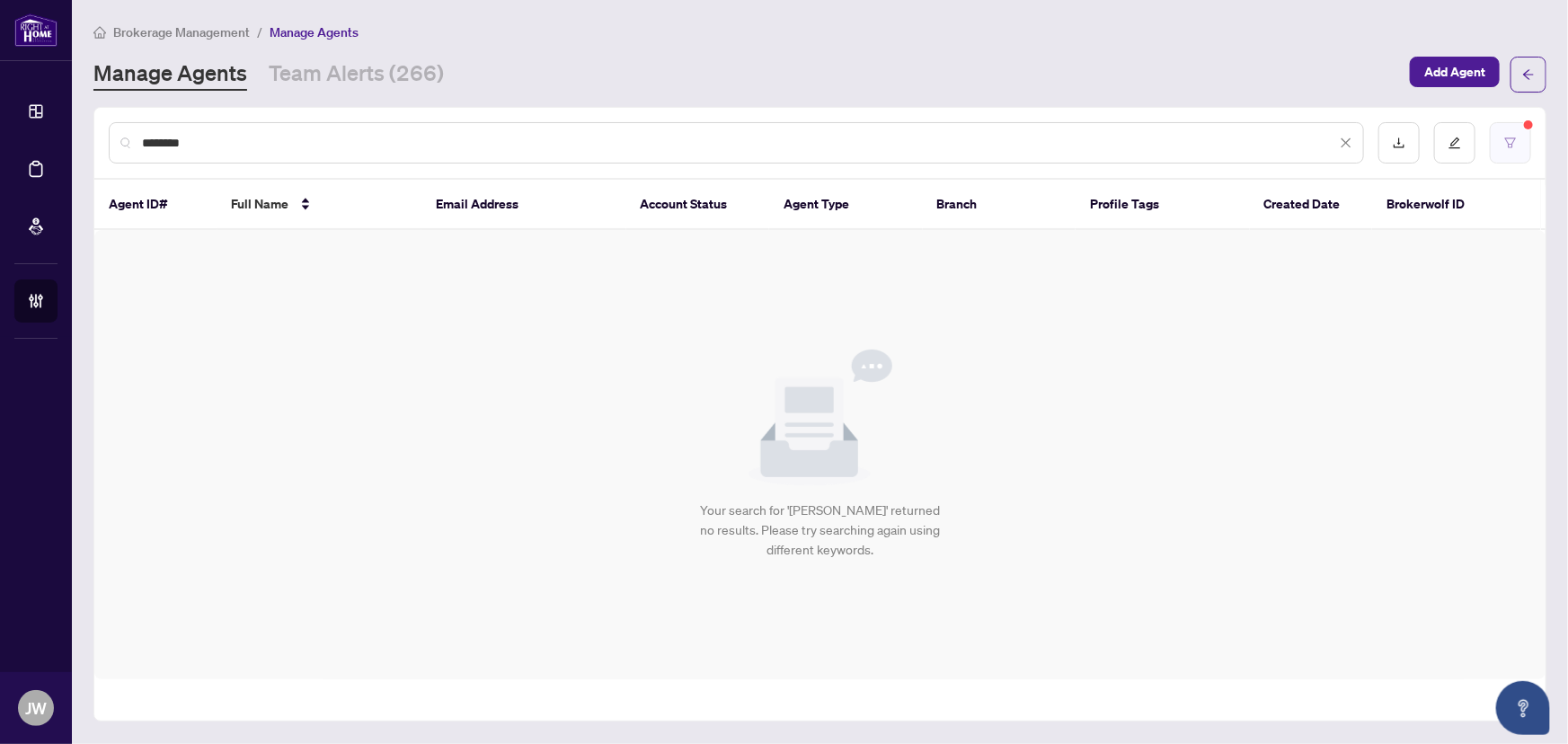
type input "********"
click at [1504, 143] on icon "filter" at bounding box center [1511, 143] width 13 height 13
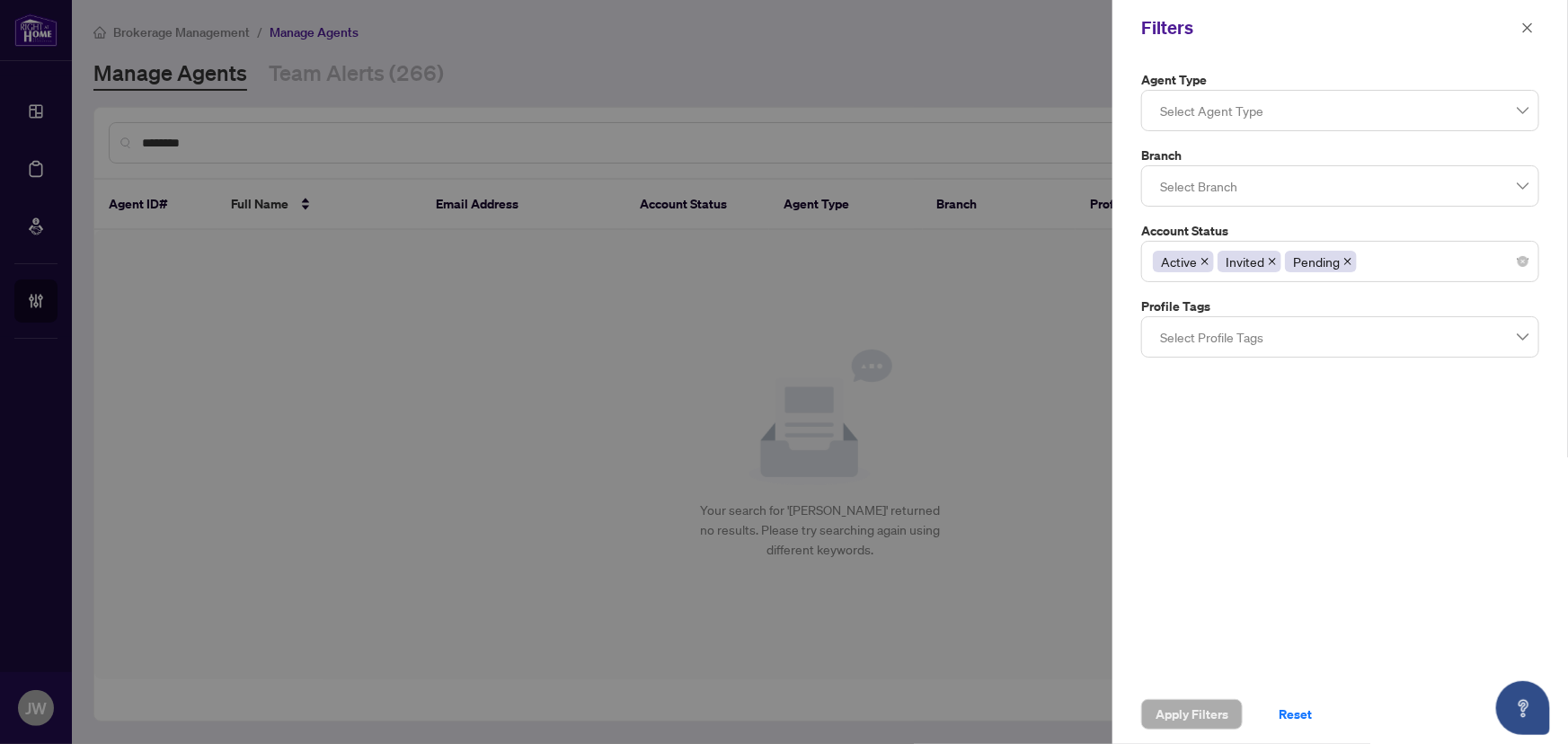
click at [1531, 263] on div "Active Invited Pending" at bounding box center [1340, 261] width 398 height 42
click at [1204, 706] on span "Apply Filters" at bounding box center [1191, 714] width 73 height 29
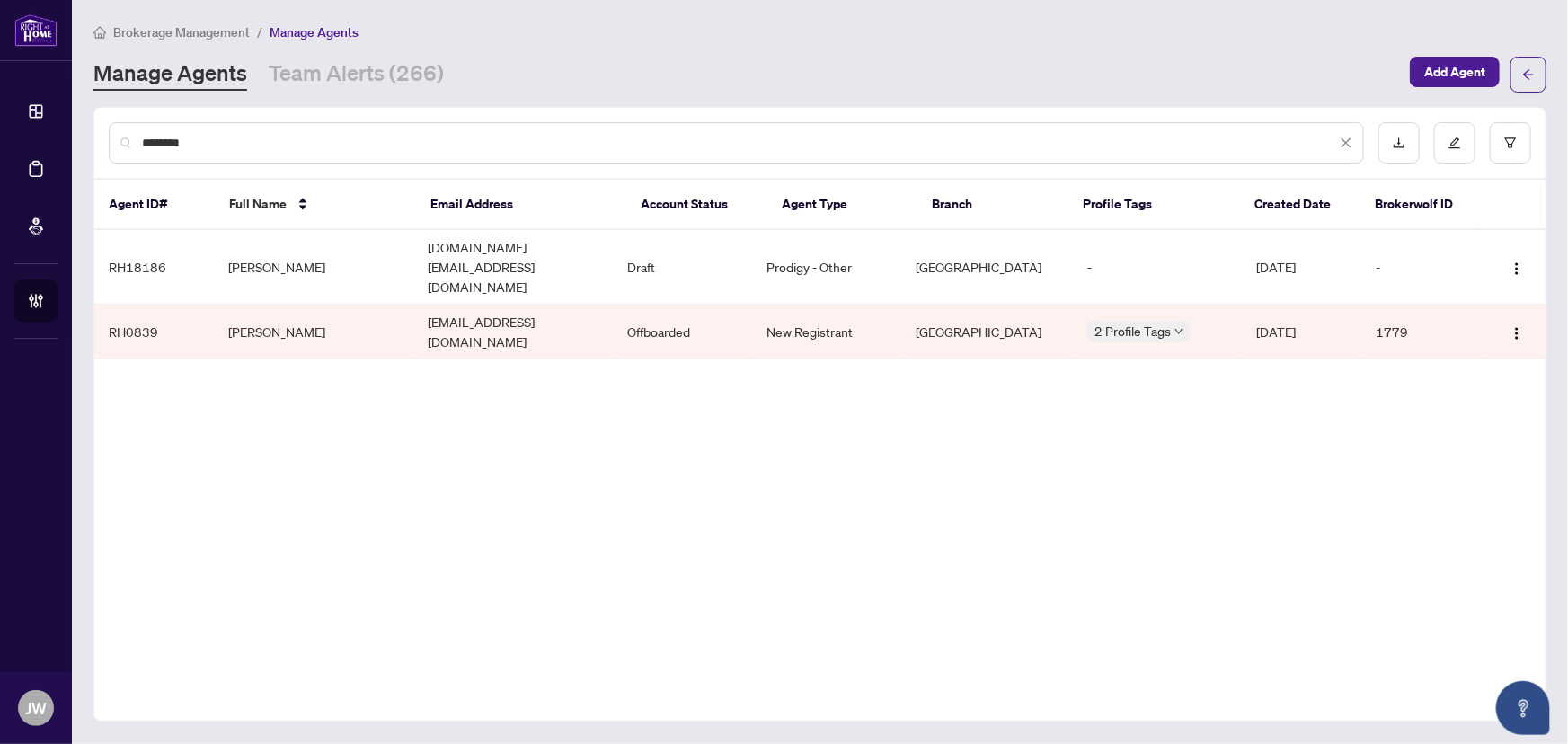
click at [518, 304] on td "smunir3158@hotmail.com" at bounding box center [513, 331] width 200 height 55
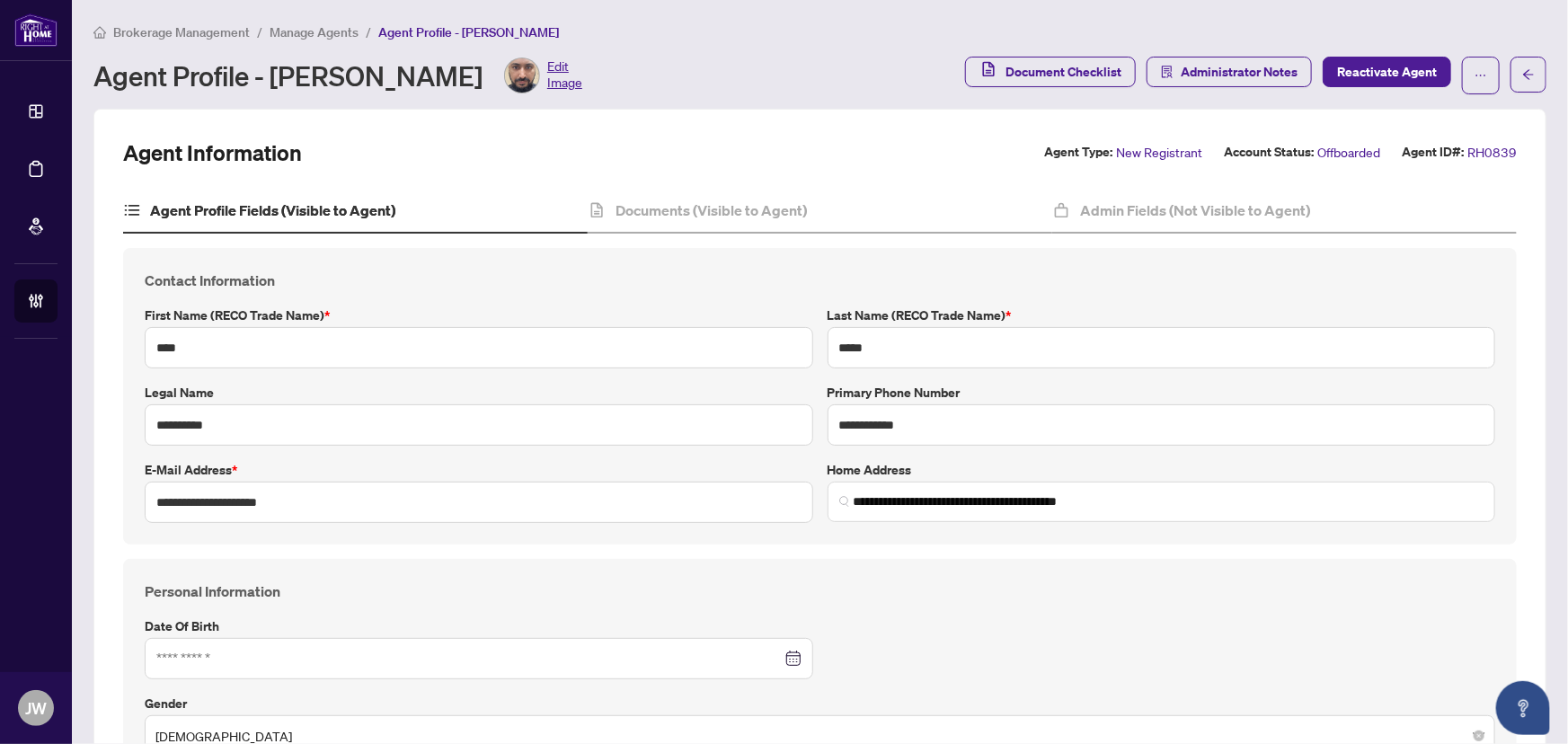
type input "**********"
type input "****"
type input "**********"
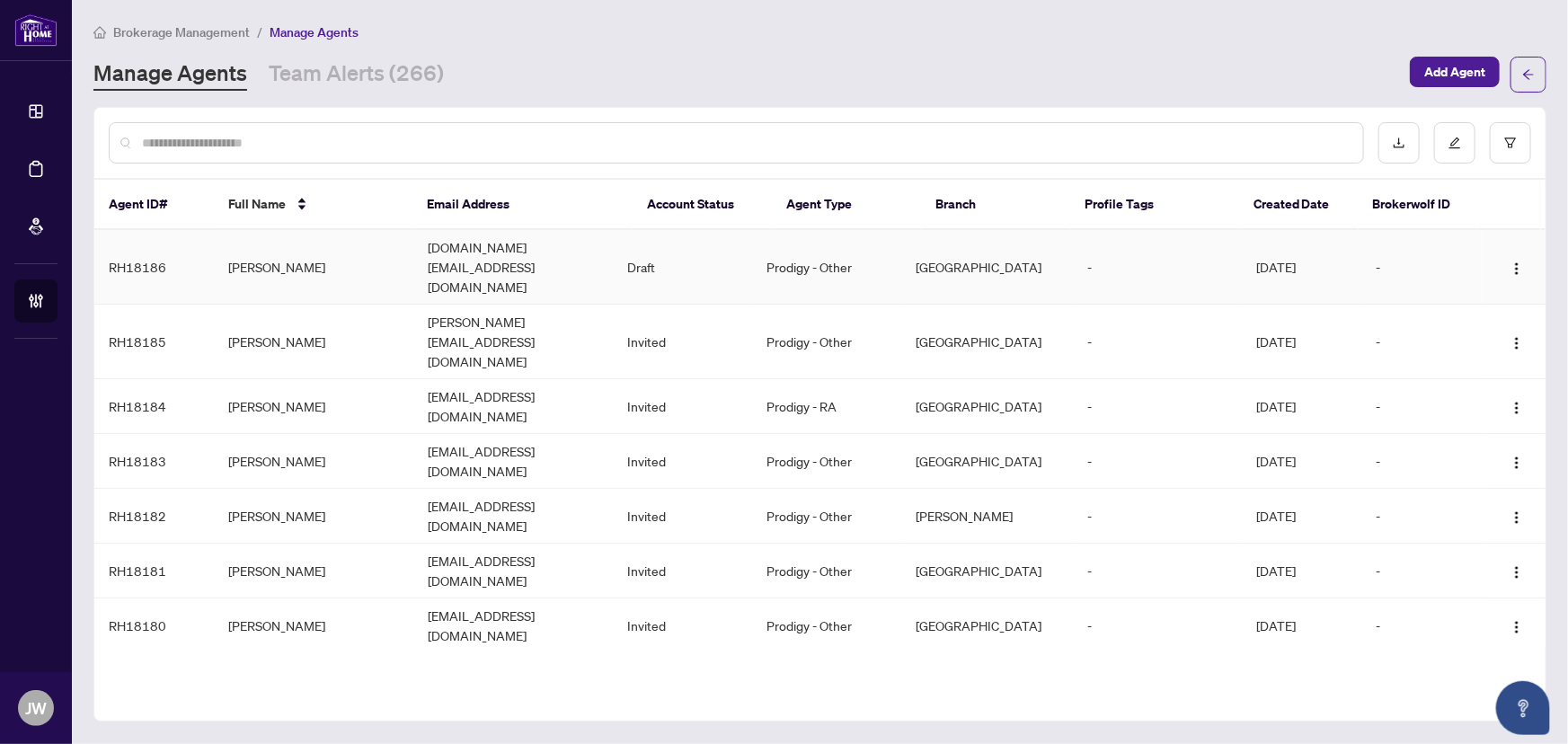
click at [447, 246] on td "Movetohome.ca@gmail.com" at bounding box center [513, 267] width 200 height 75
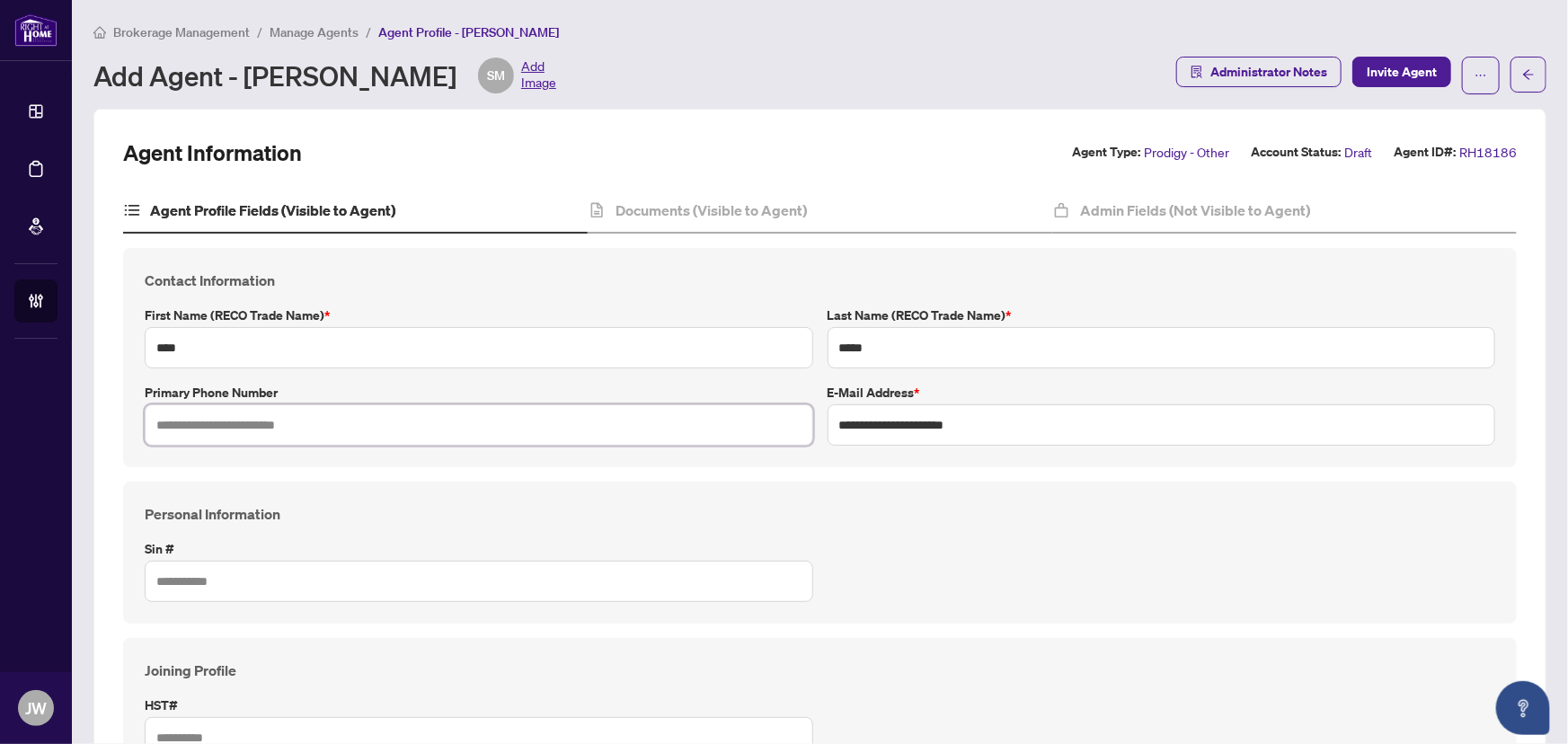
click at [480, 419] on input "text" at bounding box center [478, 425] width 669 height 42
paste input "**********"
type input "**********"
click at [1384, 58] on span "Invite Agent" at bounding box center [1402, 71] width 70 height 29
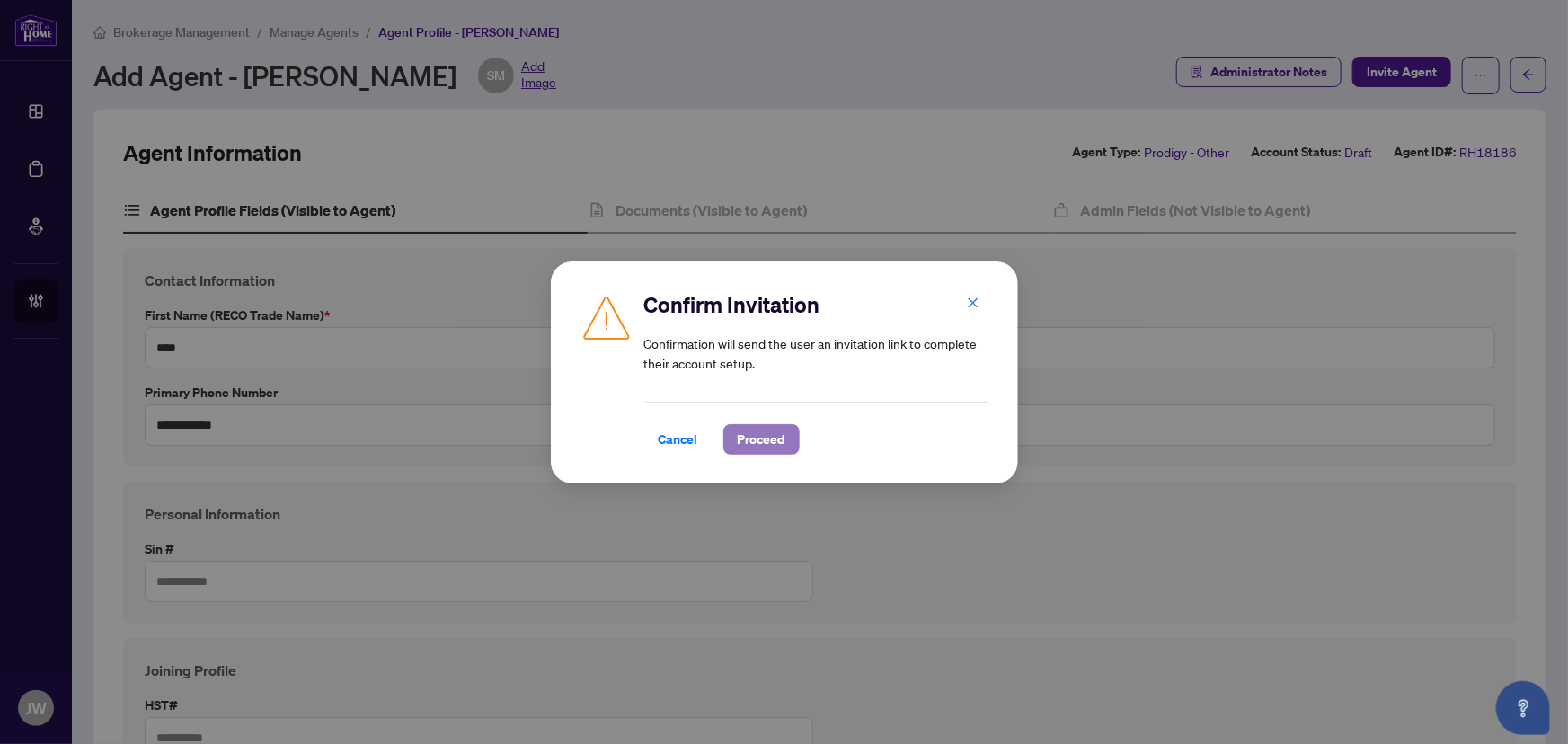
click at [772, 443] on span "Proceed" at bounding box center [761, 439] width 47 height 29
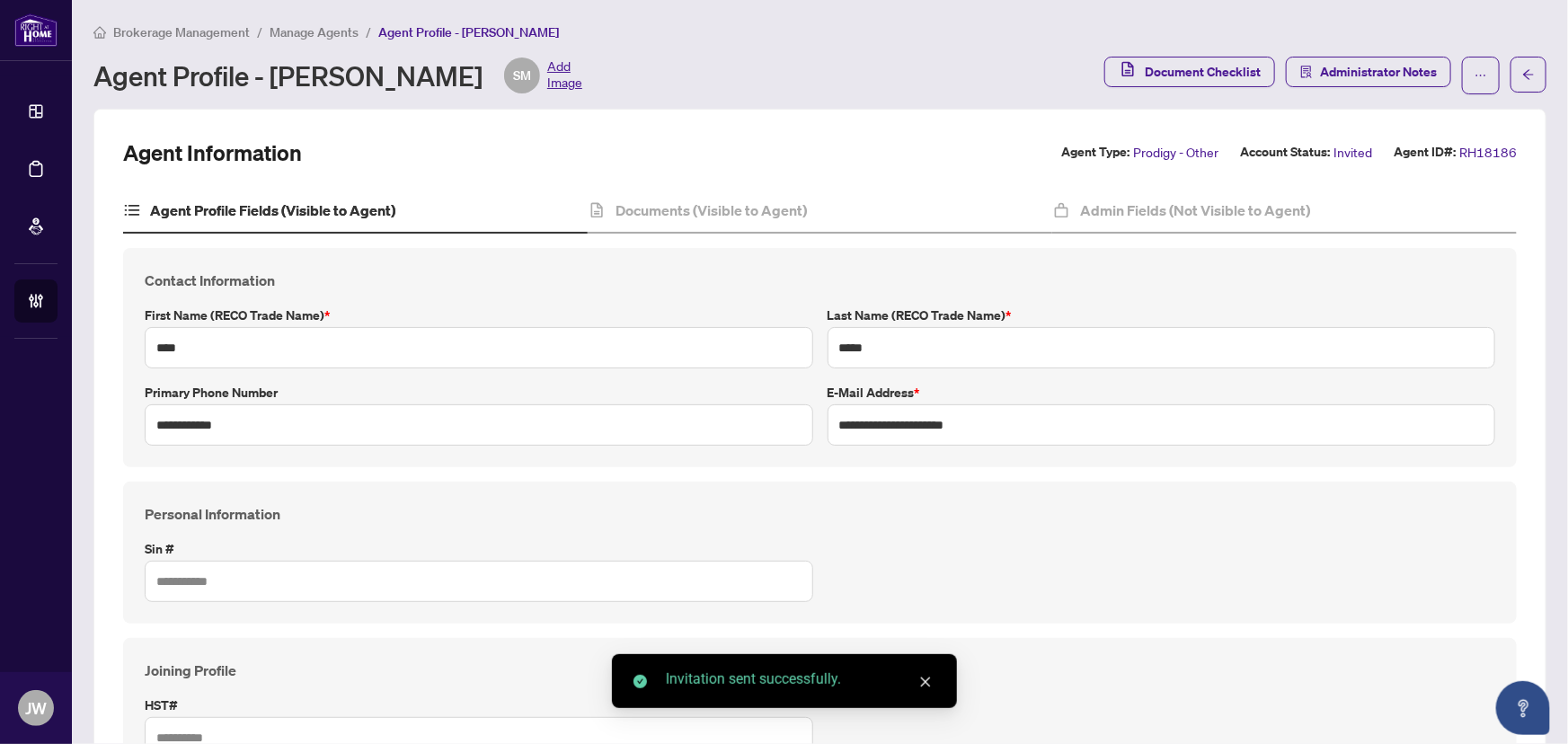
click at [332, 29] on span "Manage Agents" at bounding box center [314, 31] width 89 height 16
